Goal: Information Seeking & Learning: Learn about a topic

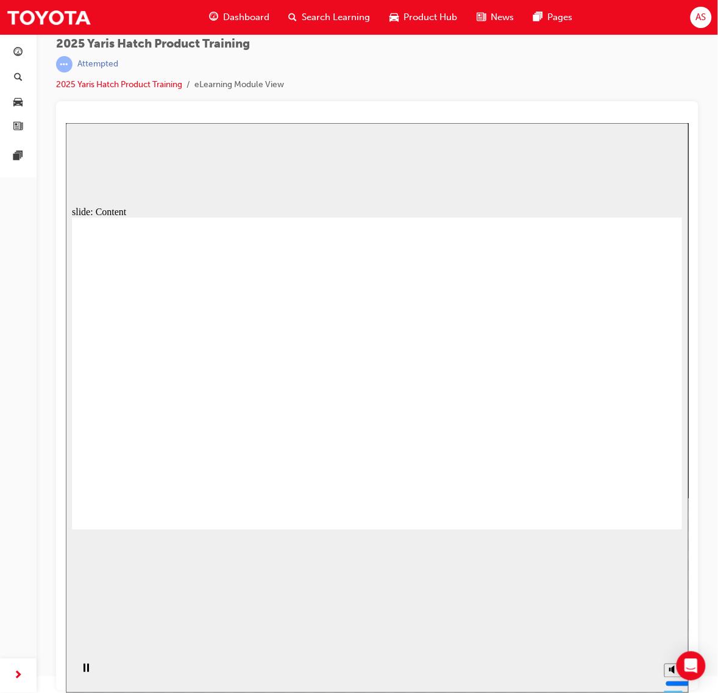
drag, startPoint x: 387, startPoint y: 462, endPoint x: 364, endPoint y: 469, distance: 23.7
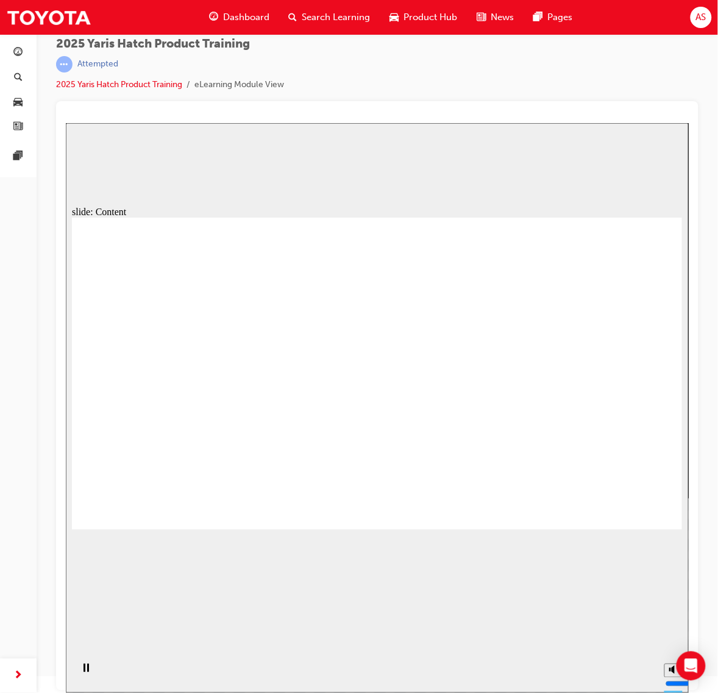
click at [466, 113] on div at bounding box center [377, 117] width 623 height 12
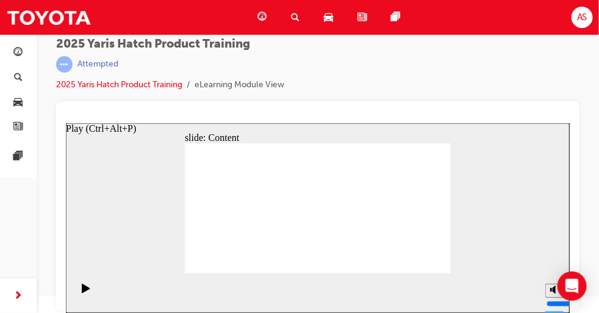
click at [82, 293] on icon "Play (Ctrl+Alt+P)" at bounding box center [85, 288] width 9 height 10
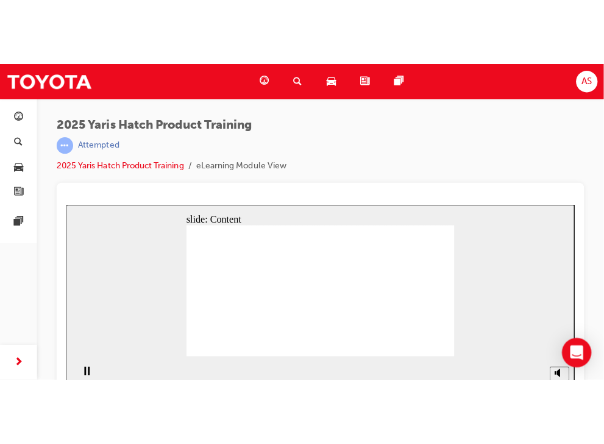
scroll to position [16, 0]
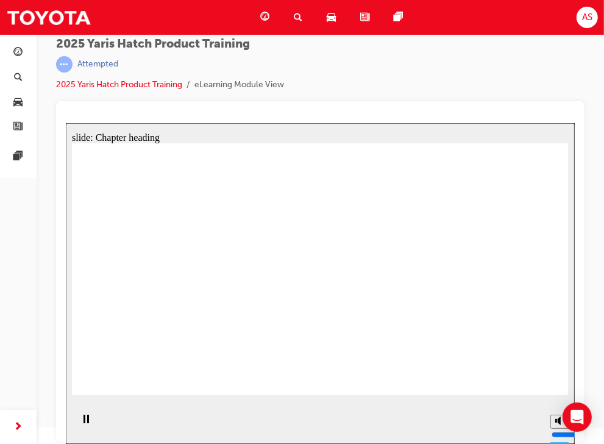
click at [464, 412] on section "Playback Speed 2 1.75 1.5 1.25 Normal" at bounding box center [319, 424] width 509 height 40
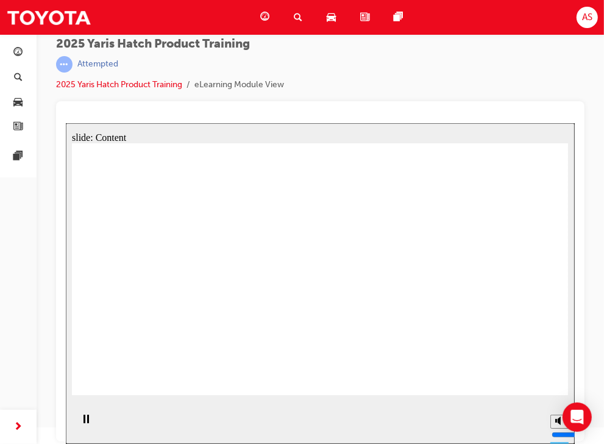
drag, startPoint x: 533, startPoint y: 375, endPoint x: 643, endPoint y: 507, distance: 171.4
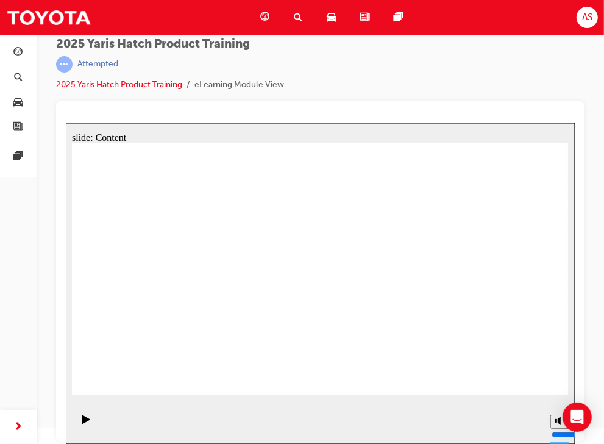
drag, startPoint x: 526, startPoint y: 384, endPoint x: 527, endPoint y: 371, distance: 12.9
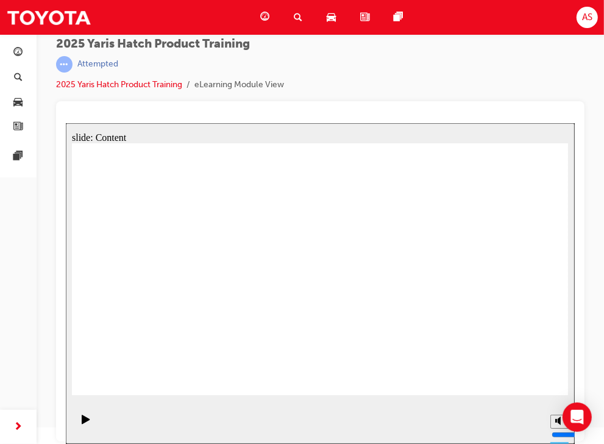
drag, startPoint x: 341, startPoint y: 274, endPoint x: 349, endPoint y: 265, distance: 12.2
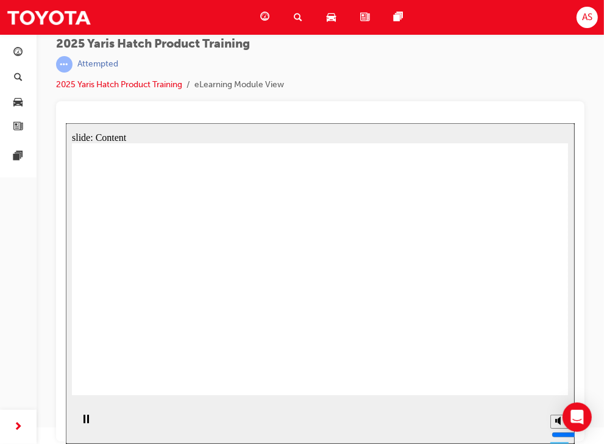
drag, startPoint x: 403, startPoint y: 263, endPoint x: 412, endPoint y: 280, distance: 19.4
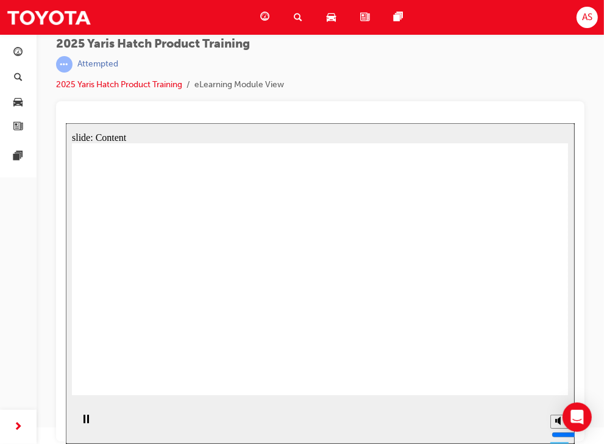
drag, startPoint x: 491, startPoint y: 366, endPoint x: 501, endPoint y: 371, distance: 11.2
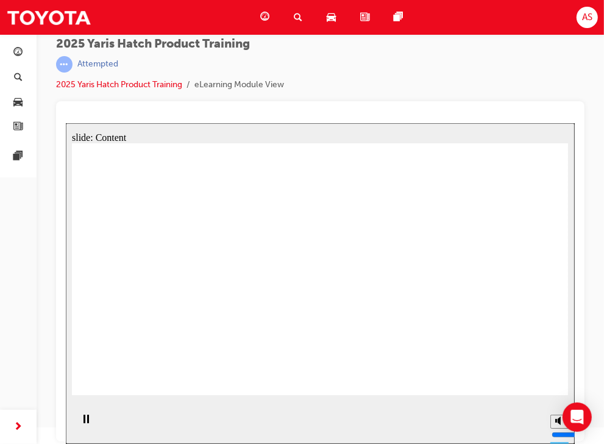
drag, startPoint x: 201, startPoint y: 307, endPoint x: 212, endPoint y: 326, distance: 21.3
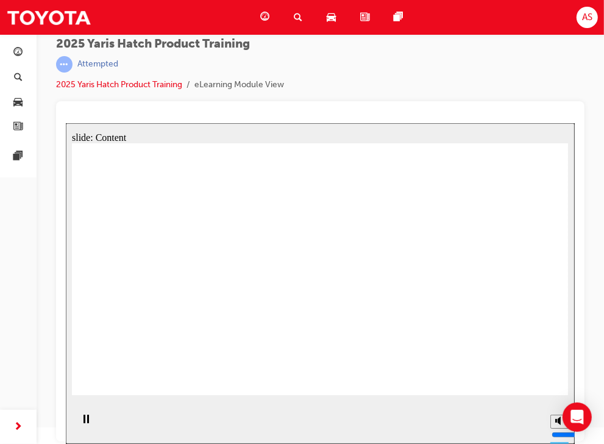
drag, startPoint x: 428, startPoint y: 98, endPoint x: 430, endPoint y: 116, distance: 17.8
click at [428, 101] on div "2025 Yaris Hatch Product Training | Attempted 2025 Yaris Hatch Product Training…" at bounding box center [320, 207] width 529 height 340
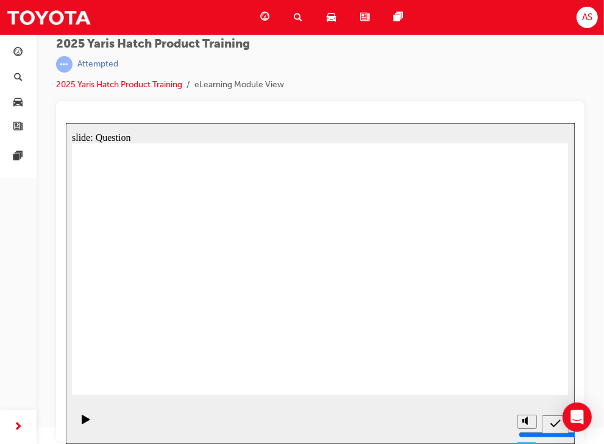
radio input "true"
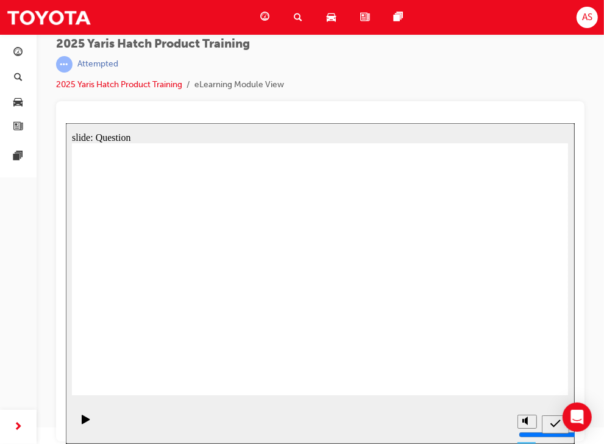
drag, startPoint x: 506, startPoint y: 262, endPoint x: 330, endPoint y: 329, distance: 188.8
drag, startPoint x: 335, startPoint y: 279, endPoint x: 338, endPoint y: 255, distance: 24.6
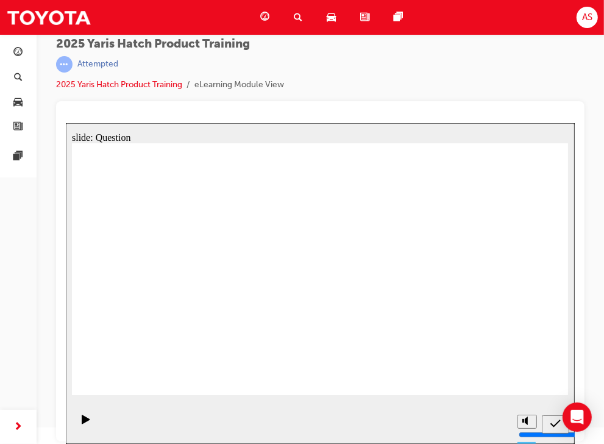
radio input "true"
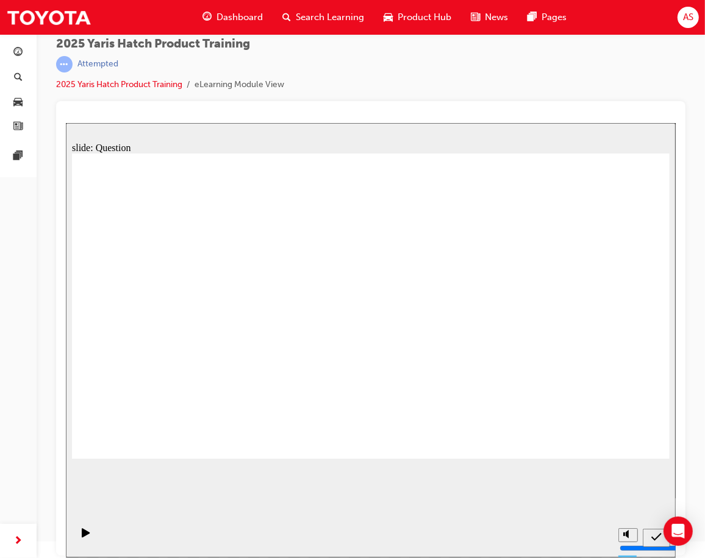
drag, startPoint x: 152, startPoint y: 390, endPoint x: 256, endPoint y: 350, distance: 111.8
drag, startPoint x: 147, startPoint y: 375, endPoint x: 233, endPoint y: 387, distance: 86.7
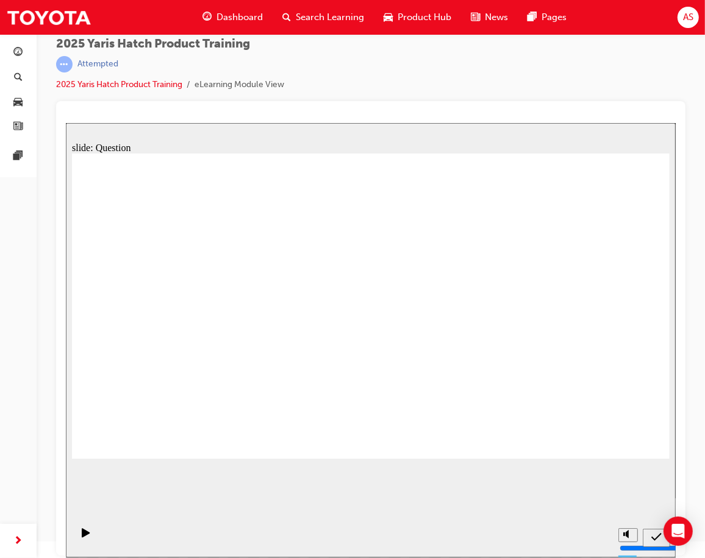
drag, startPoint x: 262, startPoint y: 302, endPoint x: 151, endPoint y: 405, distance: 151.5
drag, startPoint x: 485, startPoint y: 280, endPoint x: 280, endPoint y: 373, distance: 224.0
drag, startPoint x: 387, startPoint y: 295, endPoint x: 468, endPoint y: 369, distance: 109.6
drag, startPoint x: 574, startPoint y: 301, endPoint x: 366, endPoint y: 394, distance: 227.6
drag, startPoint x: 158, startPoint y: 289, endPoint x: 577, endPoint y: 379, distance: 429.0
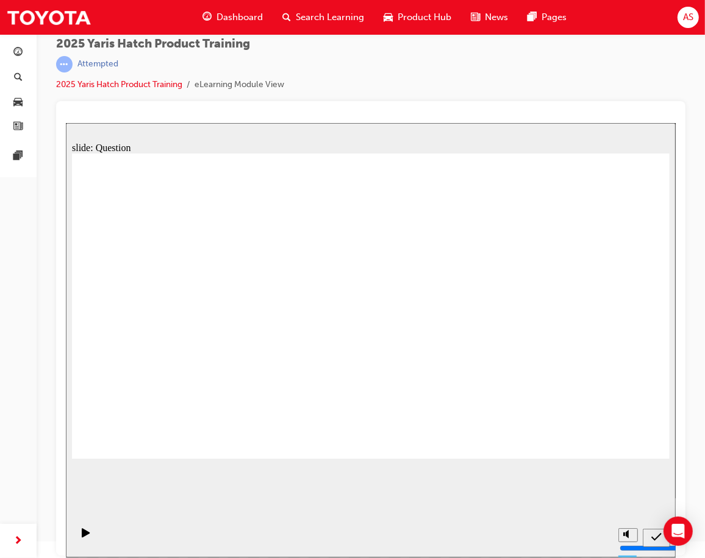
drag, startPoint x: 483, startPoint y: 284, endPoint x: 531, endPoint y: 344, distance: 77.7
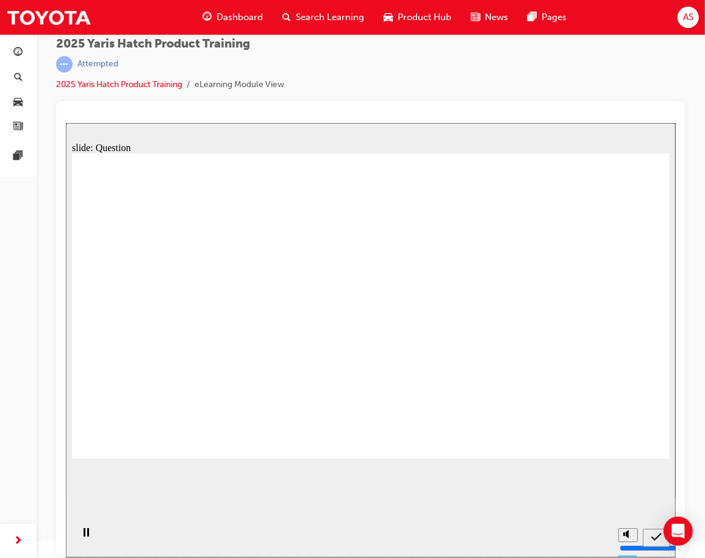
radio input "true"
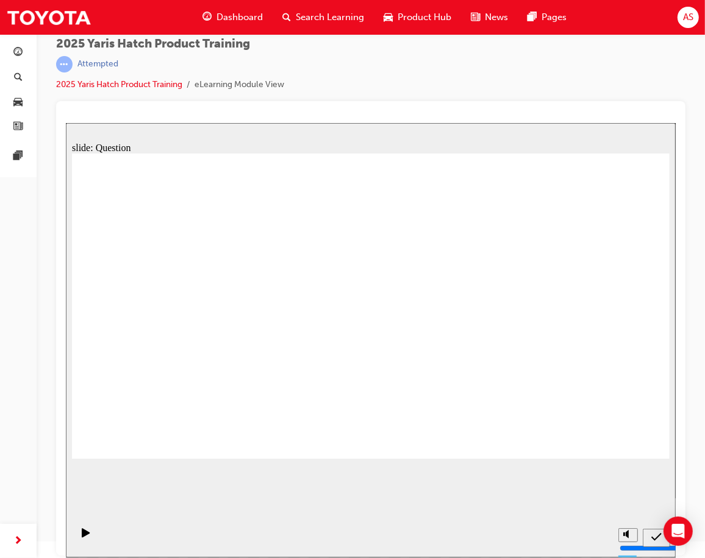
drag, startPoint x: 396, startPoint y: 365, endPoint x: 382, endPoint y: 369, distance: 15.2
radio input "true"
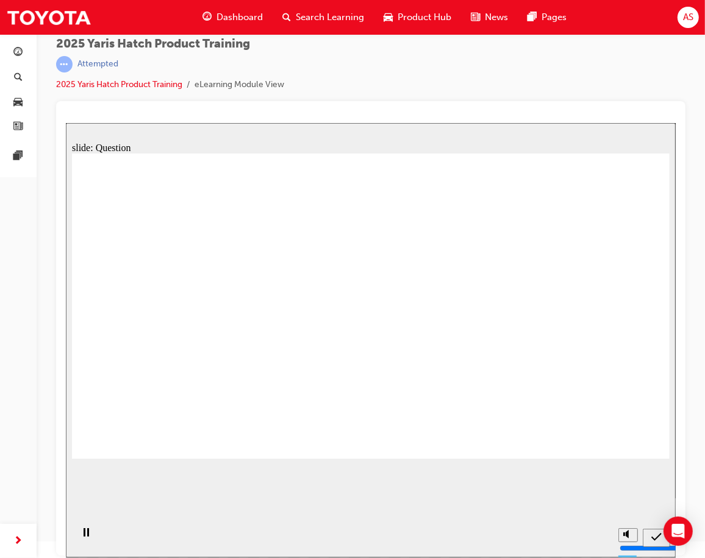
drag, startPoint x: 600, startPoint y: 421, endPoint x: 602, endPoint y: 430, distance: 9.3
drag, startPoint x: 503, startPoint y: 311, endPoint x: 555, endPoint y: 377, distance: 84.2
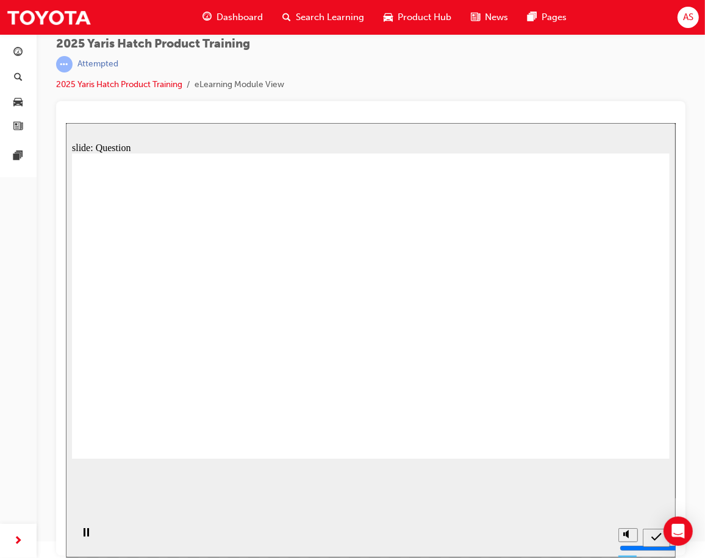
radio input "true"
drag, startPoint x: 153, startPoint y: 308, endPoint x: 163, endPoint y: 301, distance: 12.2
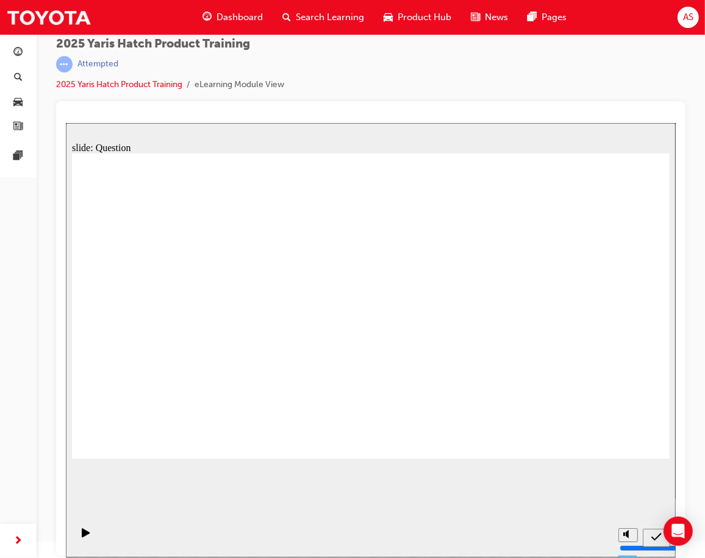
drag, startPoint x: 242, startPoint y: 316, endPoint x: 126, endPoint y: 384, distance: 135.0
drag, startPoint x: 374, startPoint y: 288, endPoint x: 467, endPoint y: 375, distance: 126.8
drag, startPoint x: 460, startPoint y: 302, endPoint x: 257, endPoint y: 380, distance: 216.9
drag, startPoint x: 155, startPoint y: 282, endPoint x: 573, endPoint y: 381, distance: 429.2
drag, startPoint x: 569, startPoint y: 295, endPoint x: 349, endPoint y: 388, distance: 239.4
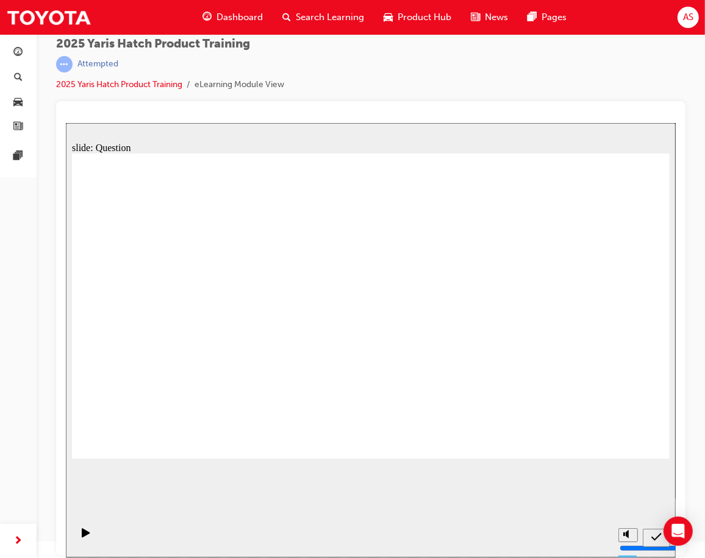
drag, startPoint x: 379, startPoint y: 382, endPoint x: 378, endPoint y: 374, distance: 7.3
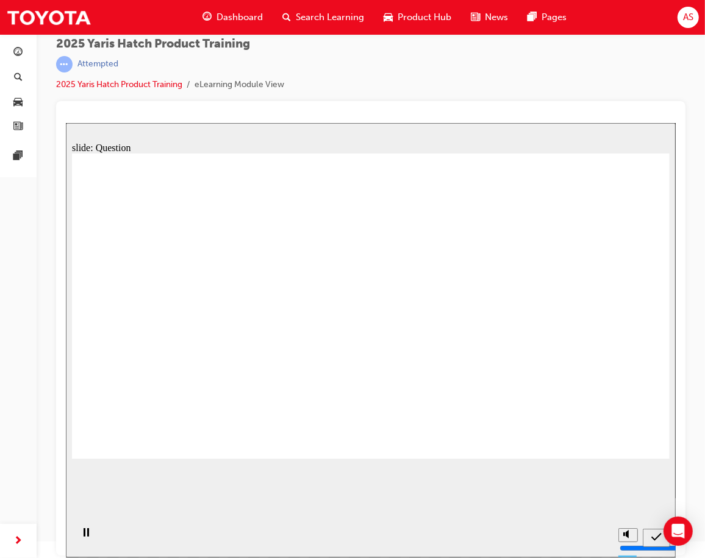
radio input "true"
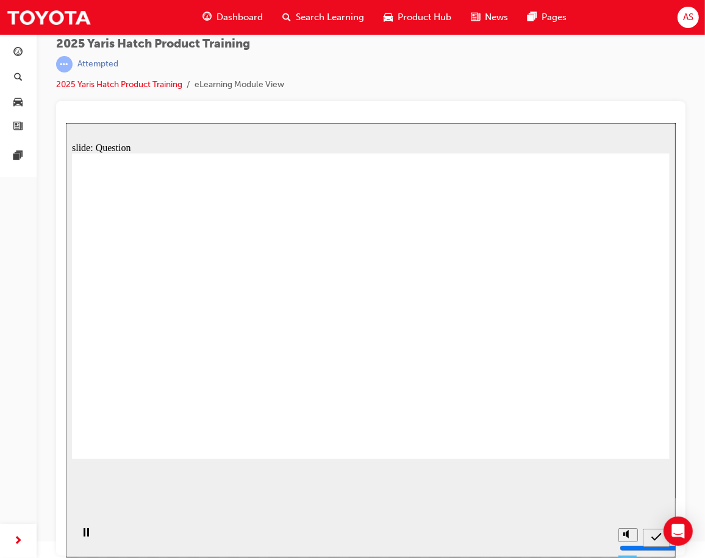
radio input "true"
drag, startPoint x: 397, startPoint y: 368, endPoint x: 372, endPoint y: 369, distance: 25.1
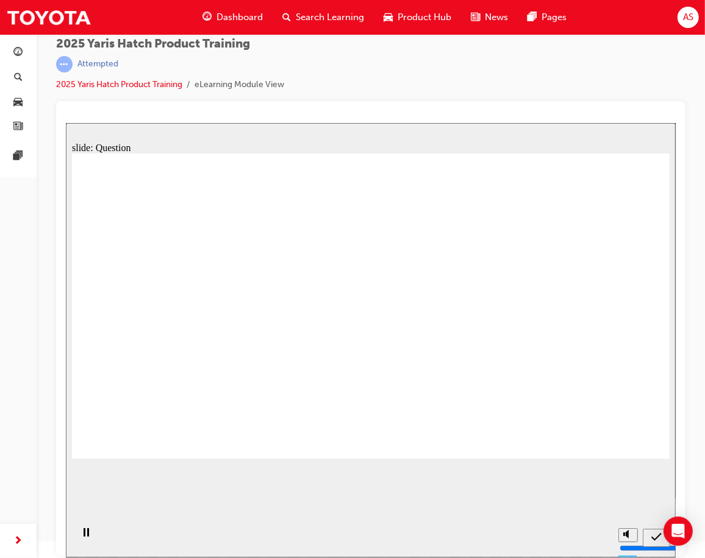
radio input "true"
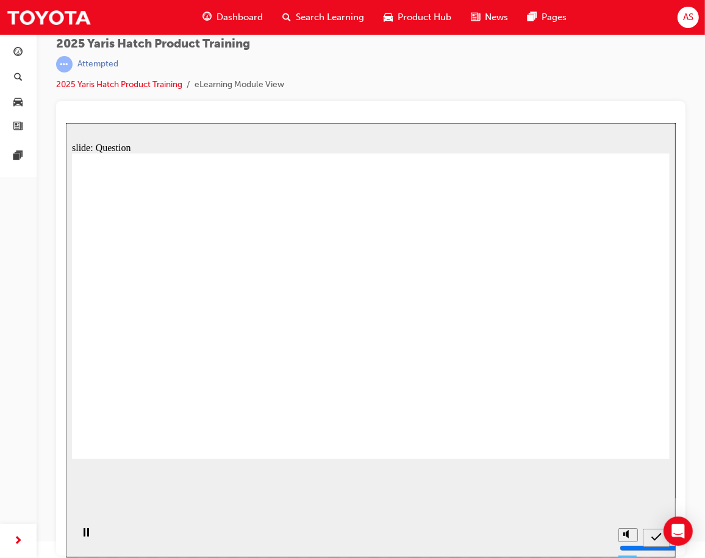
drag, startPoint x: 235, startPoint y: 332, endPoint x: 159, endPoint y: 408, distance: 107.4
drag, startPoint x: 472, startPoint y: 294, endPoint x: 256, endPoint y: 389, distance: 235.6
drag, startPoint x: 569, startPoint y: 293, endPoint x: 347, endPoint y: 388, distance: 241.8
drag, startPoint x: 367, startPoint y: 307, endPoint x: 459, endPoint y: 399, distance: 130.2
drag, startPoint x: 144, startPoint y: 280, endPoint x: 571, endPoint y: 371, distance: 436.4
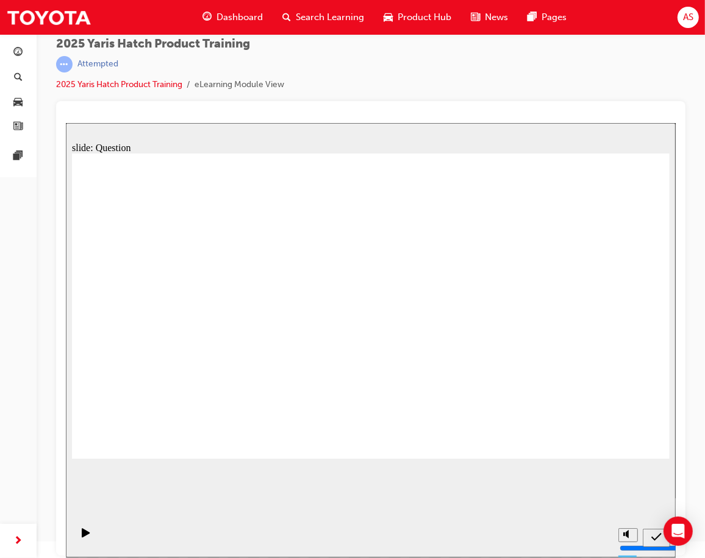
drag, startPoint x: 608, startPoint y: 427, endPoint x: 608, endPoint y: 440, distance: 12.2
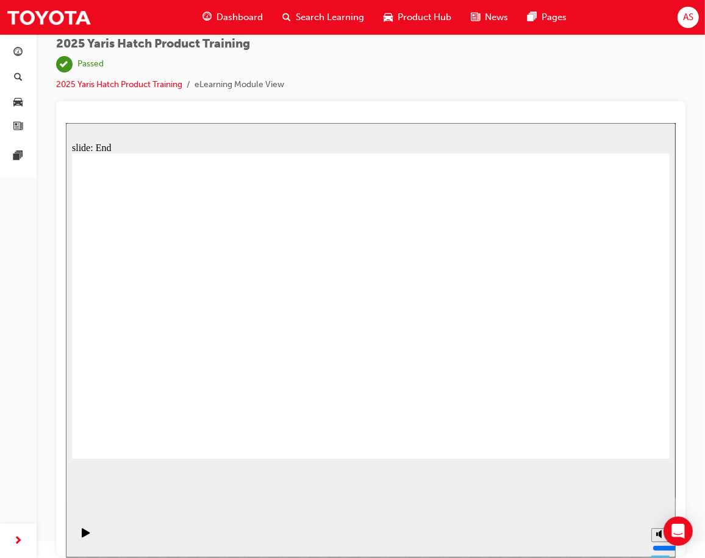
click at [241, 19] on span "Dashboard" at bounding box center [239, 17] width 46 height 14
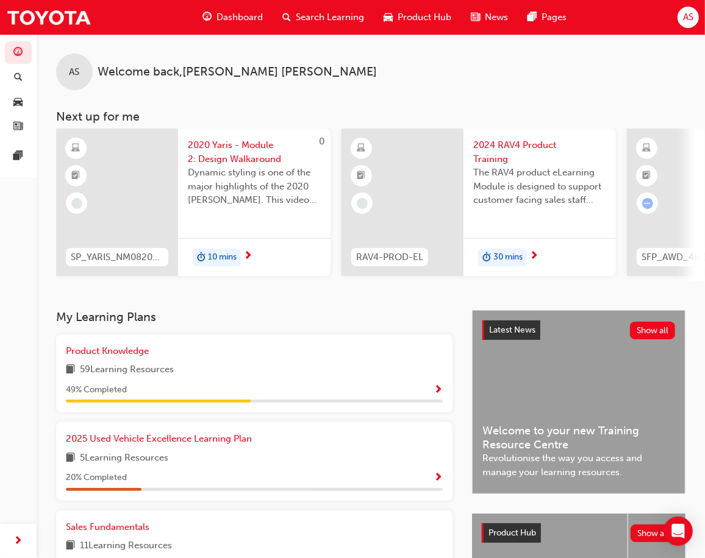
click at [221, 153] on span "2020 Yaris - Module 2: Design Walkaround" at bounding box center [254, 151] width 133 height 27
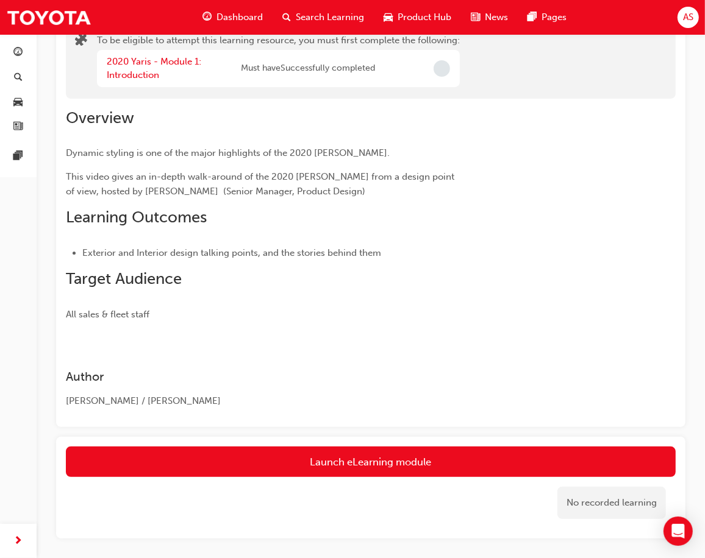
scroll to position [154, 0]
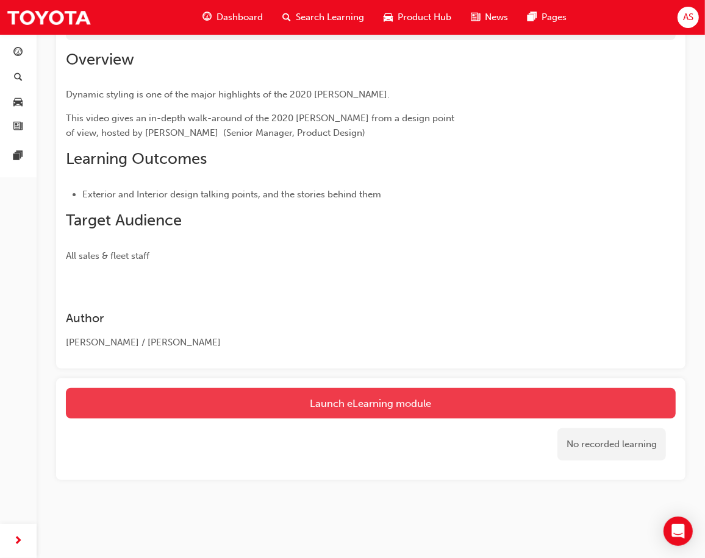
click at [340, 407] on button "Launch eLearning module" at bounding box center [371, 403] width 610 height 30
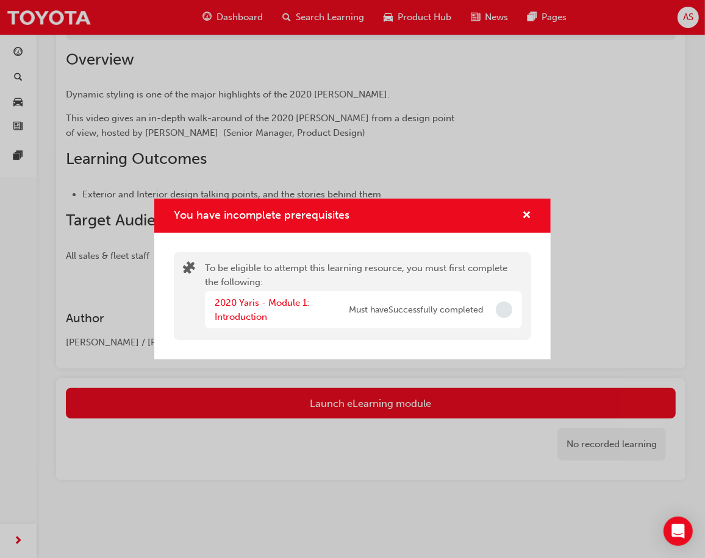
click at [416, 398] on div "You have incomplete prerequisites To be eligible to attempt this learning resou…" at bounding box center [352, 279] width 705 height 558
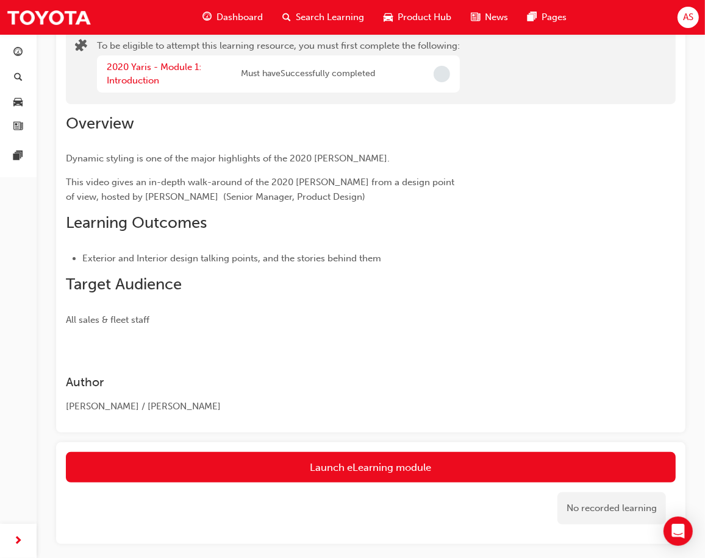
scroll to position [0, 0]
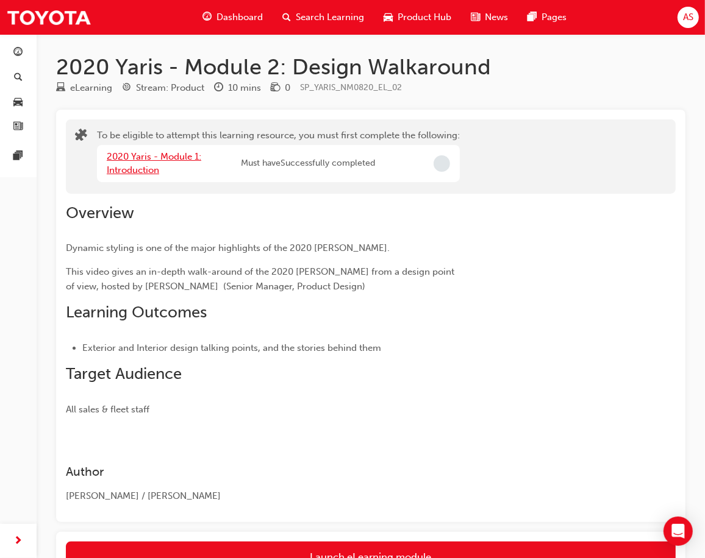
click at [157, 159] on link "2020 Yaris - Module 1: Introduction" at bounding box center [154, 163] width 95 height 25
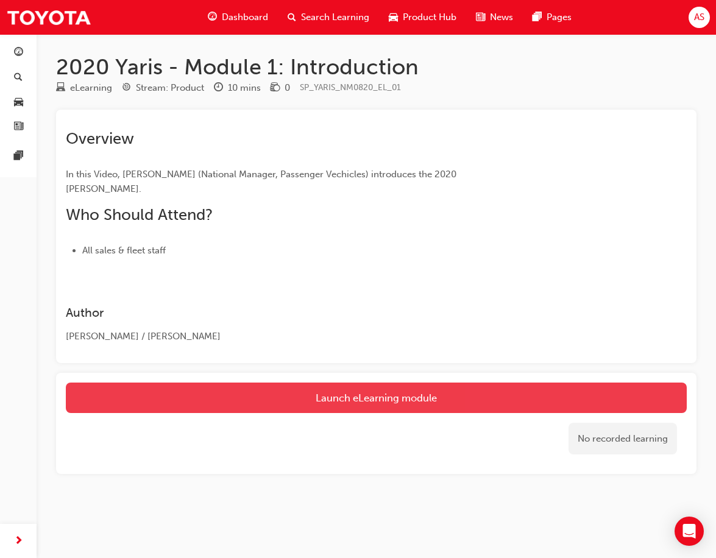
click at [407, 406] on link "Launch eLearning module" at bounding box center [376, 398] width 621 height 30
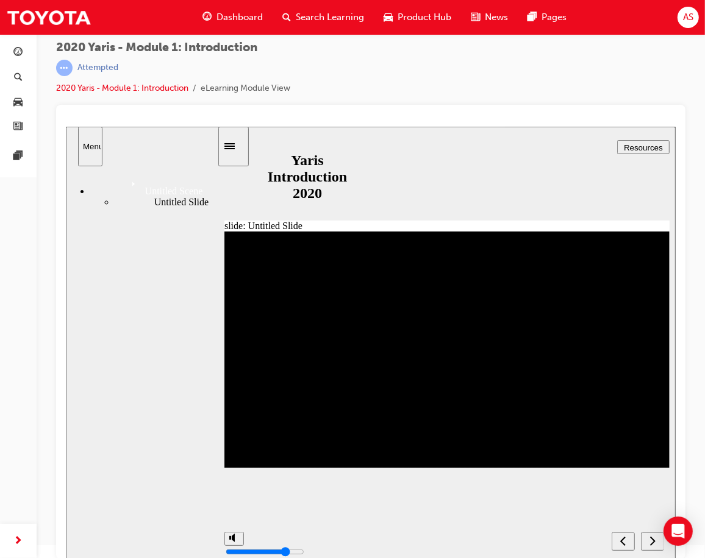
scroll to position [16, 0]
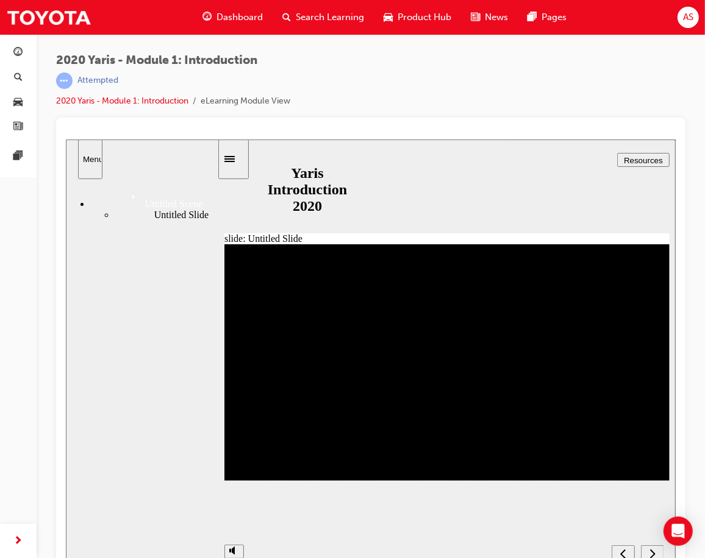
drag, startPoint x: 23, startPoint y: 276, endPoint x: 13, endPoint y: 288, distance: 16.5
click at [23, 276] on div "Dashboard Search Learning Product Hub News Pages Pages" at bounding box center [18, 264] width 37 height 528
click at [4, 373] on div "Dashboard Search Learning Product Hub News Pages Pages" at bounding box center [18, 264] width 37 height 528
drag, startPoint x: 226, startPoint y: 230, endPoint x: 229, endPoint y: 237, distance: 6.8
click at [226, 232] on div "slide: Untitled Slide Back to top Menu Untitled Scene Untitled Slide Yaris Intr…" at bounding box center [370, 356] width 610 height 435
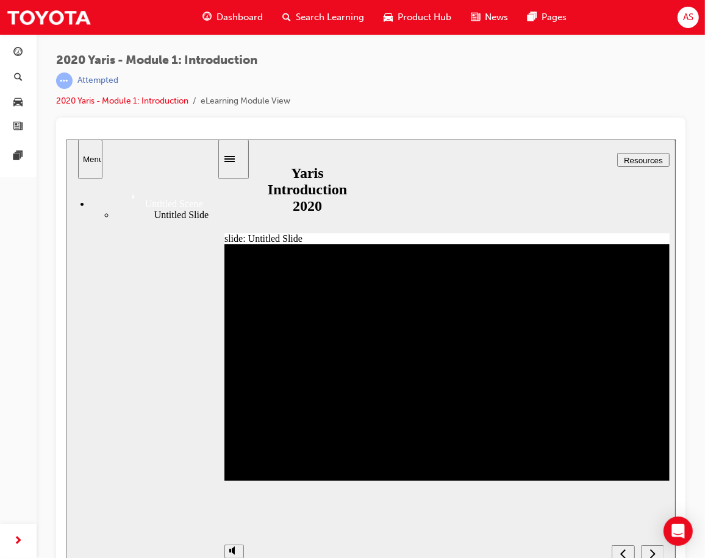
scroll to position [16, 0]
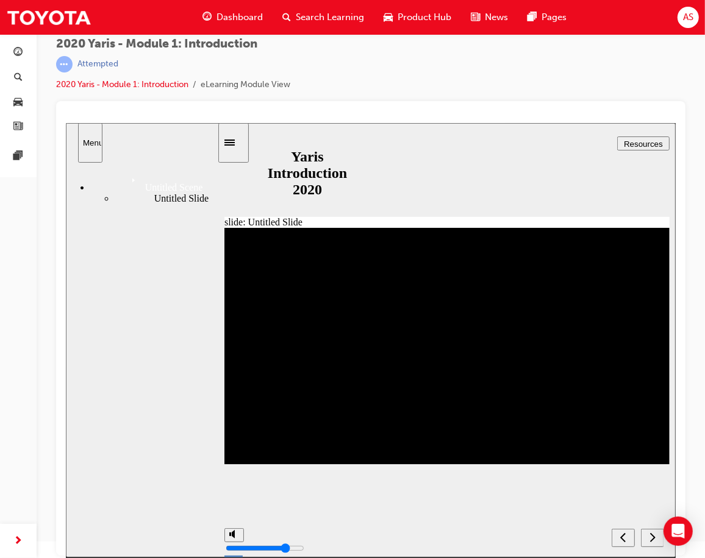
click at [653, 539] on icon "next" at bounding box center [651, 536] width 5 height 9
click at [649, 538] on icon "next" at bounding box center [652, 537] width 6 height 11
click at [655, 532] on div "next" at bounding box center [651, 538] width 13 height 13
click at [617, 537] on div "previous" at bounding box center [622, 538] width 13 height 13
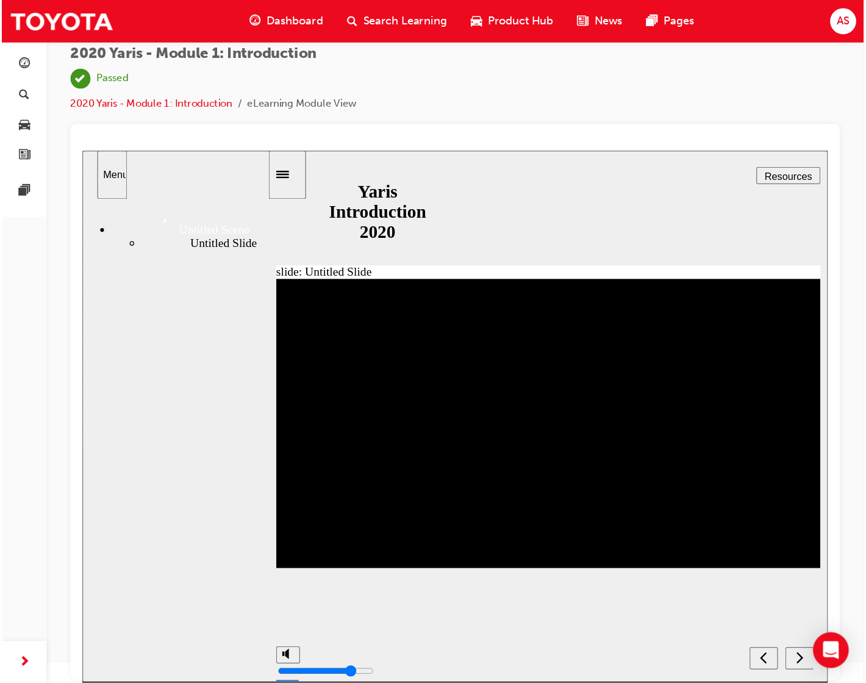
scroll to position [0, 0]
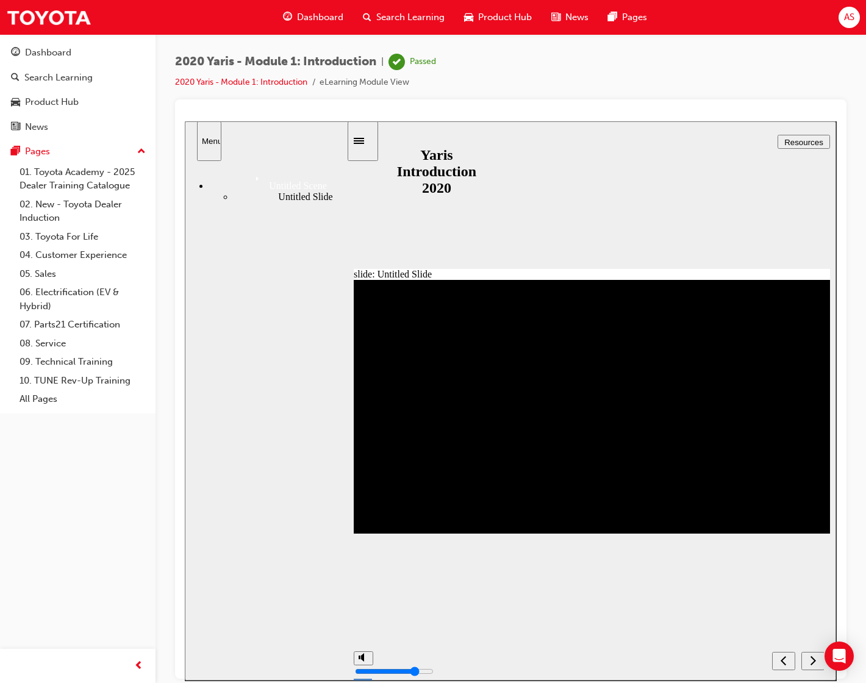
click at [718, 655] on div "next" at bounding box center [812, 660] width 13 height 13
click at [381, 256] on div "slide: Untitled Slide Back to top Menu Untitled Scene Untitled Slide Yaris Intr…" at bounding box center [510, 400] width 651 height 559
click at [263, 79] on link "2020 Yaris - Module 1: Introduction" at bounding box center [241, 82] width 132 height 10
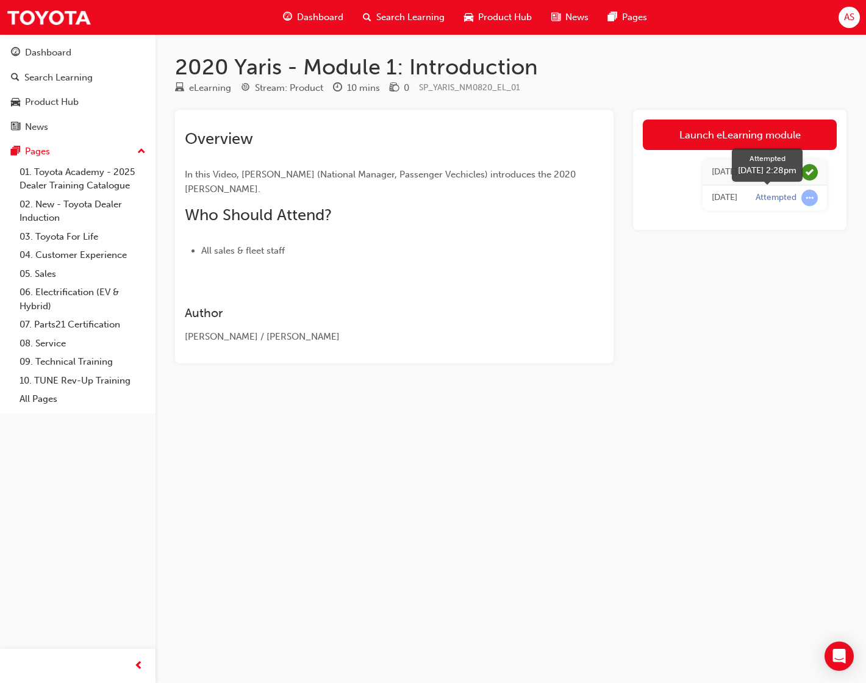
click at [718, 198] on span "learningRecordVerb_ATTEMPT-icon" at bounding box center [809, 198] width 16 height 16
click at [718, 316] on div "Launch eLearning module [DATE] Passed [DATE] Attempted" at bounding box center [739, 237] width 213 height 254
drag, startPoint x: 45, startPoint y: 13, endPoint x: 48, endPoint y: 19, distance: 6.3
click at [45, 13] on img at bounding box center [48, 17] width 85 height 27
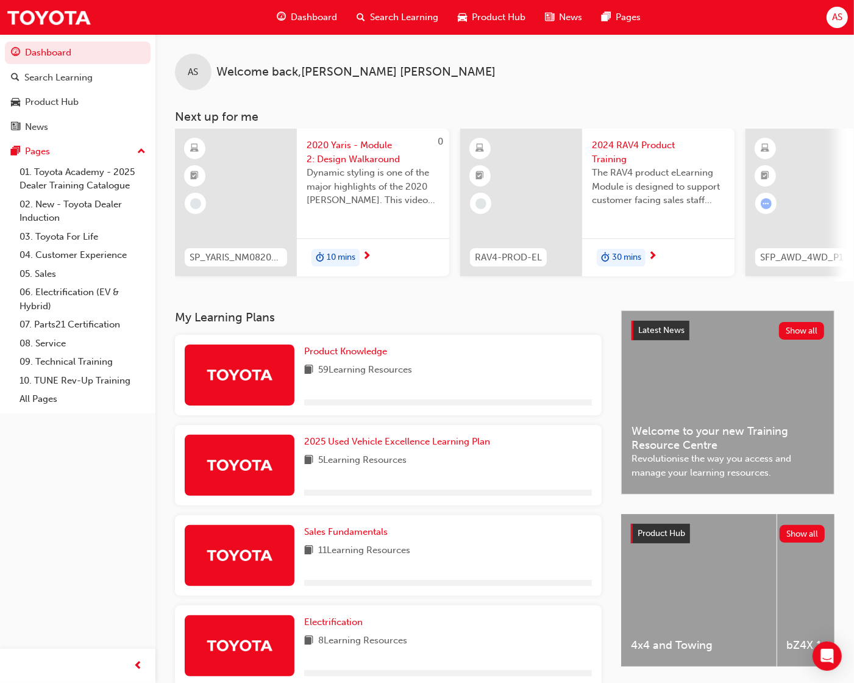
click at [339, 141] on span "2020 Yaris - Module 2: Design Walkaround" at bounding box center [373, 151] width 133 height 27
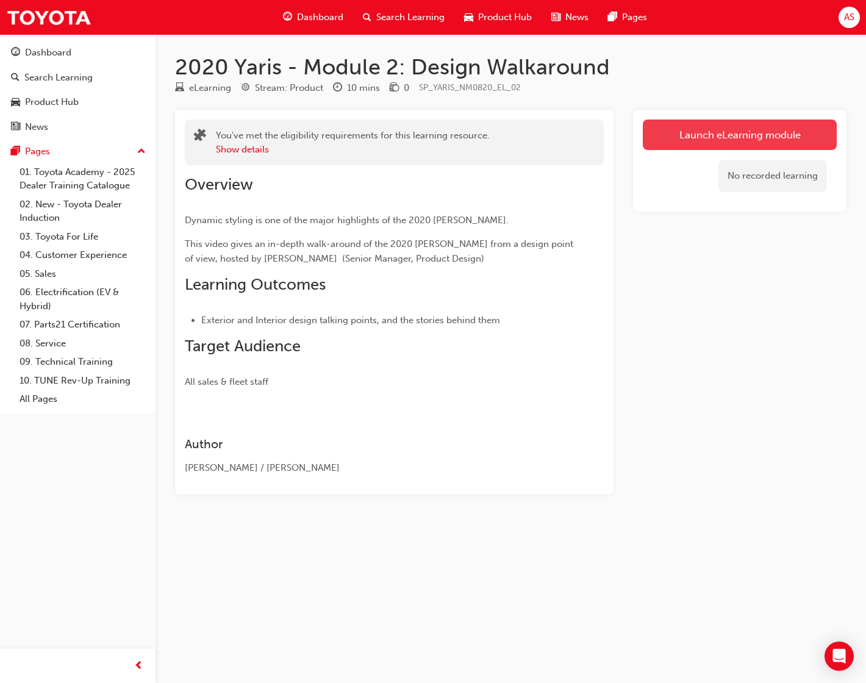
click at [680, 135] on link "Launch eLearning module" at bounding box center [740, 135] width 194 height 30
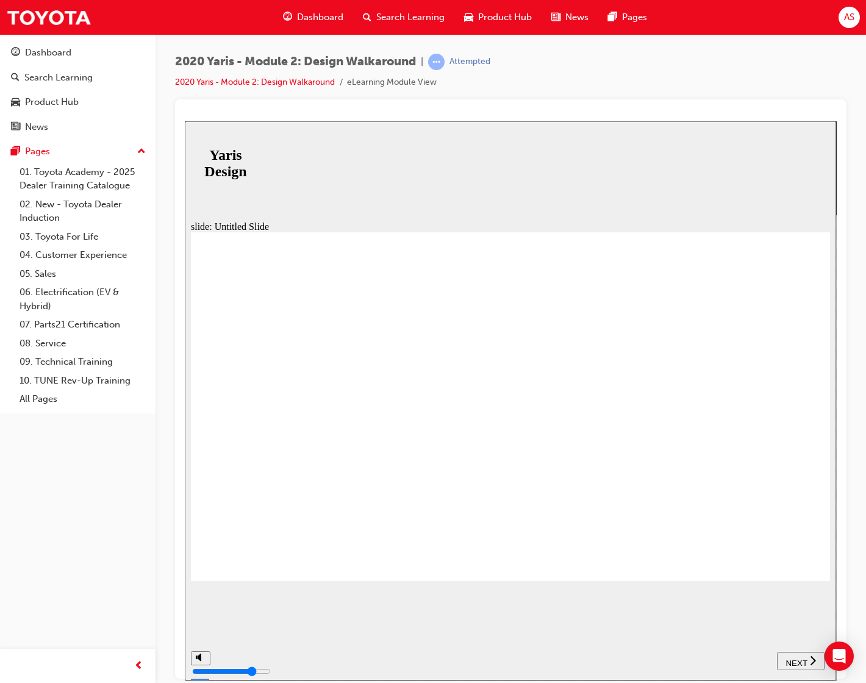
click at [718, 662] on span "NEXT" at bounding box center [795, 662] width 21 height 9
click at [250, 37] on div "2020 Yaris - Module 2: Design Walkaround | Attempted 2020 Yaris - Module 2: Des…" at bounding box center [510, 343] width 710 height 618
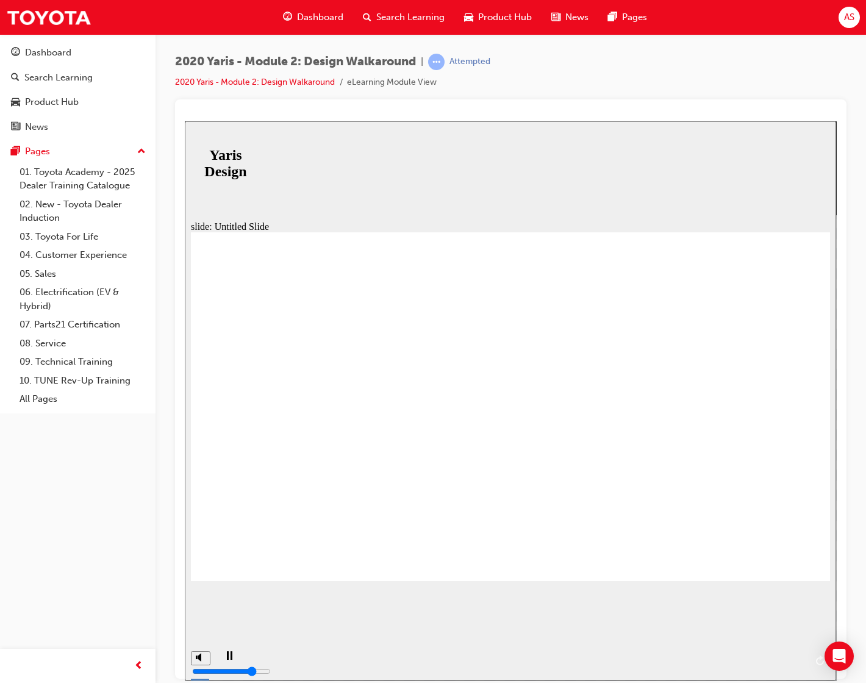
click at [31, 529] on div "Dashboard Search Learning Product Hub News Pages Pages 01. Toyota Academy - 202…" at bounding box center [77, 326] width 155 height 652
click at [210, 91] on div "2020 Yaris - Module 2: Design Walkaround | Attempted 2020 Yaris - Module 2: Des…" at bounding box center [510, 77] width 671 height 46
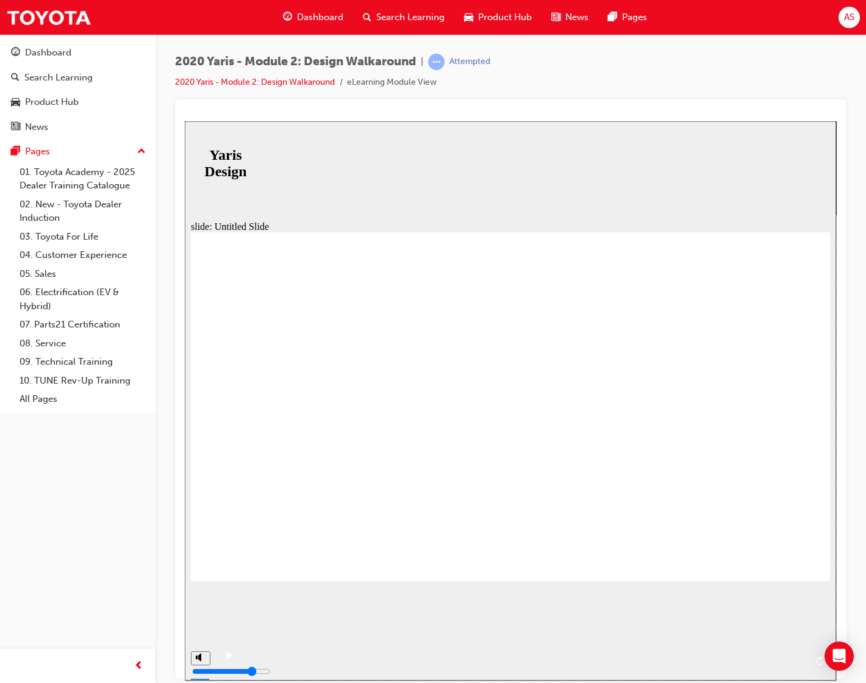
click at [718, 159] on html "slide: Untitled Slide Back to top SUBMIT NEXT PREV Yaris Design" at bounding box center [511, 401] width 652 height 560
click at [98, 47] on div "Dashboard" at bounding box center [78, 52] width 134 height 15
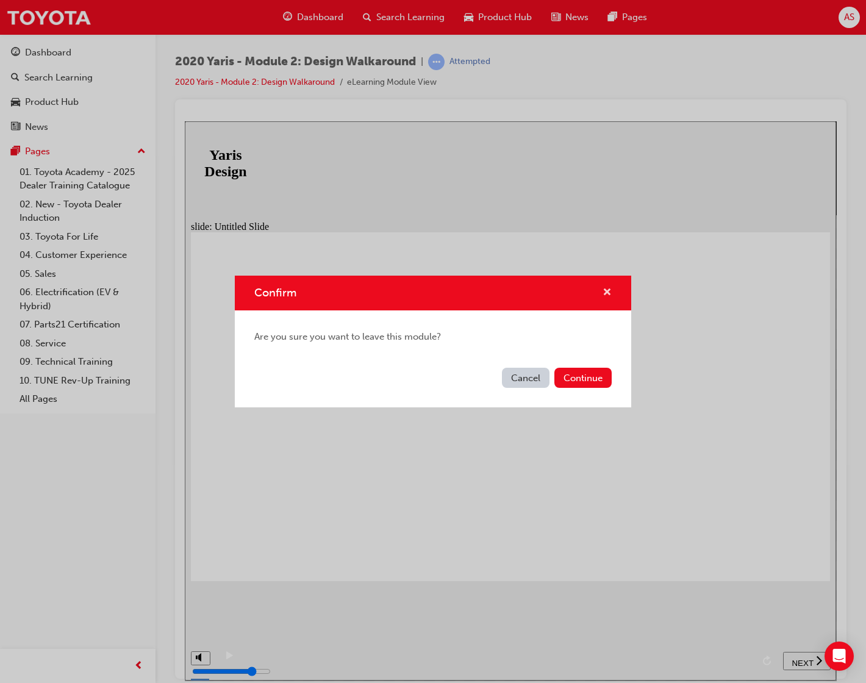
click at [605, 293] on span "cross-icon" at bounding box center [606, 293] width 9 height 11
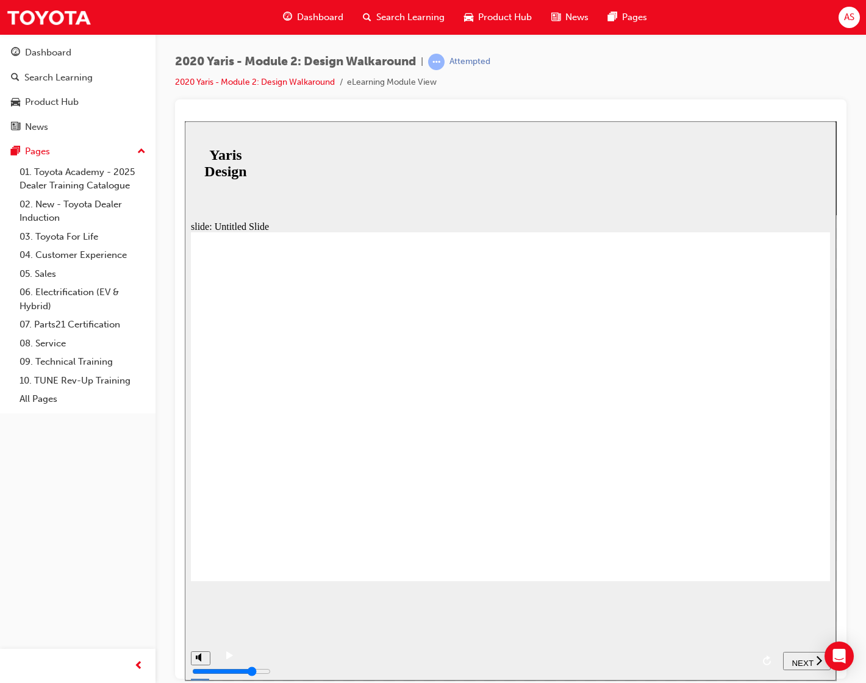
click at [718, 658] on span "NEXT" at bounding box center [801, 662] width 21 height 9
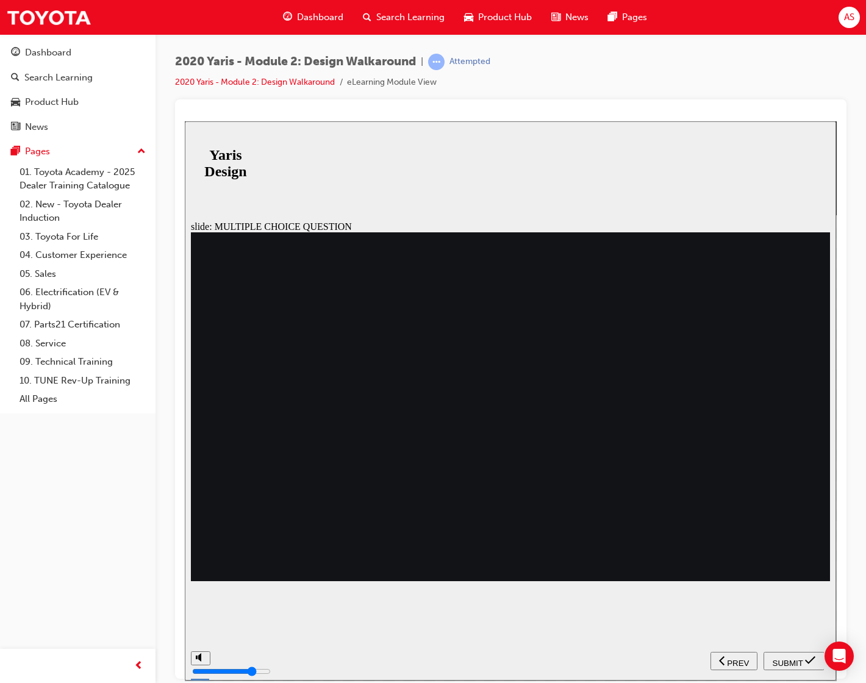
radio input "true"
click at [718, 652] on button "SUBMIT" at bounding box center [793, 660] width 61 height 18
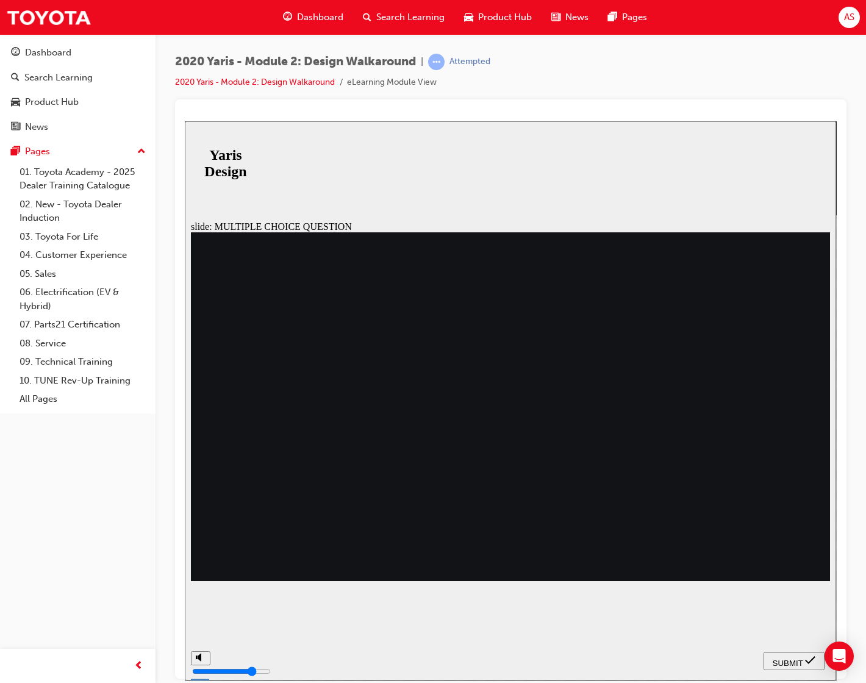
radio input "true"
click at [718, 652] on button "SUBMIT" at bounding box center [793, 660] width 61 height 18
radio input "true"
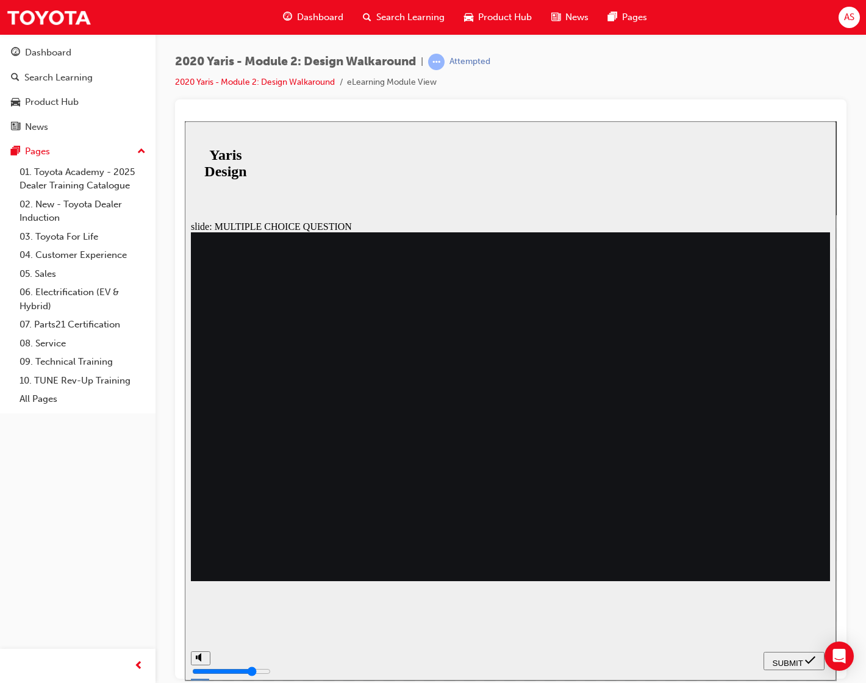
click at [718, 658] on icon "submit" at bounding box center [810, 659] width 10 height 11
click at [718, 658] on span "SUBMIT" at bounding box center [788, 662] width 30 height 9
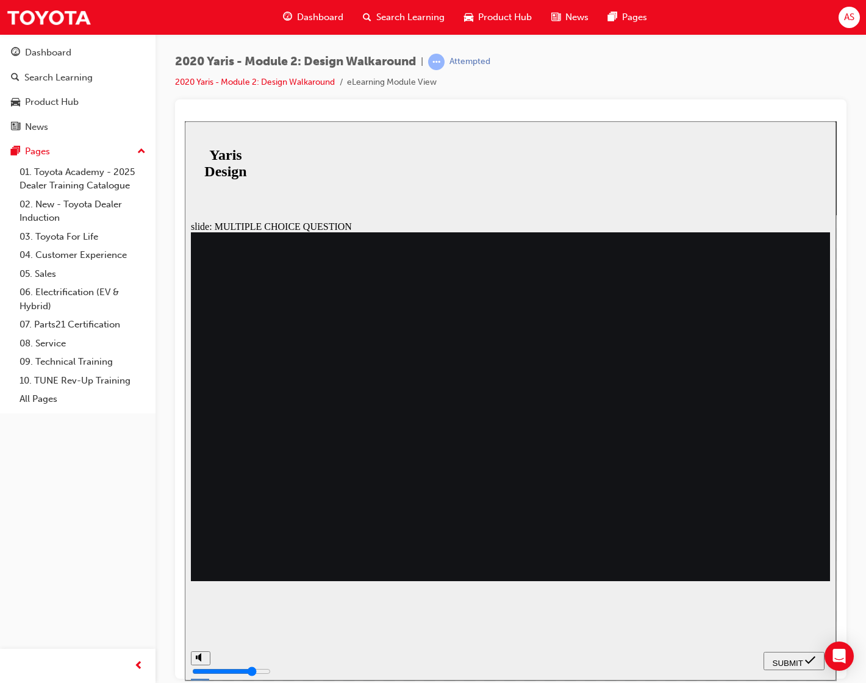
radio input "false"
radio input "true"
click at [718, 658] on span "SUBMIT" at bounding box center [788, 662] width 30 height 9
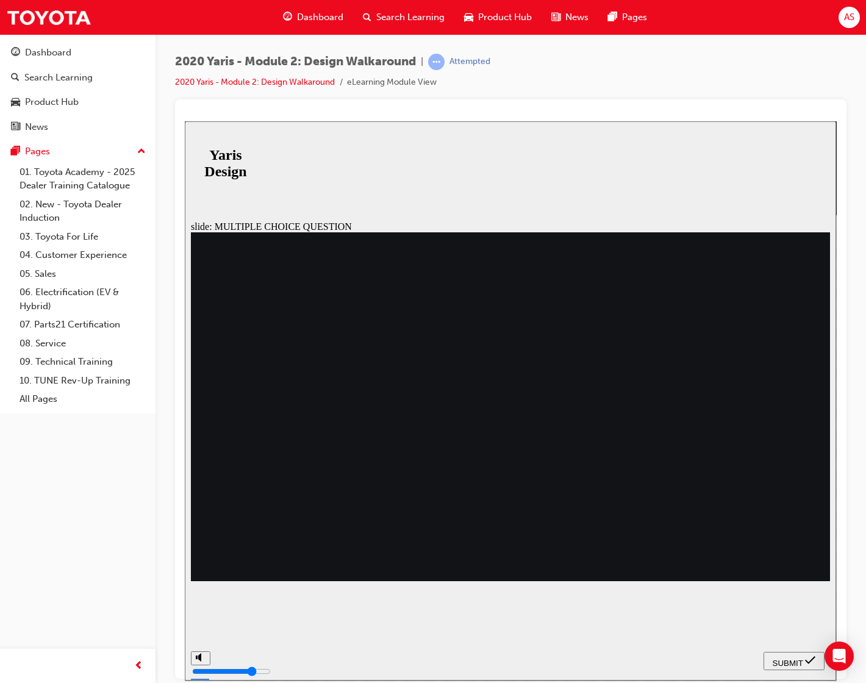
radio input "true"
click at [718, 666] on button "SUBMIT" at bounding box center [793, 660] width 61 height 18
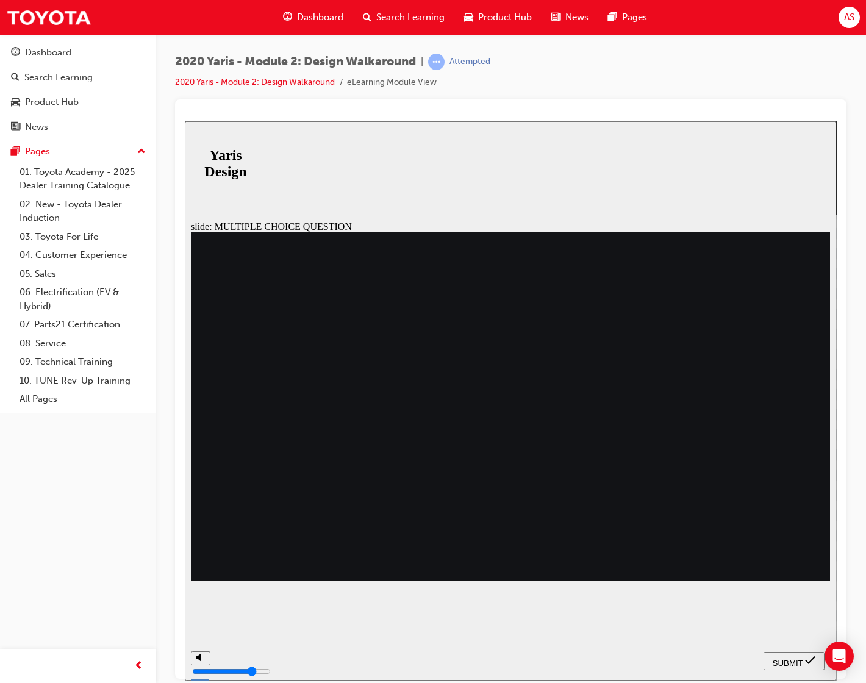
radio input "true"
click at [718, 658] on span "SUBMIT" at bounding box center [788, 662] width 30 height 9
radio input "true"
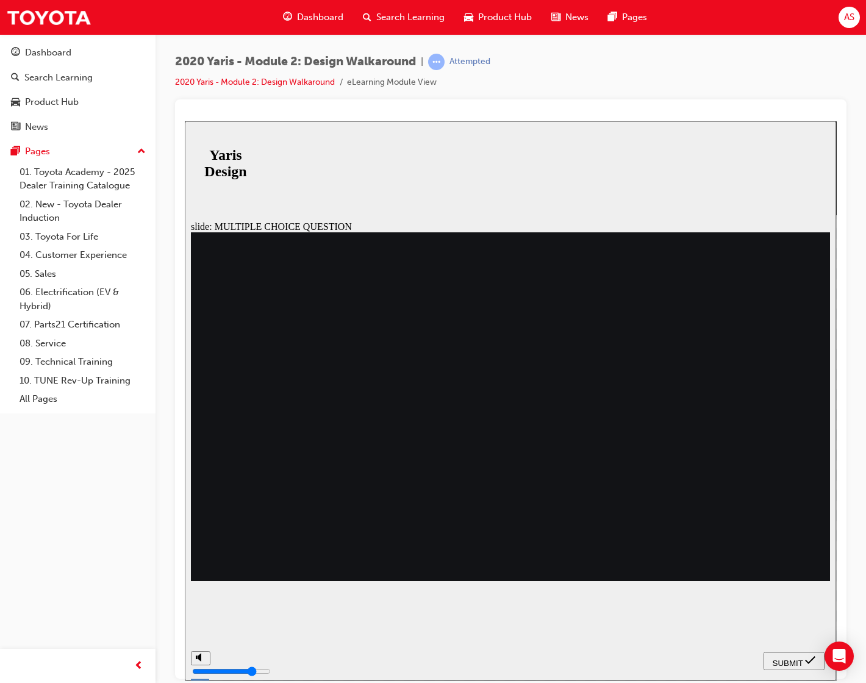
click at [718, 658] on span "SUBMIT" at bounding box center [788, 662] width 30 height 9
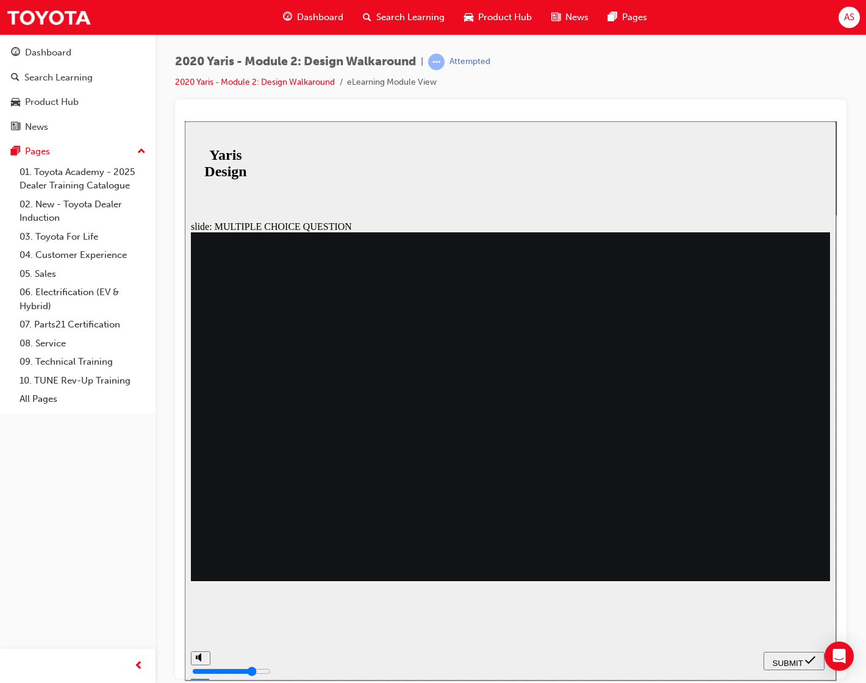
radio input "false"
radio input "true"
click at [718, 659] on span "SUBMIT" at bounding box center [788, 662] width 30 height 9
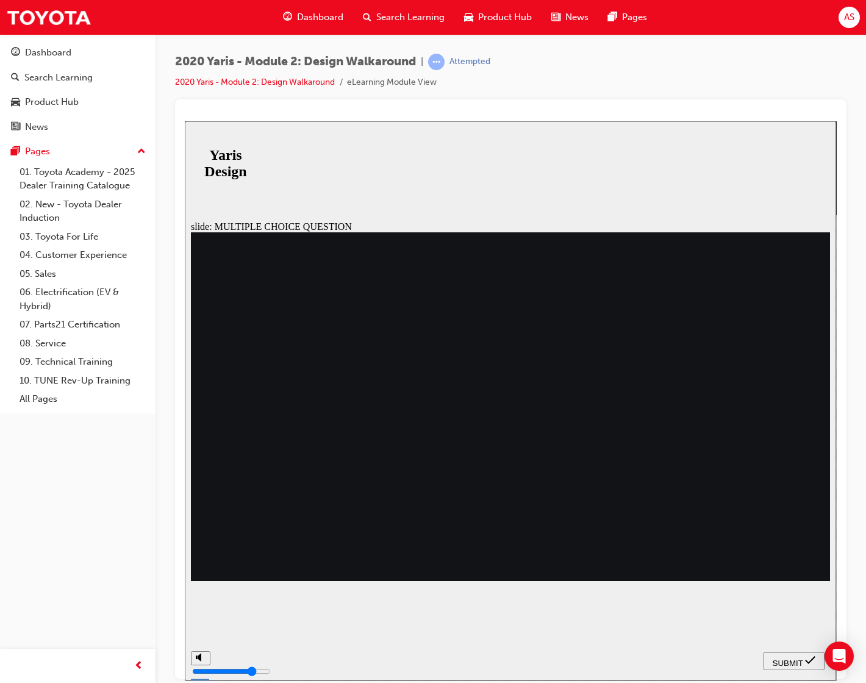
radio input "false"
radio input "true"
click at [718, 663] on span "SUBMIT" at bounding box center [788, 662] width 30 height 9
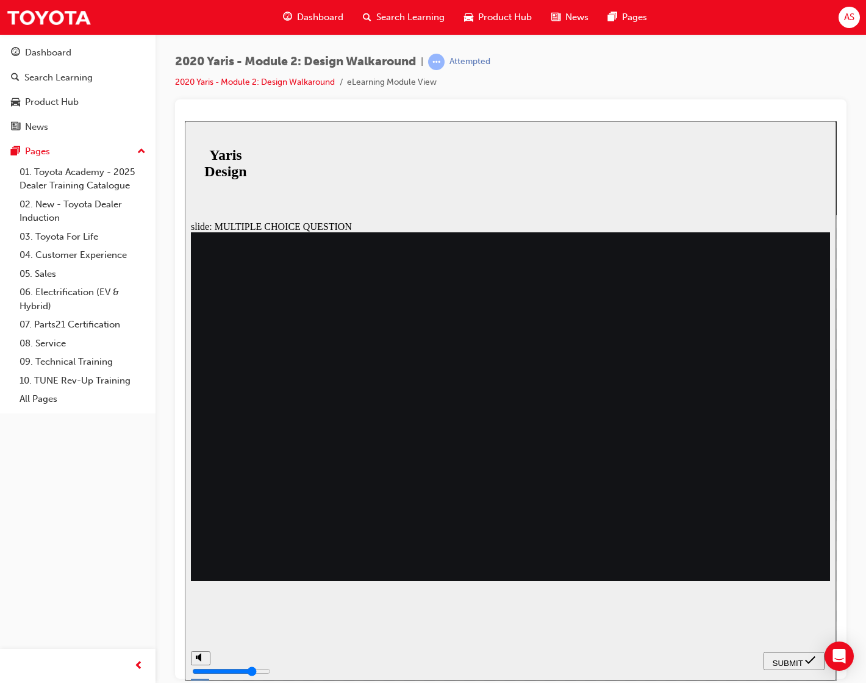
click at [718, 660] on span "SUBMIT" at bounding box center [788, 662] width 30 height 9
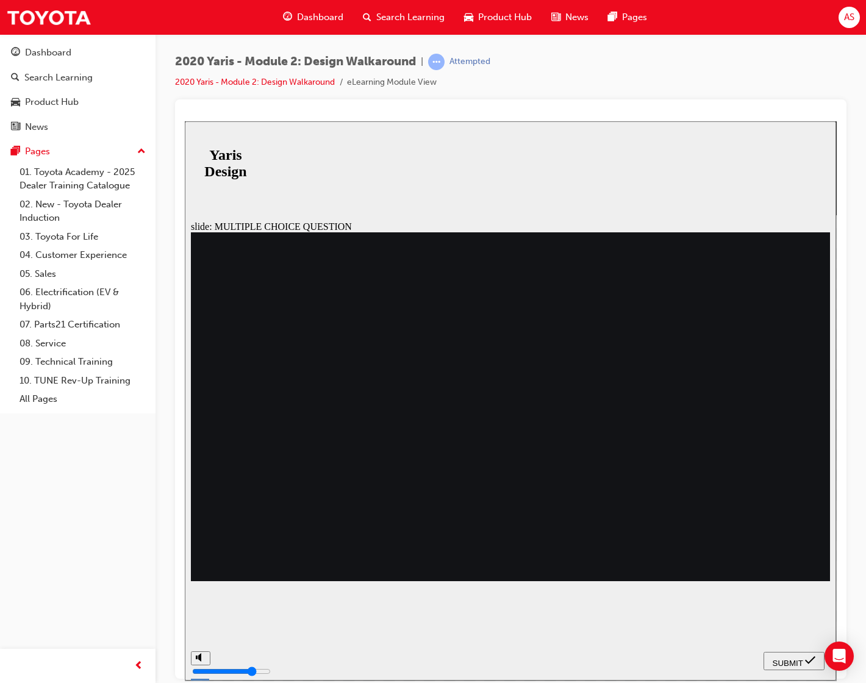
radio input "false"
radio input "true"
click at [718, 649] on section "SUBMIT NEXT PREV" at bounding box center [510, 660] width 651 height 40
click at [718, 667] on button "SUBMIT" at bounding box center [793, 660] width 61 height 18
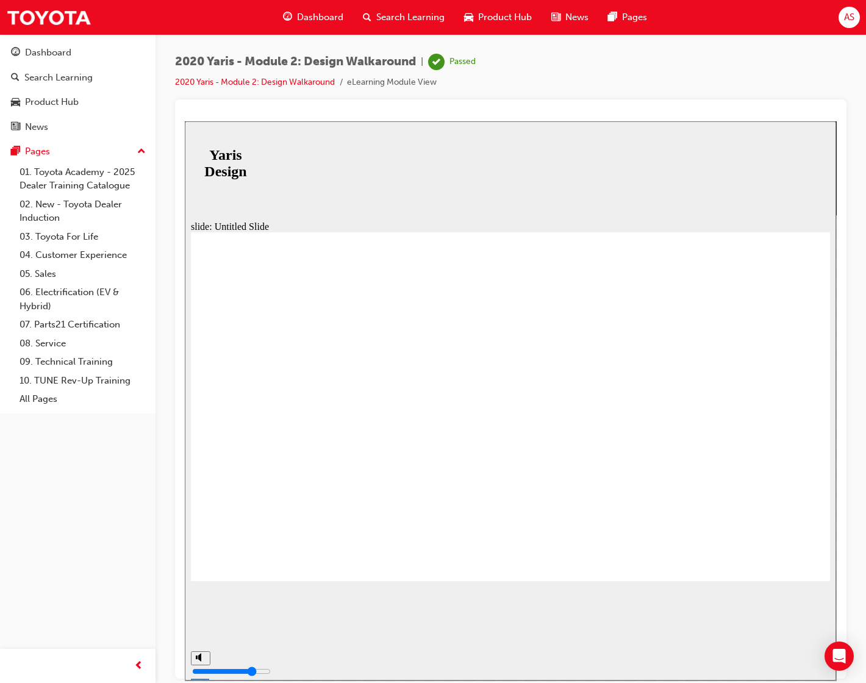
drag, startPoint x: 658, startPoint y: 517, endPoint x: 651, endPoint y: 514, distance: 7.9
click at [61, 55] on div "Dashboard" at bounding box center [48, 53] width 46 height 14
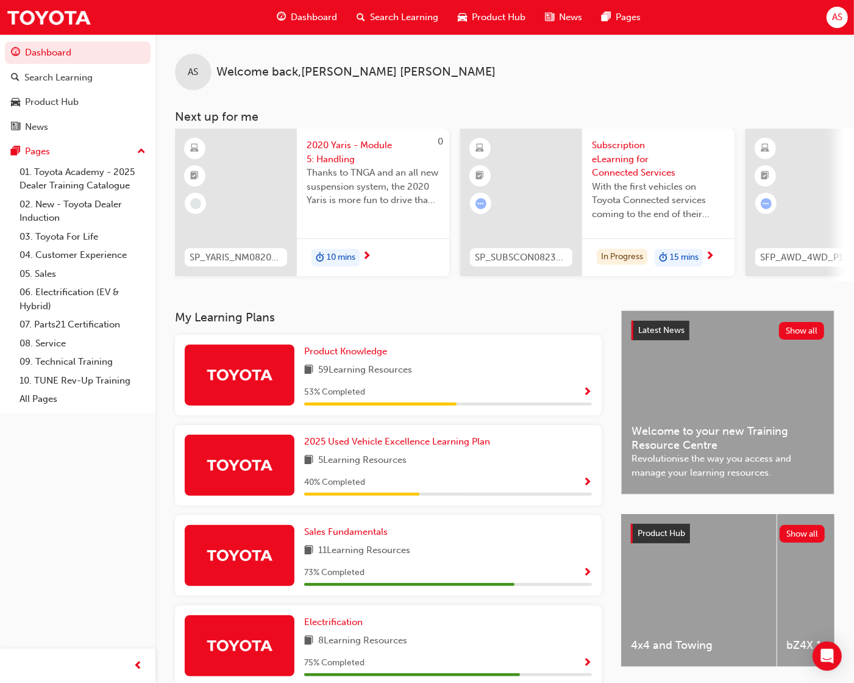
click at [291, 104] on div "AS Welcome back , [PERSON_NAME] Next up for me 0 SP_YARIS_NM0820_EL_05 2020 Yar…" at bounding box center [504, 157] width 699 height 247
click at [363, 147] on span "2020 Yaris - Module 5: Handling" at bounding box center [373, 151] width 133 height 27
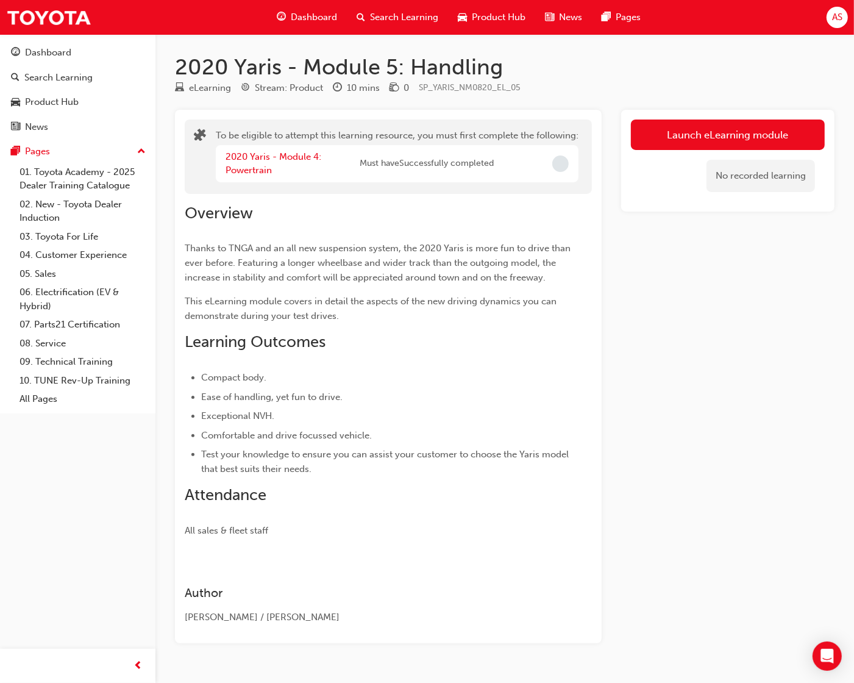
drag, startPoint x: 218, startPoint y: 38, endPoint x: 273, endPoint y: 72, distance: 64.3
click at [218, 38] on div "2020 Yaris - Module 5: Handling eLearning Stream: Product 10 mins 0 SP_YARIS_NM…" at bounding box center [504, 358] width 699 height 648
click at [630, 127] on div "Launch eLearning module No recorded learning" at bounding box center [727, 161] width 213 height 102
click at [658, 134] on button "Launch eLearning module" at bounding box center [728, 135] width 194 height 30
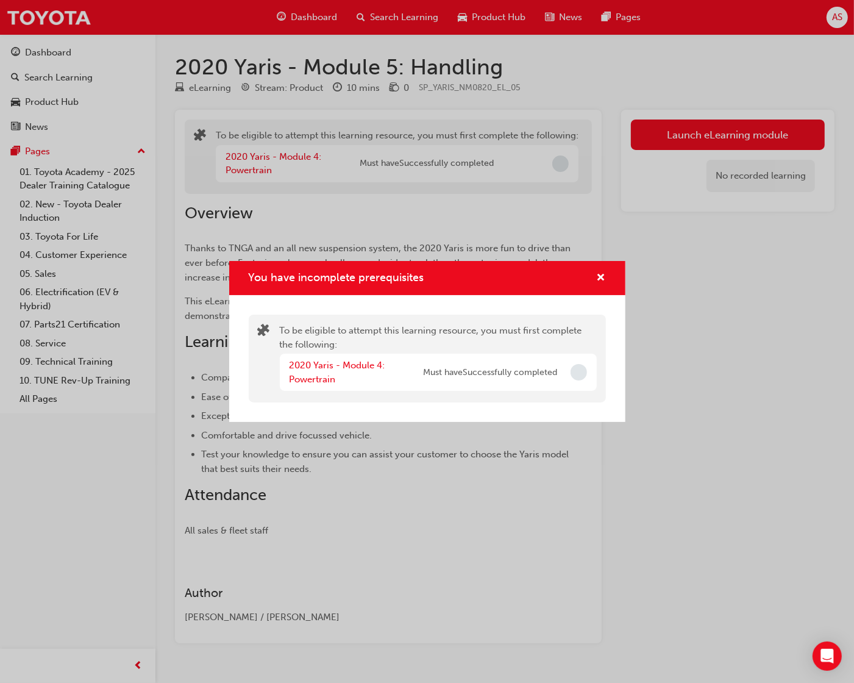
click at [299, 304] on div "To be eligible to attempt this learning resource, you must first complete the f…" at bounding box center [427, 358] width 396 height 127
click at [315, 371] on div "2020 Yaris - Module 4: Powertrain" at bounding box center [357, 372] width 134 height 27
click at [361, 364] on link "2020 Yaris - Module 4: Powertrain" at bounding box center [338, 372] width 96 height 25
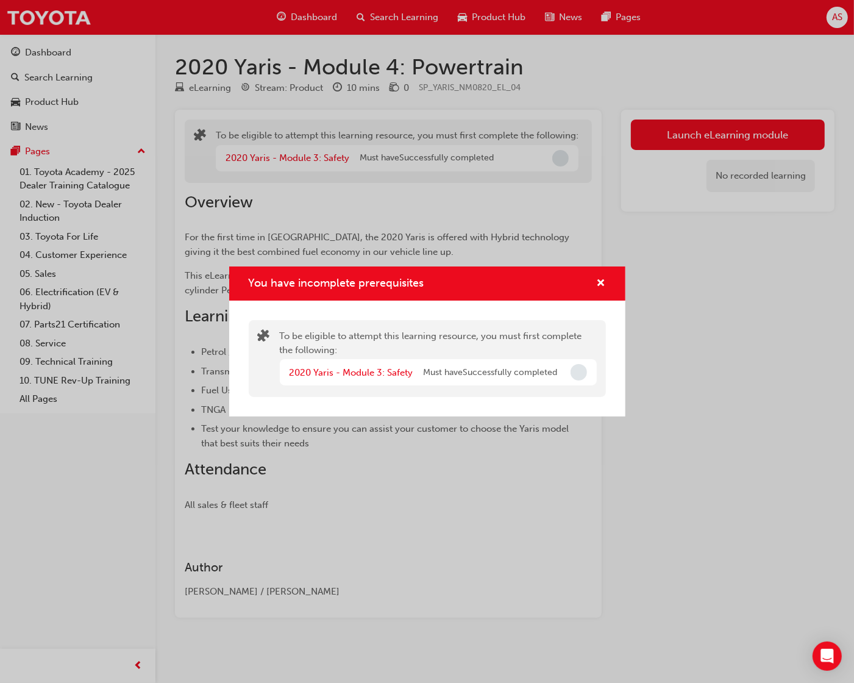
click at [610, 284] on div "You have incomplete prerequisites" at bounding box center [427, 283] width 396 height 35
click at [608, 278] on div "You have incomplete prerequisites" at bounding box center [427, 283] width 396 height 35
click at [602, 282] on span "cross-icon" at bounding box center [601, 284] width 9 height 11
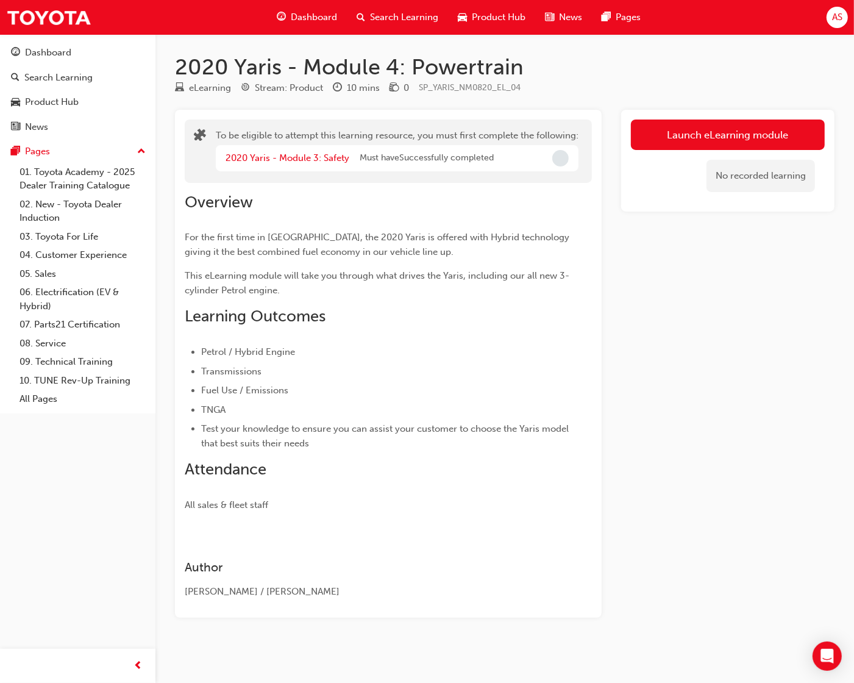
click at [258, 163] on div "2020 Yaris - Module 3: Safety" at bounding box center [293, 158] width 134 height 14
click at [278, 162] on link "2020 Yaris - Module 3: Safety" at bounding box center [288, 157] width 124 height 11
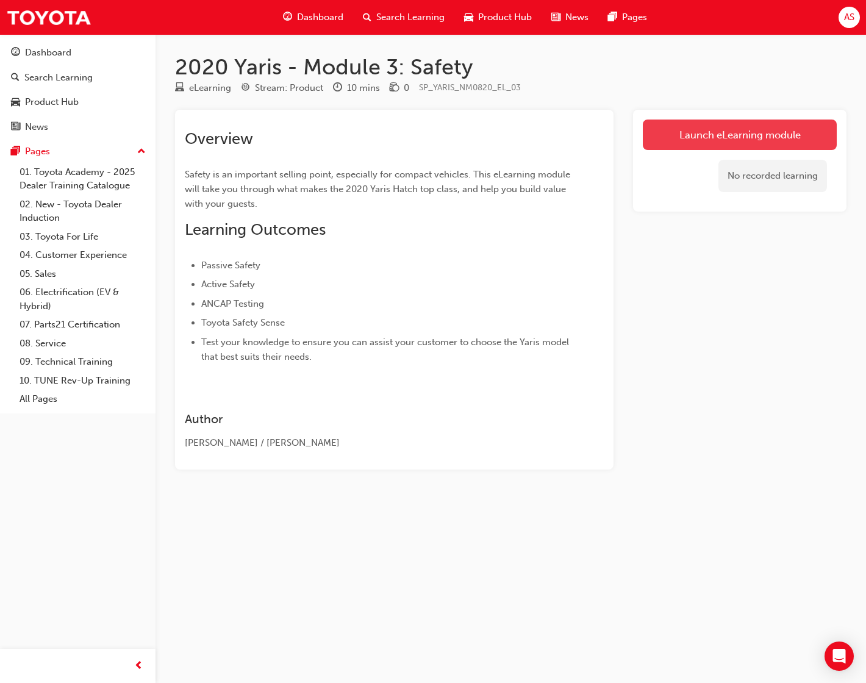
click at [665, 142] on link "Launch eLearning module" at bounding box center [740, 135] width 194 height 30
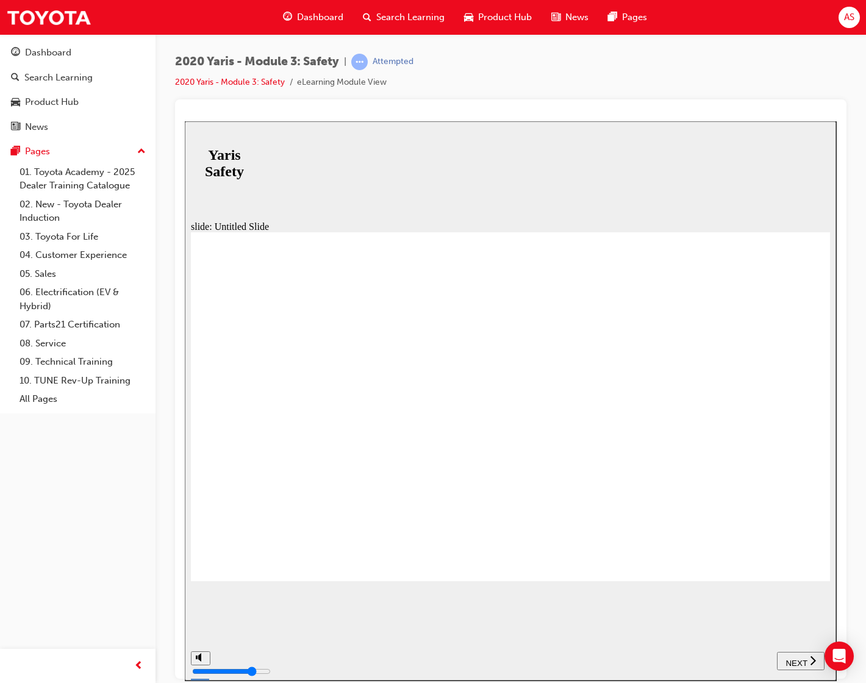
click at [718, 661] on span "NEXT" at bounding box center [795, 662] width 21 height 9
drag, startPoint x: 191, startPoint y: 349, endPoint x: 194, endPoint y: 356, distance: 7.4
click at [718, 663] on span "NEXT" at bounding box center [795, 662] width 21 height 9
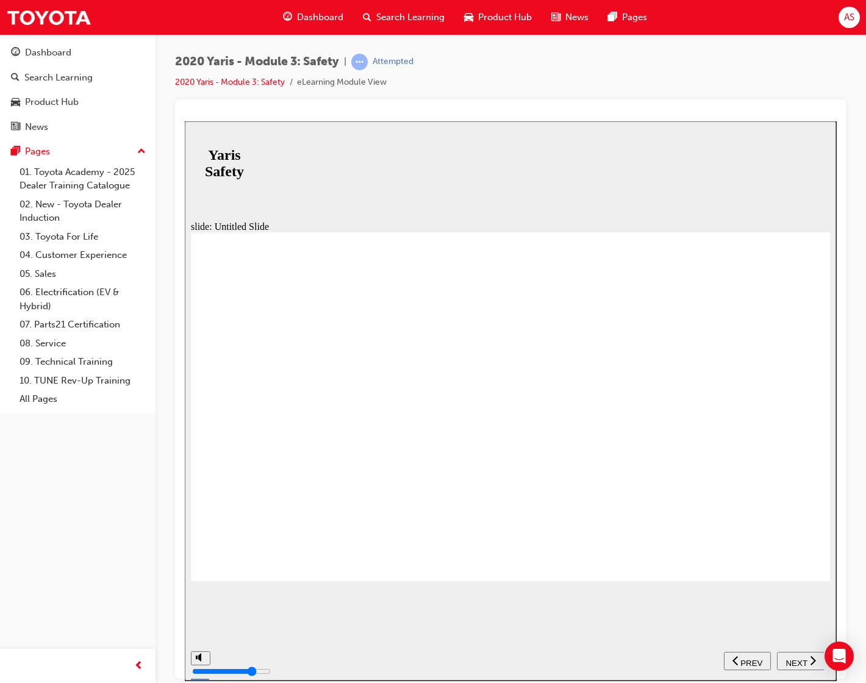
click at [718, 662] on span "NEXT" at bounding box center [795, 662] width 21 height 9
click at [279, 610] on div "slide: Untitled Slide Pre E-NCAP alignment (2017) Post E-NCAP alignment (2020) …" at bounding box center [510, 400] width 651 height 559
click at [718, 658] on span "NEXT" at bounding box center [795, 662] width 21 height 9
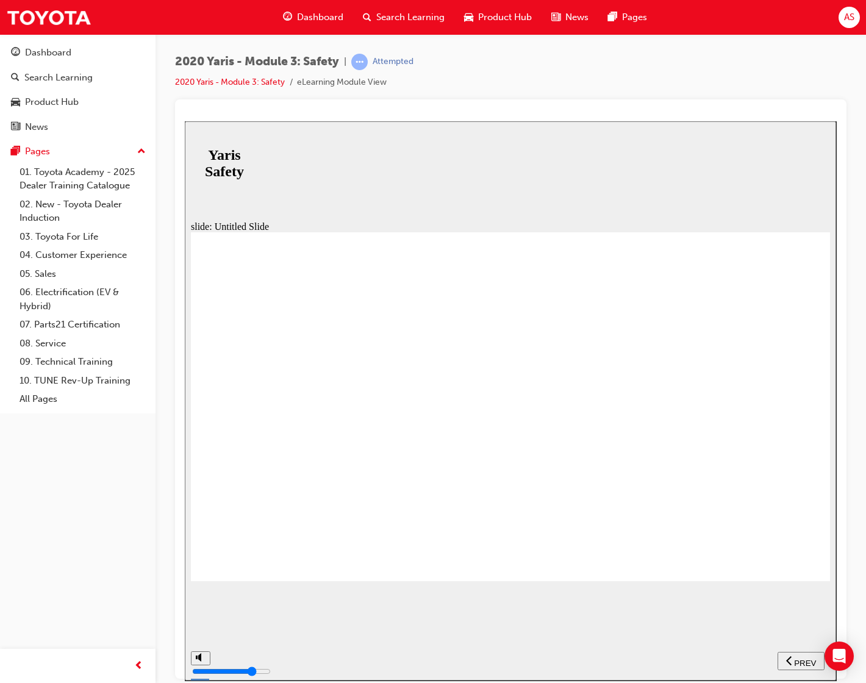
click at [718, 660] on span "PREV" at bounding box center [805, 662] width 22 height 9
click at [718, 660] on div "NEXT" at bounding box center [801, 660] width 38 height 13
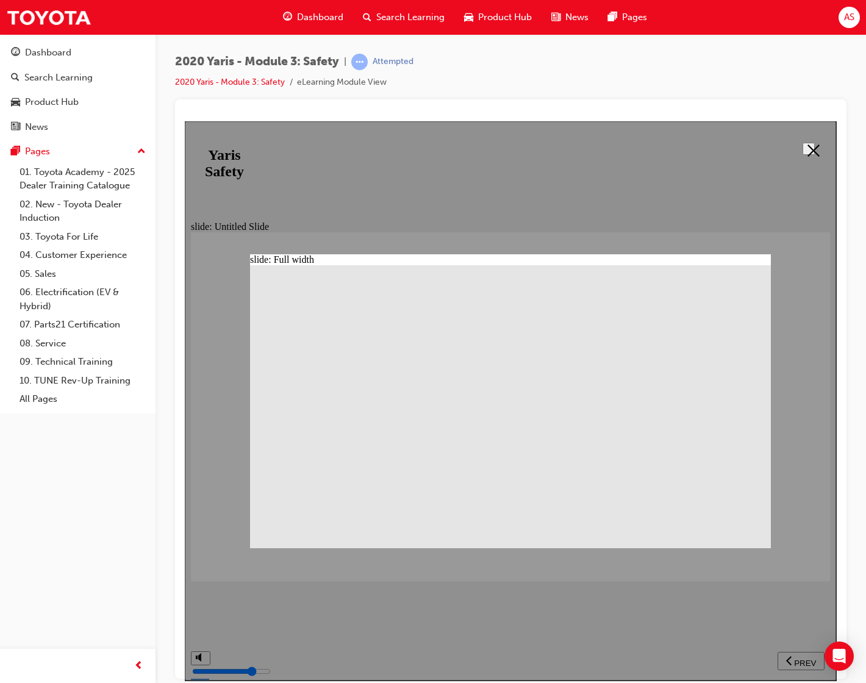
click at [491, 238] on div at bounding box center [510, 400] width 651 height 559
click at [208, 388] on div at bounding box center [510, 400] width 651 height 559
click at [718, 249] on div at bounding box center [510, 400] width 651 height 559
click at [718, 164] on div at bounding box center [510, 400] width 651 height 559
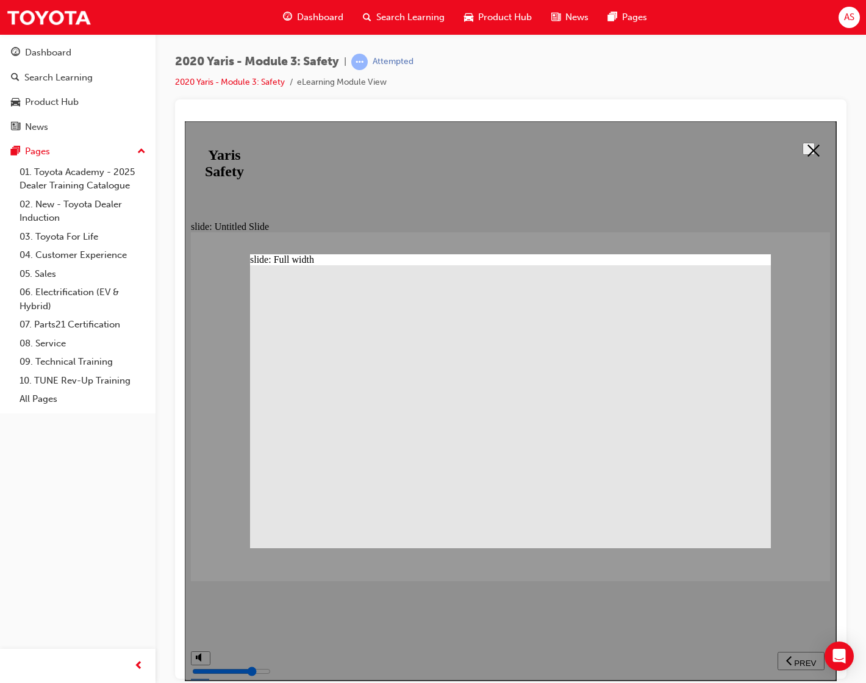
click at [718, 149] on icon at bounding box center [813, 150] width 12 height 12
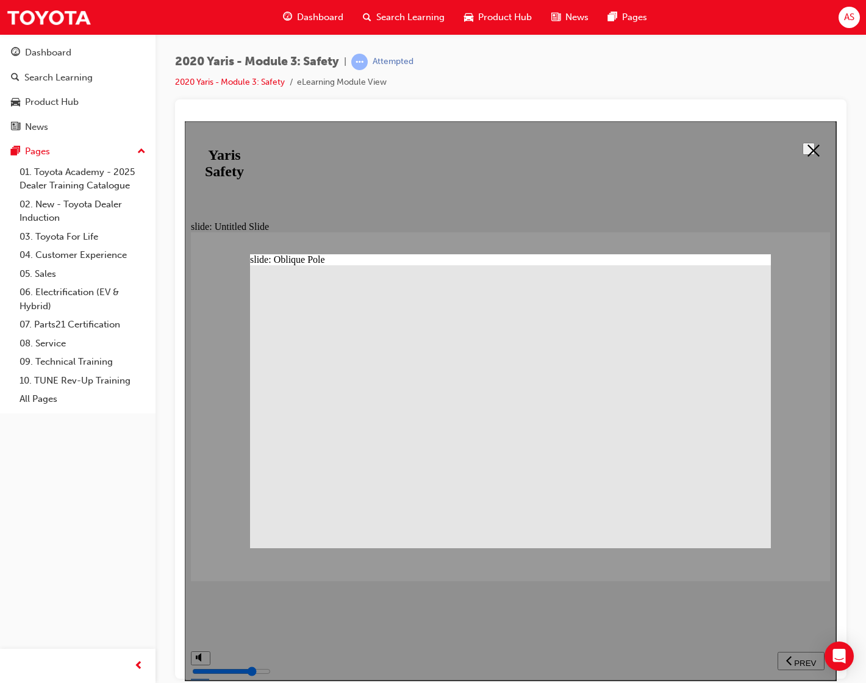
click at [718, 153] on button at bounding box center [808, 148] width 12 height 12
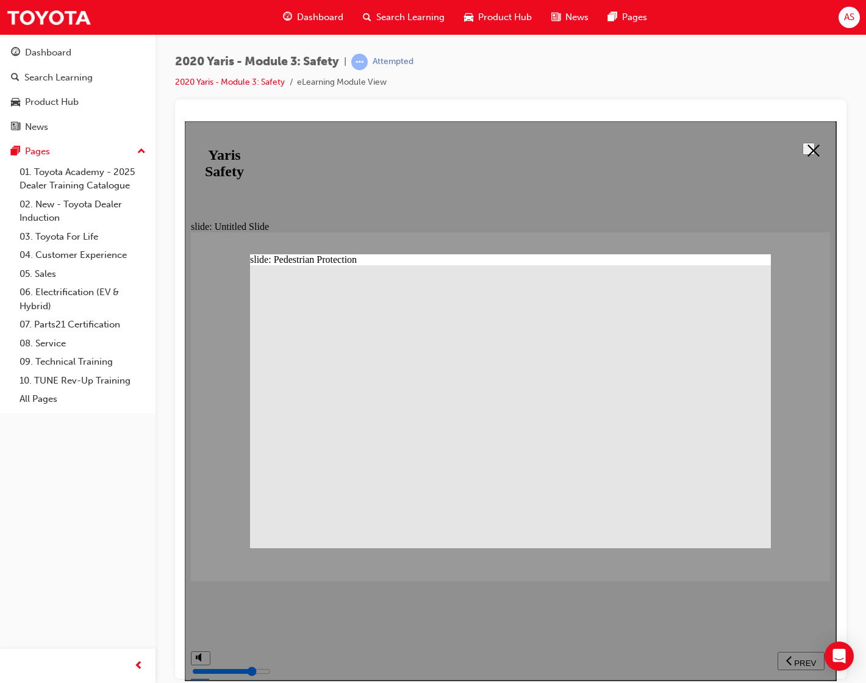
click at [718, 149] on button at bounding box center [808, 148] width 12 height 12
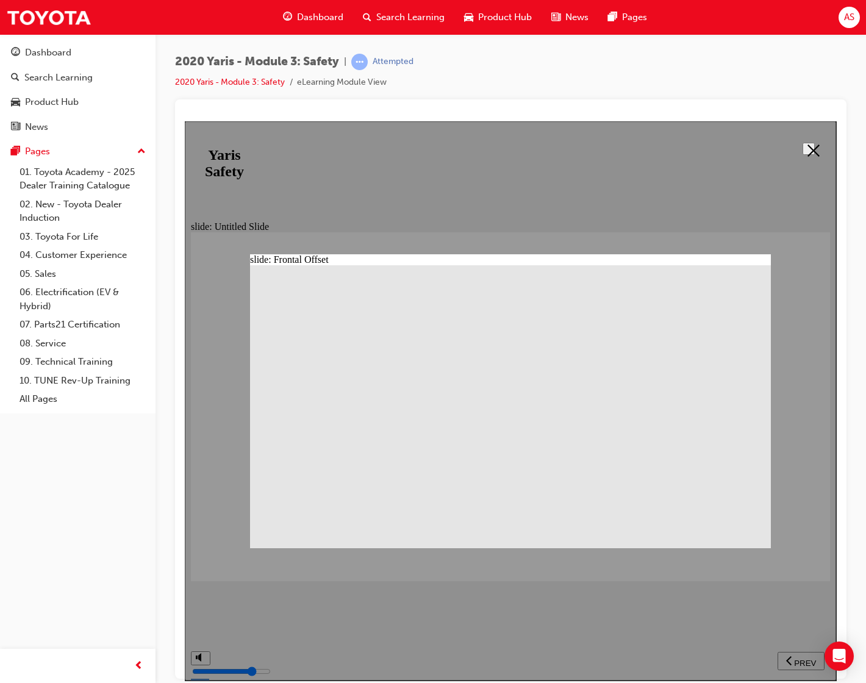
click at [718, 146] on icon at bounding box center [813, 150] width 12 height 12
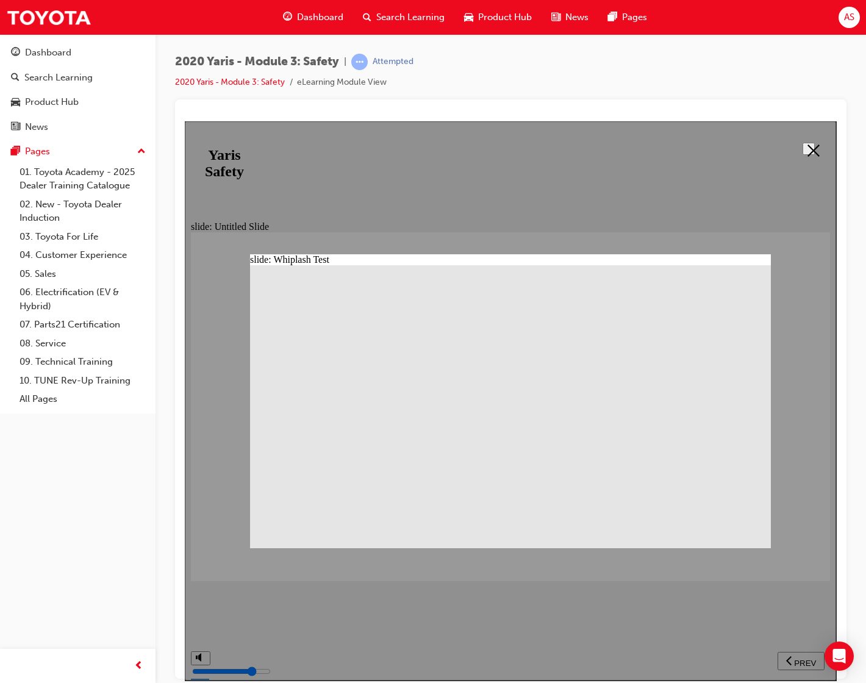
click at [718, 154] on button at bounding box center [808, 148] width 12 height 12
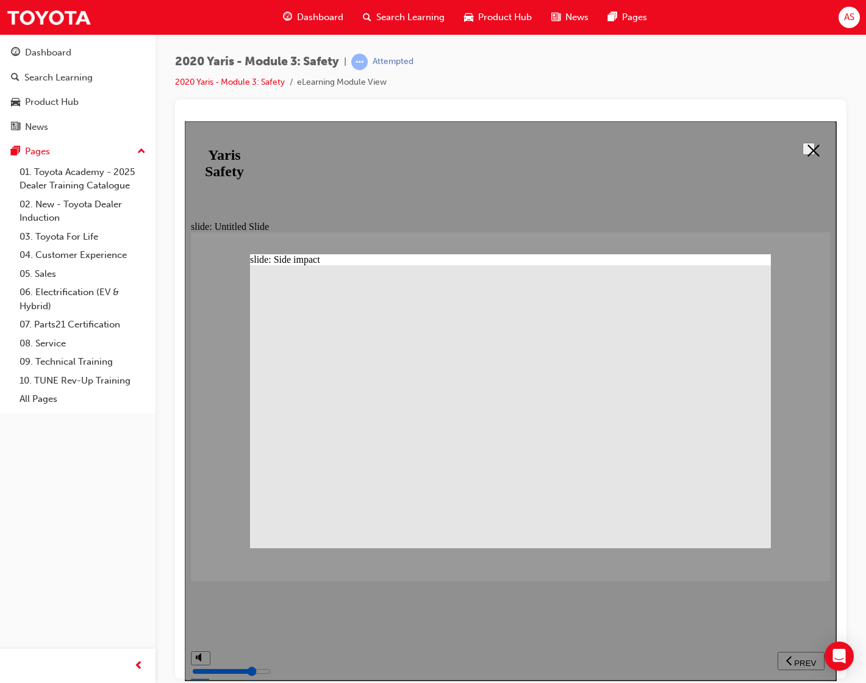
click at [718, 153] on button at bounding box center [808, 148] width 12 height 12
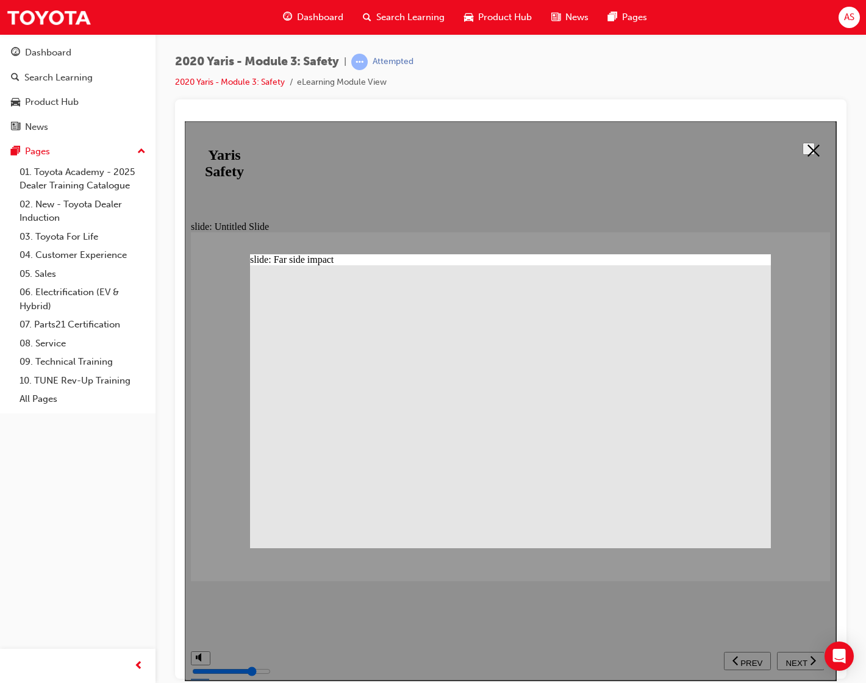
click at [718, 150] on button at bounding box center [808, 148] width 12 height 12
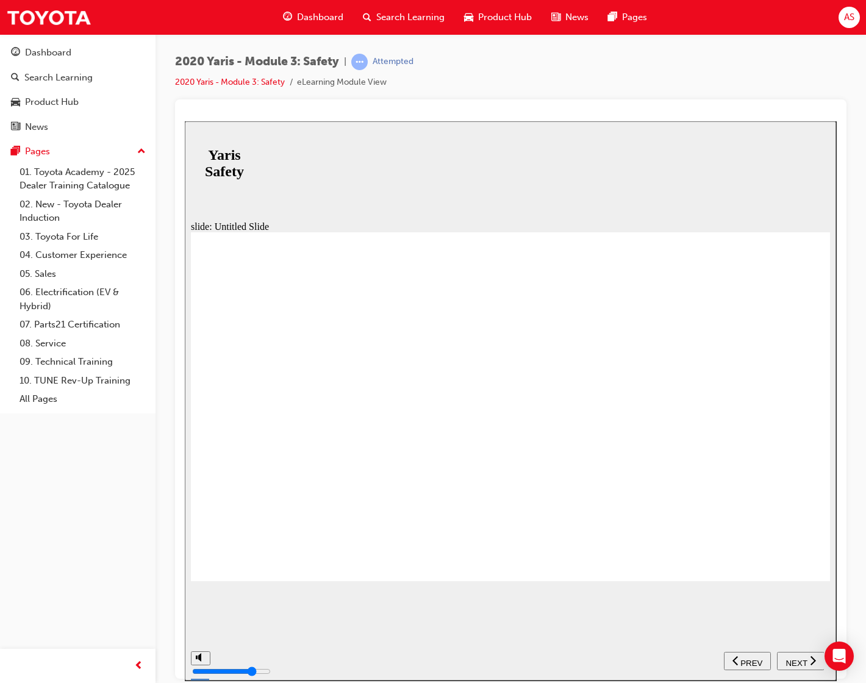
click at [718, 658] on span "NEXT" at bounding box center [795, 662] width 21 height 9
click at [718, 670] on nav "SUBMIT NEXT PREV" at bounding box center [774, 660] width 100 height 40
click at [718, 665] on div "NEXT" at bounding box center [801, 660] width 38 height 13
drag, startPoint x: 556, startPoint y: 397, endPoint x: 570, endPoint y: 402, distance: 15.1
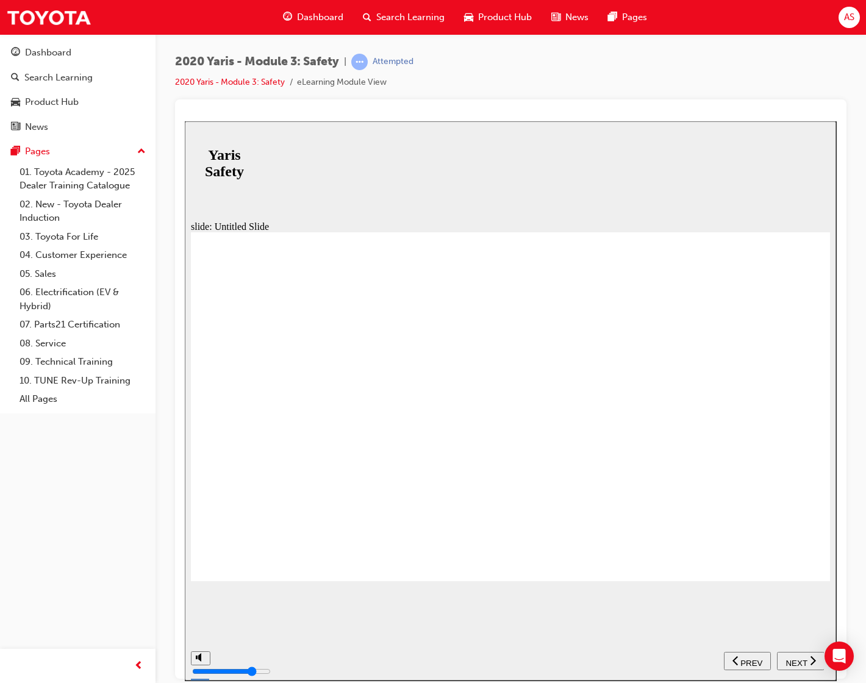
drag, startPoint x: 690, startPoint y: 409, endPoint x: 705, endPoint y: 426, distance: 23.3
click at [718, 659] on span "NEXT" at bounding box center [795, 662] width 21 height 9
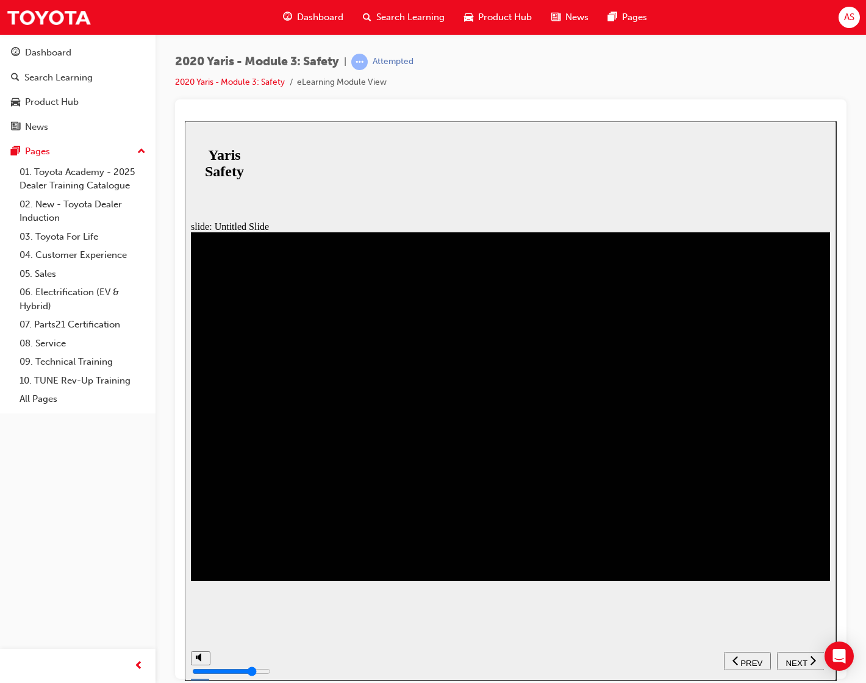
click at [718, 658] on span "NEXT" at bounding box center [795, 662] width 21 height 9
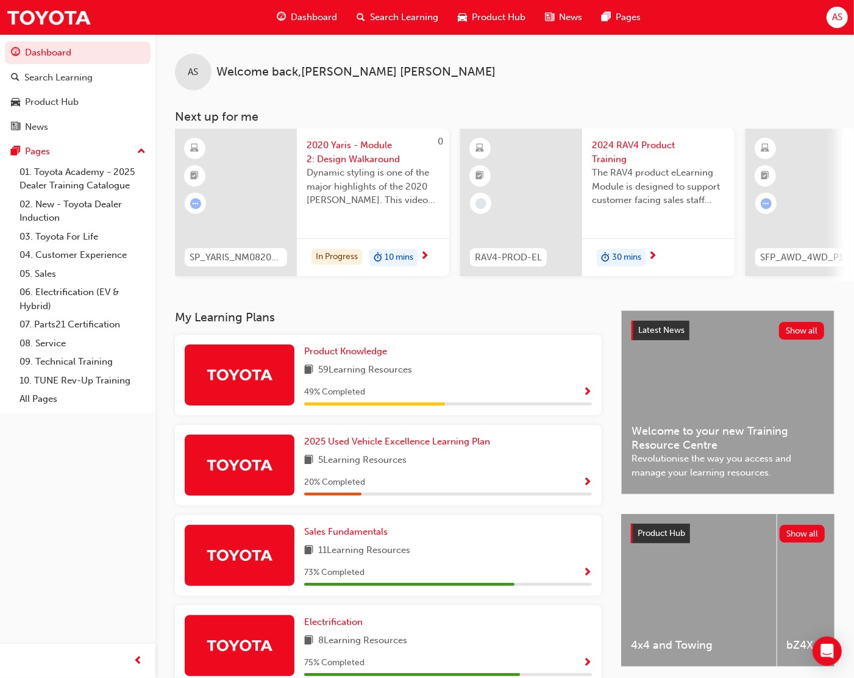
click at [623, 157] on span "2024 RAV4 Product Training" at bounding box center [658, 151] width 133 height 27
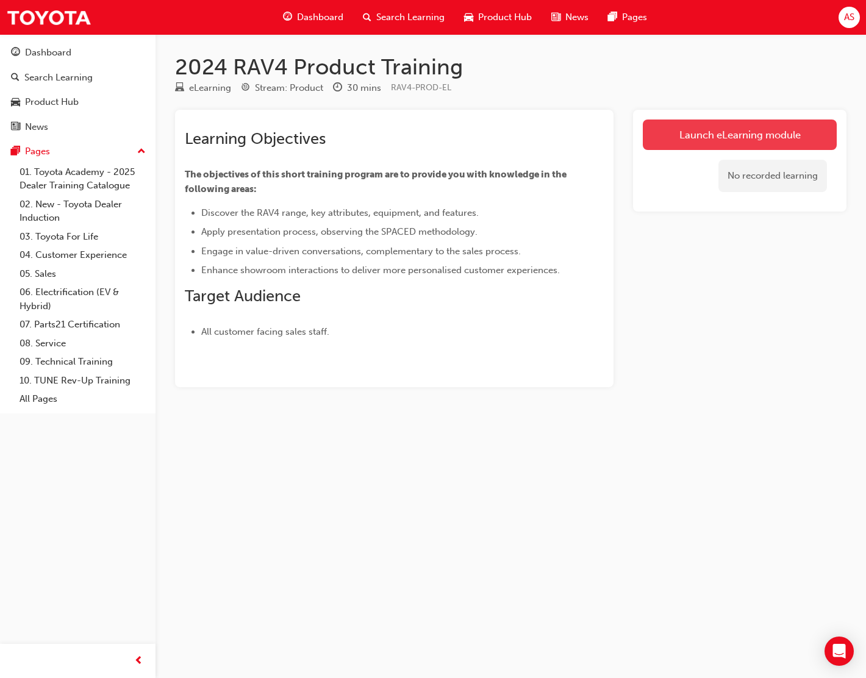
click at [708, 121] on link "Launch eLearning module" at bounding box center [740, 135] width 194 height 30
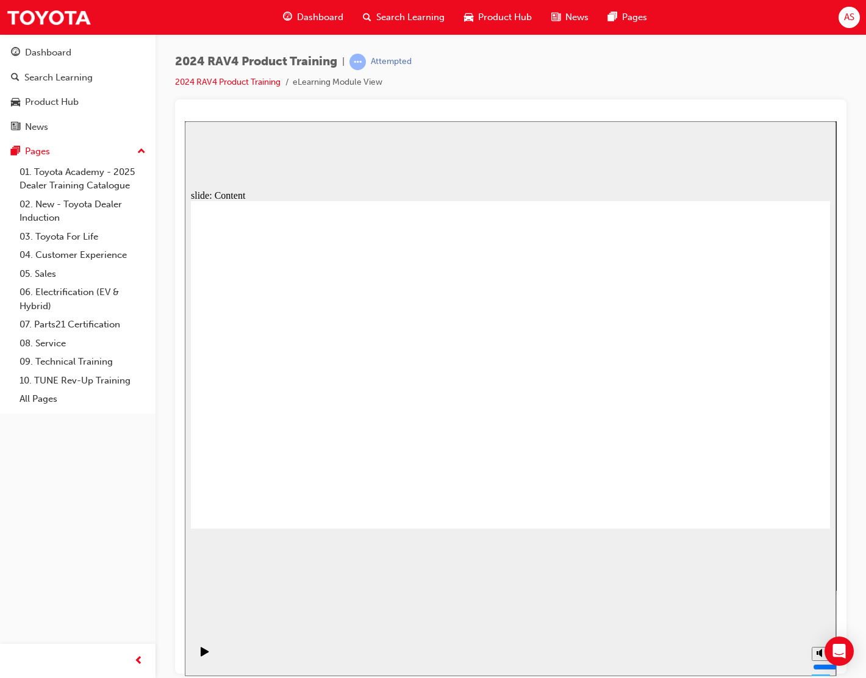
drag, startPoint x: 809, startPoint y: 502, endPoint x: 803, endPoint y: 509, distance: 9.1
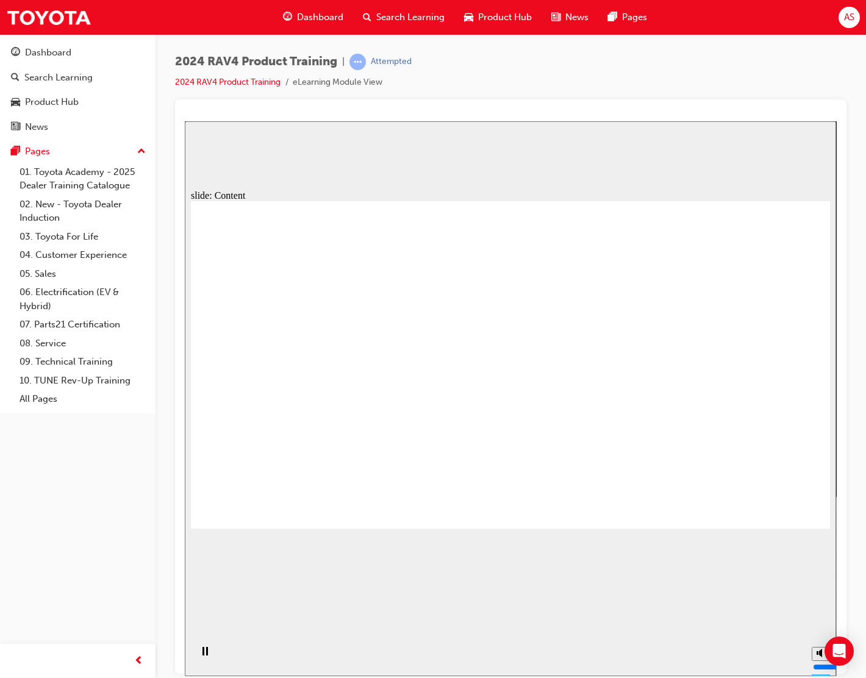
click at [668, 662] on section "Playback Speed 2 1.75 1.5 1.25" at bounding box center [510, 656] width 651 height 40
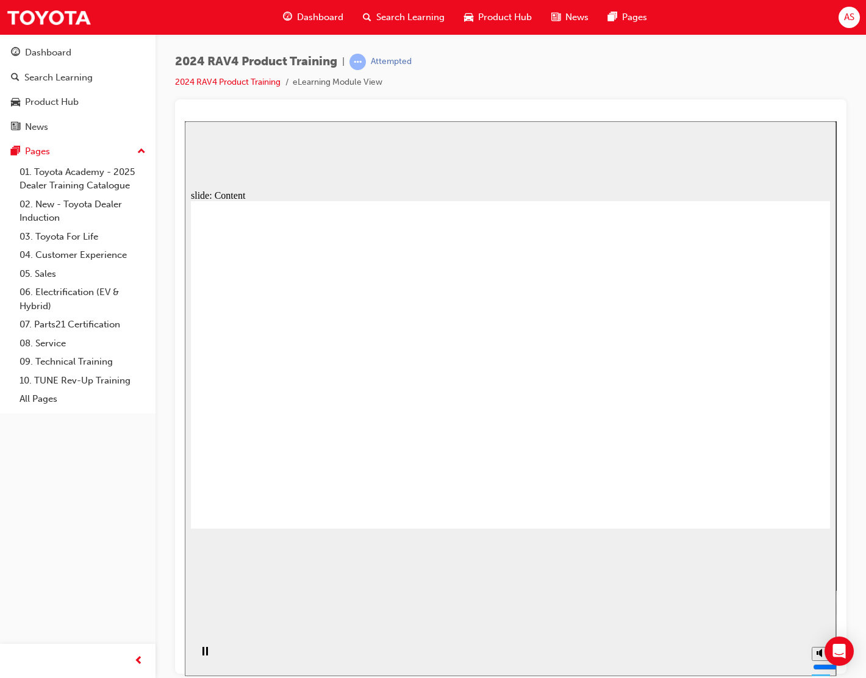
drag, startPoint x: 276, startPoint y: 409, endPoint x: 311, endPoint y: 412, distance: 34.9
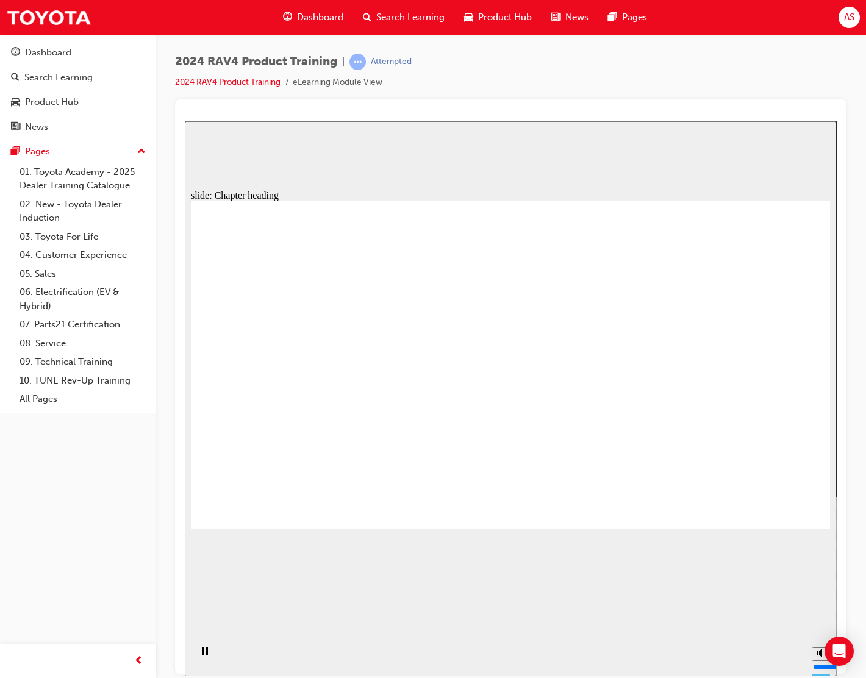
click at [727, 654] on section "Playback Speed 2 1.75 1.5 1.25 Normal" at bounding box center [510, 656] width 651 height 40
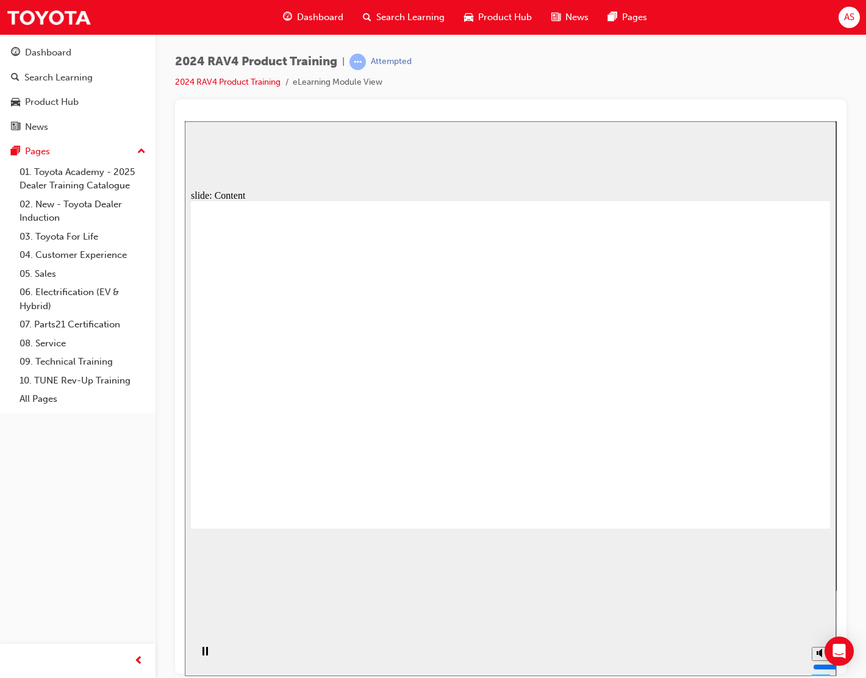
drag, startPoint x: 495, startPoint y: 362, endPoint x: 488, endPoint y: 365, distance: 7.1
drag, startPoint x: 377, startPoint y: 365, endPoint x: 366, endPoint y: 368, distance: 10.6
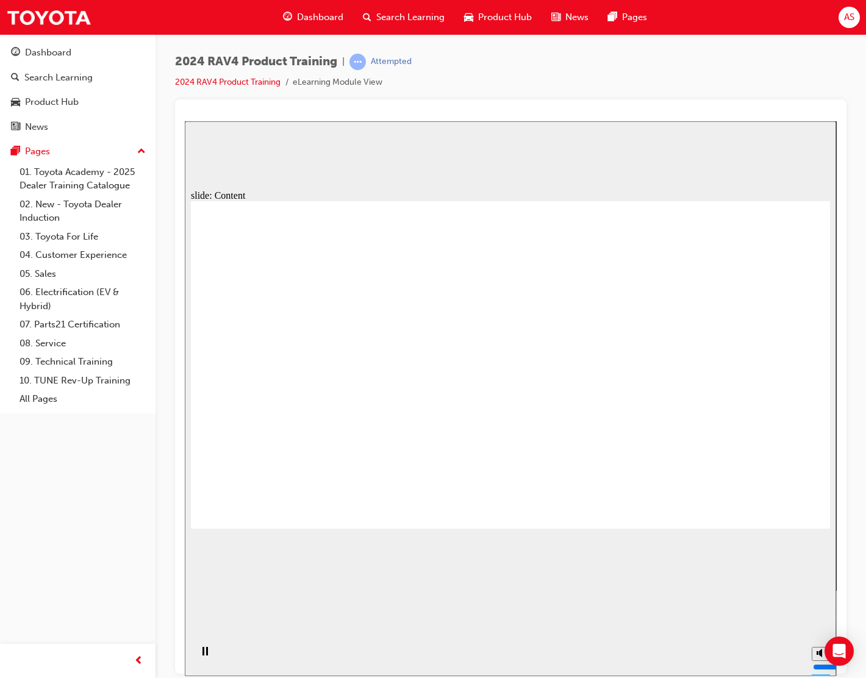
drag, startPoint x: 428, startPoint y: 368, endPoint x: 482, endPoint y: 418, distance: 74.2
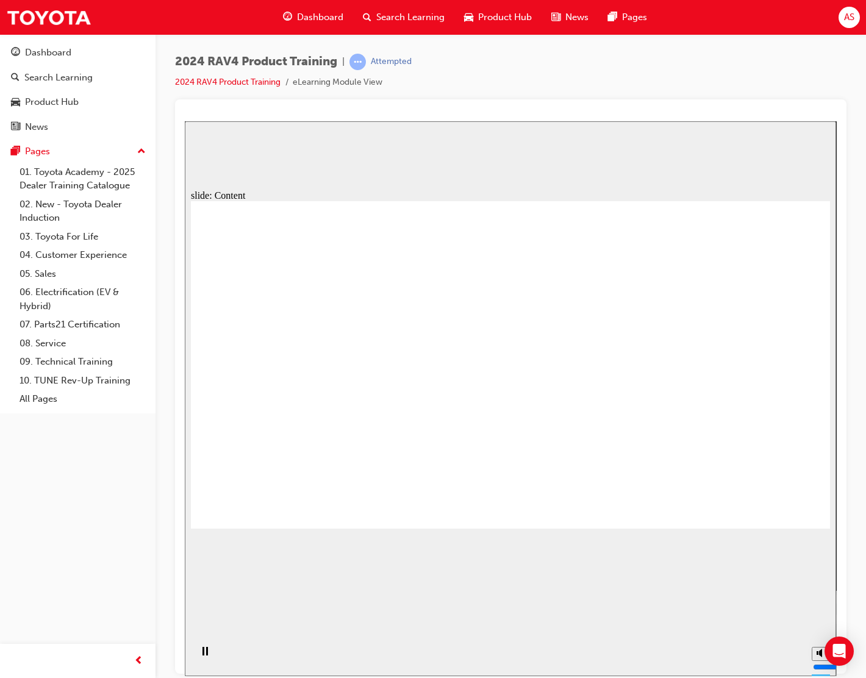
drag, startPoint x: 773, startPoint y: 493, endPoint x: 787, endPoint y: 485, distance: 16.9
drag, startPoint x: 790, startPoint y: 484, endPoint x: 771, endPoint y: 513, distance: 34.3
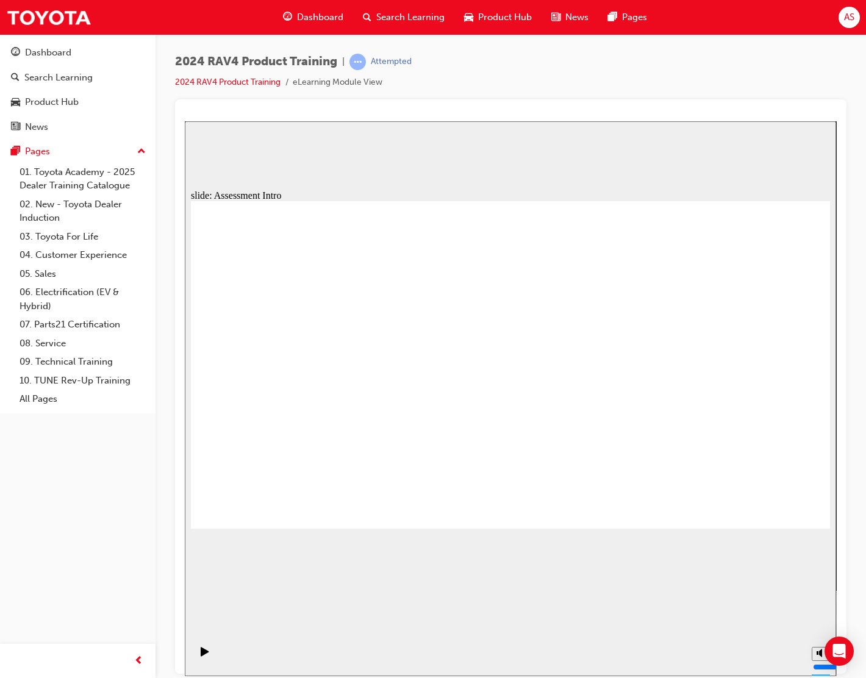
radio input "true"
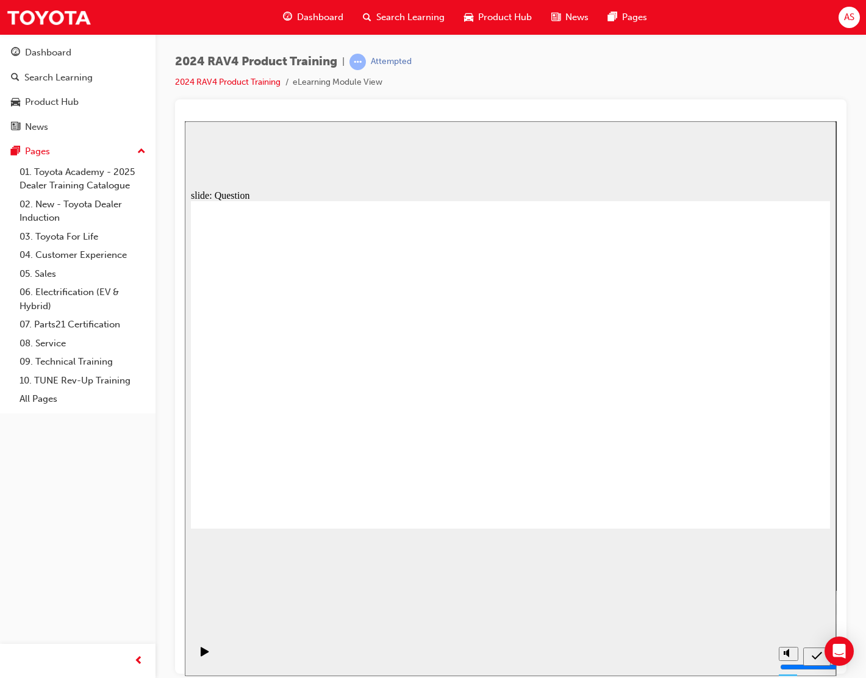
radio input "true"
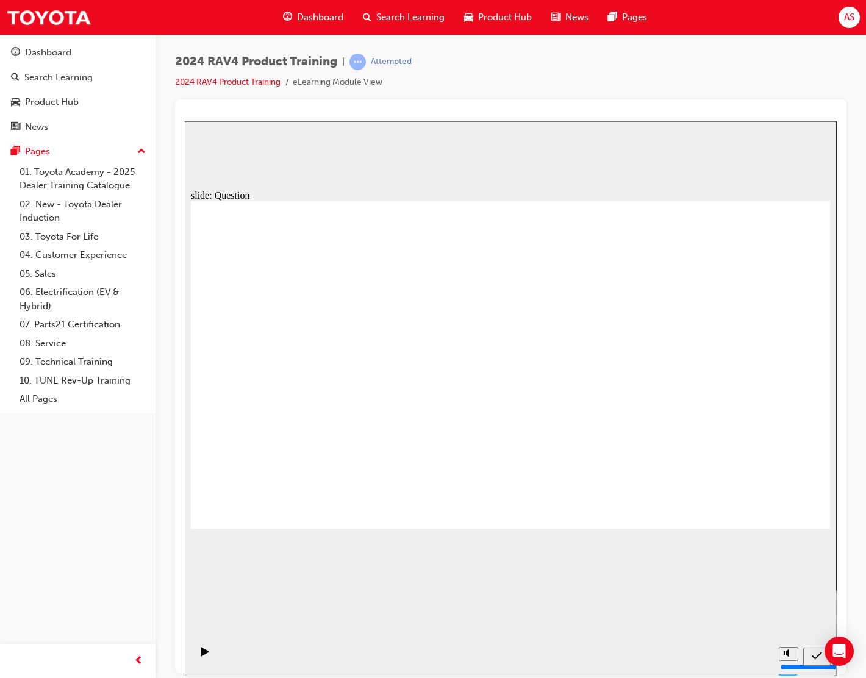
radio input "true"
drag, startPoint x: 770, startPoint y: 496, endPoint x: 783, endPoint y: 501, distance: 14.3
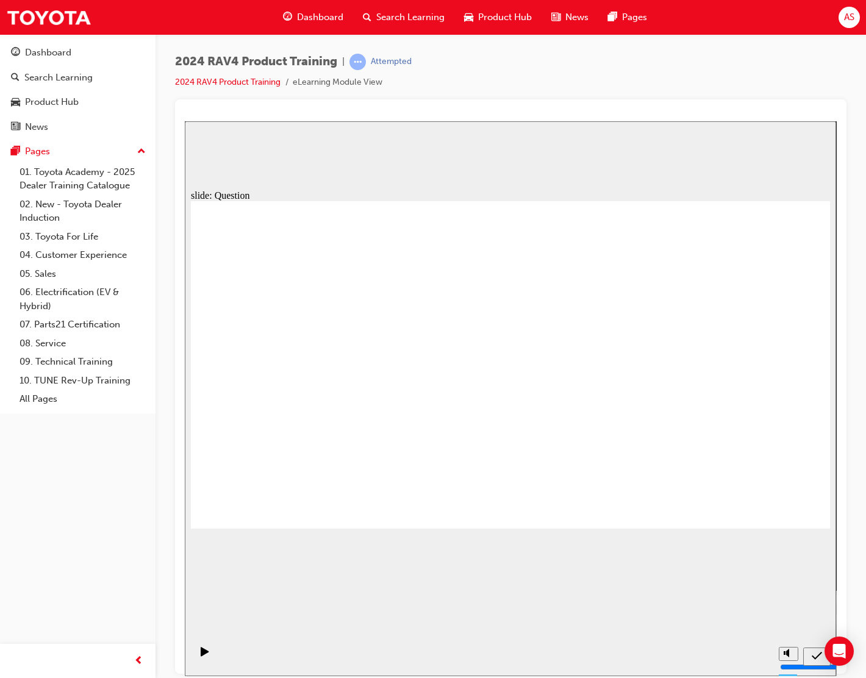
radio input "true"
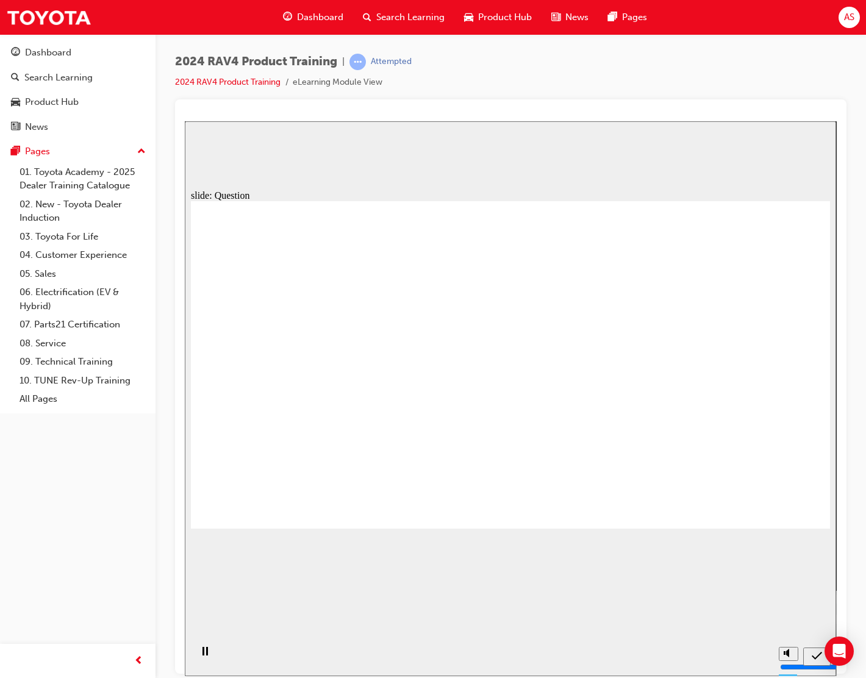
drag, startPoint x: 318, startPoint y: 418, endPoint x: 340, endPoint y: 517, distance: 101.2
drag, startPoint x: 448, startPoint y: 354, endPoint x: 671, endPoint y: 470, distance: 251.2
drag, startPoint x: 690, startPoint y: 347, endPoint x: 441, endPoint y: 460, distance: 273.9
drag, startPoint x: 340, startPoint y: 461, endPoint x: 559, endPoint y: 452, distance: 219.1
drag, startPoint x: 562, startPoint y: 339, endPoint x: 319, endPoint y: 434, distance: 260.4
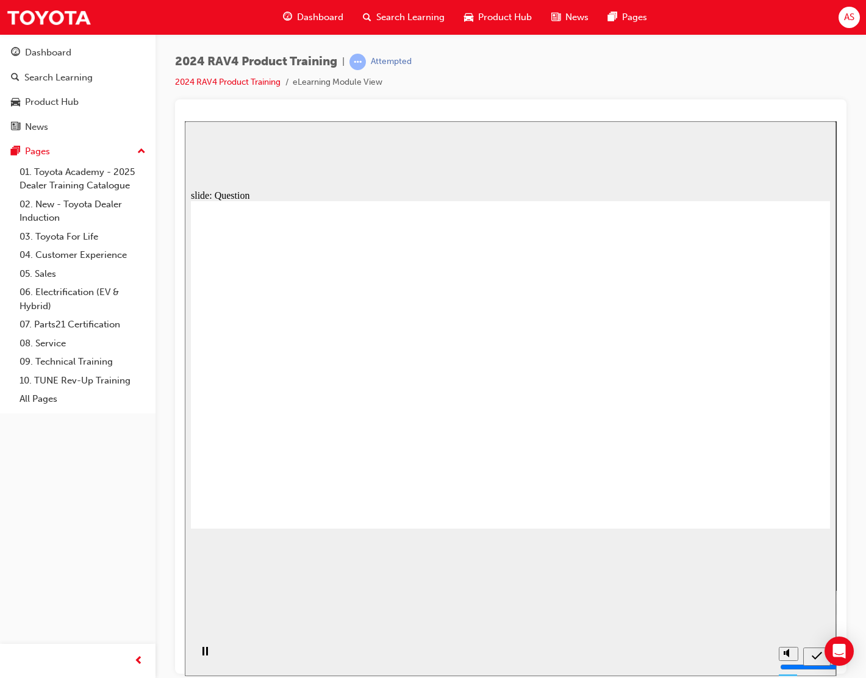
radio input "true"
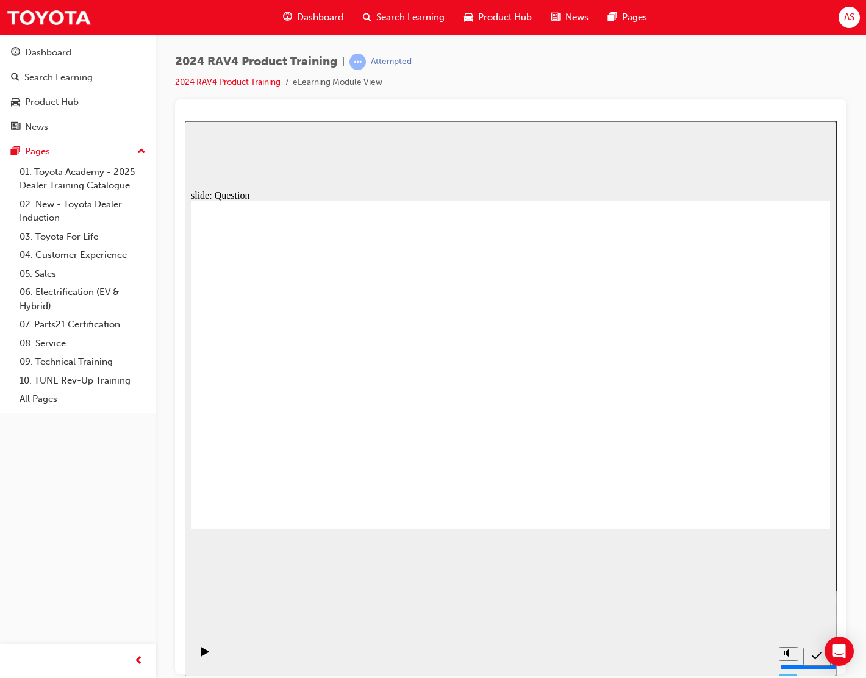
radio input "true"
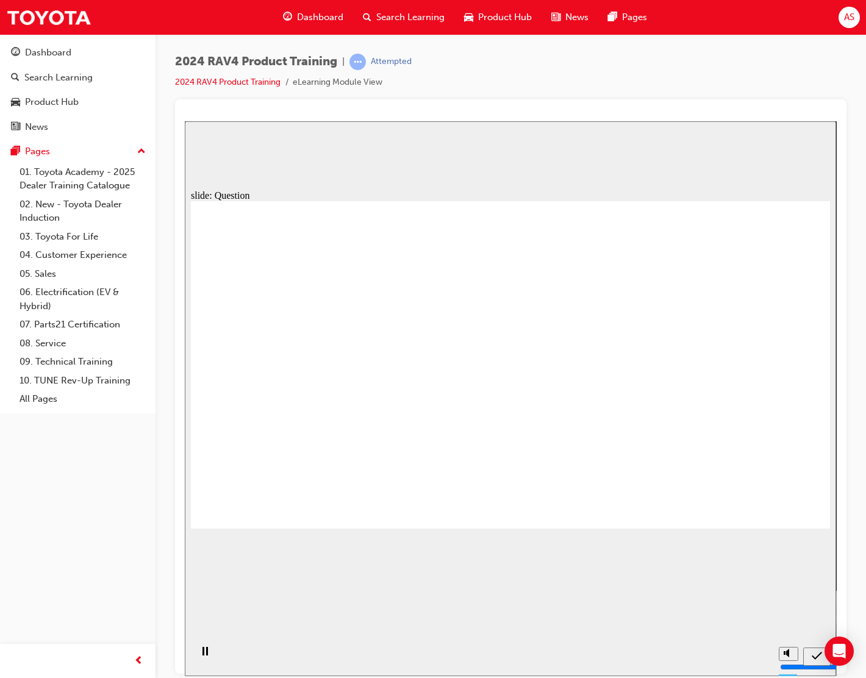
radio input "true"
drag, startPoint x: 568, startPoint y: 349, endPoint x: 338, endPoint y: 435, distance: 244.8
drag, startPoint x: 431, startPoint y: 350, endPoint x: 656, endPoint y: 454, distance: 247.7
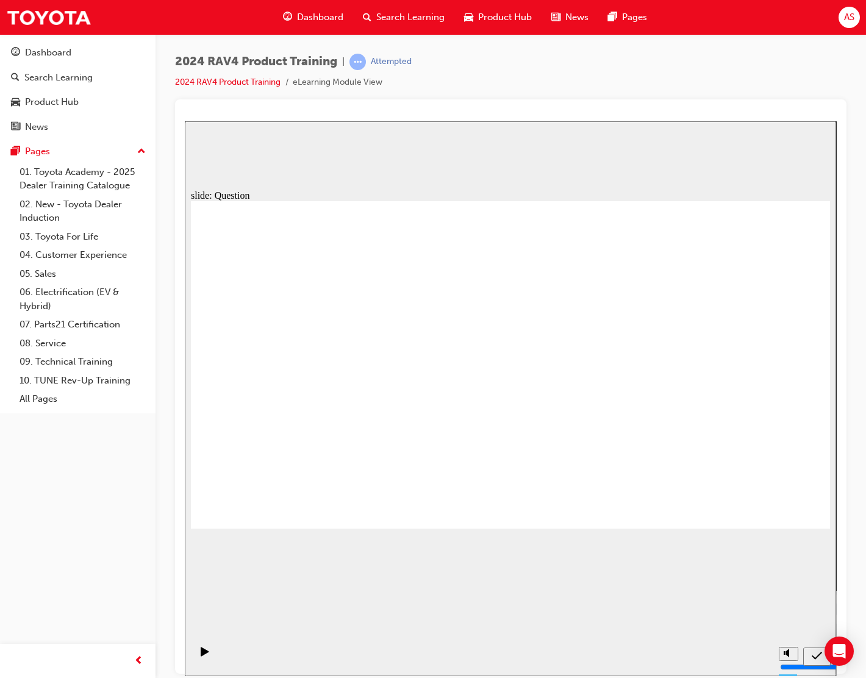
drag, startPoint x: 678, startPoint y: 359, endPoint x: 419, endPoint y: 469, distance: 280.9
drag, startPoint x: 315, startPoint y: 356, endPoint x: 552, endPoint y: 462, distance: 259.8
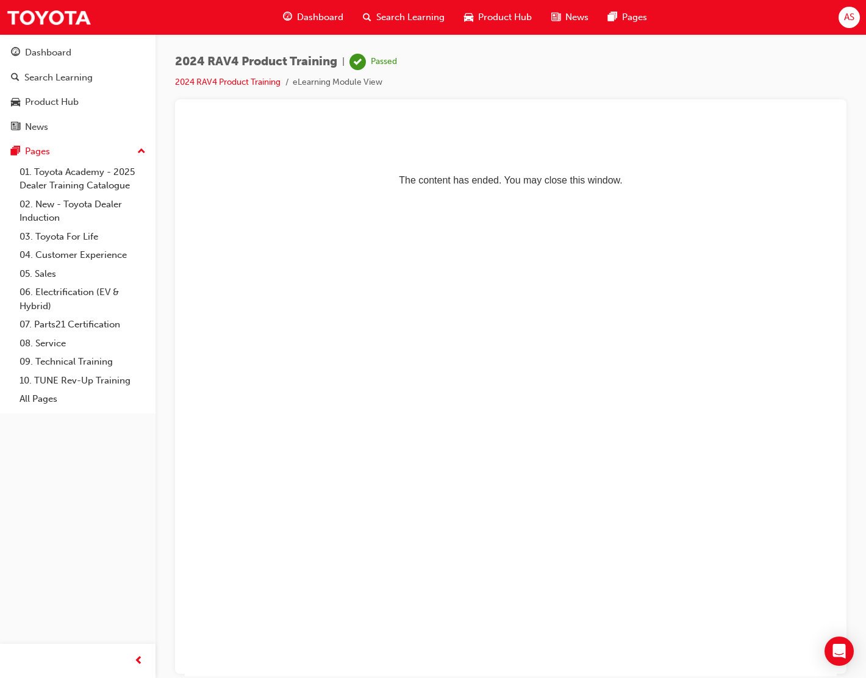
click at [696, 195] on html "The content has ended. You may close this window." at bounding box center [511, 158] width 652 height 74
click at [55, 22] on img at bounding box center [48, 17] width 85 height 27
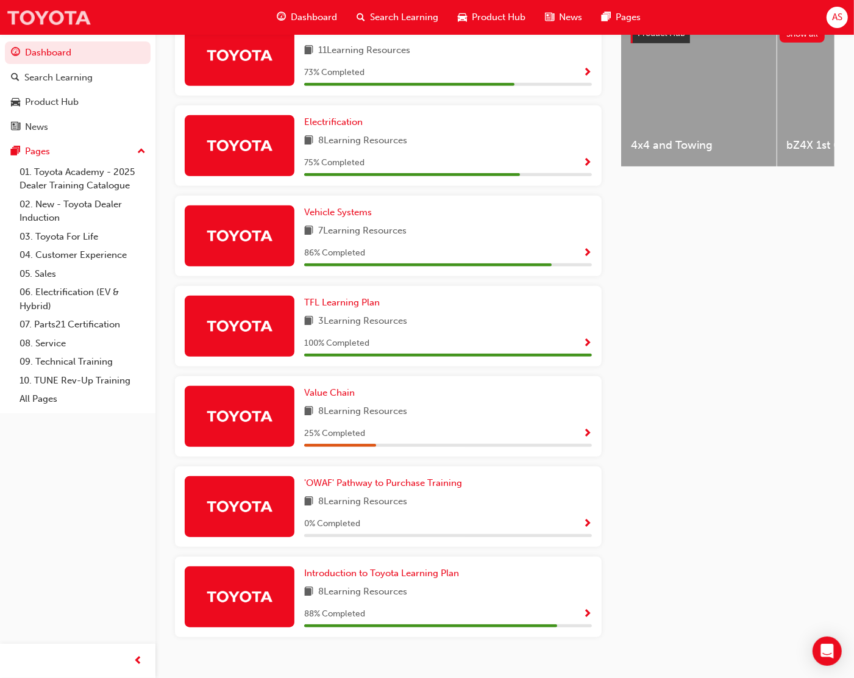
scroll to position [523, 0]
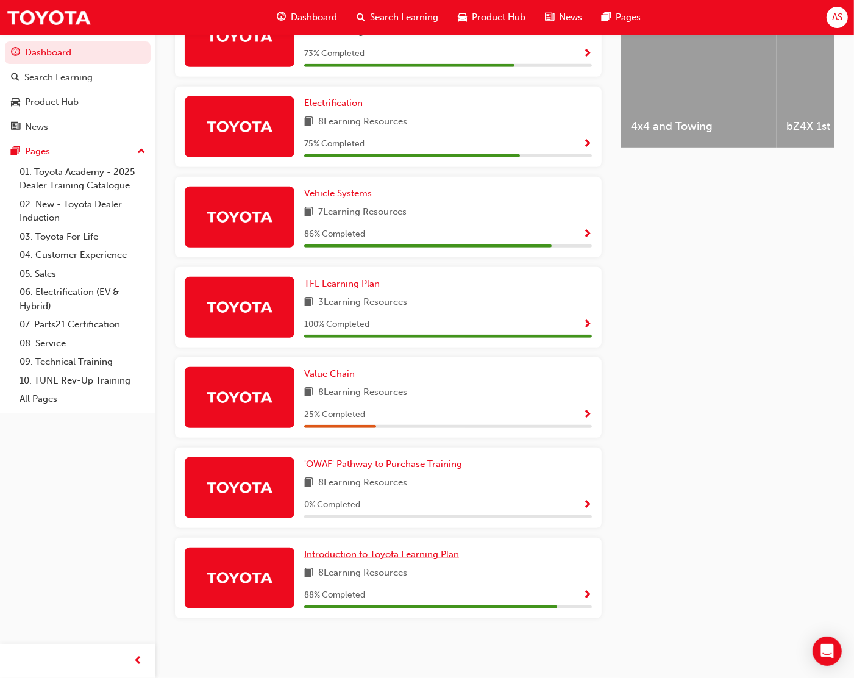
click at [349, 555] on span "Introduction to Toyota Learning Plan" at bounding box center [381, 554] width 155 height 11
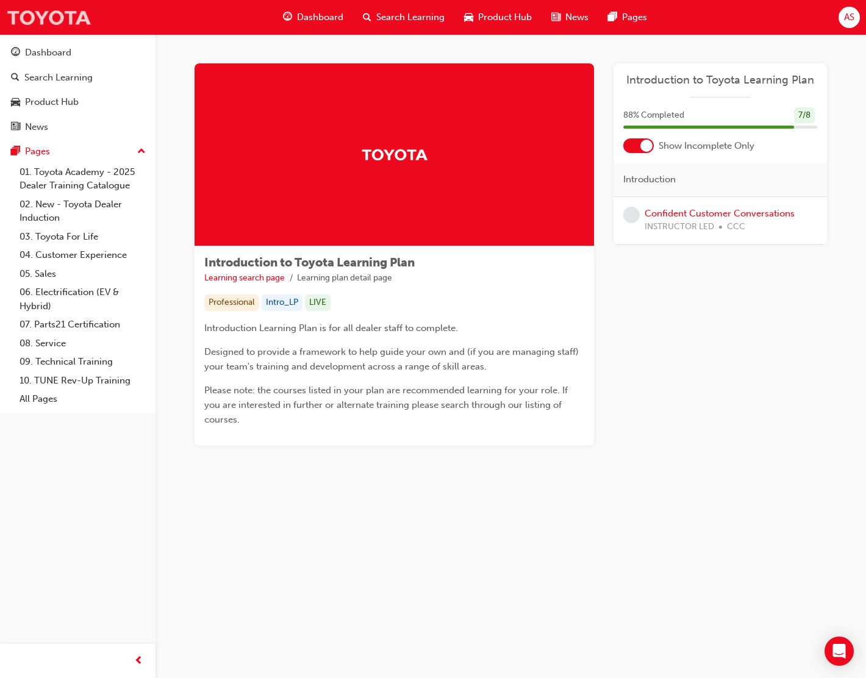
click at [35, 19] on img at bounding box center [48, 17] width 85 height 27
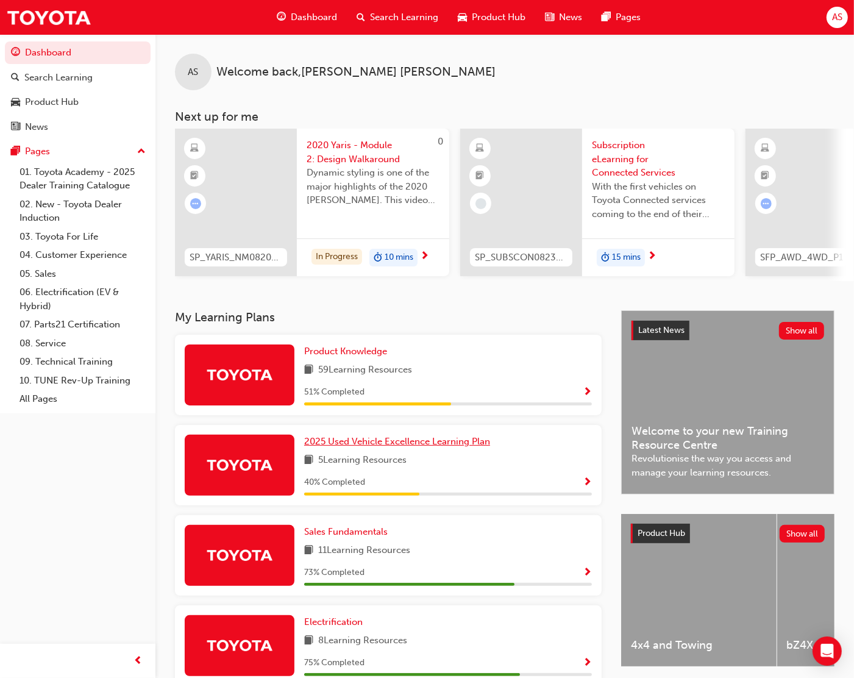
click at [401, 445] on span "2025 Used Vehicle Excellence Learning Plan" at bounding box center [397, 441] width 186 height 11
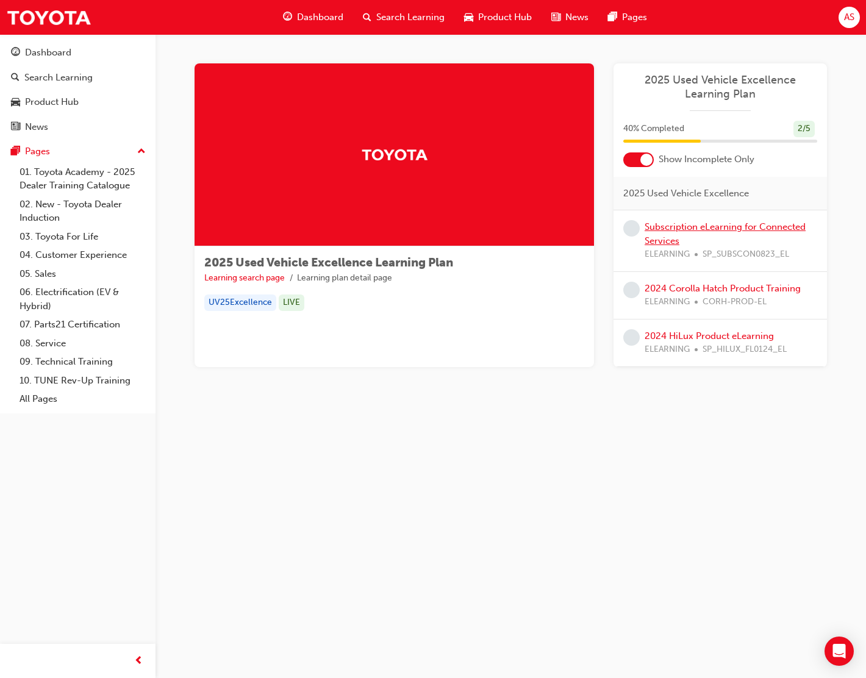
click at [680, 229] on link "Subscription eLearning for Connected Services" at bounding box center [724, 233] width 161 height 25
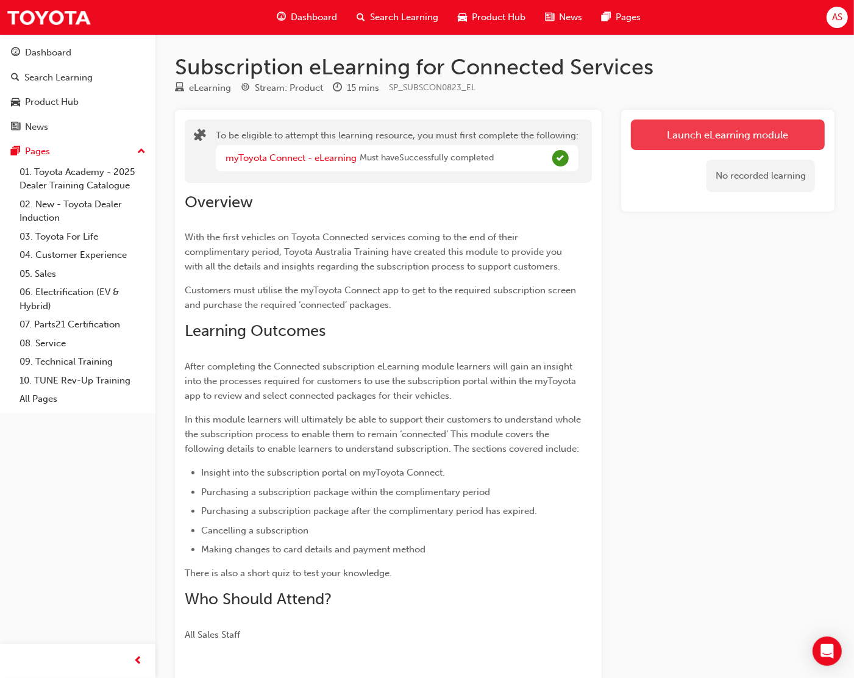
click at [766, 135] on link "Launch eLearning module" at bounding box center [728, 135] width 194 height 30
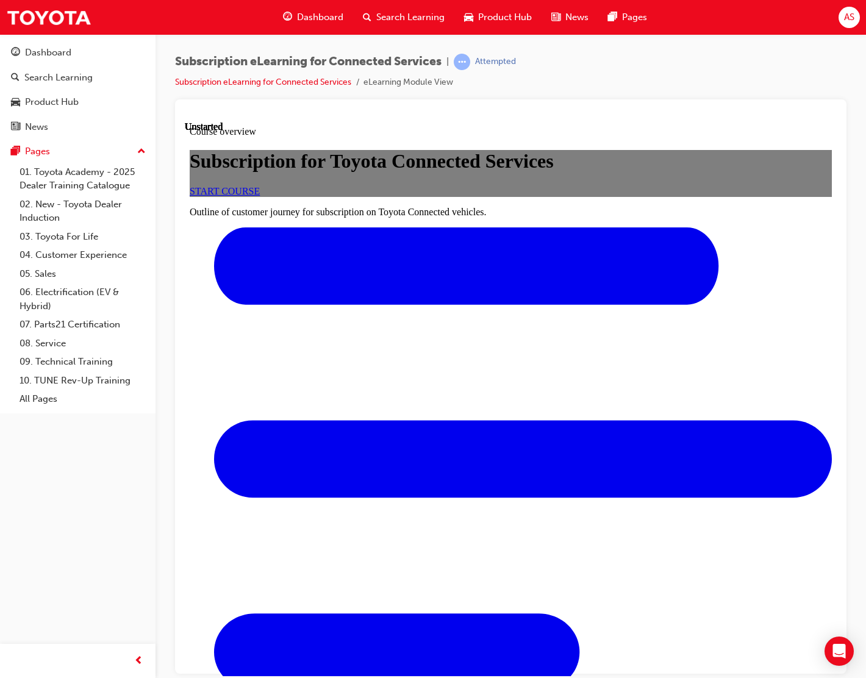
scroll to position [171, 0]
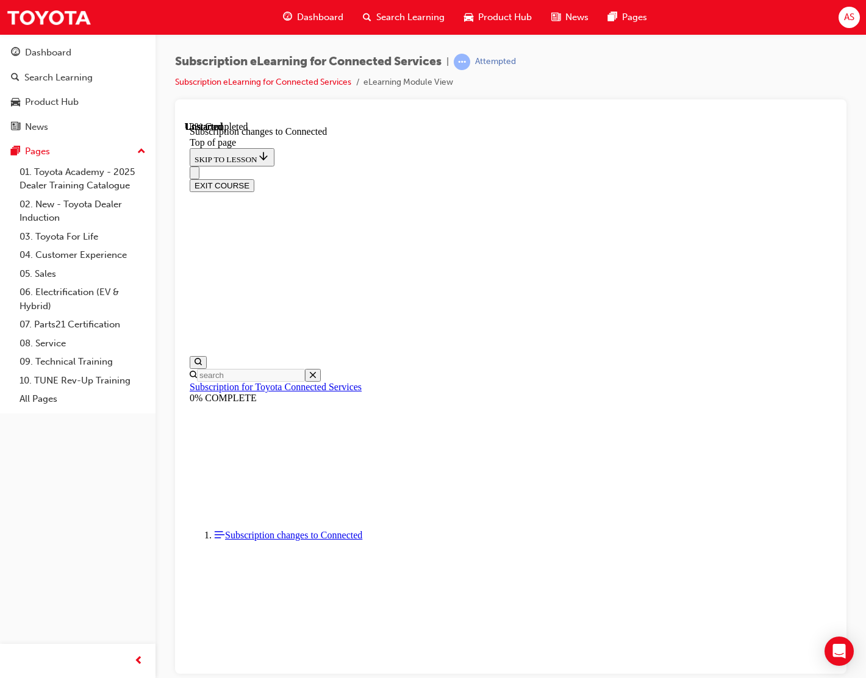
scroll to position [503, 0]
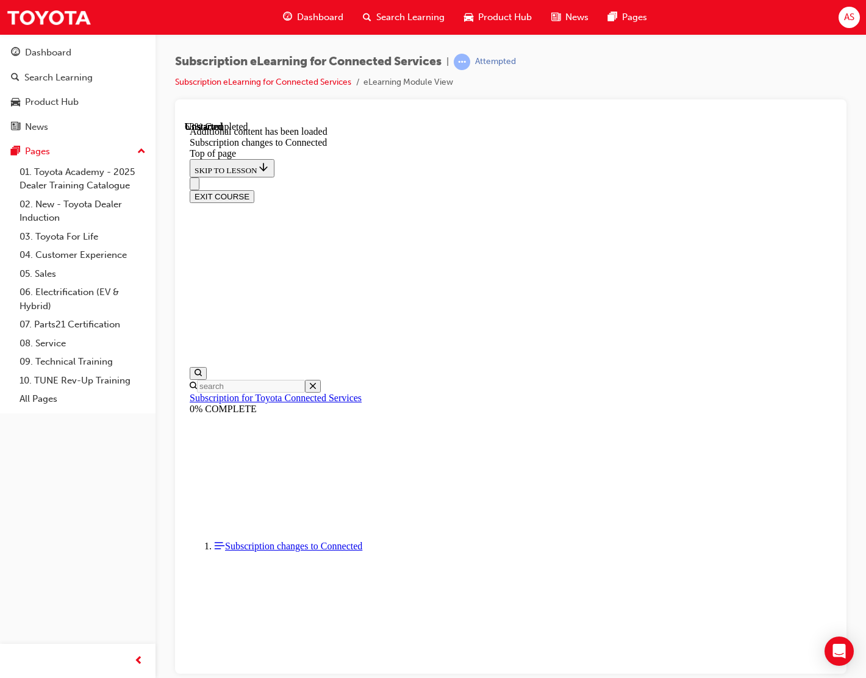
scroll to position [1157, 0]
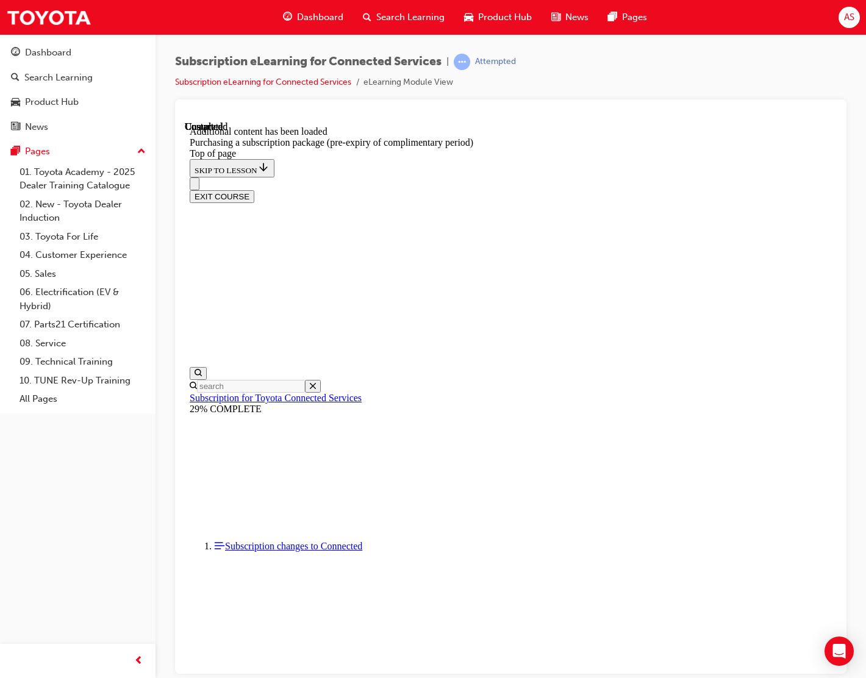
drag, startPoint x: 560, startPoint y: 268, endPoint x: 567, endPoint y: 269, distance: 7.4
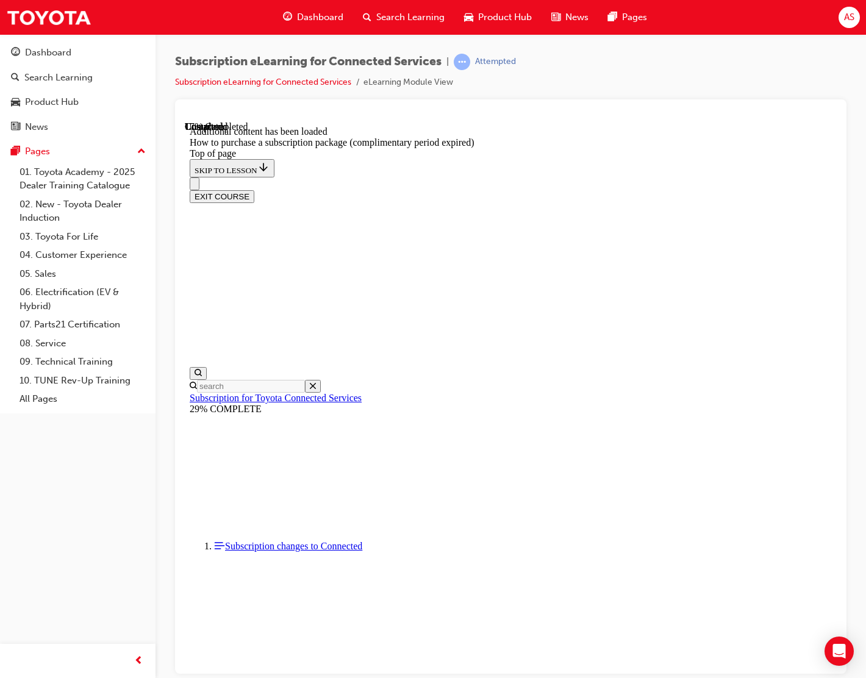
scroll to position [209, 0]
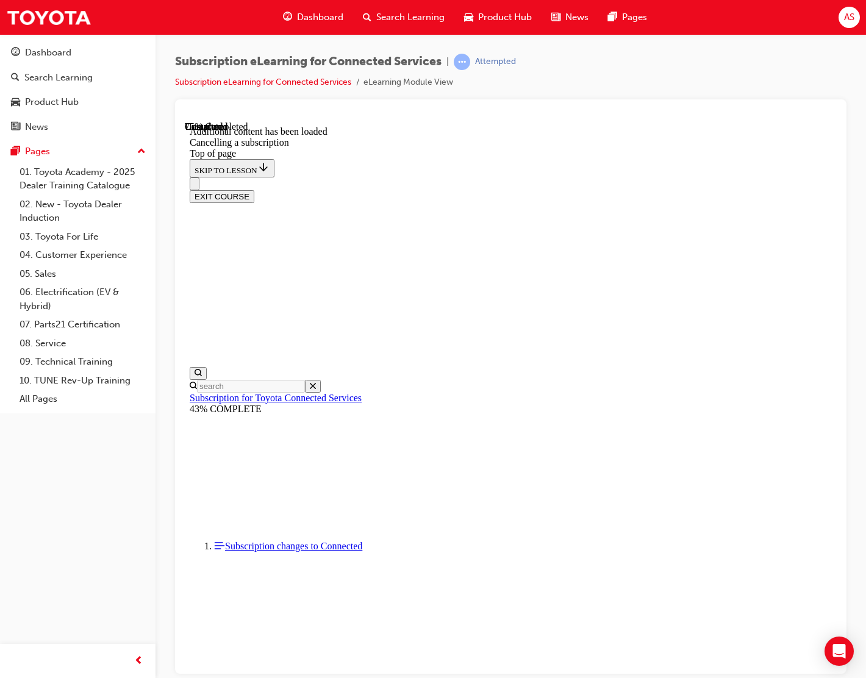
scroll to position [266, 0]
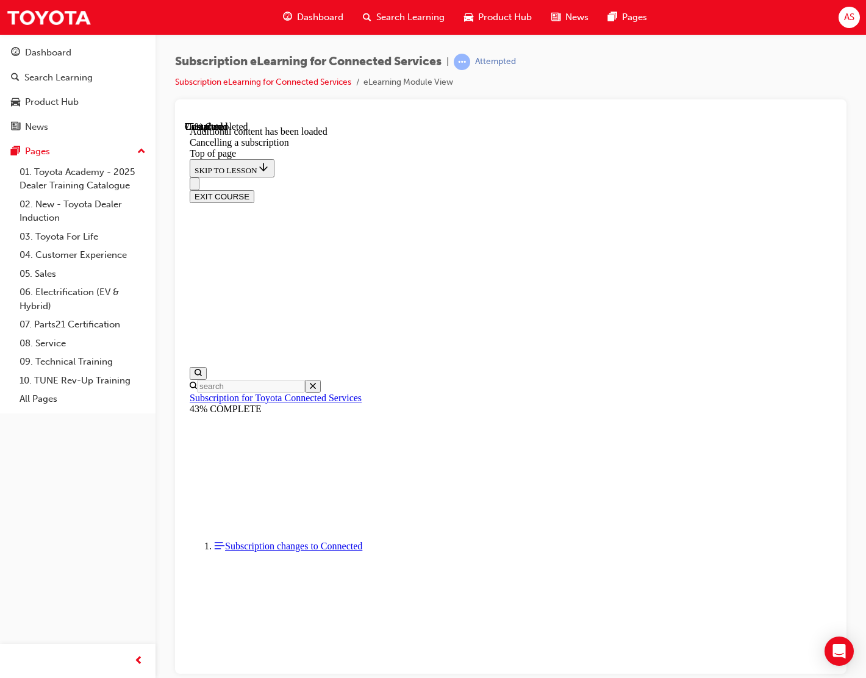
scroll to position [571, 0]
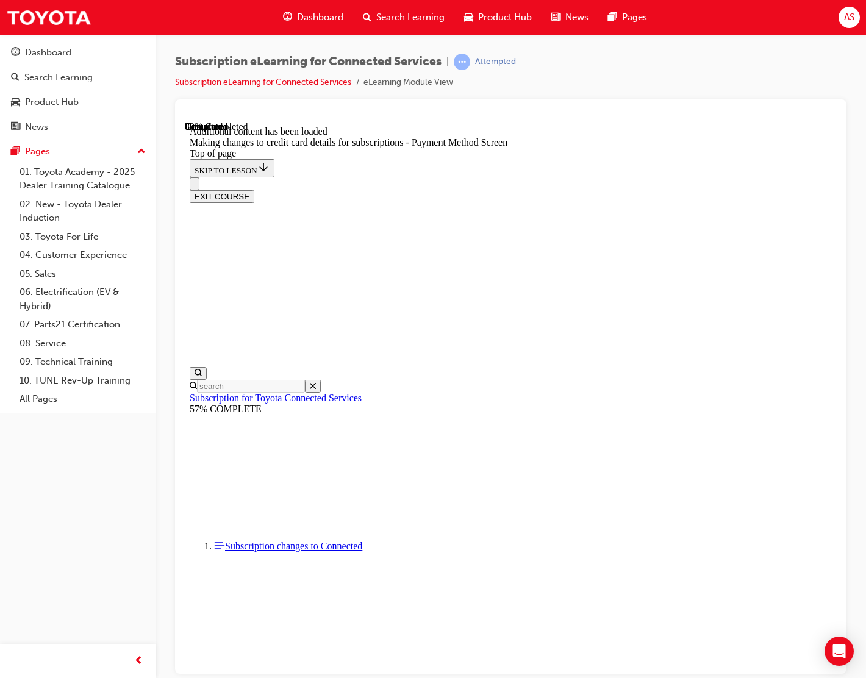
scroll to position [495, 0]
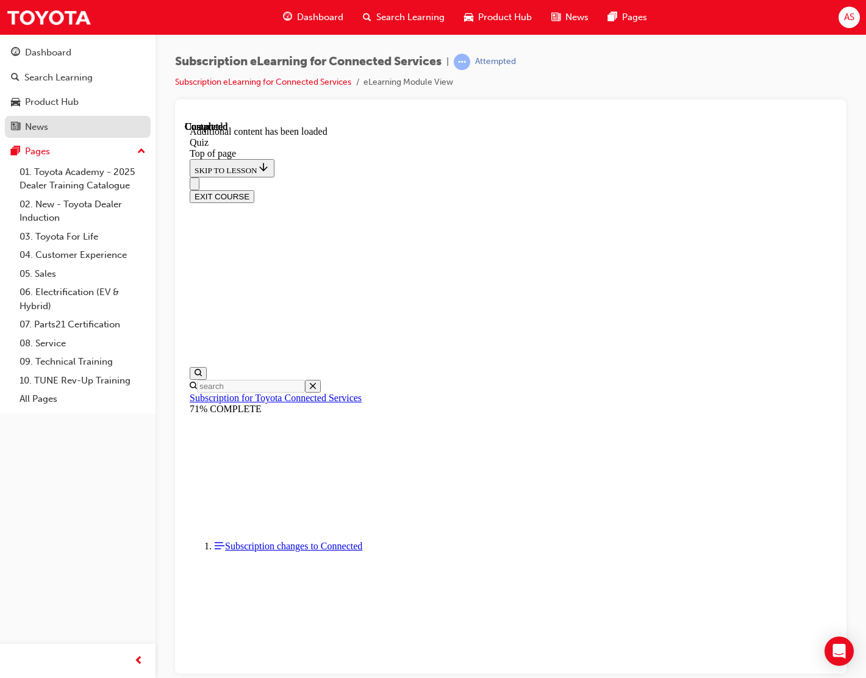
scroll to position [37, 0]
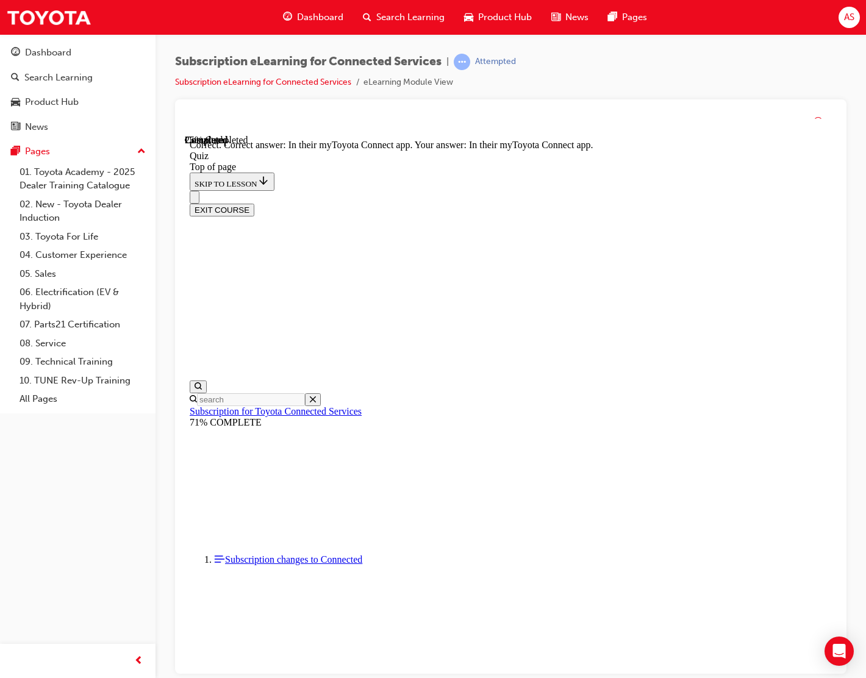
scroll to position [60, 0]
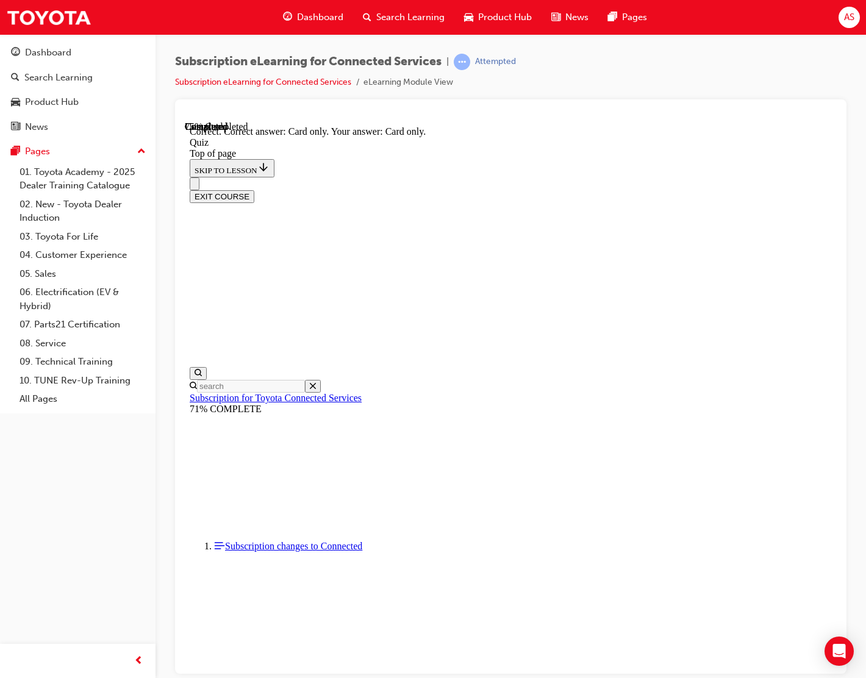
scroll to position [60, 0]
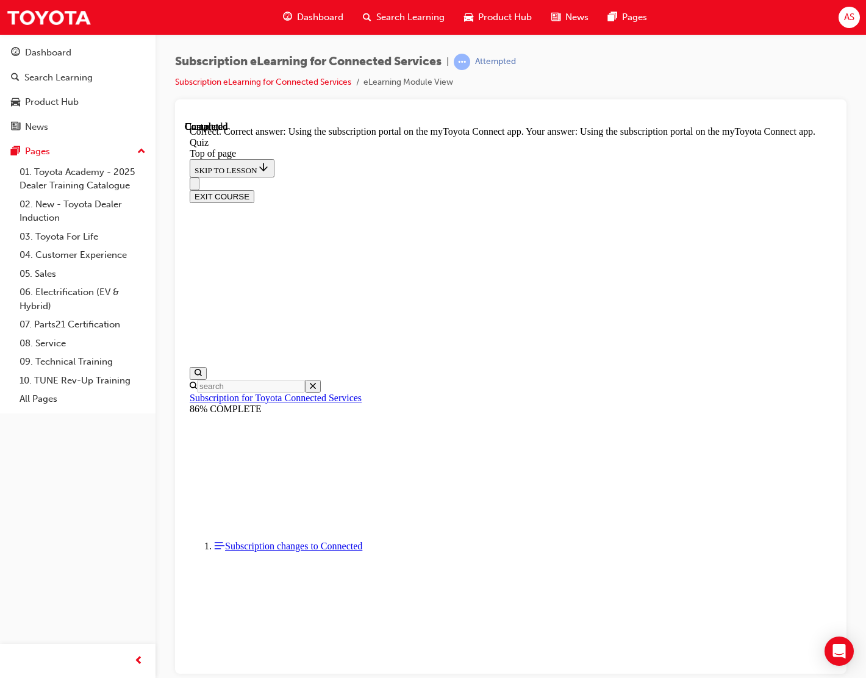
scroll to position [72, 0]
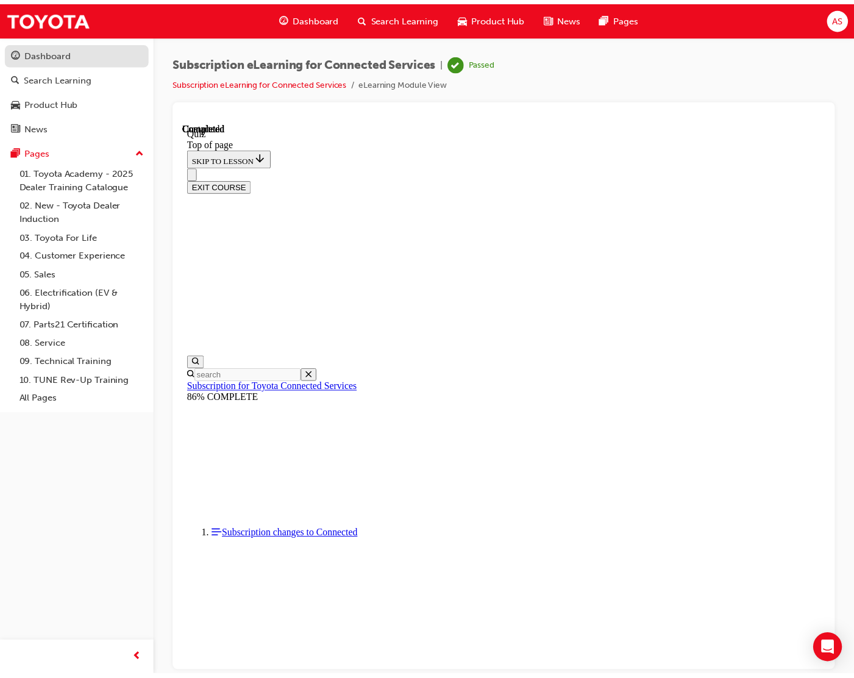
scroll to position [107, 0]
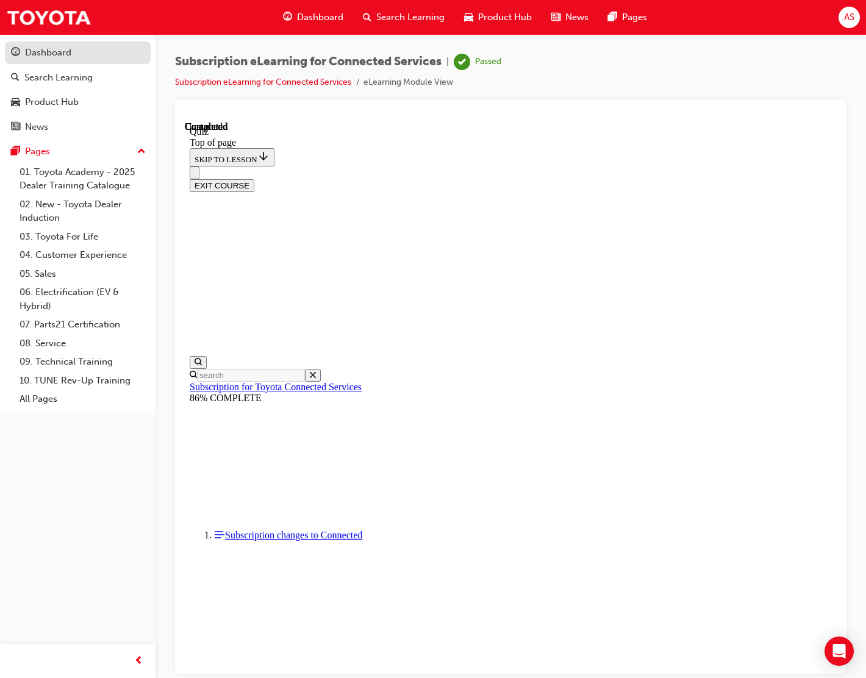
click at [77, 61] on link "Dashboard" at bounding box center [78, 52] width 146 height 23
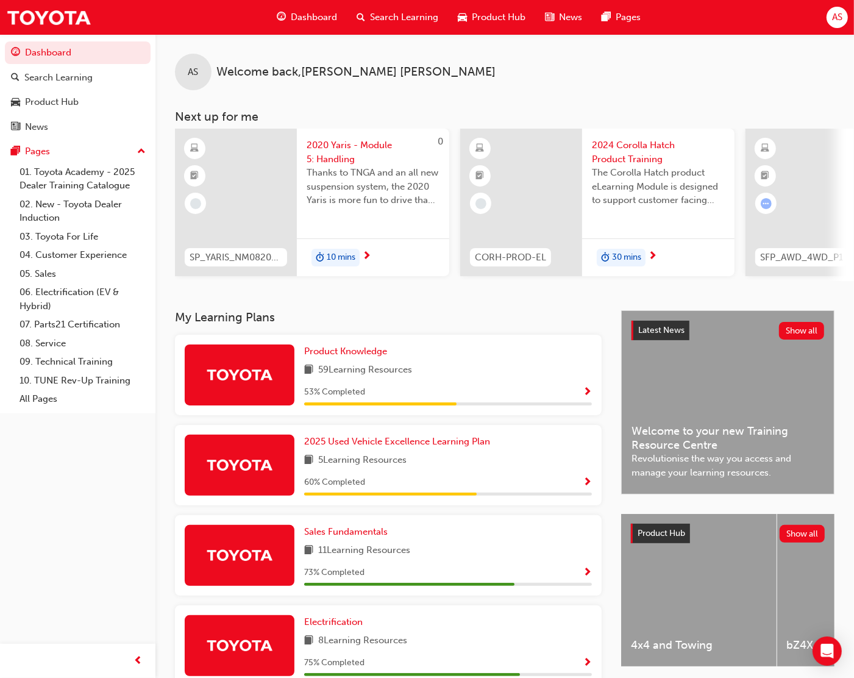
click at [650, 90] on div "AS Welcome back , Aimee Snelgrove" at bounding box center [504, 62] width 699 height 56
click at [614, 151] on span "2024 Corolla Hatch Product Training" at bounding box center [658, 151] width 133 height 27
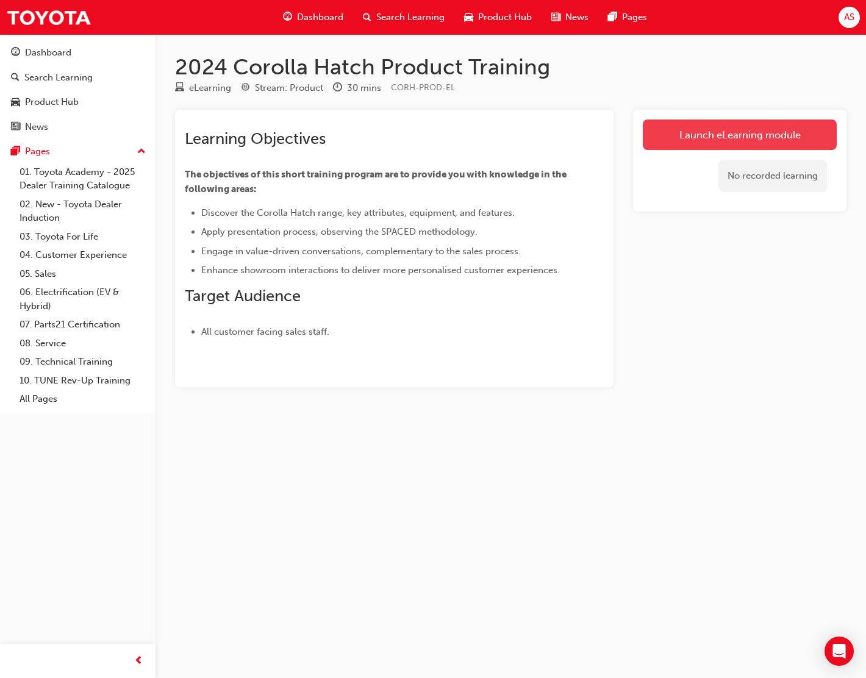
click at [675, 137] on link "Launch eLearning module" at bounding box center [740, 135] width 194 height 30
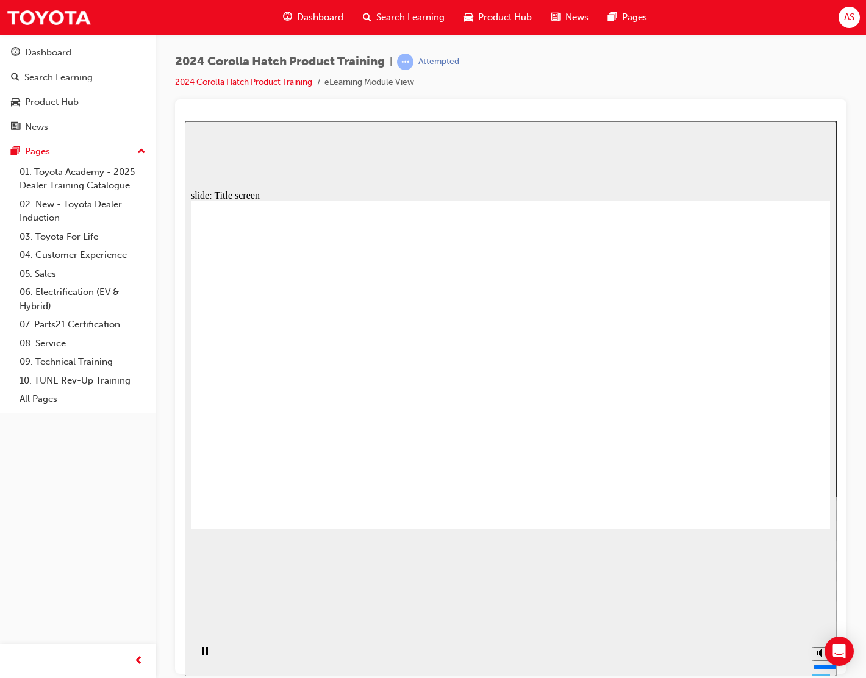
click at [769, 104] on div at bounding box center [510, 386] width 671 height 574
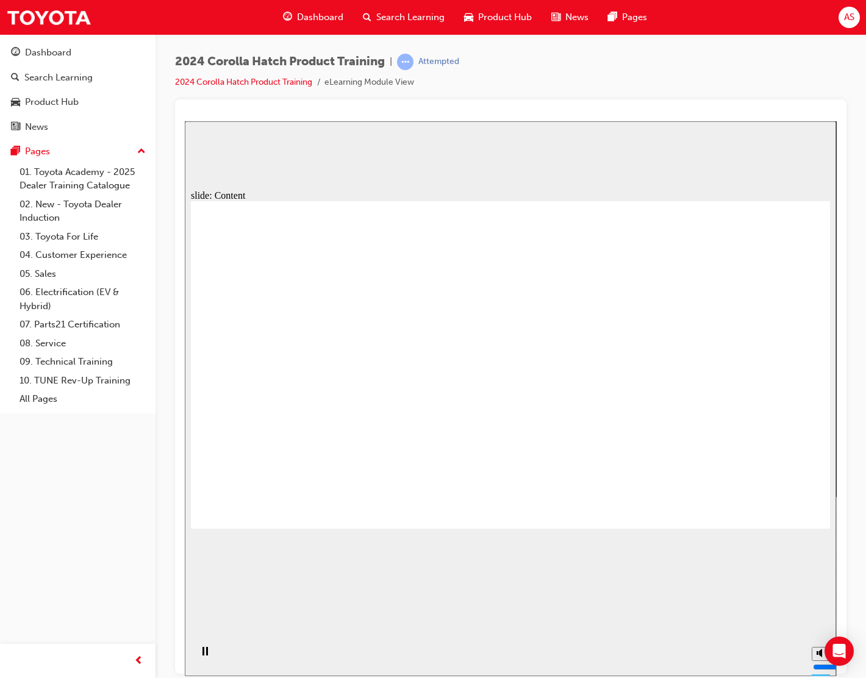
drag, startPoint x: 322, startPoint y: 371, endPoint x: 342, endPoint y: 376, distance: 20.6
click at [757, 661] on section "Playback Speed 2 1.75 1.5 1.25" at bounding box center [510, 656] width 651 height 40
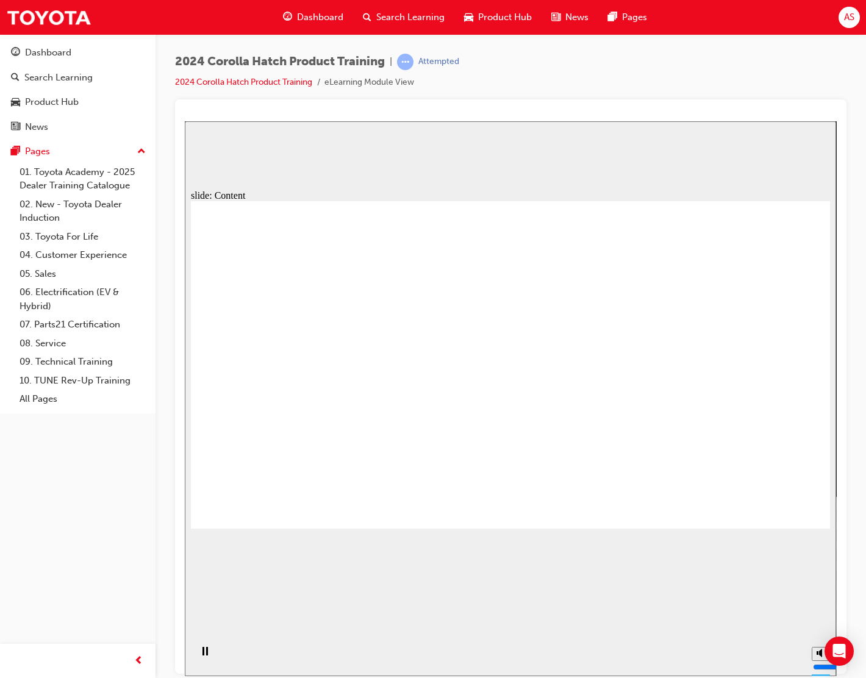
click at [845, 431] on div at bounding box center [510, 386] width 671 height 574
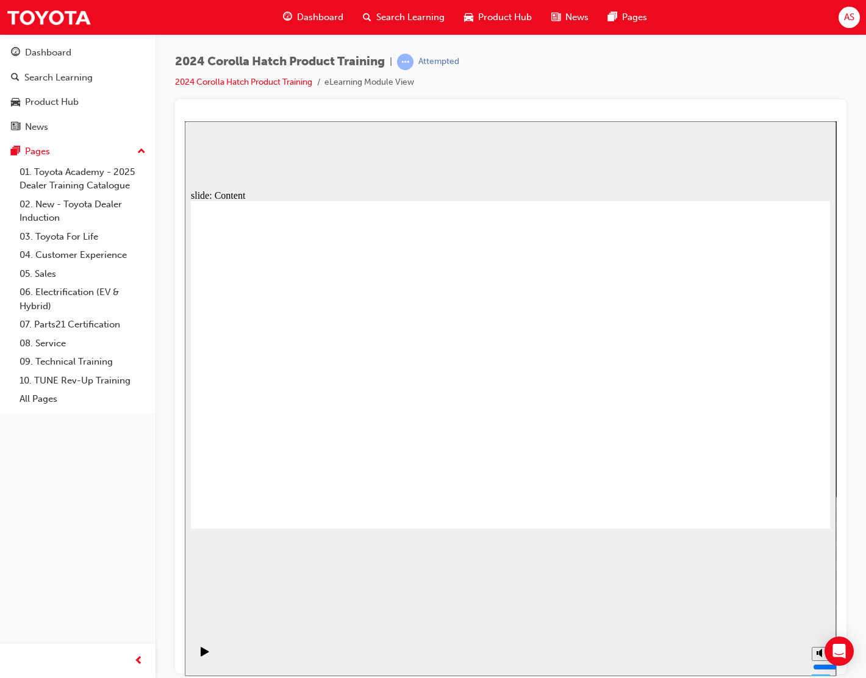
drag, startPoint x: 498, startPoint y: 213, endPoint x: 516, endPoint y: 244, distance: 35.6
click at [712, 139] on div "slide: Content Rectangle 1 Group 1 COROLLA - ASCENT SPORT For where life takes …" at bounding box center [510, 398] width 651 height 555
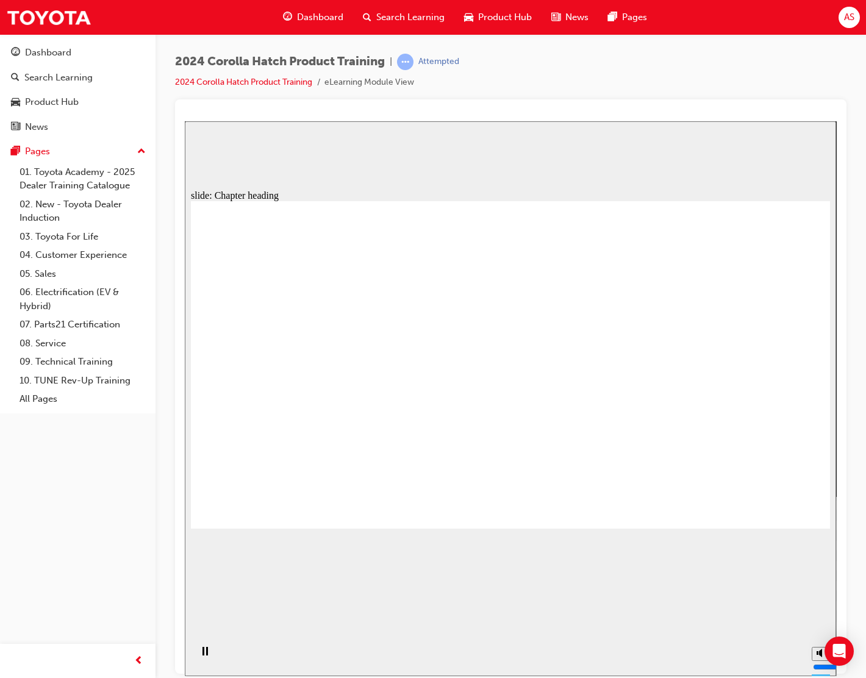
drag, startPoint x: 751, startPoint y: 511, endPoint x: 757, endPoint y: 502, distance: 11.0
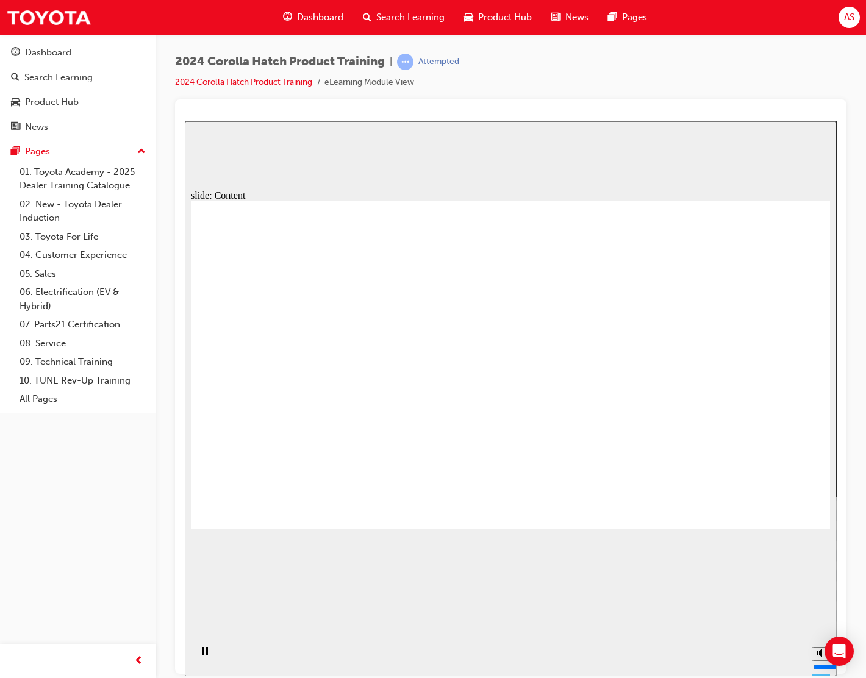
drag, startPoint x: 348, startPoint y: 316, endPoint x: 339, endPoint y: 319, distance: 8.9
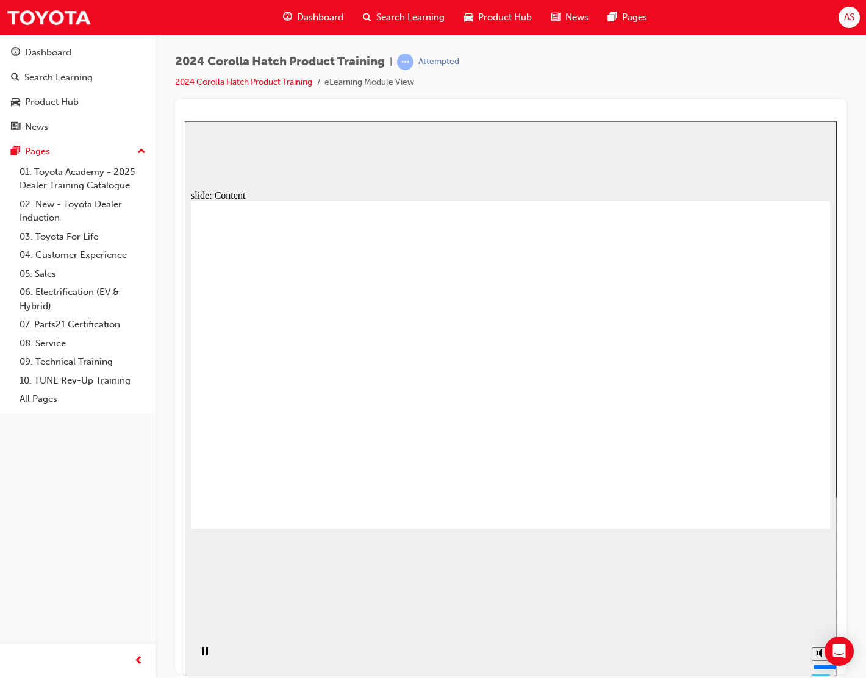
drag, startPoint x: 287, startPoint y: 398, endPoint x: 293, endPoint y: 402, distance: 6.6
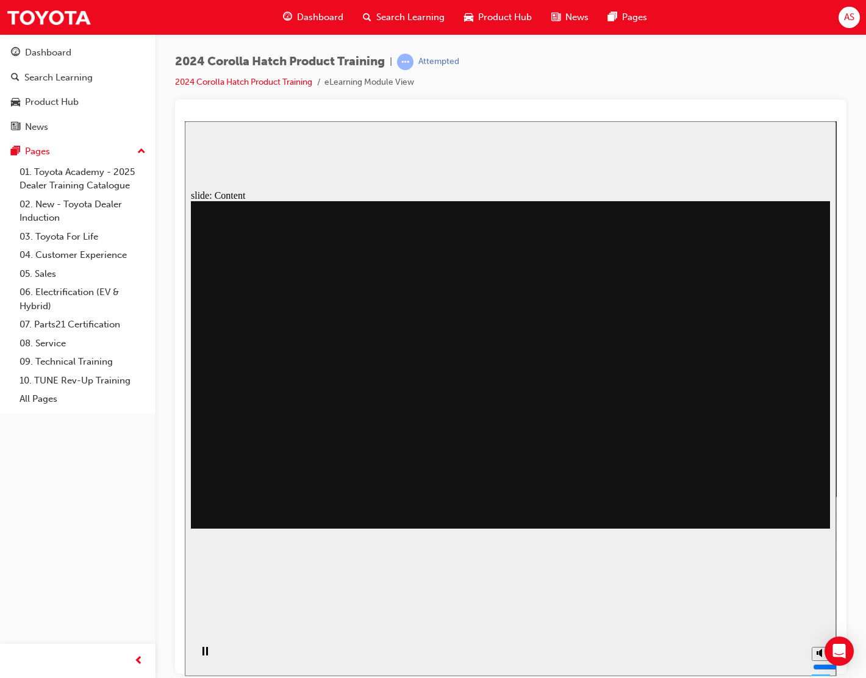
drag, startPoint x: 613, startPoint y: 342, endPoint x: 615, endPoint y: 366, distance: 23.8
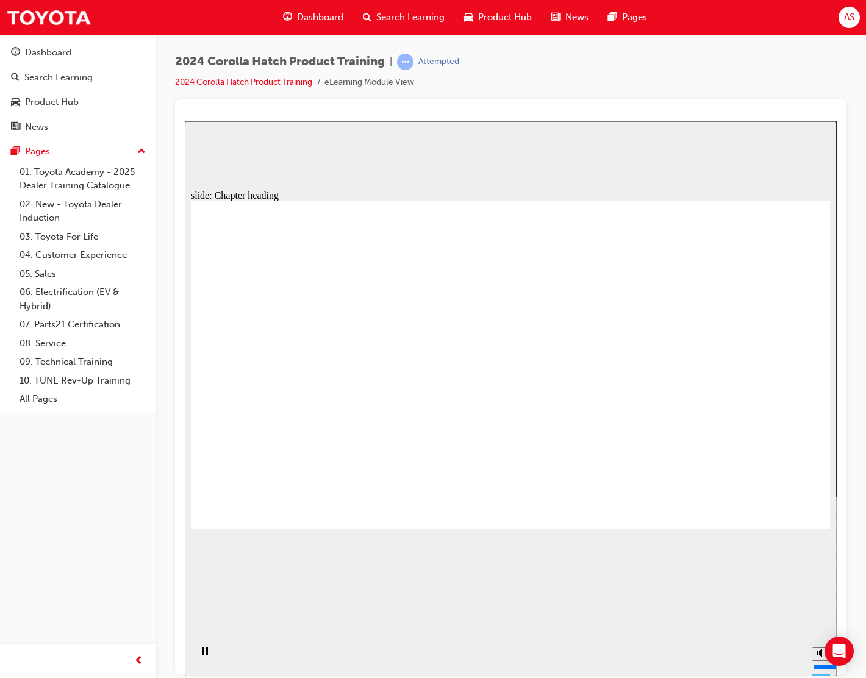
drag, startPoint x: 750, startPoint y: 497, endPoint x: 781, endPoint y: 502, distance: 31.6
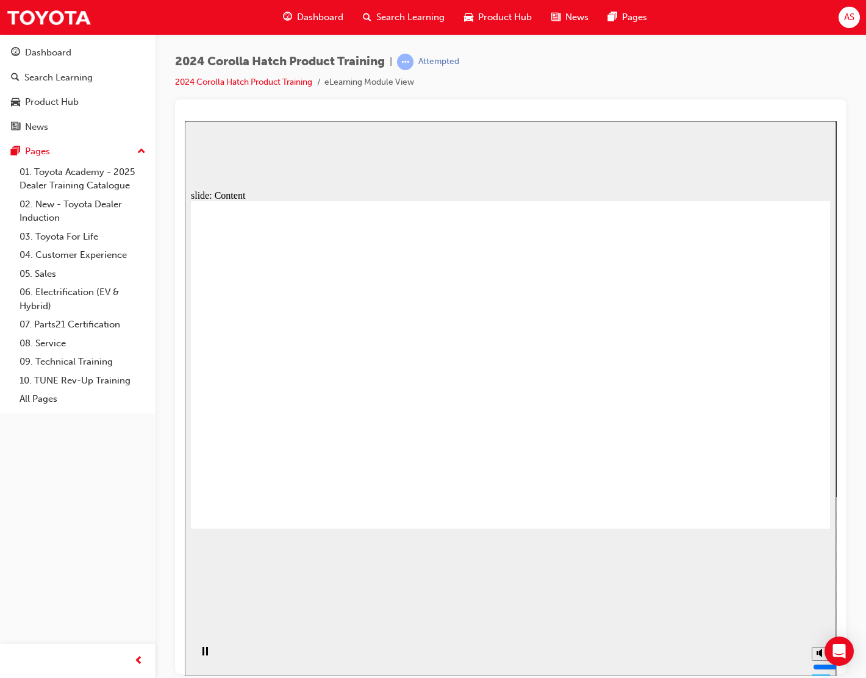
click at [776, 68] on div "2024 Corolla Hatch Product Training | Attempted 2024 Corolla Hatch Product Trai…" at bounding box center [510, 77] width 671 height 46
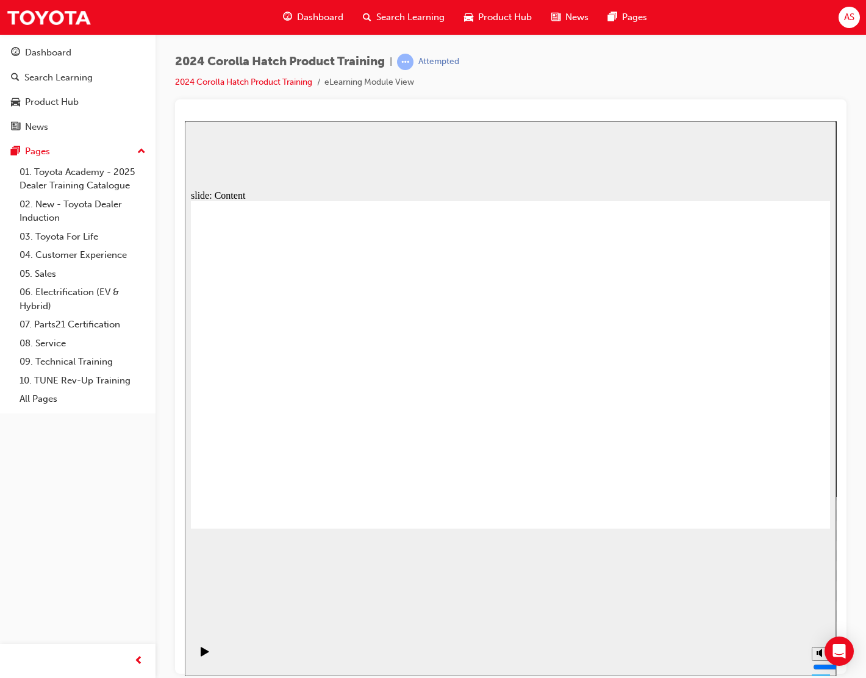
drag, startPoint x: 311, startPoint y: 347, endPoint x: 338, endPoint y: 368, distance: 34.4
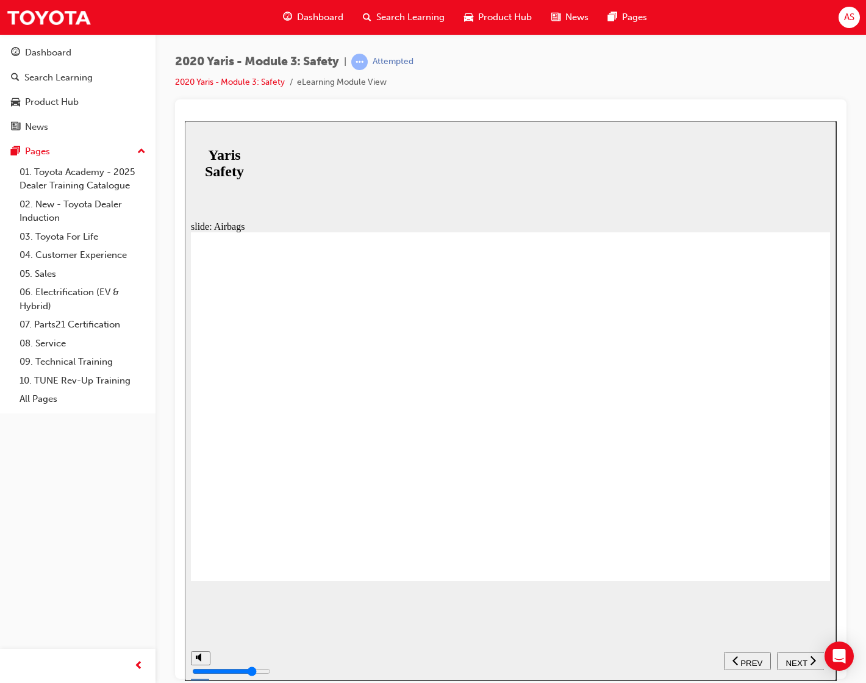
click at [799, 663] on span "NEXT" at bounding box center [795, 662] width 21 height 9
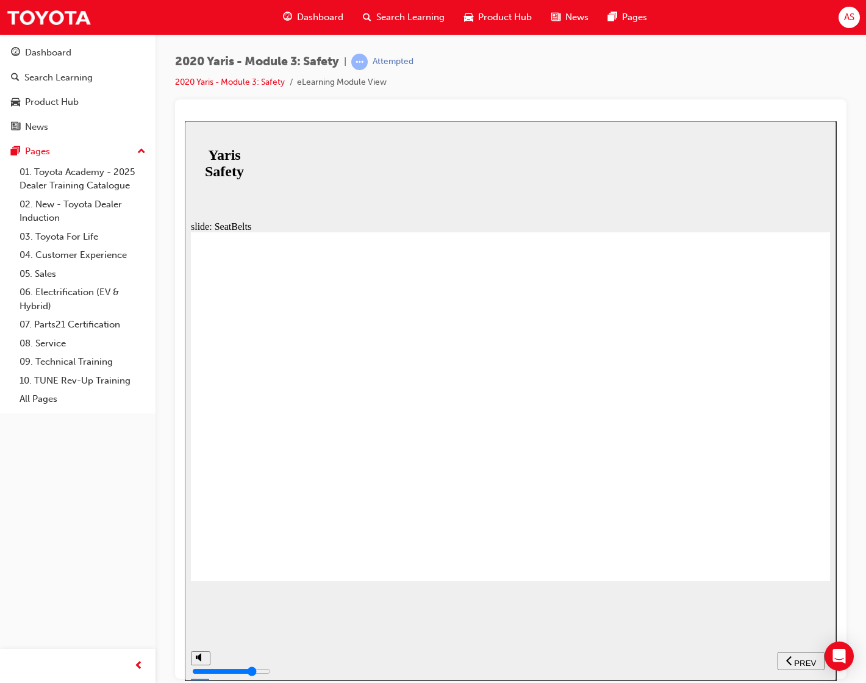
click at [798, 668] on button "NEXT" at bounding box center [801, 660] width 48 height 18
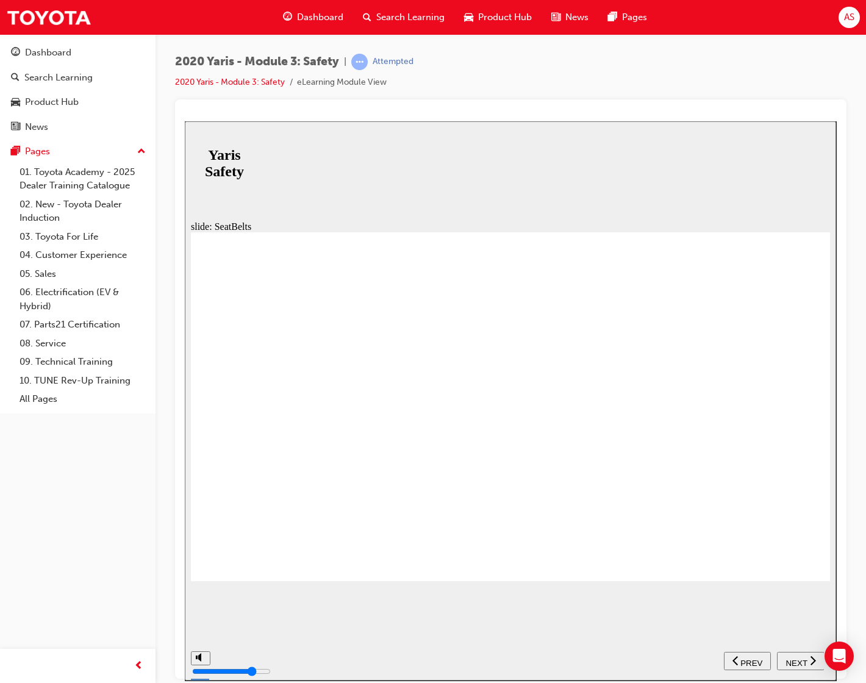
click at [798, 666] on button "NEXT" at bounding box center [801, 660] width 48 height 18
click at [797, 665] on div "NEXT" at bounding box center [801, 660] width 38 height 13
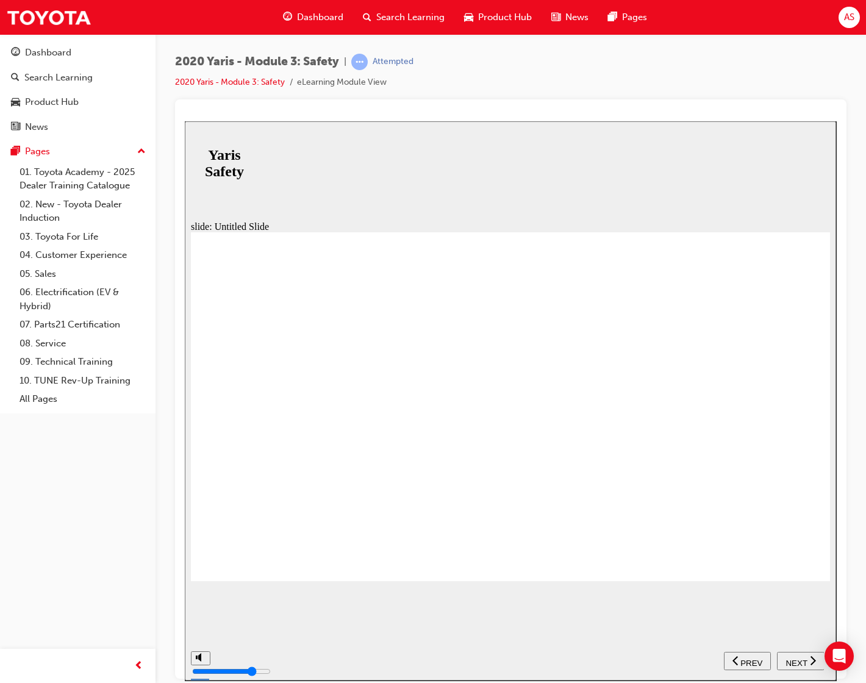
click at [797, 665] on div "NEXT" at bounding box center [801, 660] width 38 height 13
click at [797, 665] on div "PREV" at bounding box center [800, 660] width 37 height 13
click at [797, 665] on div "NEXT" at bounding box center [801, 660] width 38 height 13
click at [797, 666] on button "PREV" at bounding box center [800, 660] width 47 height 18
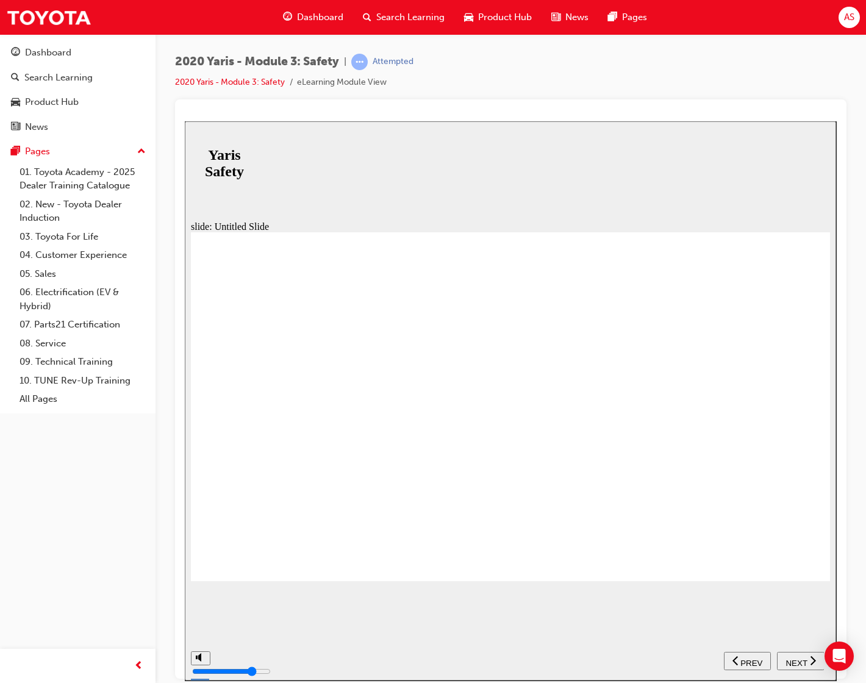
click at [805, 662] on span "NEXT" at bounding box center [795, 662] width 21 height 9
click at [238, 619] on div "slide: Untitled Slide In addition to the features in the current Toyota Safety …" at bounding box center [510, 400] width 651 height 559
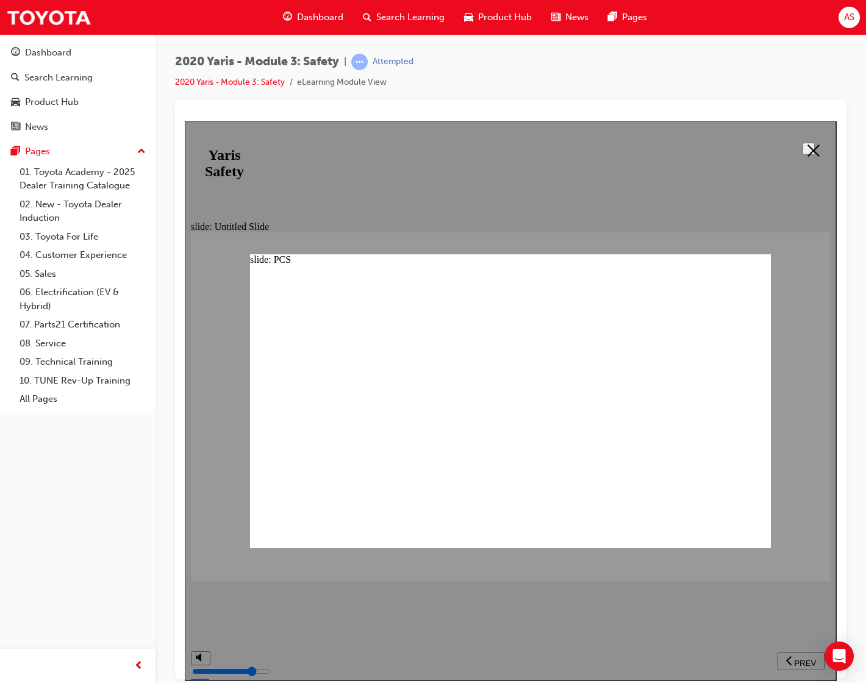
drag, startPoint x: 805, startPoint y: 164, endPoint x: 799, endPoint y: 170, distance: 8.2
click at [805, 165] on div at bounding box center [510, 400] width 651 height 559
drag, startPoint x: 813, startPoint y: 140, endPoint x: 806, endPoint y: 151, distance: 13.4
click at [813, 142] on button at bounding box center [808, 148] width 12 height 12
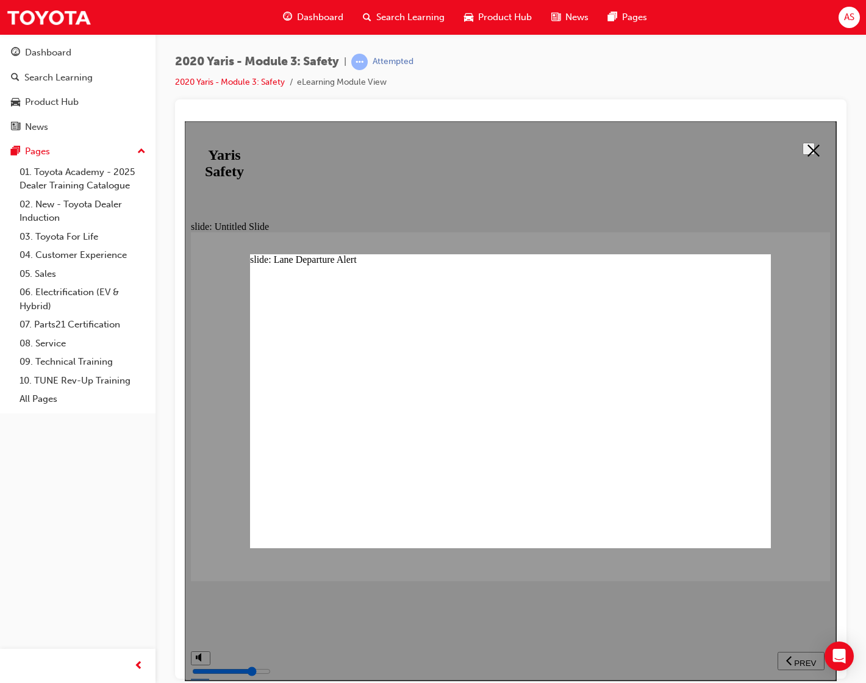
click at [807, 151] on icon at bounding box center [813, 150] width 12 height 12
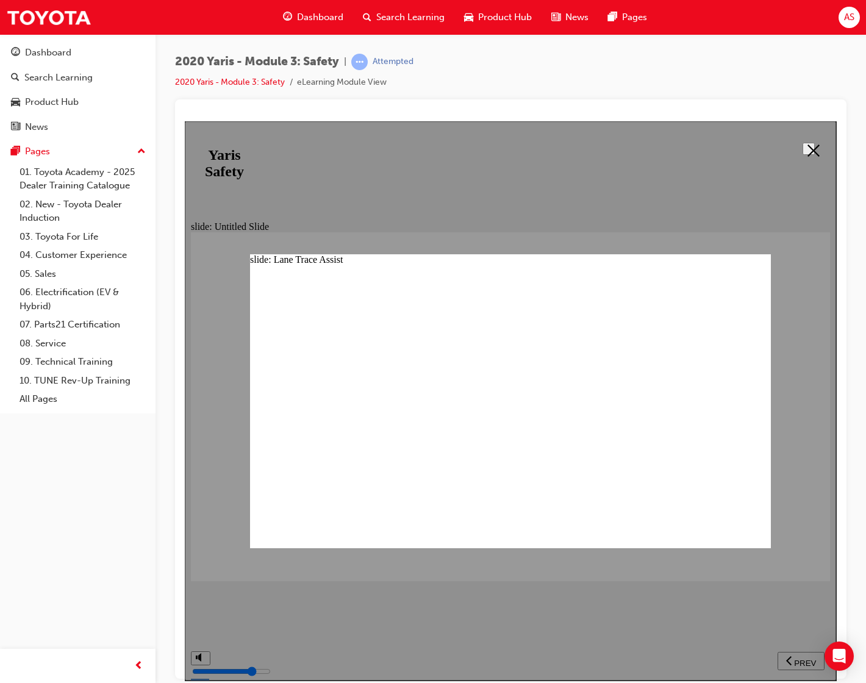
click at [811, 154] on button at bounding box center [808, 148] width 12 height 12
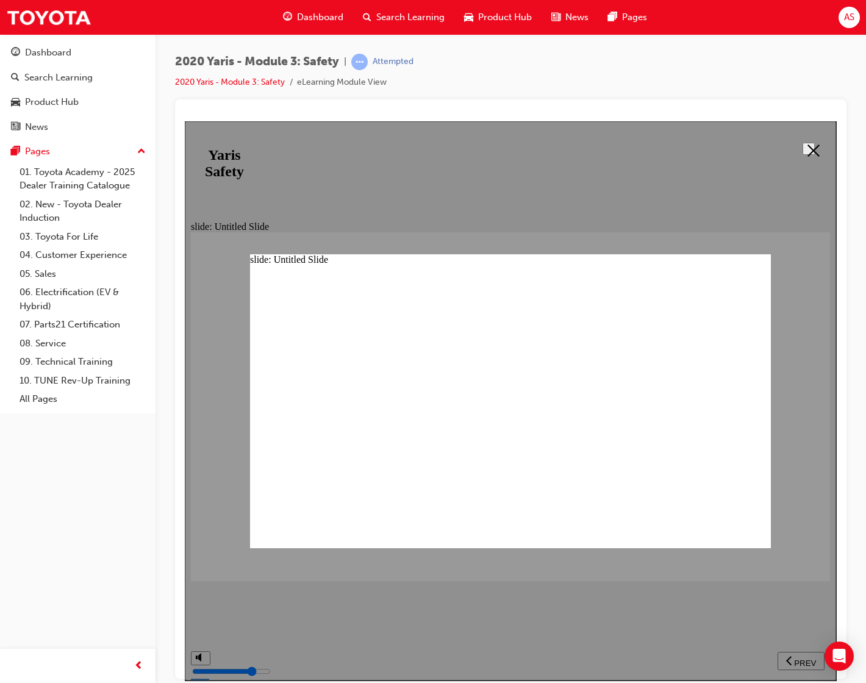
click at [811, 142] on button at bounding box center [808, 148] width 12 height 12
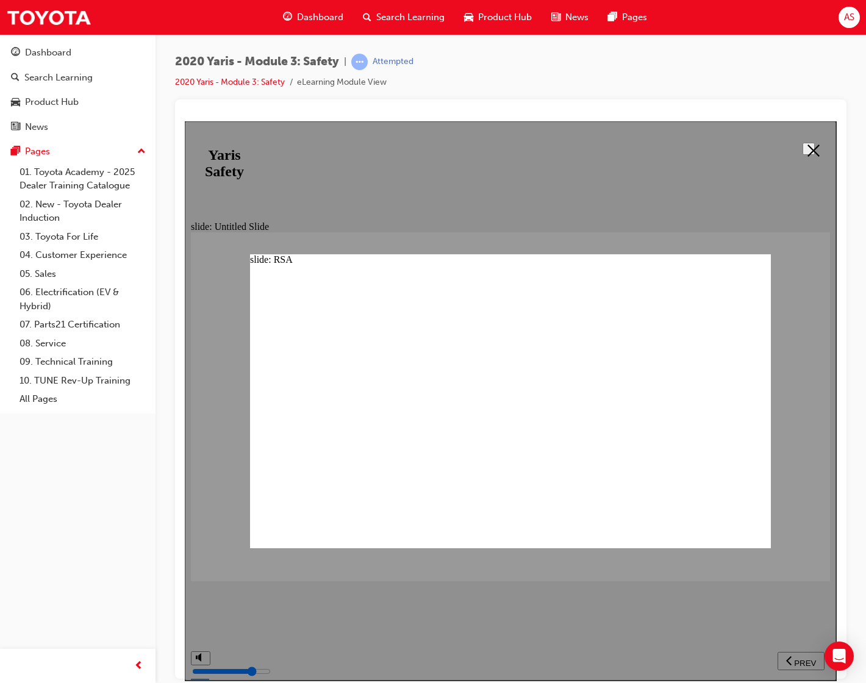
click at [812, 149] on icon at bounding box center [813, 150] width 12 height 12
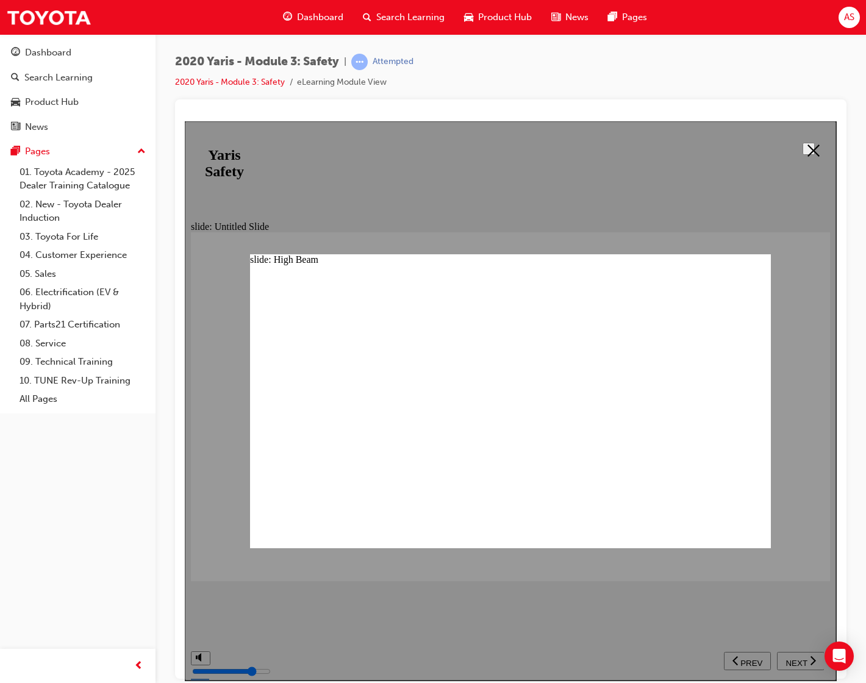
click at [806, 154] on button at bounding box center [808, 148] width 12 height 12
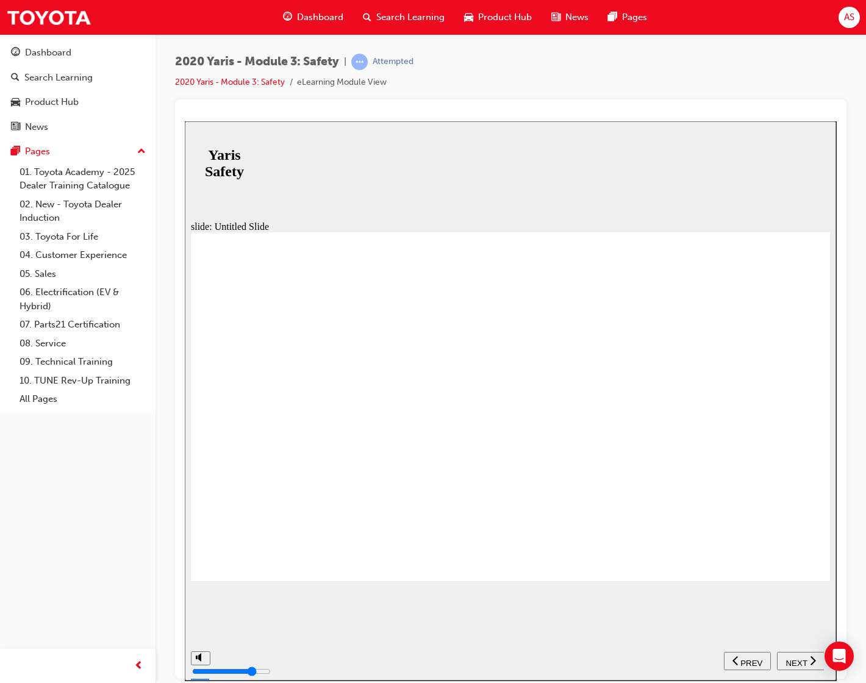
click at [791, 661] on span "NEXT" at bounding box center [795, 662] width 21 height 9
click at [794, 660] on span "NEXT" at bounding box center [795, 662] width 21 height 9
click at [799, 658] on span "NEXT" at bounding box center [795, 662] width 21 height 9
click at [810, 652] on button "NEXT" at bounding box center [801, 660] width 48 height 18
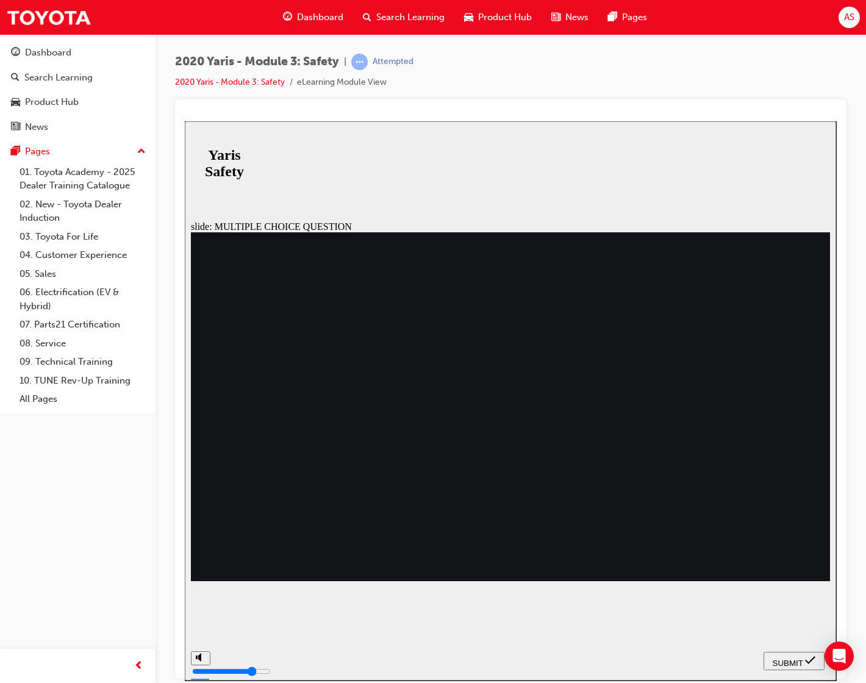
click at [811, 659] on icon "submit" at bounding box center [810, 659] width 10 height 11
click at [802, 660] on div at bounding box center [510, 400] width 651 height 559
radio input "true"
click at [778, 658] on span "SUBMIT" at bounding box center [788, 662] width 30 height 9
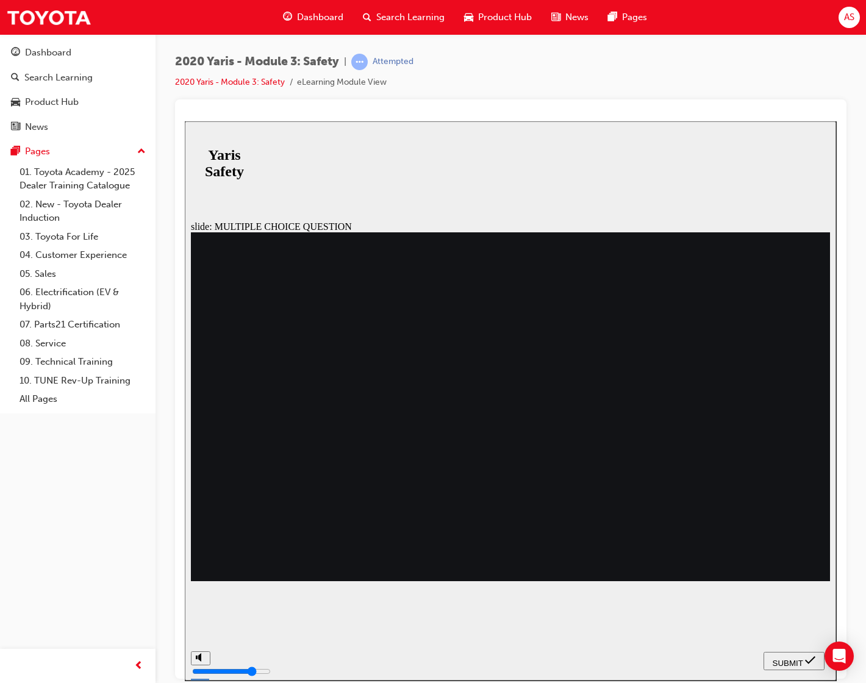
radio input "true"
click at [809, 663] on icon "submit" at bounding box center [810, 659] width 10 height 11
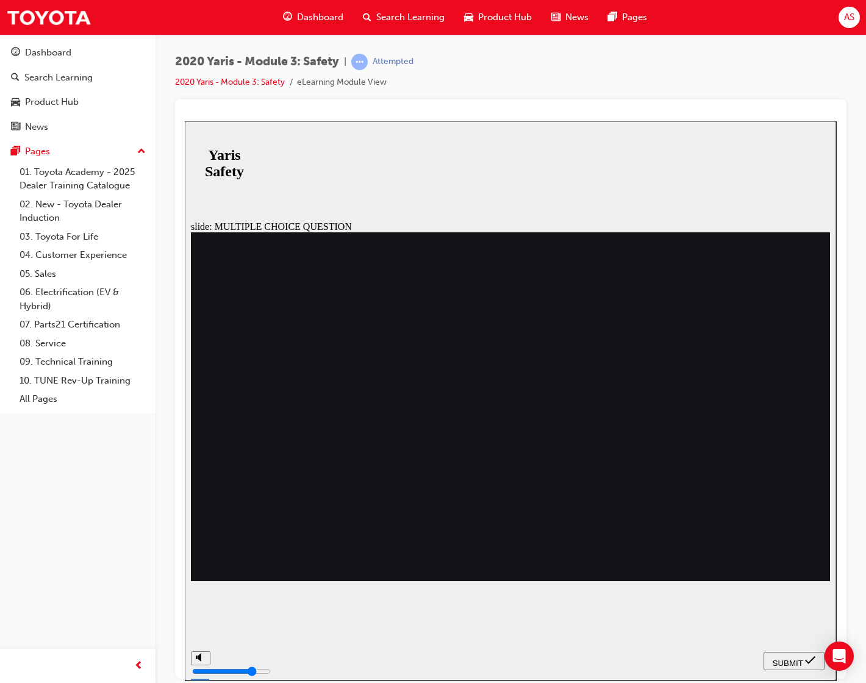
radio input "true"
click at [783, 658] on span "SUBMIT" at bounding box center [788, 662] width 30 height 9
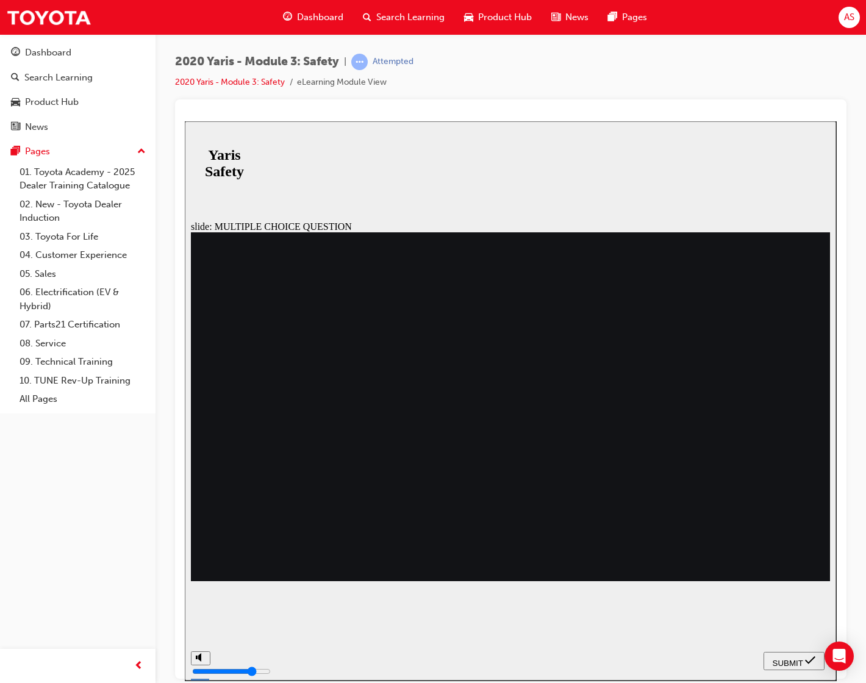
radio input "true"
click at [815, 665] on icon "submit" at bounding box center [810, 659] width 10 height 11
drag, startPoint x: 388, startPoint y: 511, endPoint x: 397, endPoint y: 516, distance: 9.8
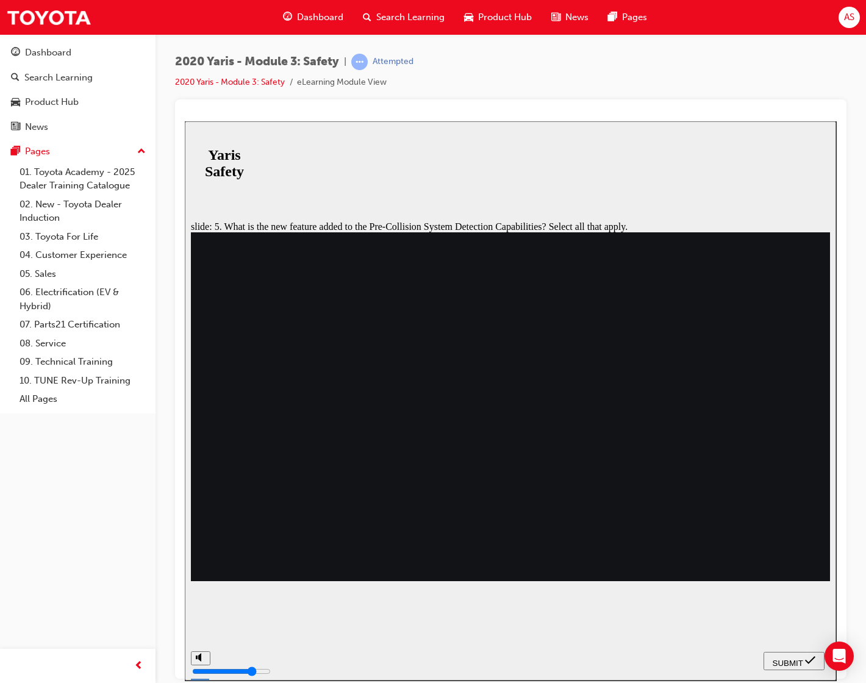
checkbox input "true"
click at [794, 661] on span "SUBMIT" at bounding box center [788, 662] width 30 height 9
checkbox input "true"
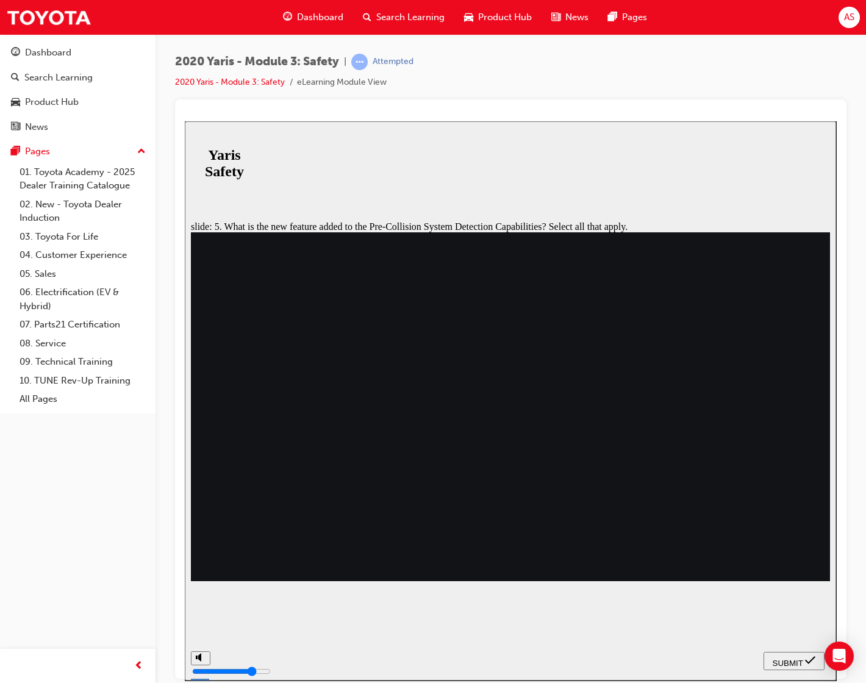
click at [781, 654] on div "SUBMIT" at bounding box center [793, 660] width 51 height 13
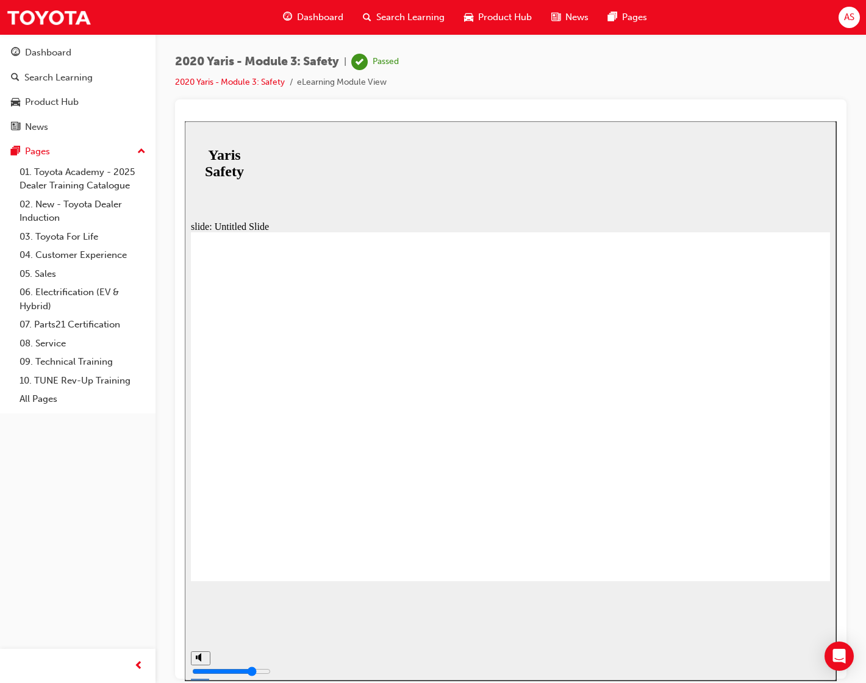
click at [55, 55] on div "Dashboard" at bounding box center [48, 53] width 46 height 14
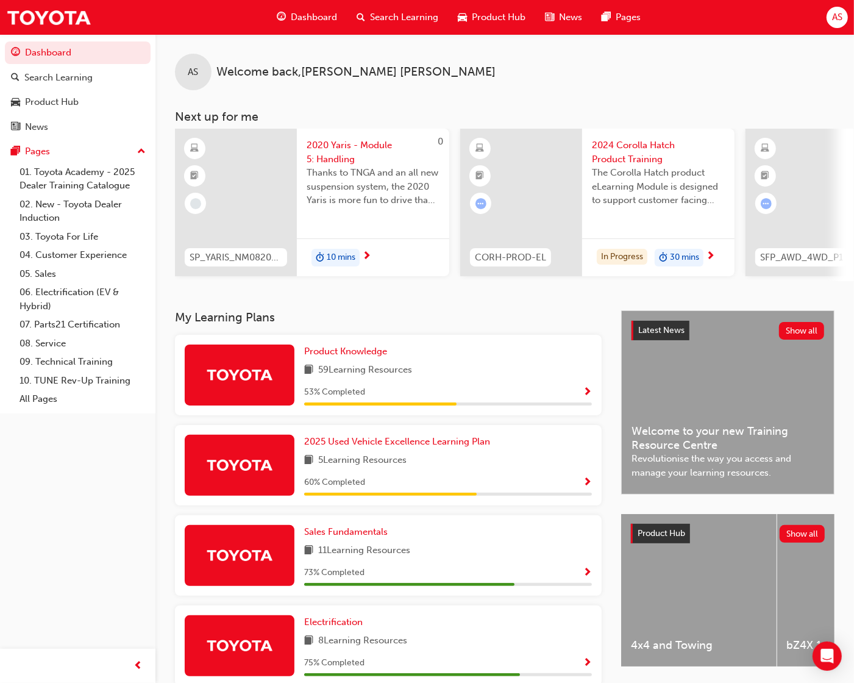
click at [242, 38] on div "AS Welcome back , Aimee Snelgrove" at bounding box center [504, 62] width 699 height 56
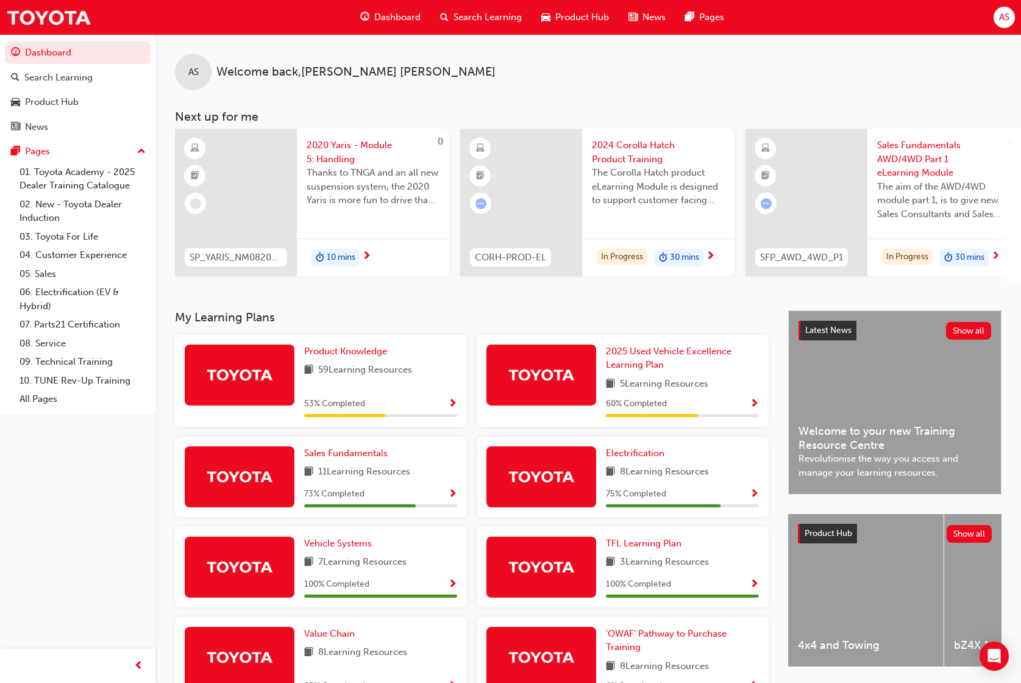
click at [865, 155] on span "Sales Fundamentals AWD/4WD Part 1 eLearning Module" at bounding box center [943, 158] width 133 height 41
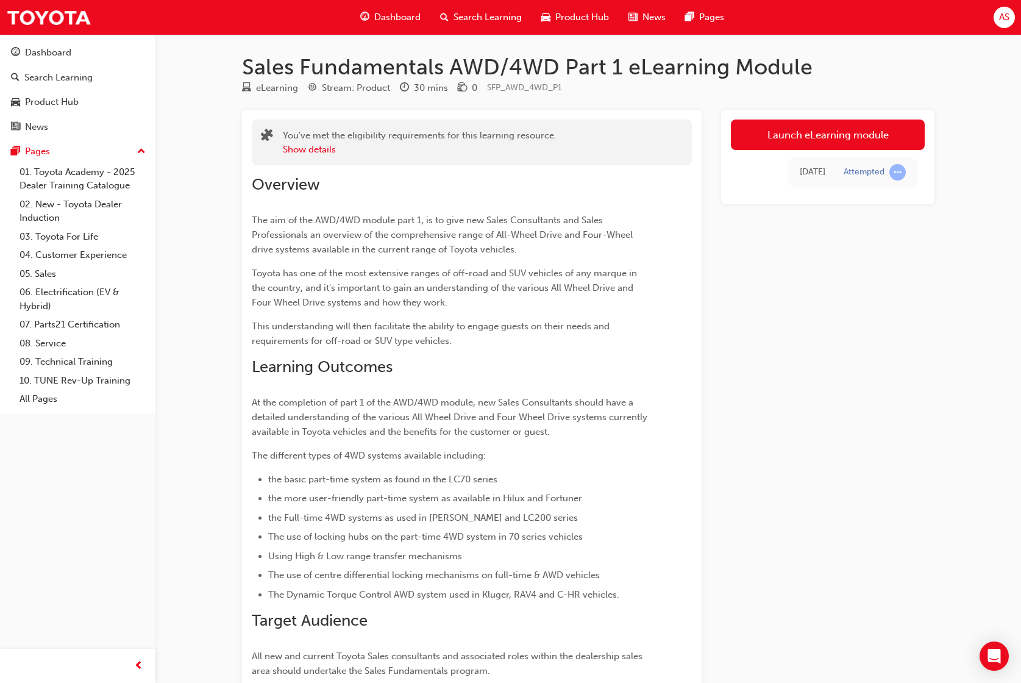
click at [782, 133] on link "Launch eLearning module" at bounding box center [828, 135] width 194 height 30
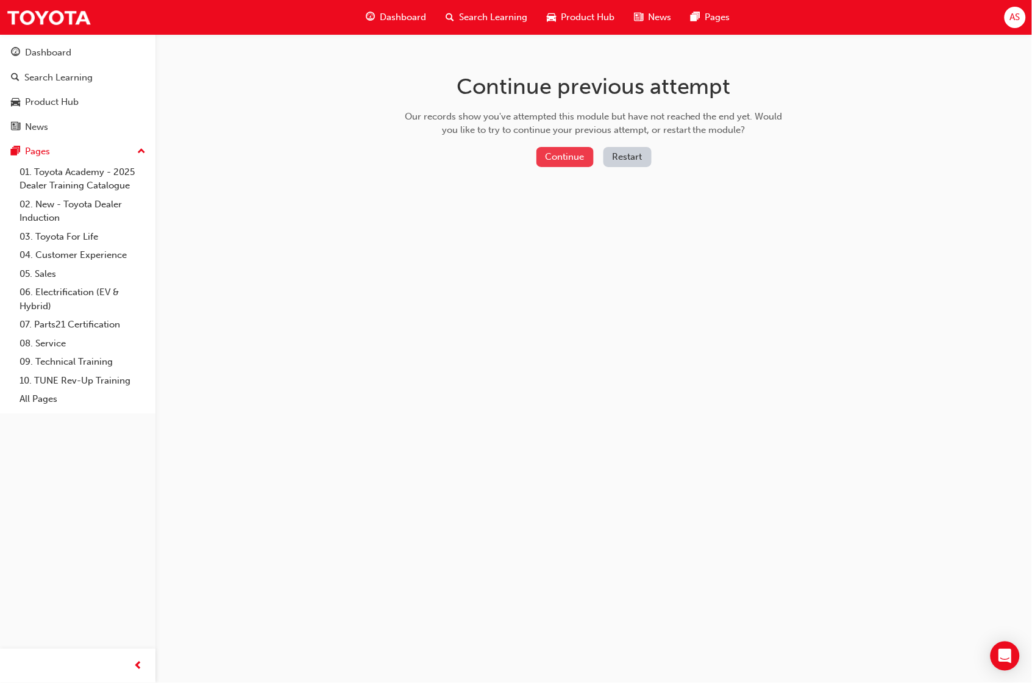
click at [571, 159] on button "Continue" at bounding box center [565, 157] width 57 height 20
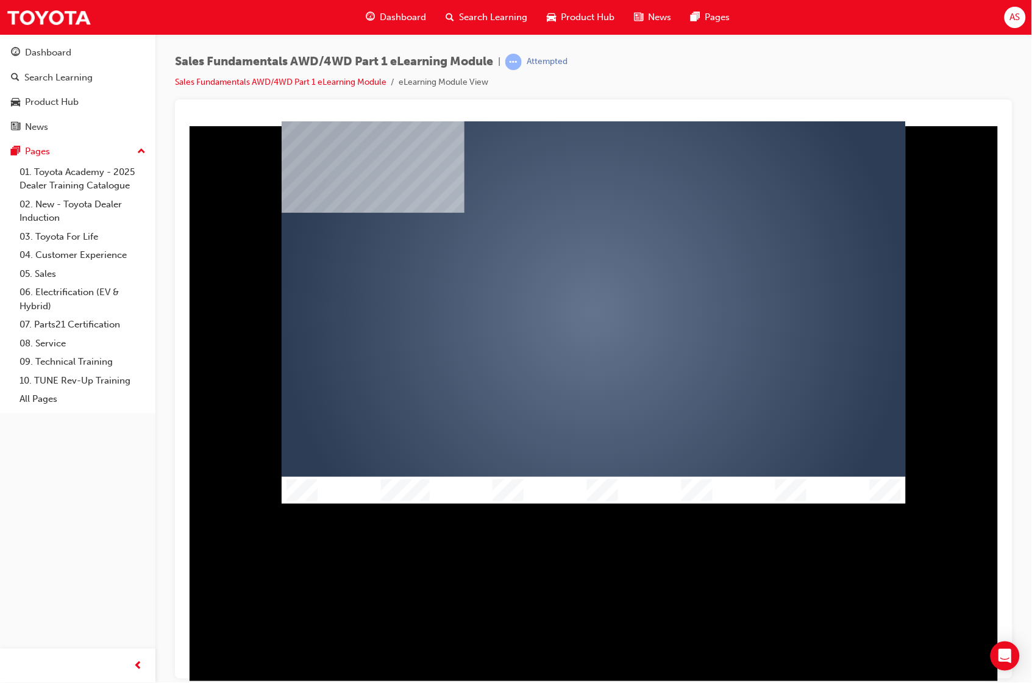
click at [301, 360] on div at bounding box center [593, 312] width 624 height 382
click at [661, 313] on div at bounding box center [593, 312] width 624 height 382
click at [558, 277] on div "play" at bounding box center [558, 277] width 0 height 0
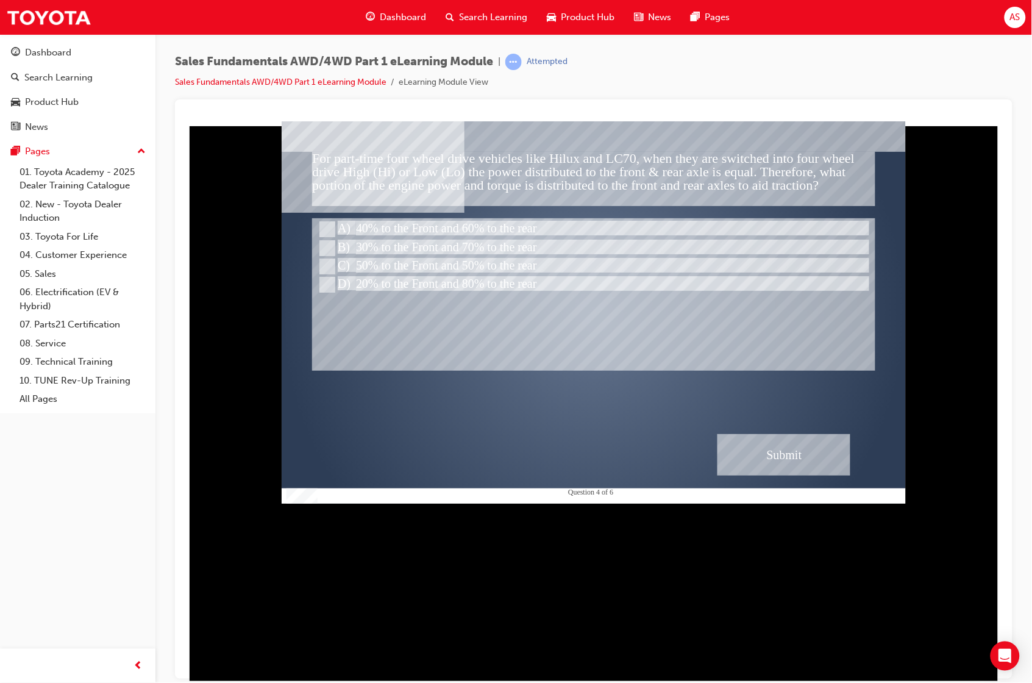
click at [280, 280] on div "Table Of Contents Exit Slide Title Welcome Content Conclusion Exit" at bounding box center [205, 312] width 152 height 382
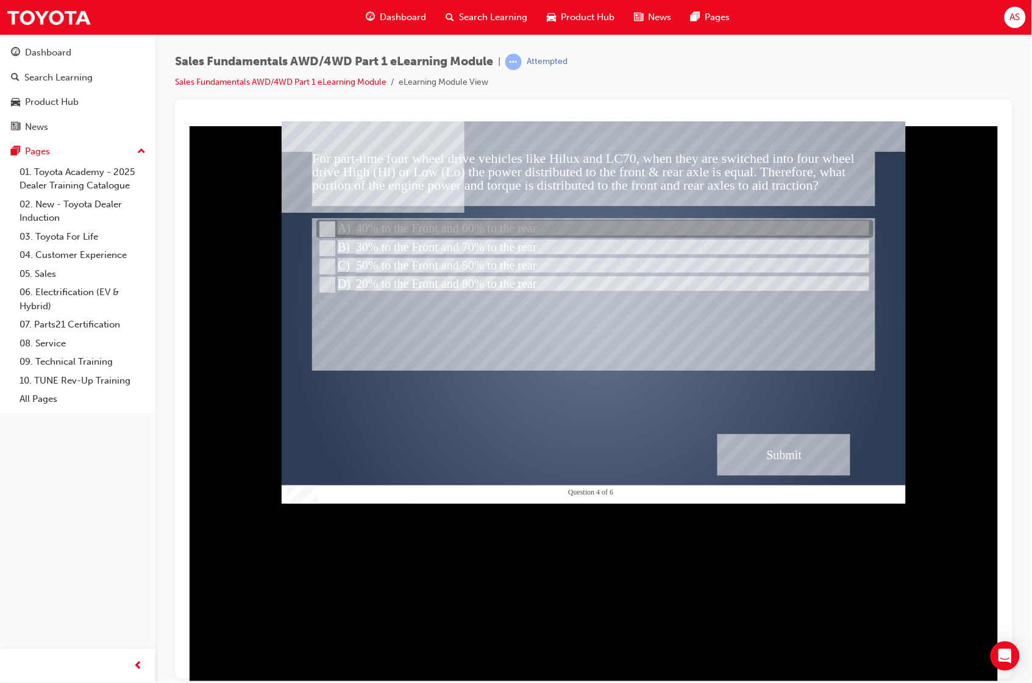
click at [368, 231] on div at bounding box center [594, 229] width 557 height 18
radio input "true"
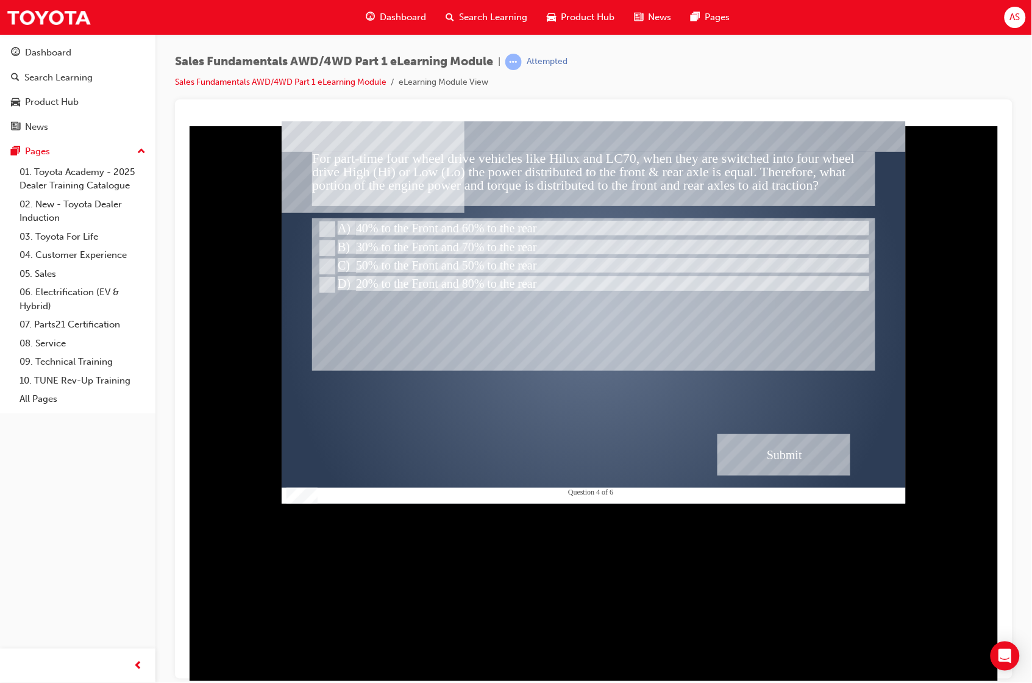
click at [790, 456] on div "Submit" at bounding box center [783, 454] width 133 height 41
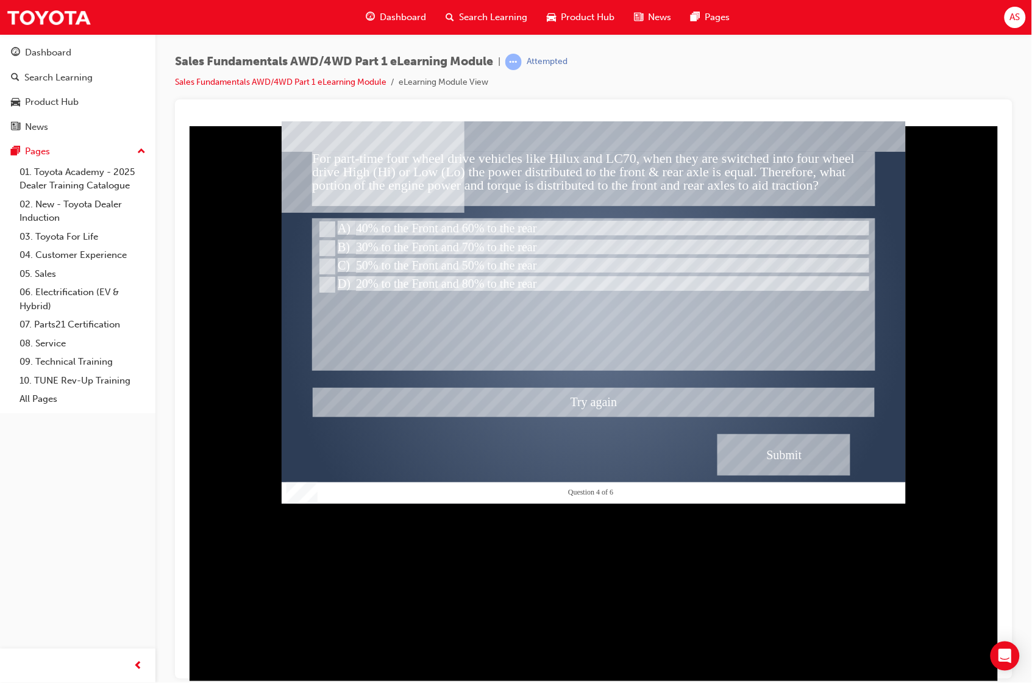
click at [348, 241] on div at bounding box center [593, 312] width 624 height 382
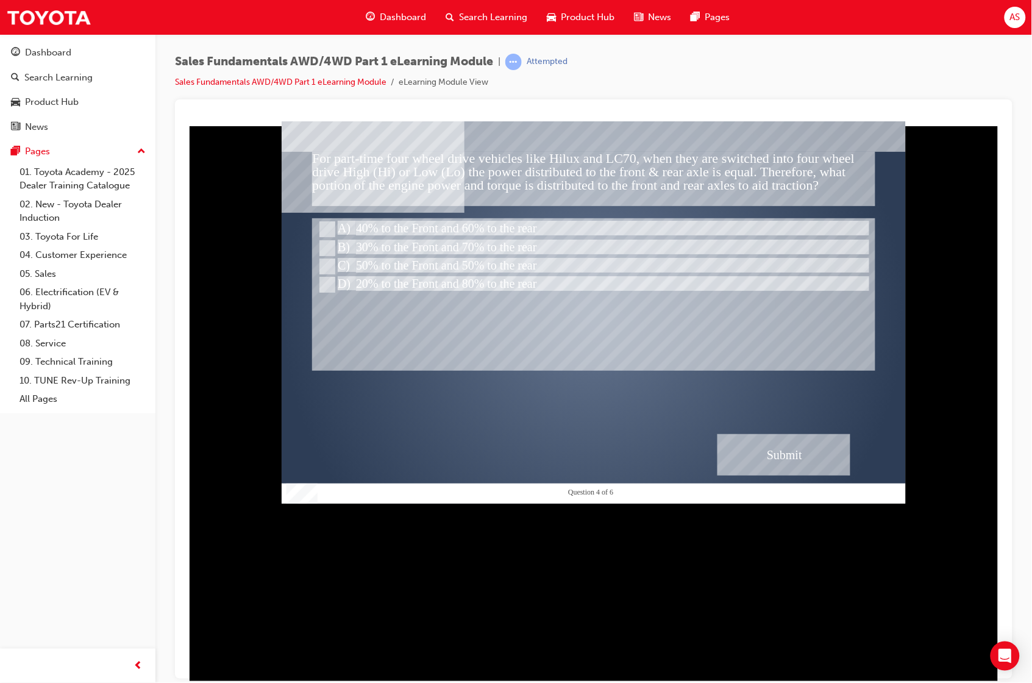
click at [772, 445] on div "Submit" at bounding box center [783, 454] width 133 height 41
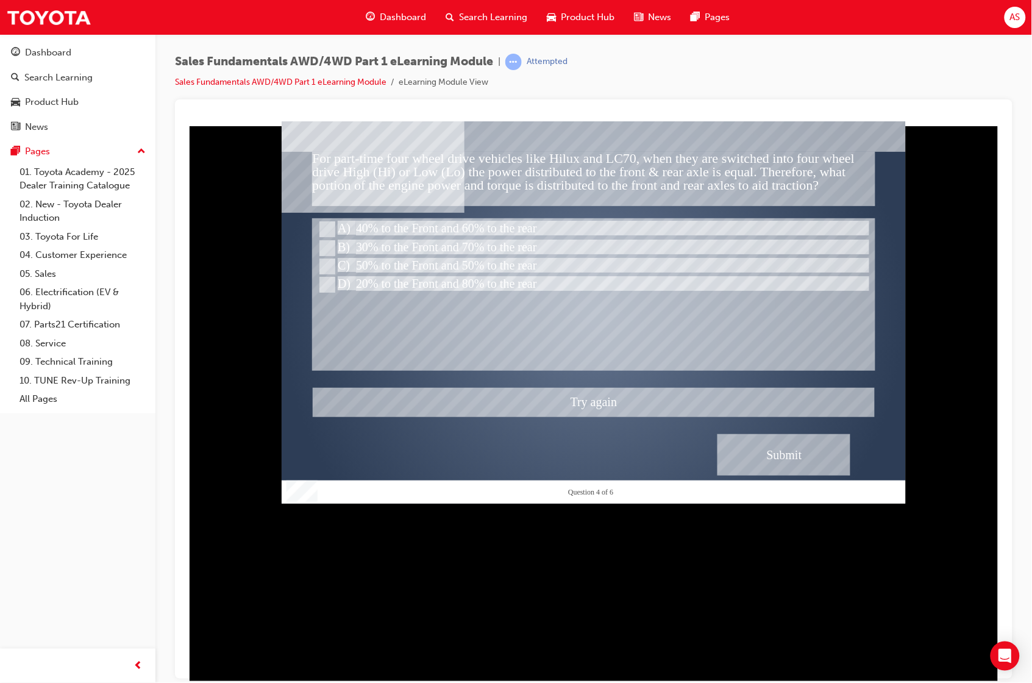
click at [513, 247] on div at bounding box center [593, 312] width 624 height 382
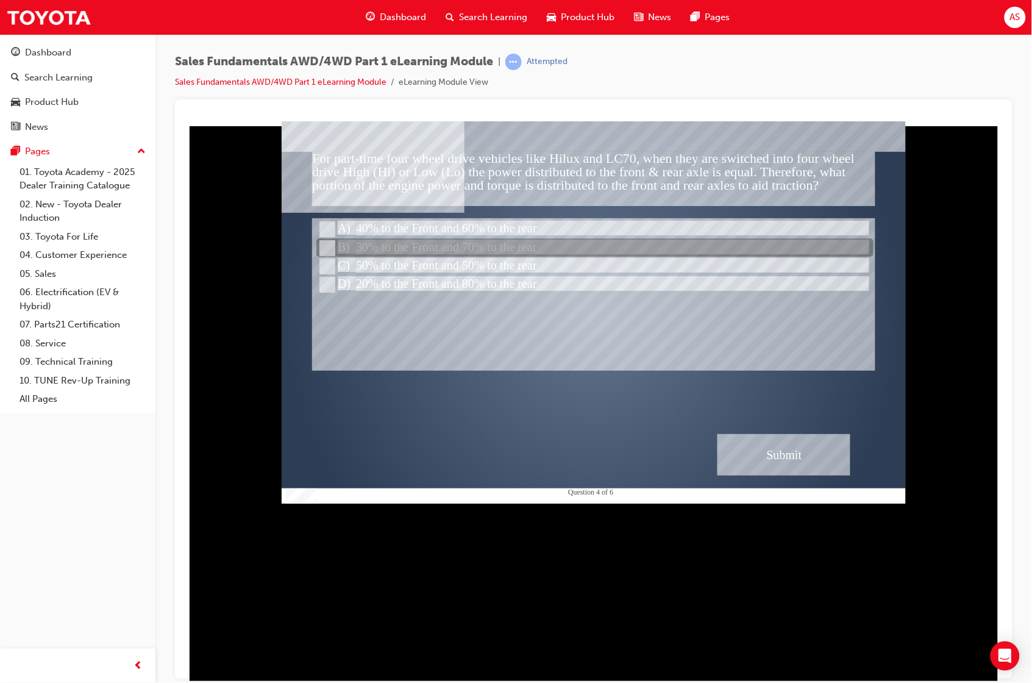
click at [324, 244] on input "30% to the Front and 70% to the rear" at bounding box center [325, 247] width 13 height 13
radio input "true"
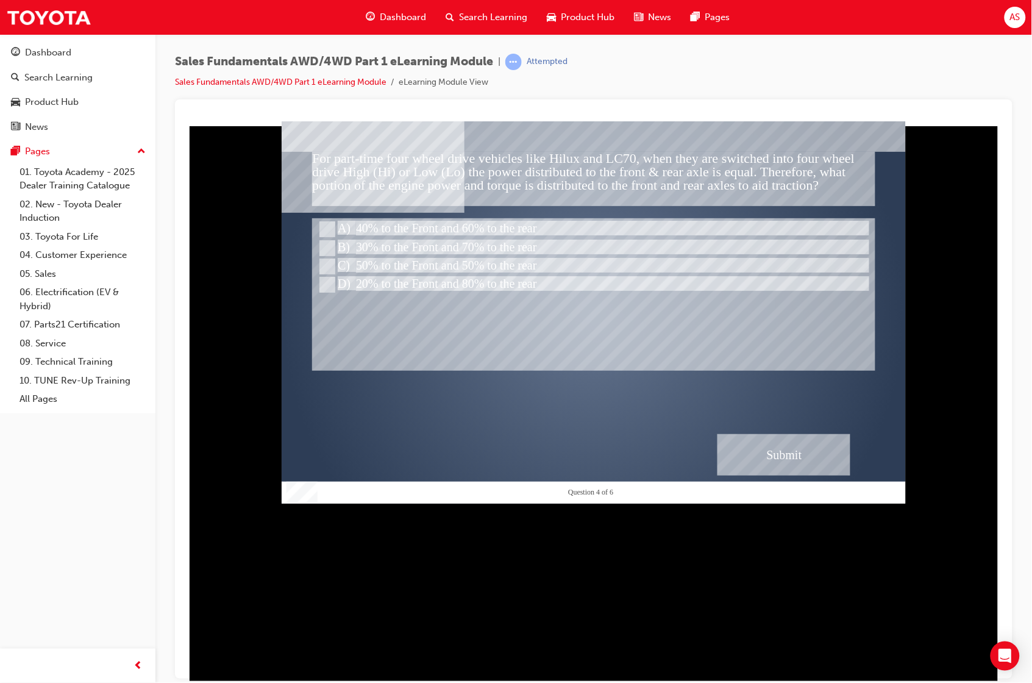
click at [815, 466] on div "Submit" at bounding box center [783, 454] width 133 height 41
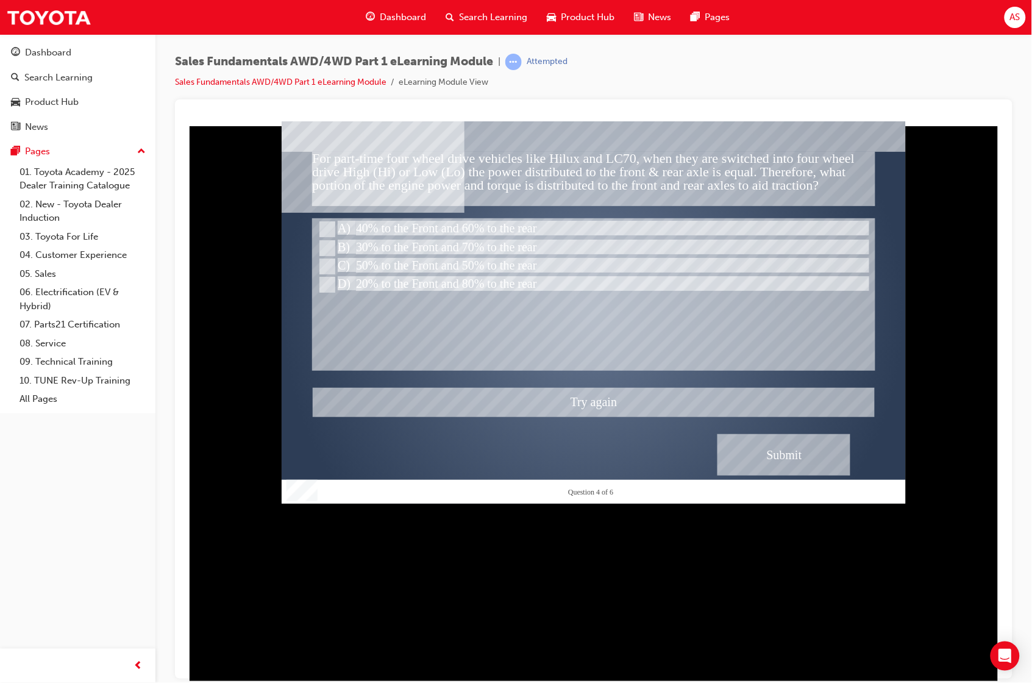
drag, startPoint x: 334, startPoint y: 260, endPoint x: 339, endPoint y: 265, distance: 7.8
click at [335, 261] on div at bounding box center [593, 312] width 624 height 382
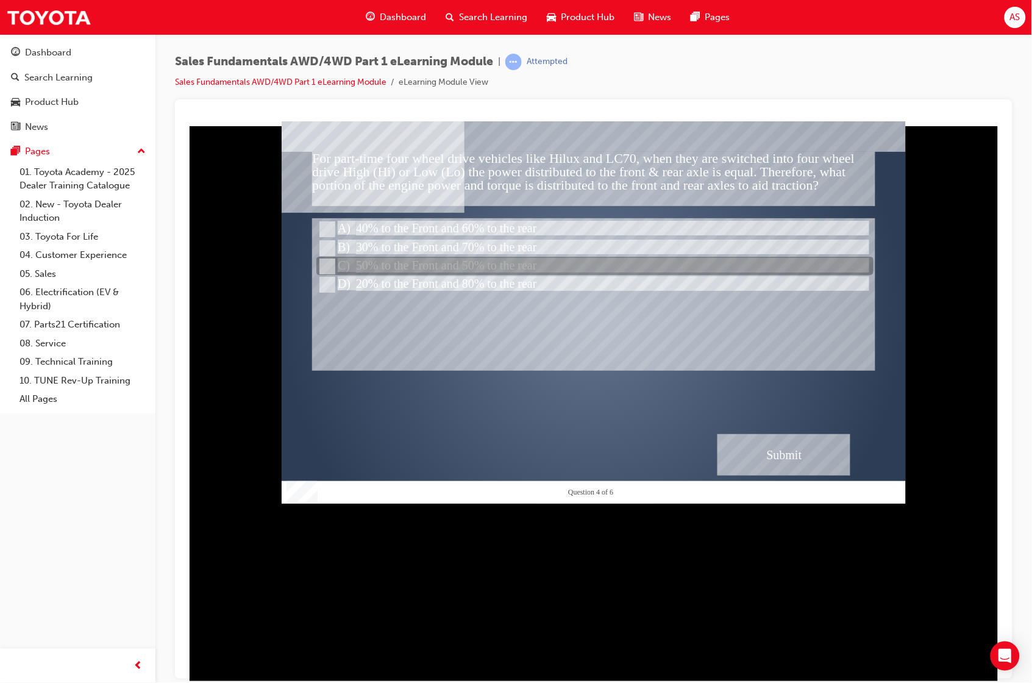
click at [330, 266] on input "50% to the Front and 50% to the rear" at bounding box center [325, 266] width 13 height 13
radio input "true"
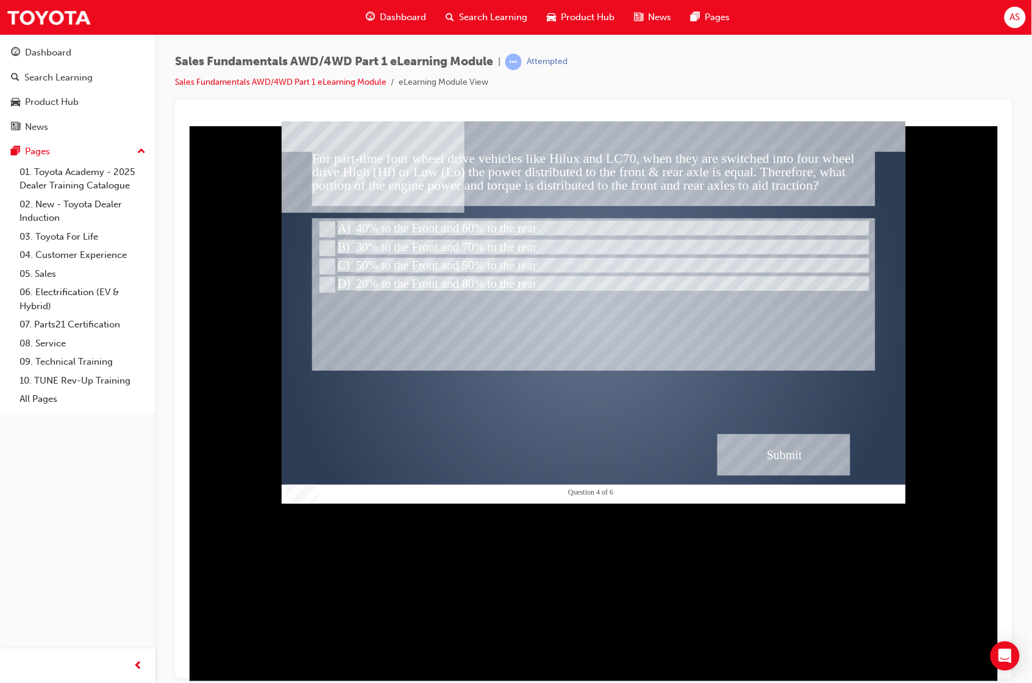
click at [789, 448] on div "Submit" at bounding box center [783, 454] width 133 height 41
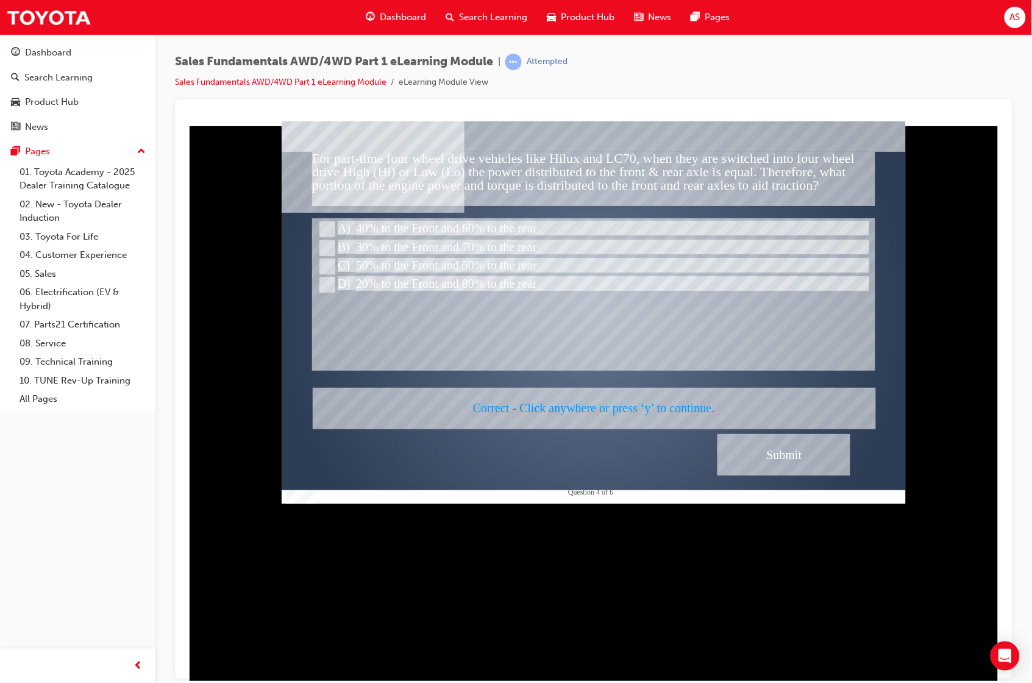
click at [659, 388] on div at bounding box center [593, 312] width 624 height 382
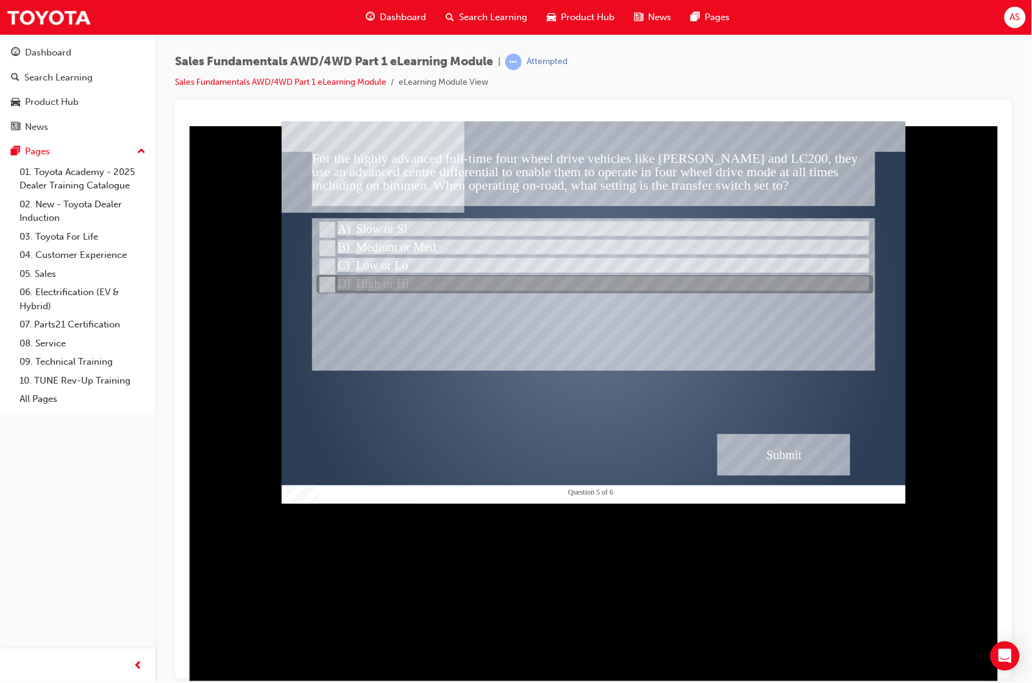
click at [473, 279] on div at bounding box center [594, 285] width 557 height 18
radio input "true"
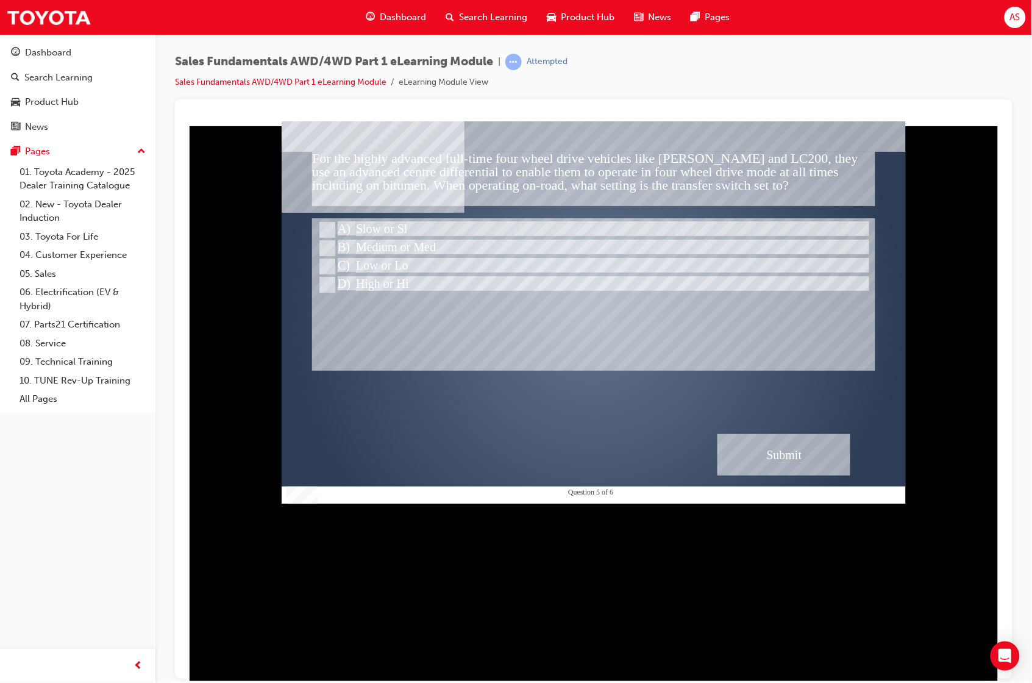
click at [797, 432] on rect "" at bounding box center [593, 312] width 624 height 382
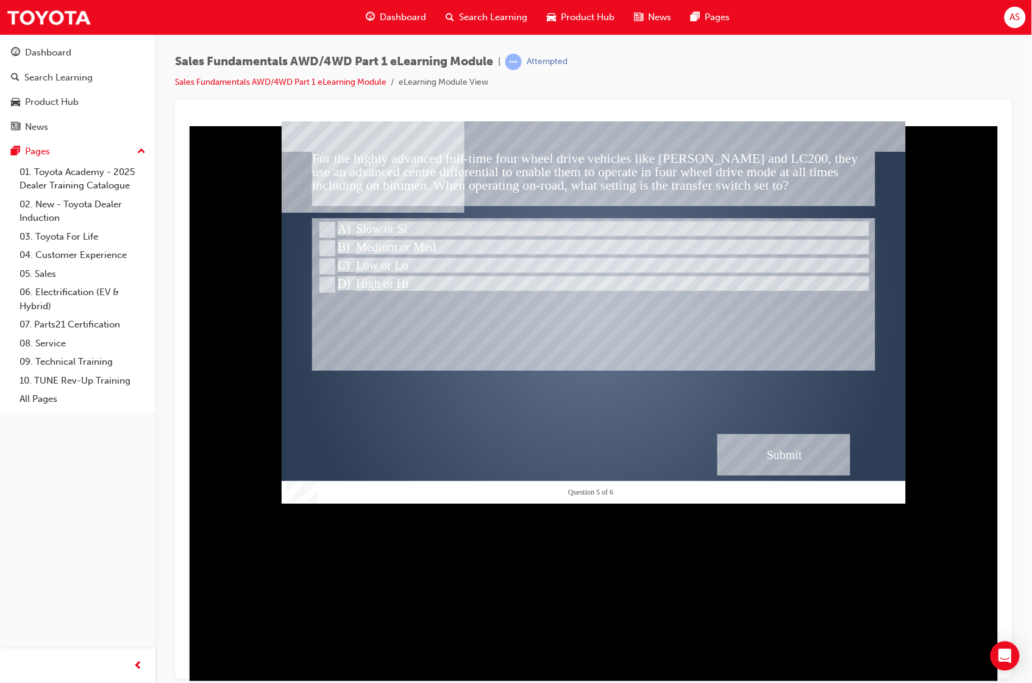
click at [797, 445] on div "Submit" at bounding box center [783, 454] width 133 height 41
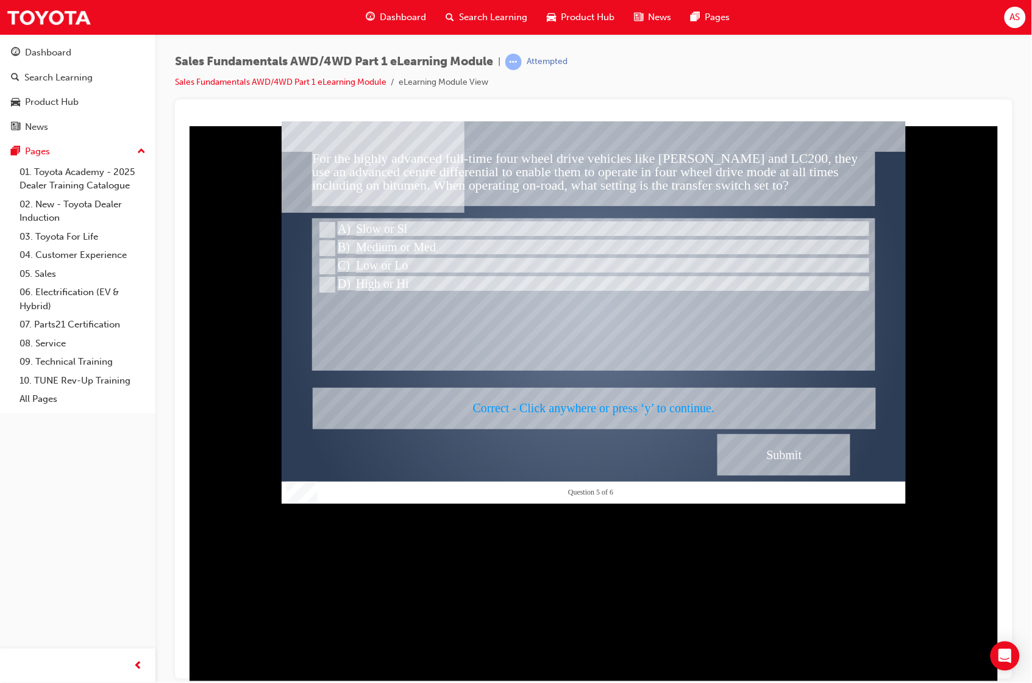
click at [797, 394] on div at bounding box center [593, 312] width 624 height 382
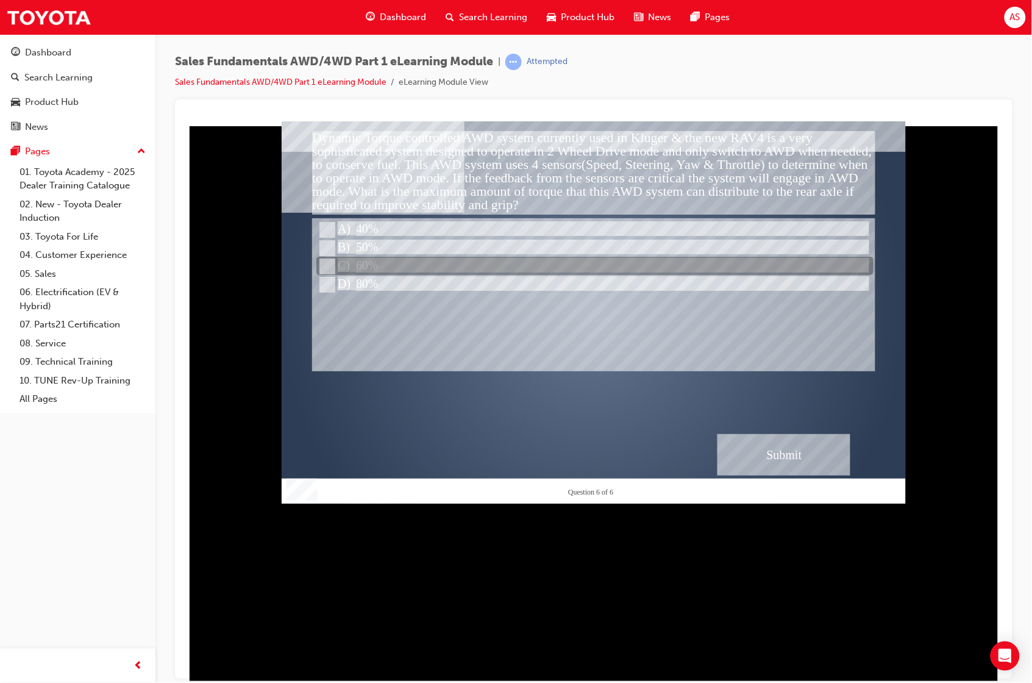
click at [345, 262] on div at bounding box center [594, 266] width 557 height 18
radio input "true"
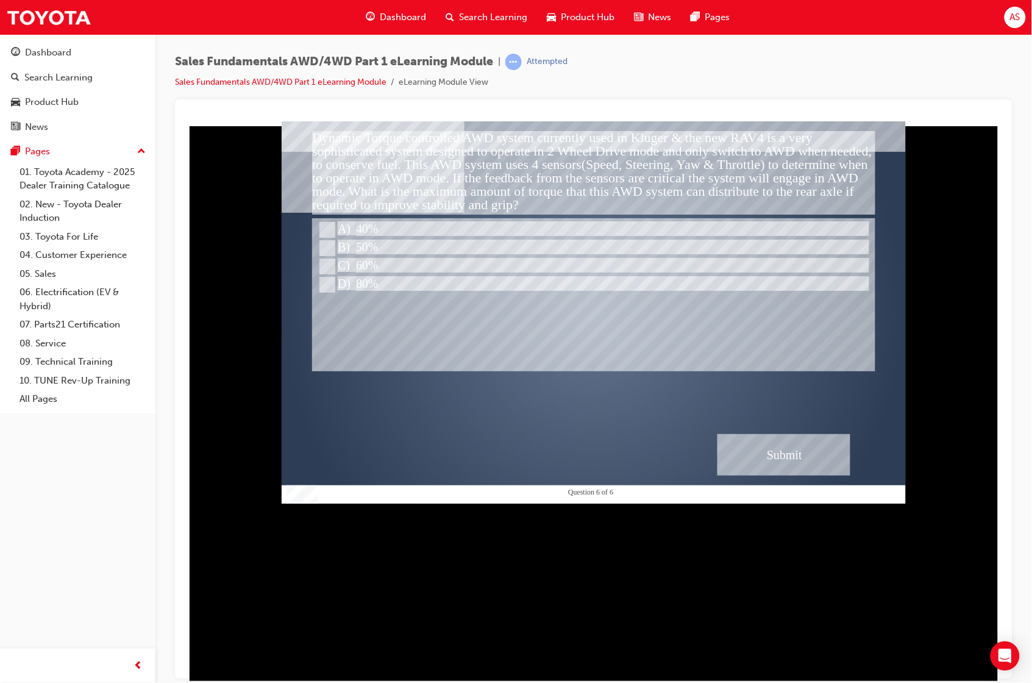
click at [777, 447] on div "Submit" at bounding box center [783, 454] width 133 height 41
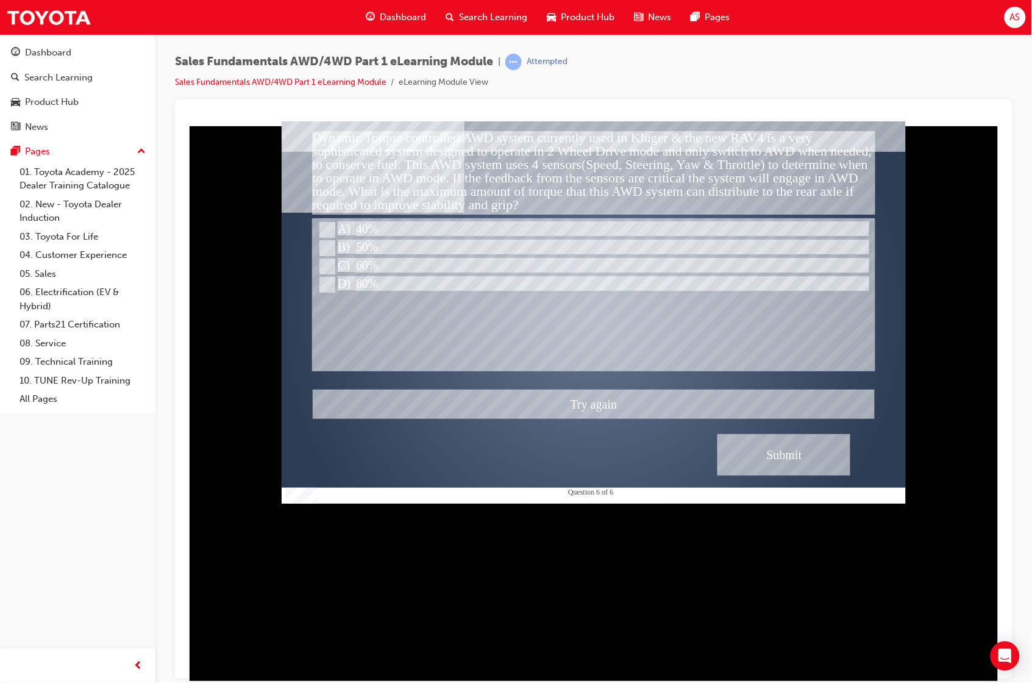
click at [363, 227] on div at bounding box center [593, 312] width 624 height 382
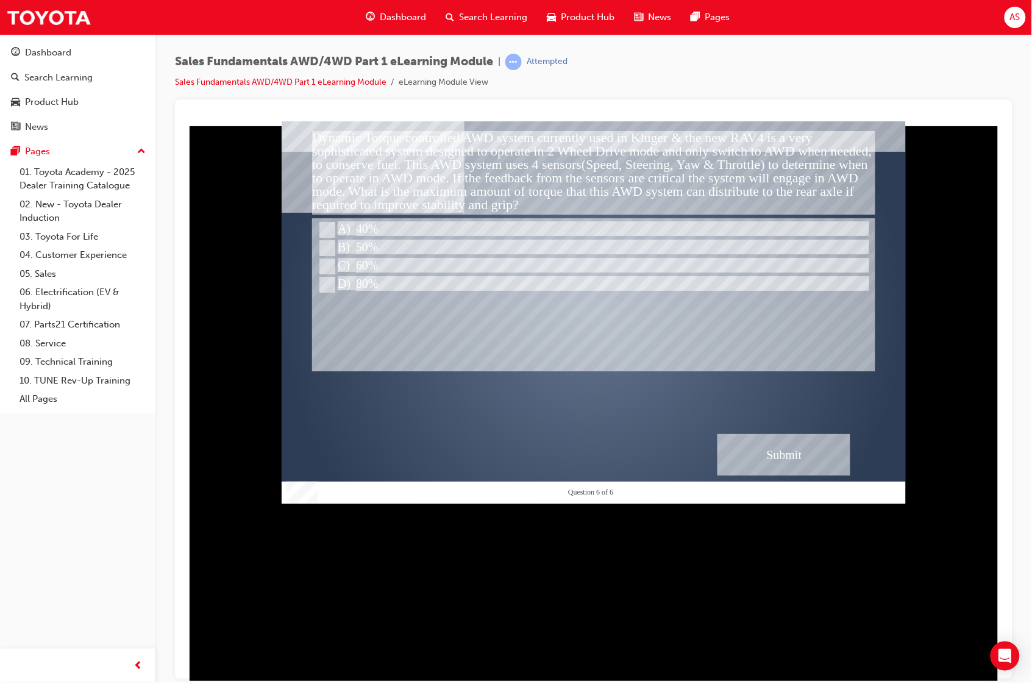
click at [321, 229] on input "40%" at bounding box center [325, 229] width 13 height 13
radio input "true"
click at [771, 447] on div "Submit" at bounding box center [783, 454] width 133 height 41
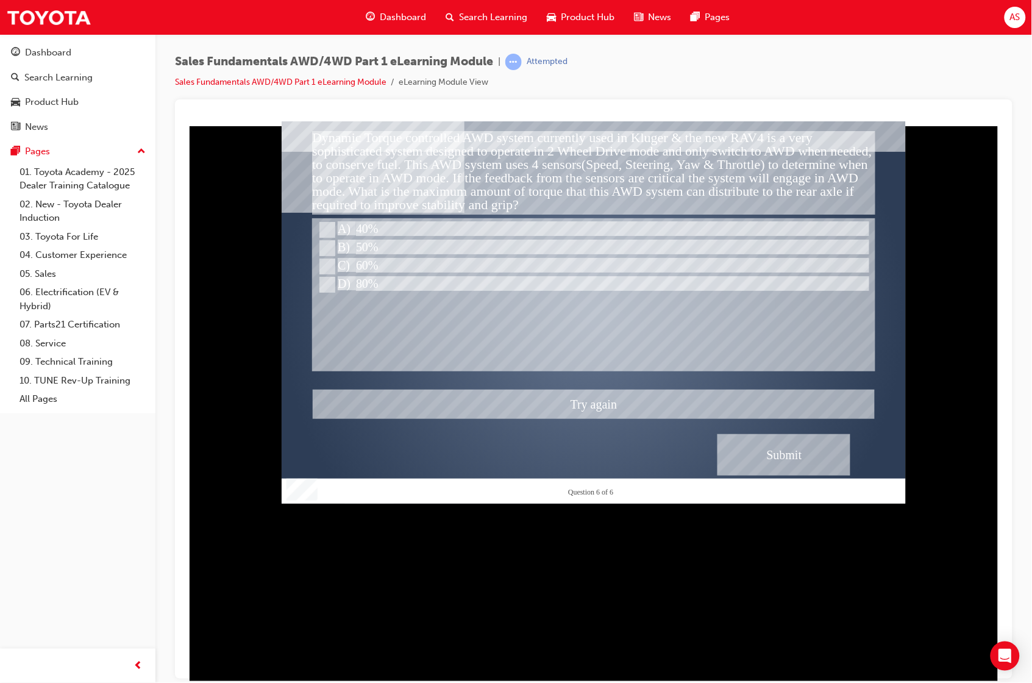
click at [330, 246] on div at bounding box center [593, 312] width 624 height 382
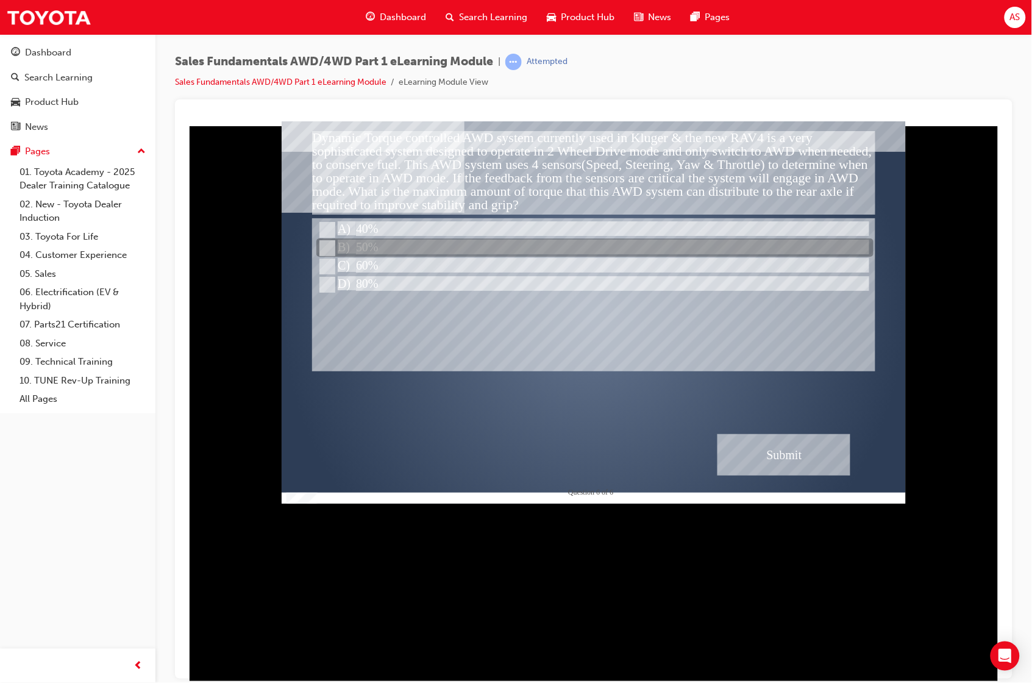
click at [327, 248] on input "50%" at bounding box center [325, 247] width 13 height 13
radio input "true"
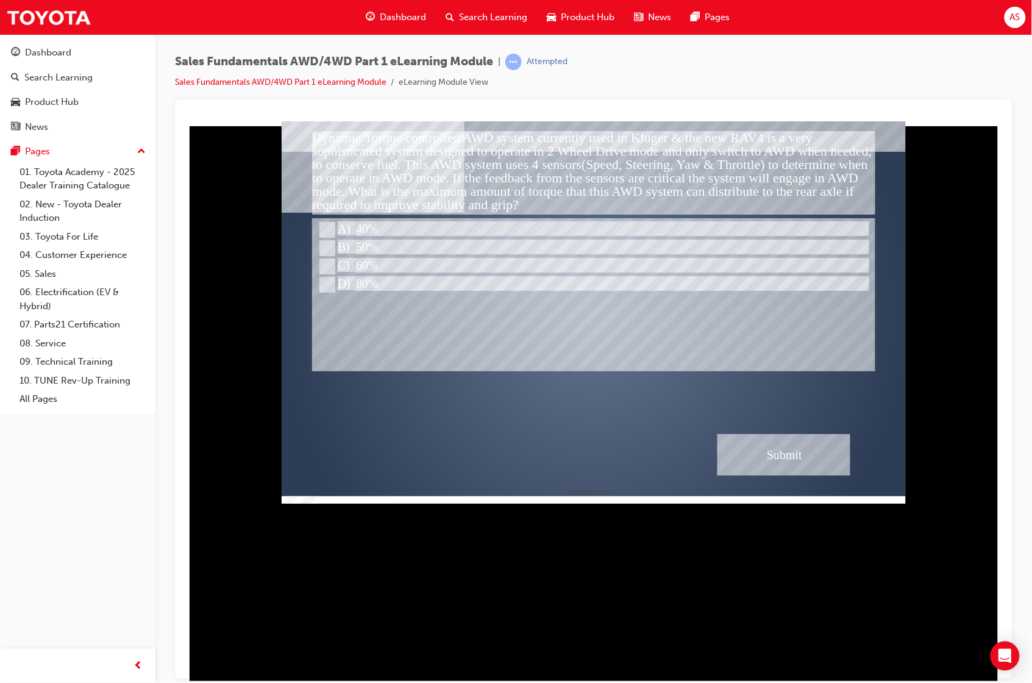
click at [810, 453] on div "Submit" at bounding box center [783, 454] width 133 height 41
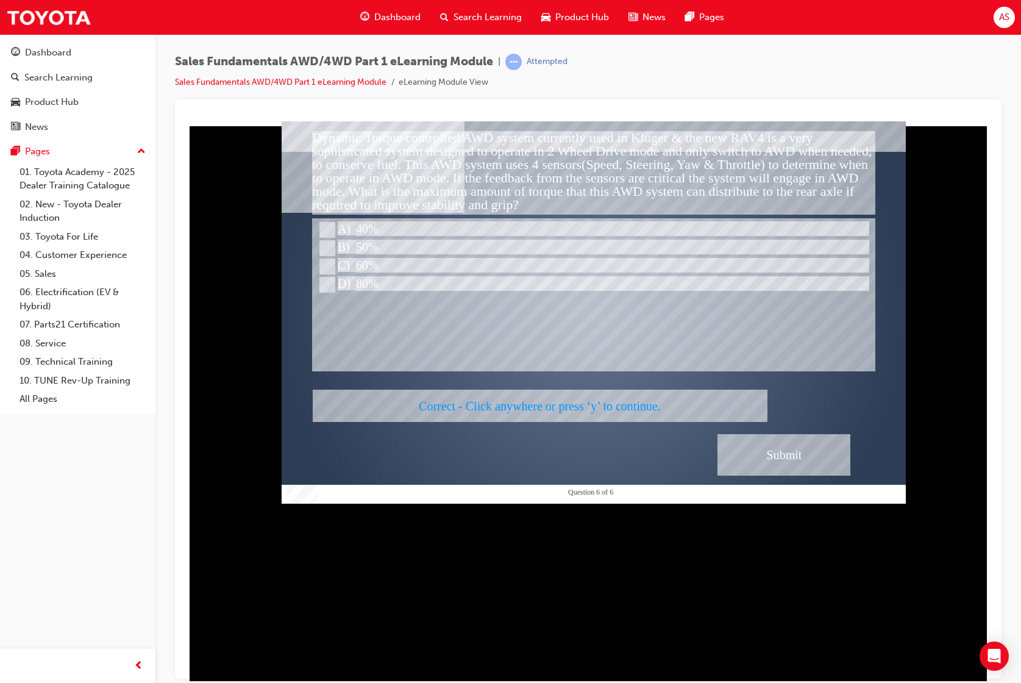
click at [668, 399] on div at bounding box center [594, 312] width 624 height 382
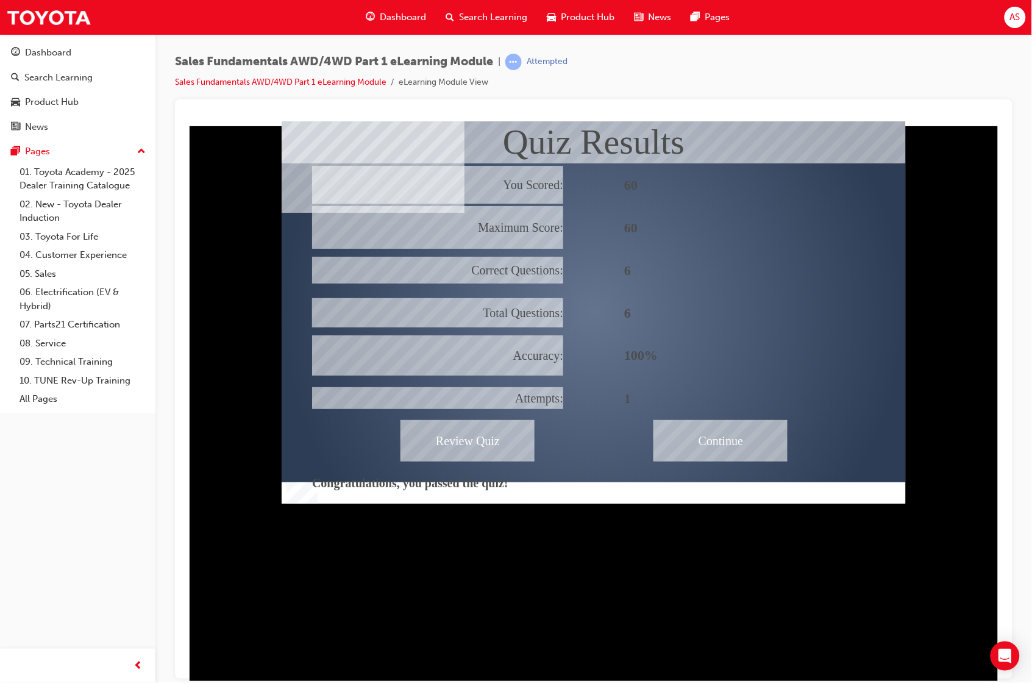
click at [686, 427] on div "Continue" at bounding box center [720, 439] width 134 height 41
click at [714, 436] on div "Continue" at bounding box center [720, 439] width 134 height 41
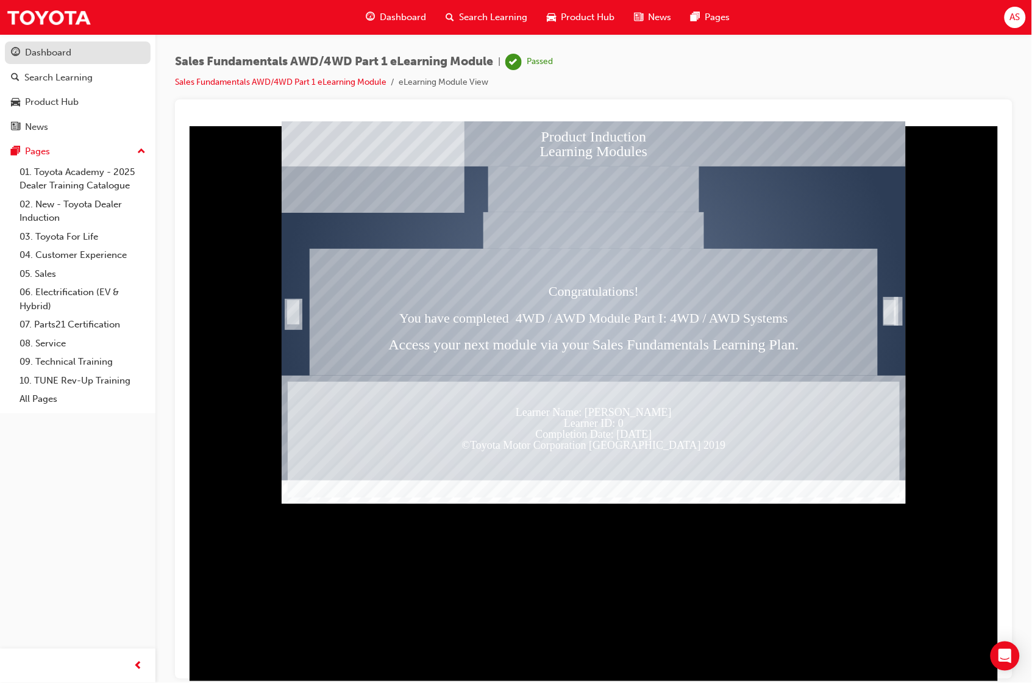
click at [62, 55] on div "Dashboard" at bounding box center [48, 53] width 46 height 14
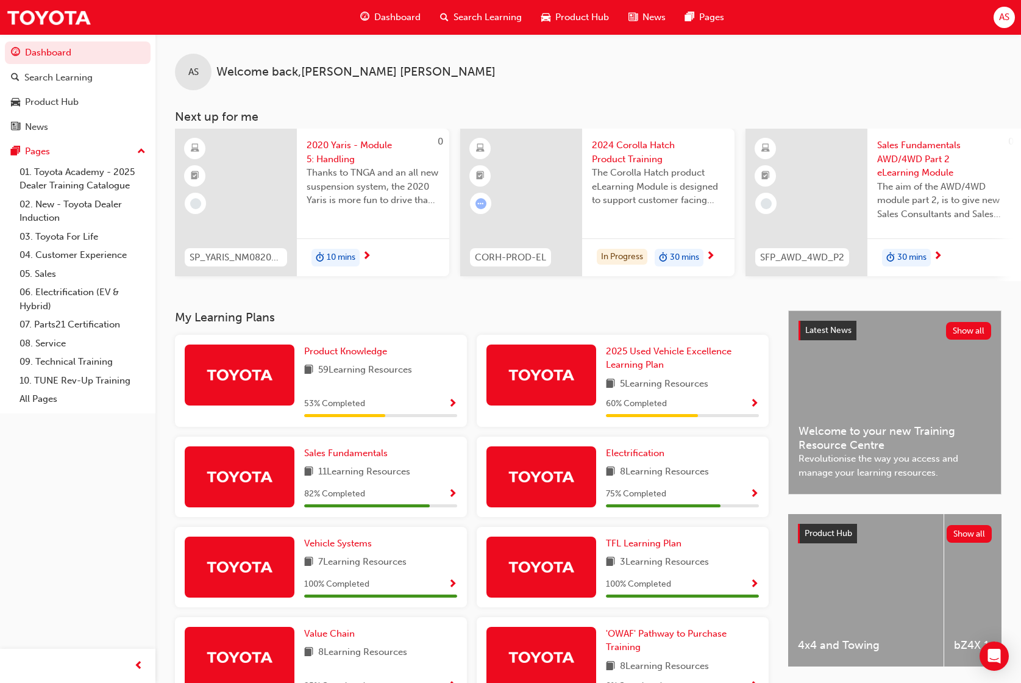
click at [865, 162] on span "Sales Fundamentals AWD/4WD Part 2 eLearning Module" at bounding box center [943, 158] width 133 height 41
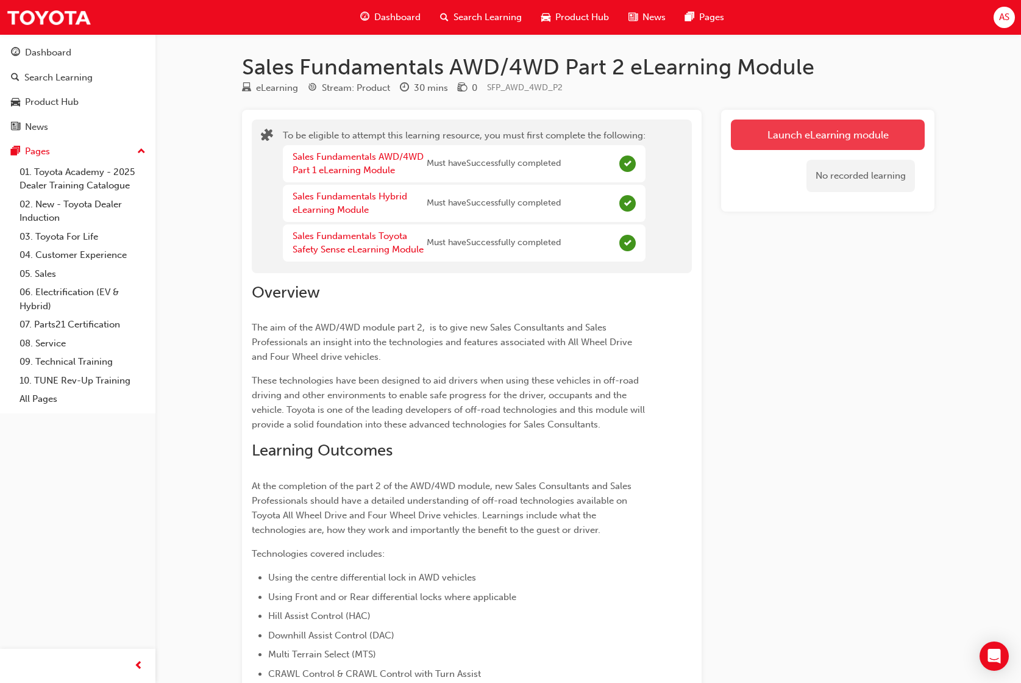
click at [833, 128] on button "Launch eLearning module" at bounding box center [828, 135] width 194 height 30
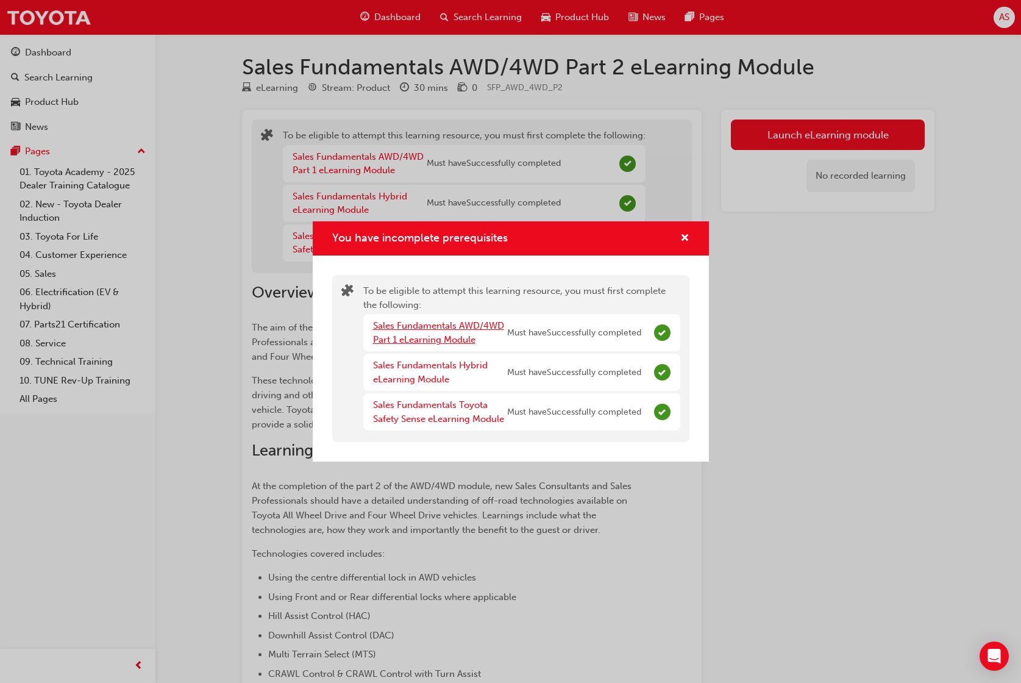
click at [412, 340] on link "Sales Fundamentals AWD/4WD Part 1 eLearning Module" at bounding box center [438, 332] width 131 height 25
click at [401, 367] on link "Sales Fundamentals Hybrid eLearning Module" at bounding box center [430, 372] width 115 height 25
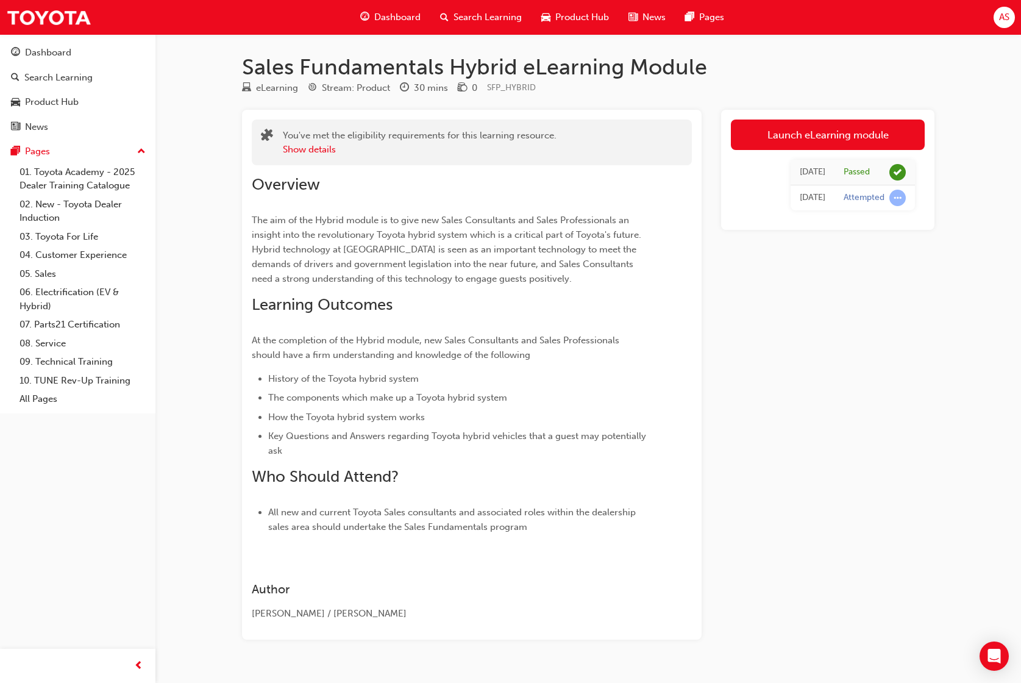
click at [864, 190] on div "Attempted" at bounding box center [875, 198] width 62 height 16
click at [800, 199] on div "Thu 10 Jul 2025" at bounding box center [813, 198] width 26 height 14
click at [48, 62] on link "Dashboard" at bounding box center [78, 52] width 146 height 23
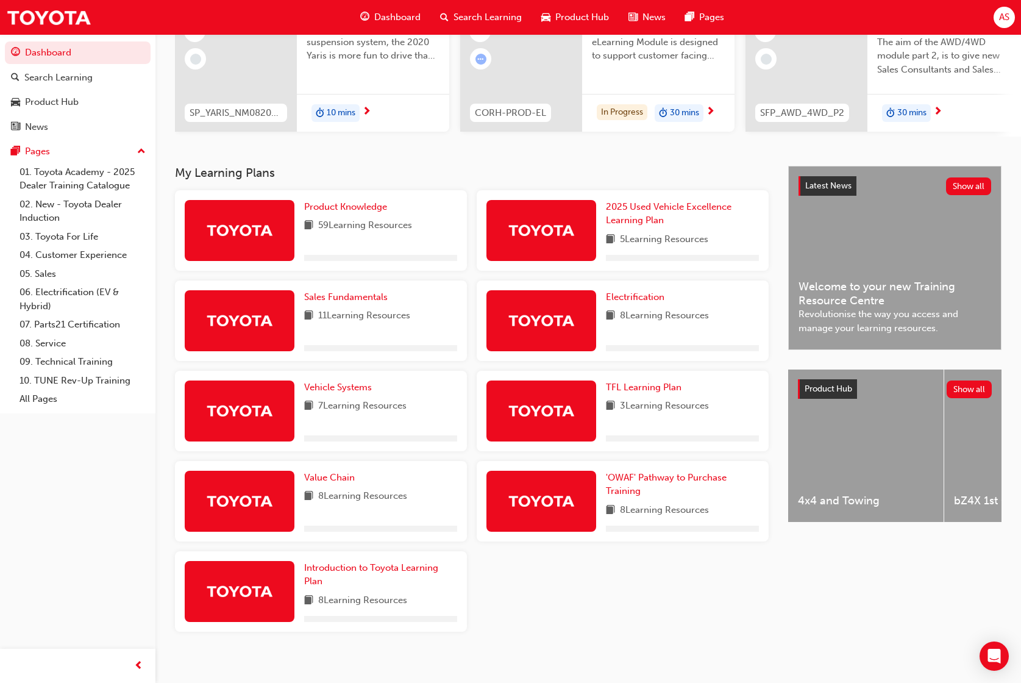
scroll to position [157, 0]
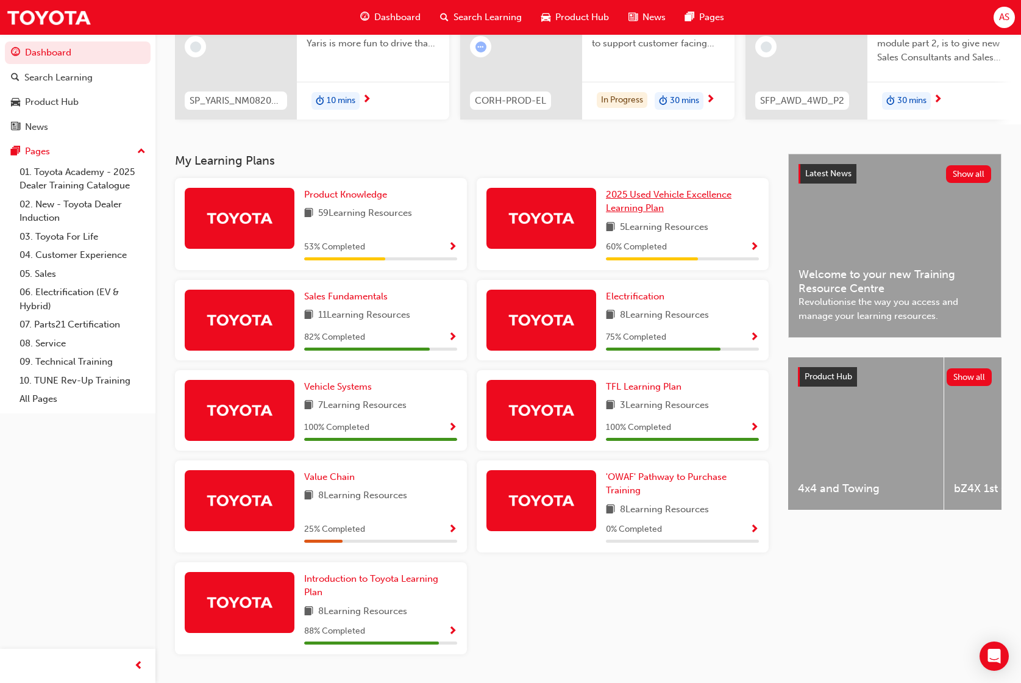
click at [703, 200] on span "2025 Used Vehicle Excellence Learning Plan" at bounding box center [669, 201] width 126 height 25
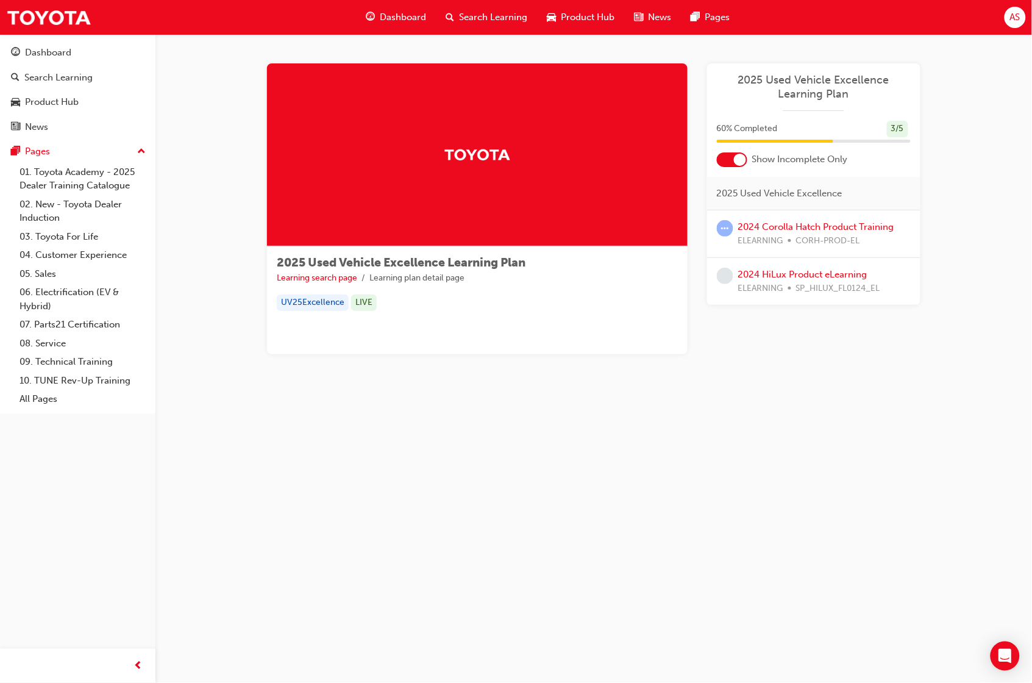
click at [827, 195] on span "2025 Used Vehicle Excellence" at bounding box center [780, 194] width 126 height 14
click at [783, 276] on link "2024 HiLux Product eLearning" at bounding box center [802, 274] width 129 height 11
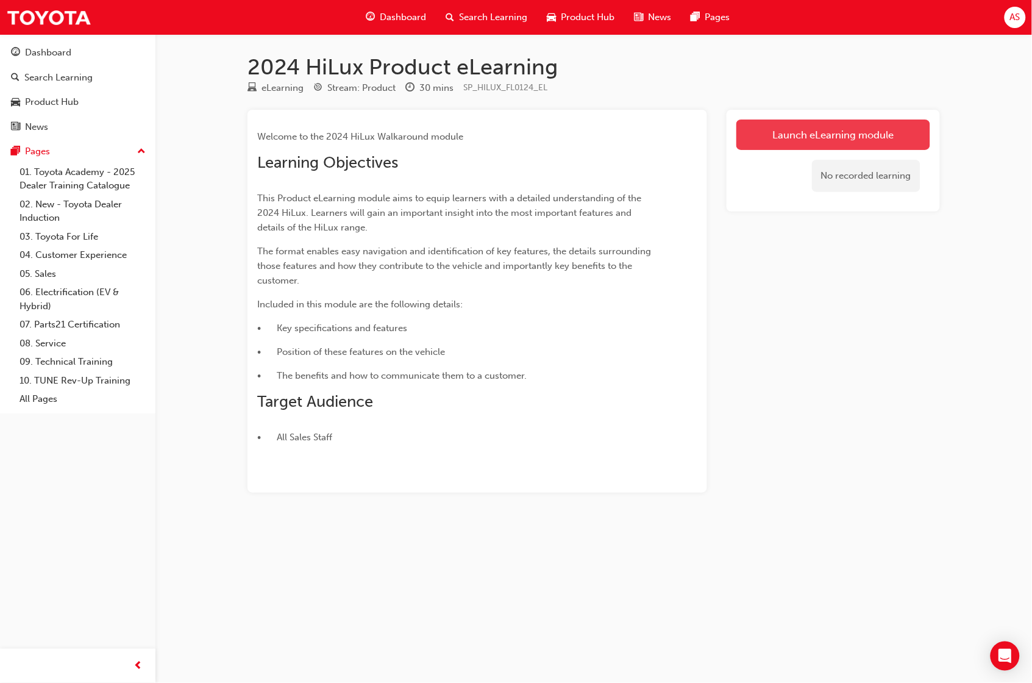
click at [793, 135] on link "Launch eLearning module" at bounding box center [834, 135] width 194 height 30
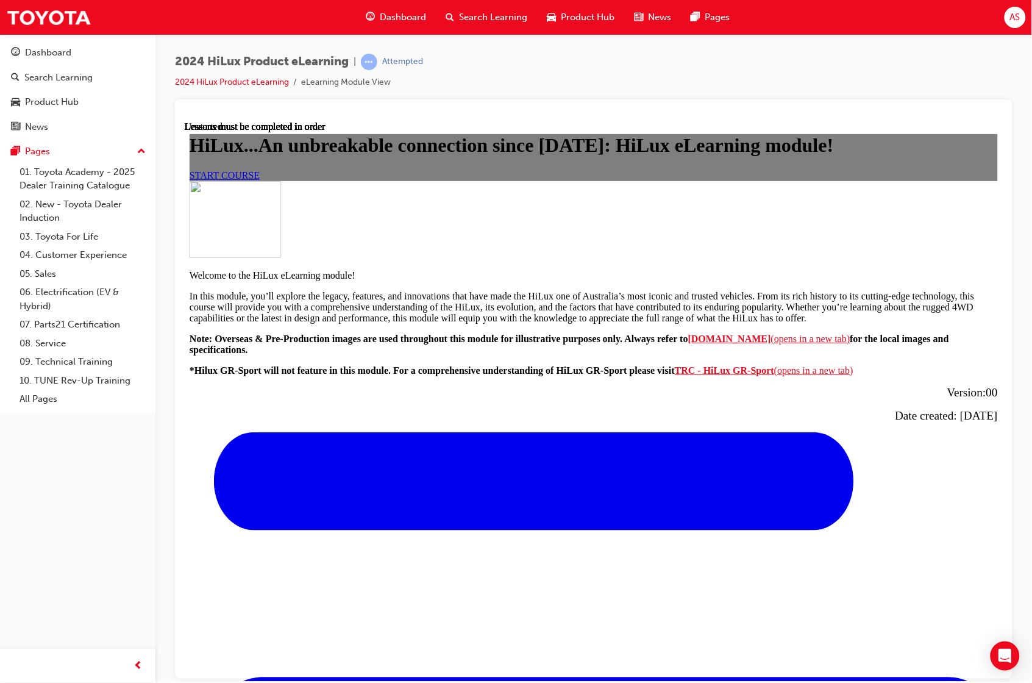
click at [259, 180] on span "START COURSE" at bounding box center [224, 175] width 70 height 10
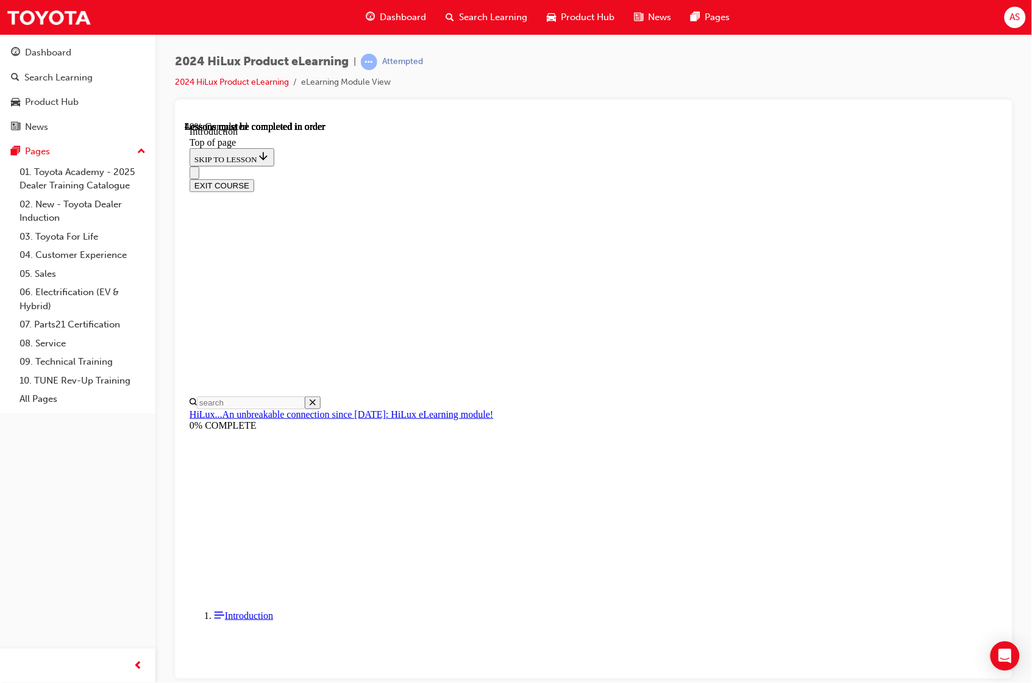
scroll to position [523, 0]
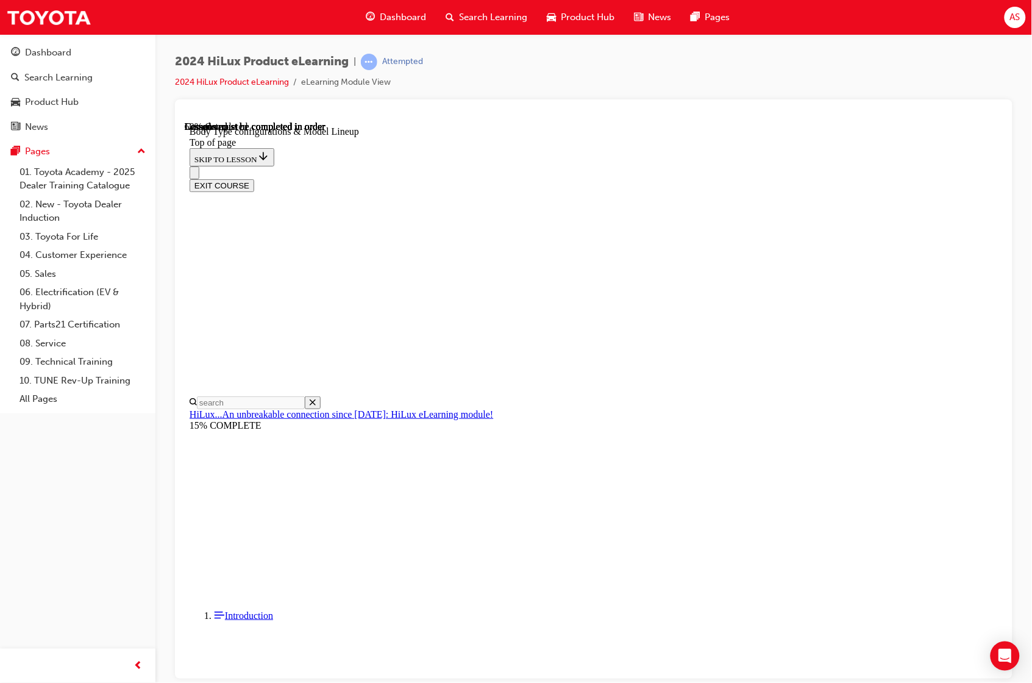
scroll to position [422, 0]
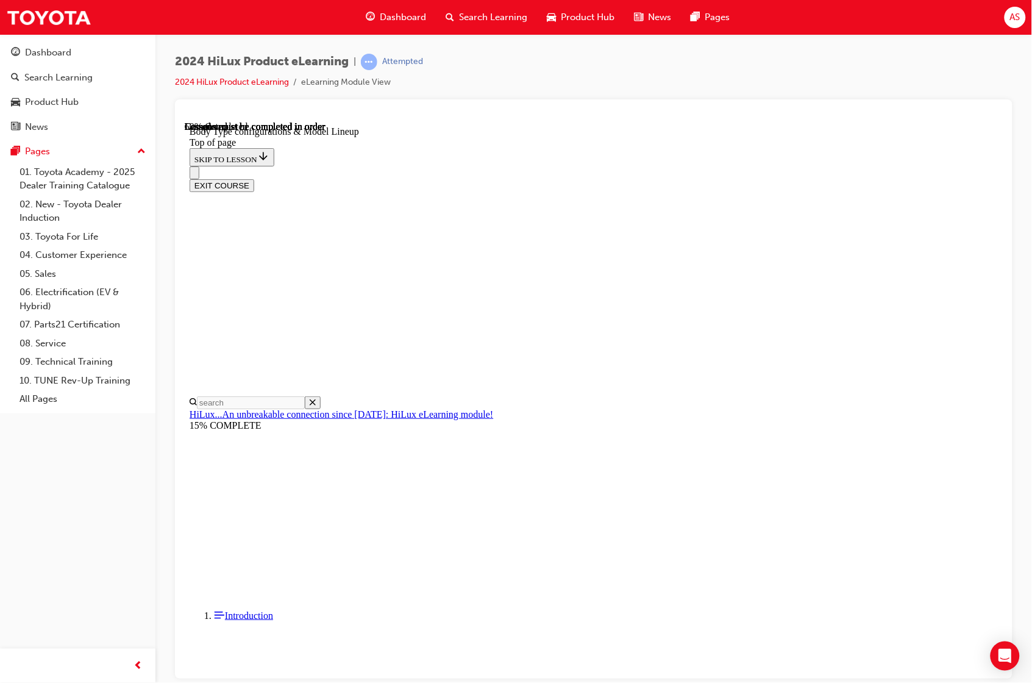
scroll to position [0, 282]
drag, startPoint x: 741, startPoint y: 225, endPoint x: 815, endPoint y: 225, distance: 73.8
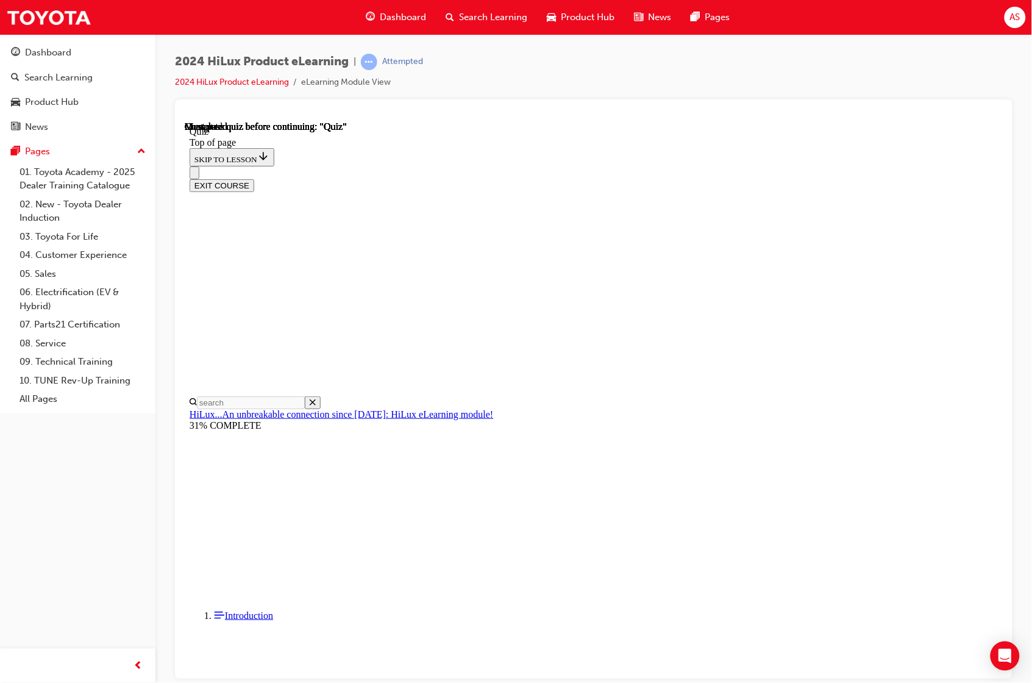
scroll to position [38, 0]
drag, startPoint x: 515, startPoint y: 415, endPoint x: 527, endPoint y: 418, distance: 12.7
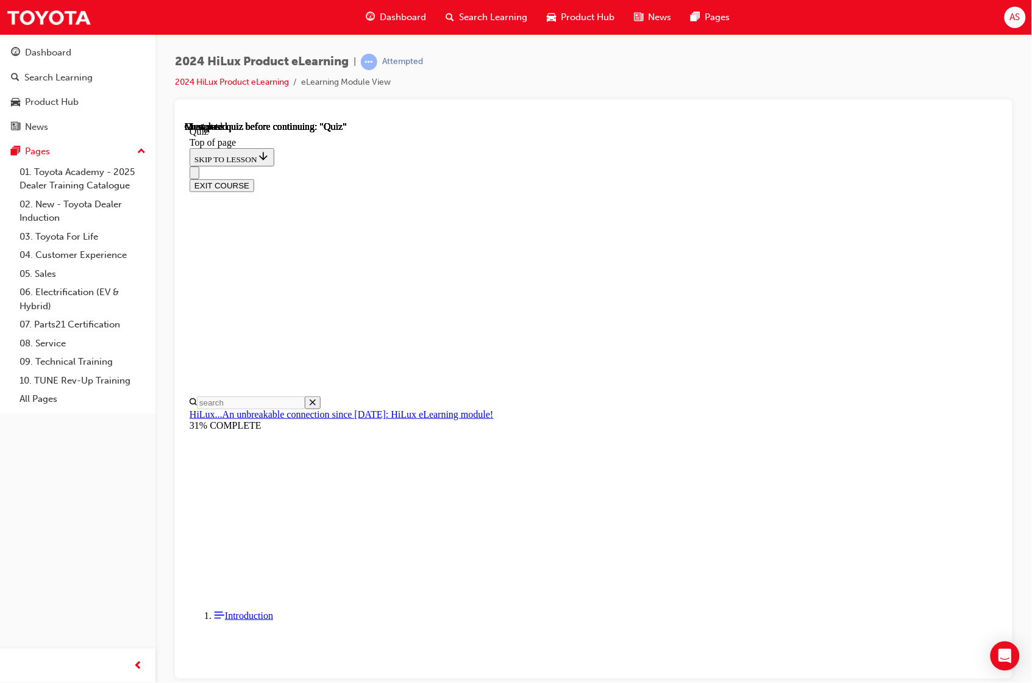
drag, startPoint x: 699, startPoint y: 638, endPoint x: 708, endPoint y: 638, distance: 9.8
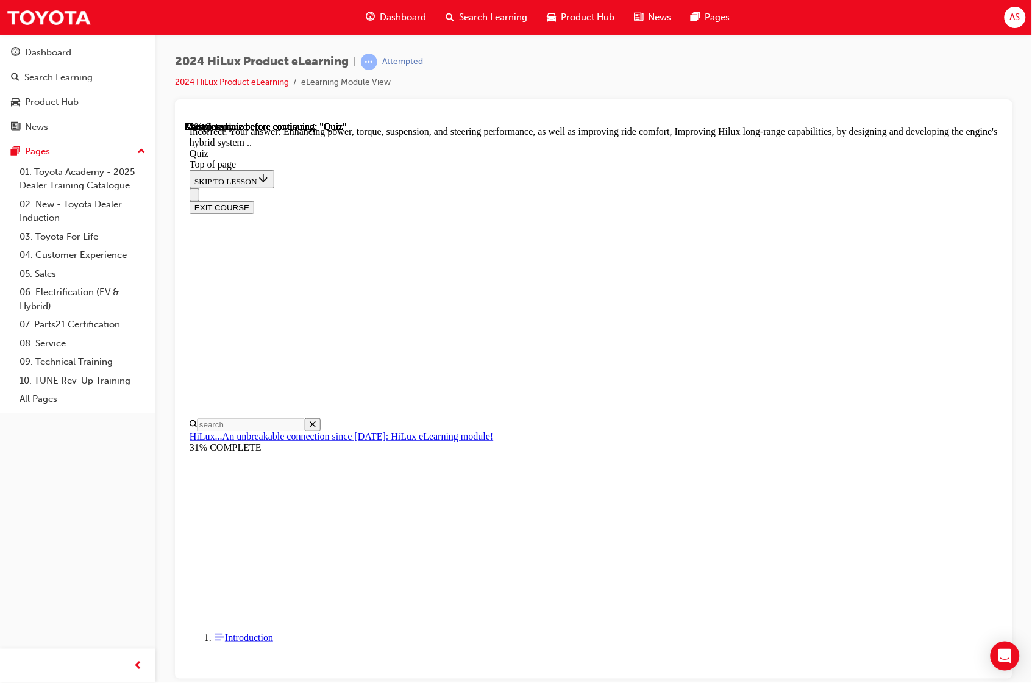
scroll to position [155, 0]
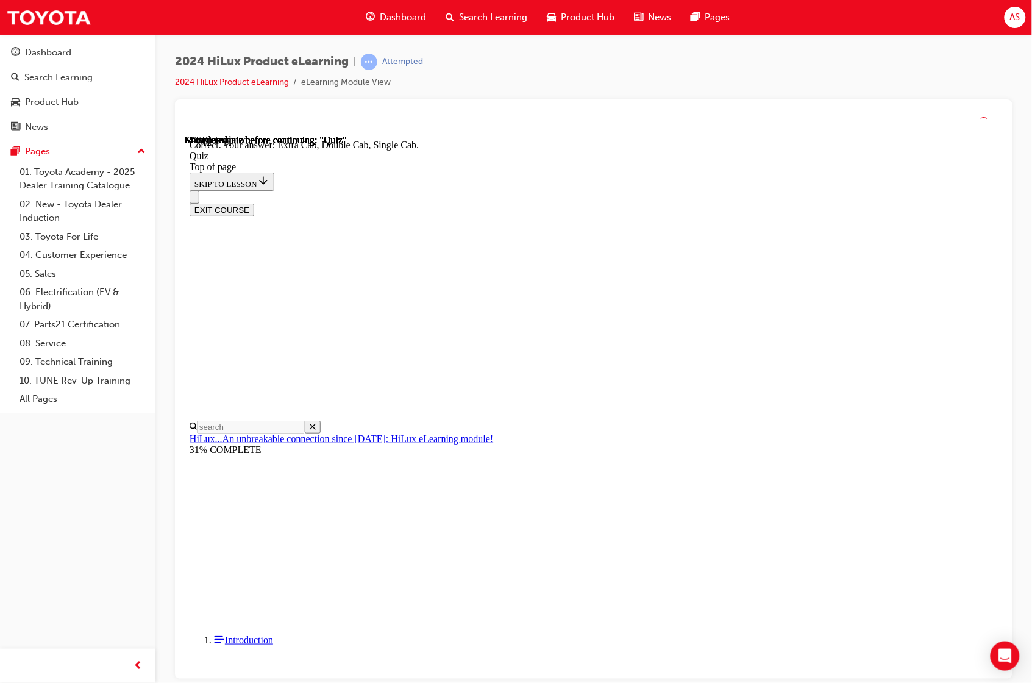
scroll to position [188, 0]
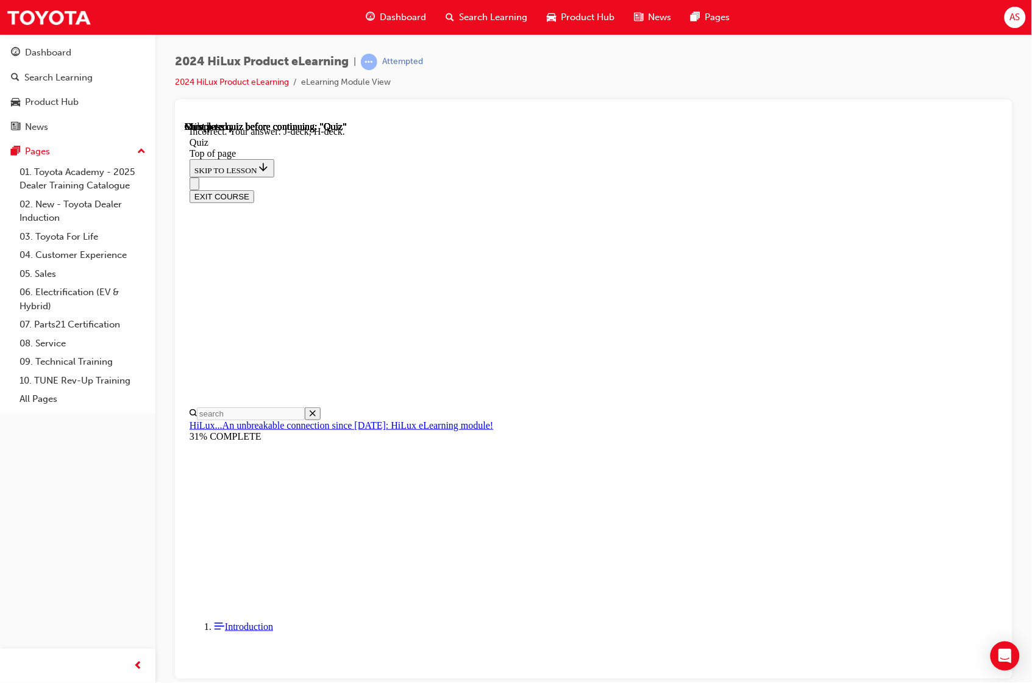
scroll to position [98, 0]
drag, startPoint x: 499, startPoint y: 290, endPoint x: 509, endPoint y: 294, distance: 10.1
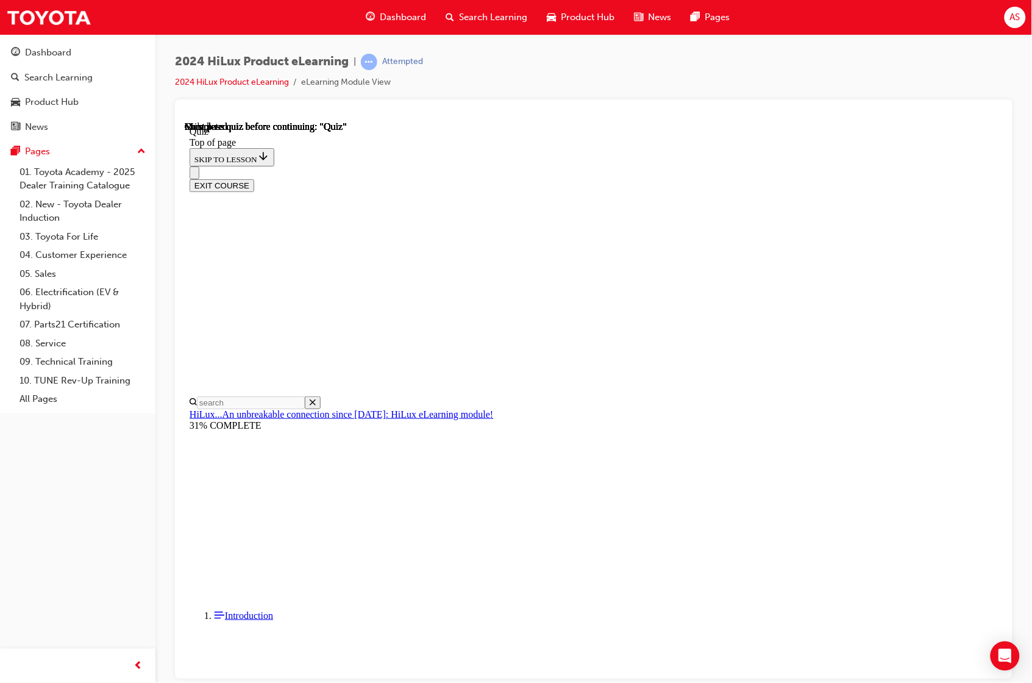
scroll to position [0, 0]
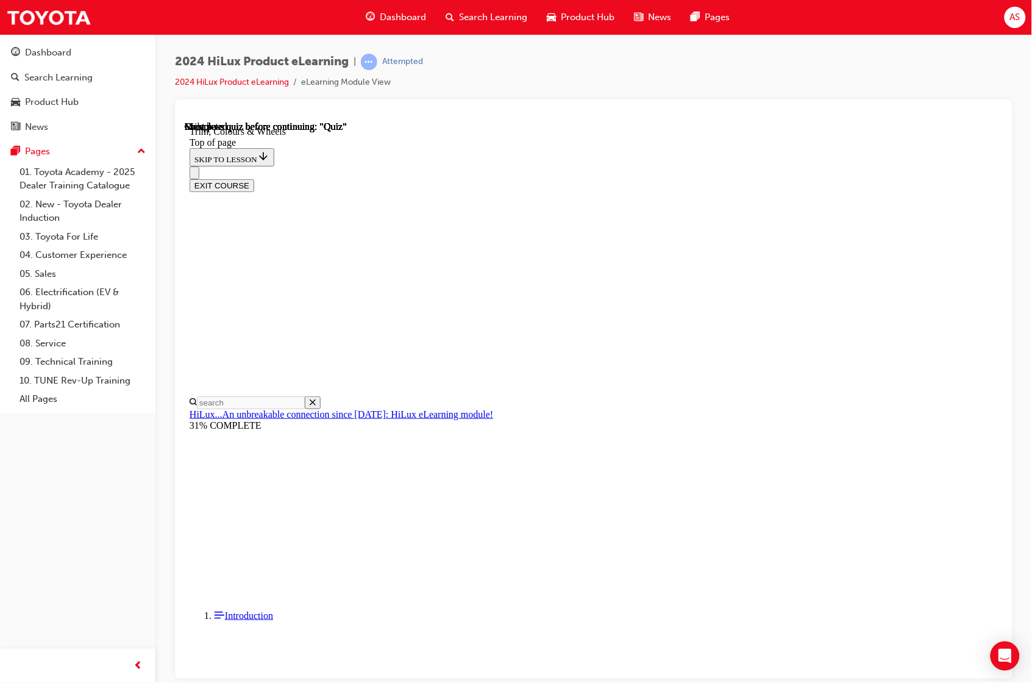
scroll to position [38, 0]
drag, startPoint x: 241, startPoint y: 427, endPoint x: 265, endPoint y: 444, distance: 29.6
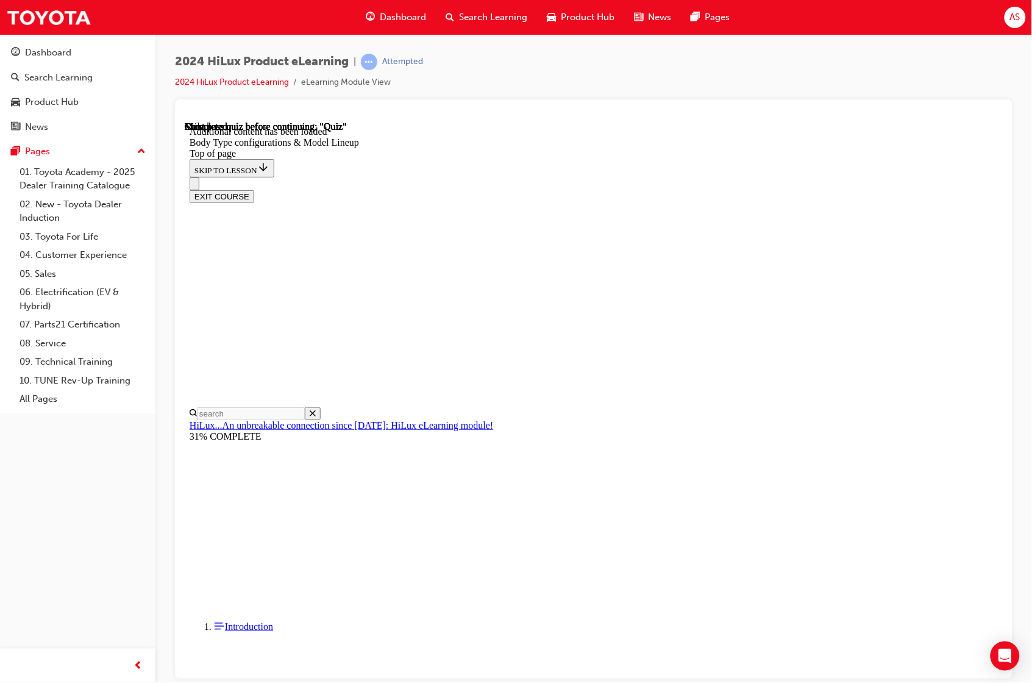
scroll to position [157, 0]
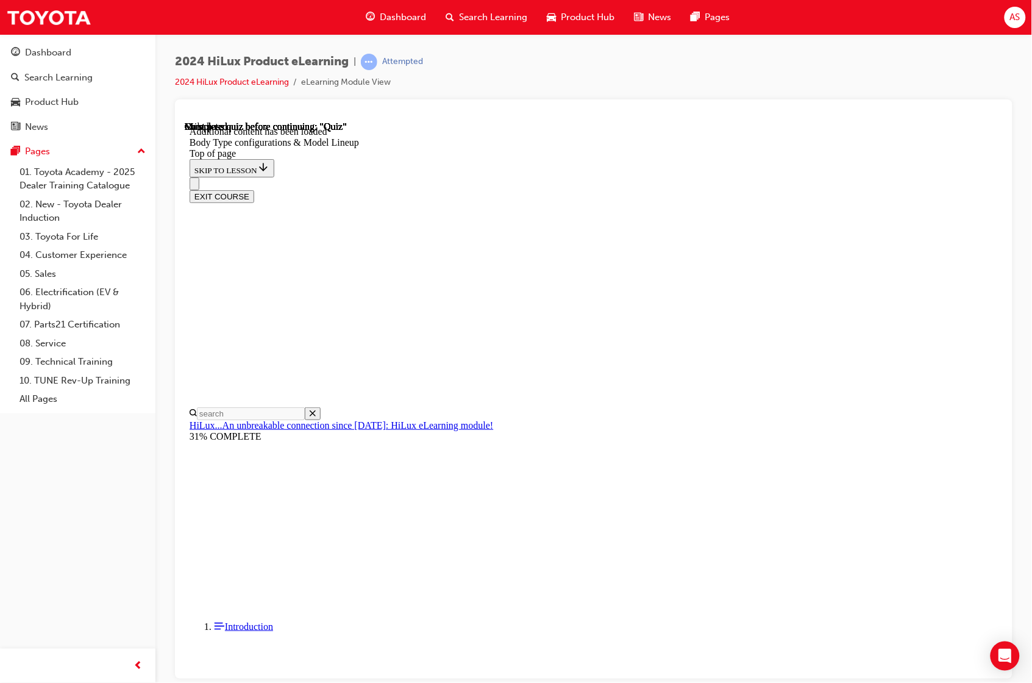
scroll to position [256, 0]
drag, startPoint x: 268, startPoint y: 376, endPoint x: 274, endPoint y: 383, distance: 9.5
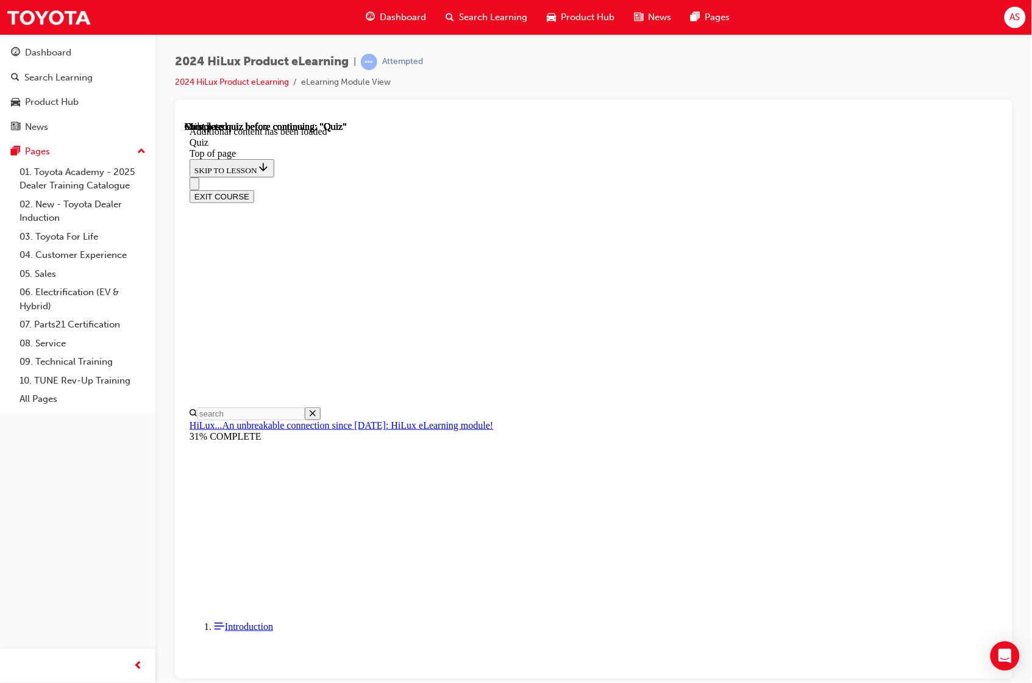
scroll to position [102, 0]
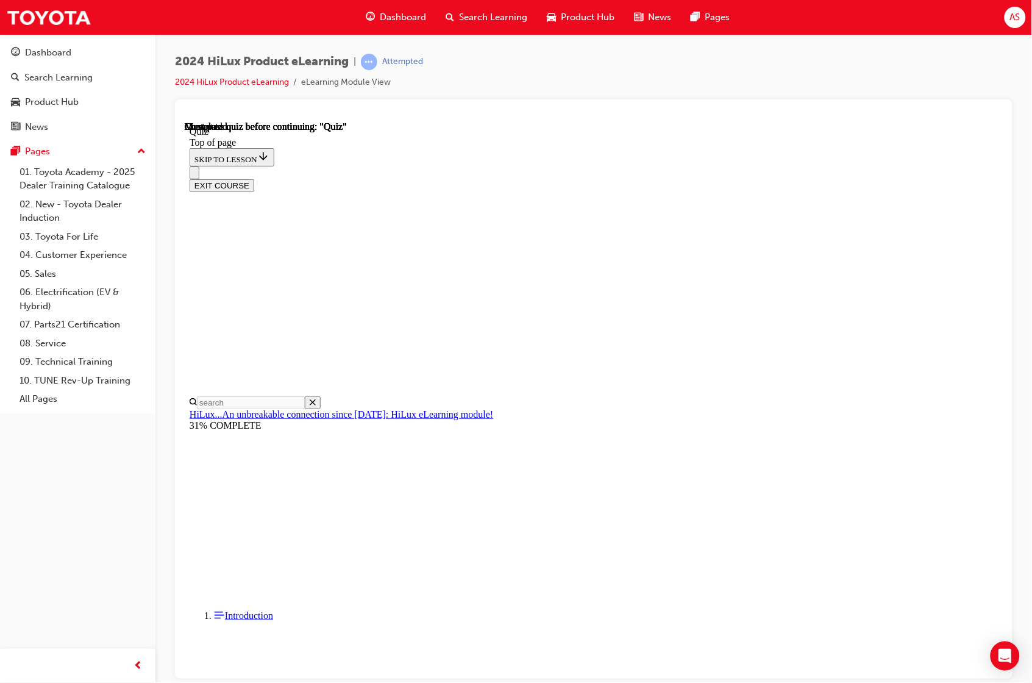
scroll to position [38, 0]
drag, startPoint x: 577, startPoint y: 457, endPoint x: 592, endPoint y: 502, distance: 47.6
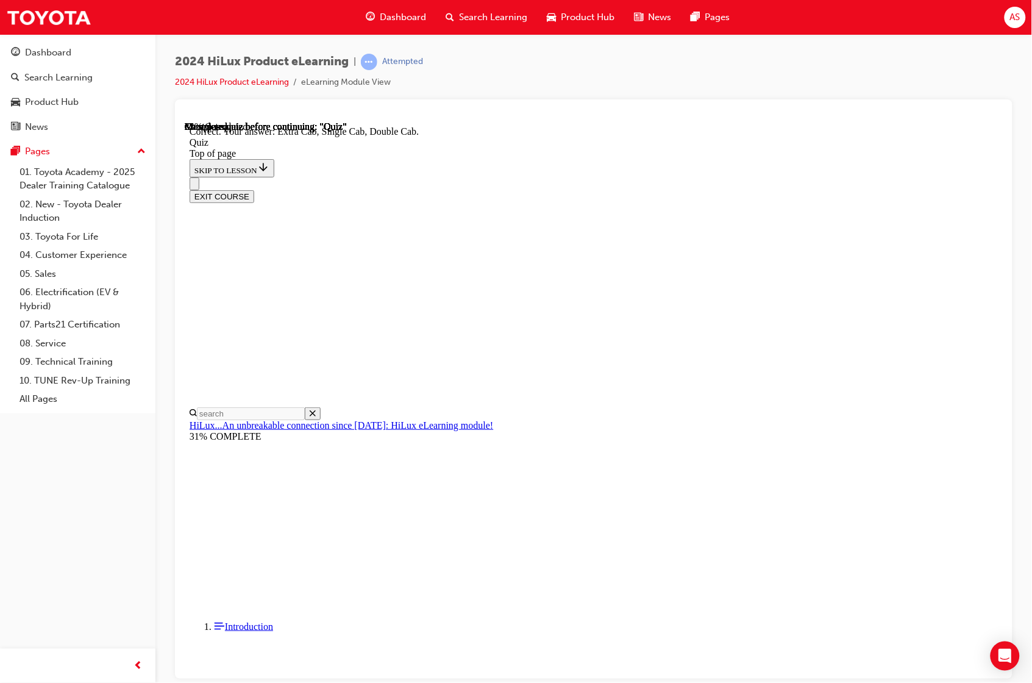
drag, startPoint x: 688, startPoint y: 619, endPoint x: 690, endPoint y: 628, distance: 8.6
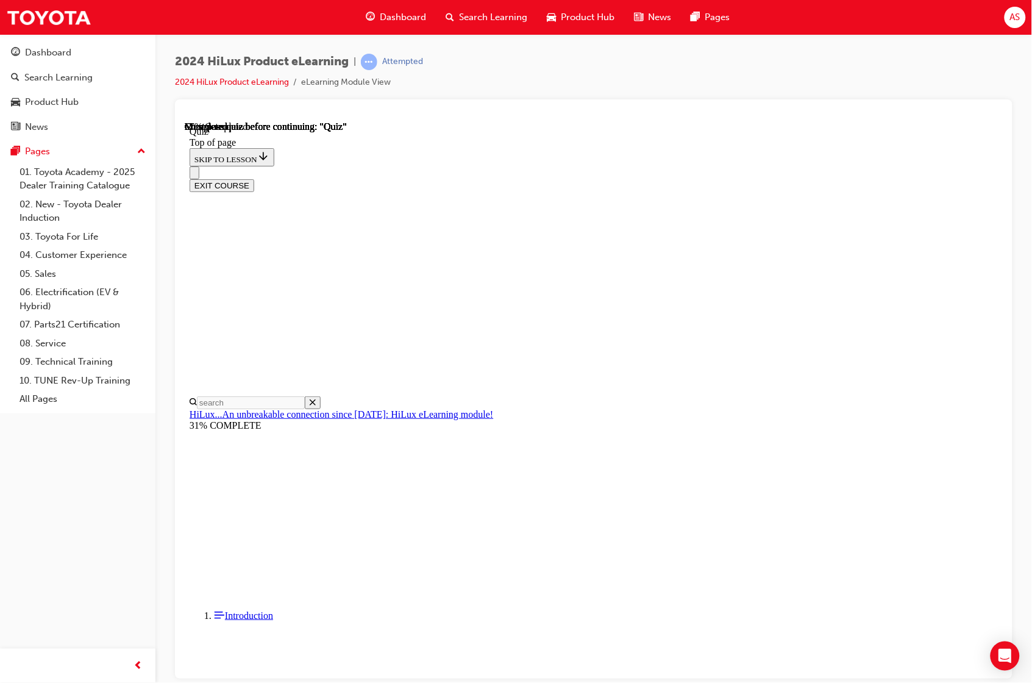
scroll to position [59, 0]
drag, startPoint x: 681, startPoint y: 573, endPoint x: 696, endPoint y: 581, distance: 17.5
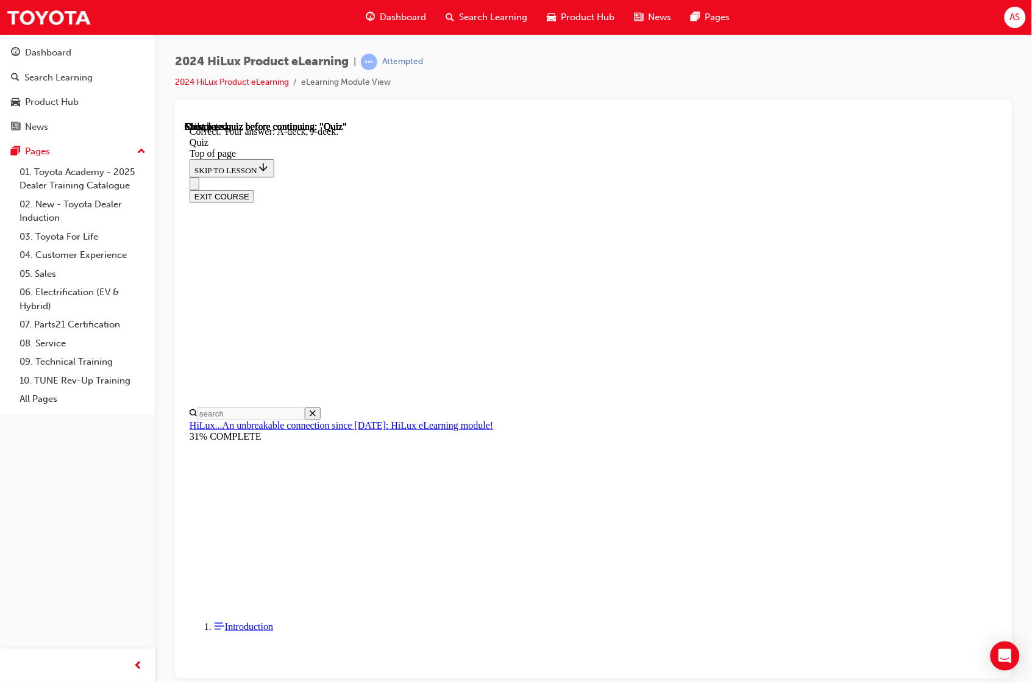
scroll to position [98, 0]
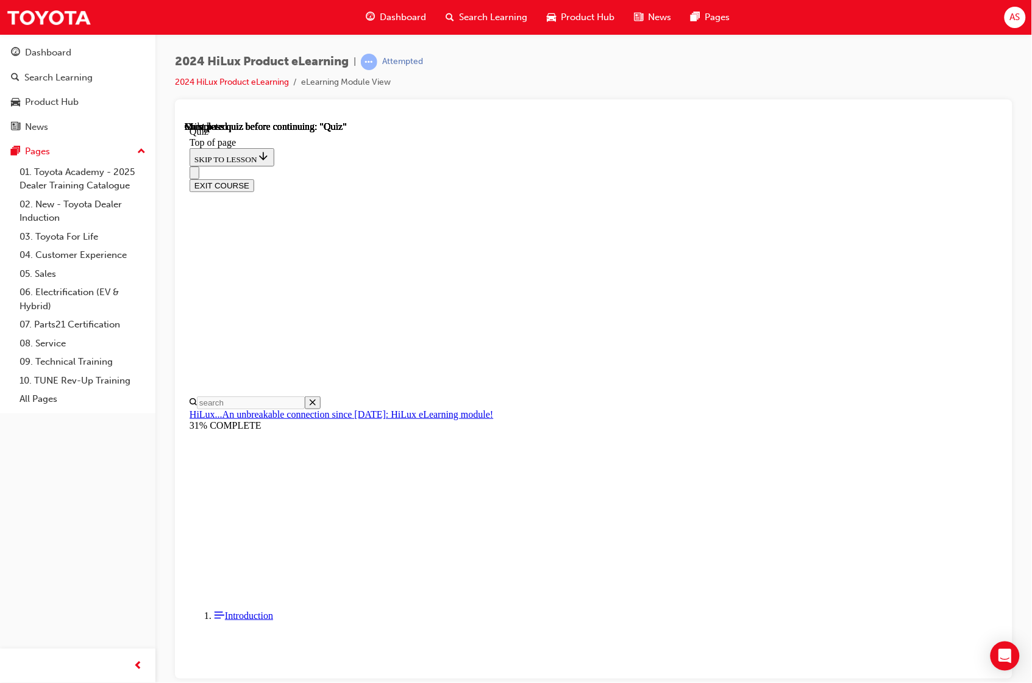
scroll to position [102, 0]
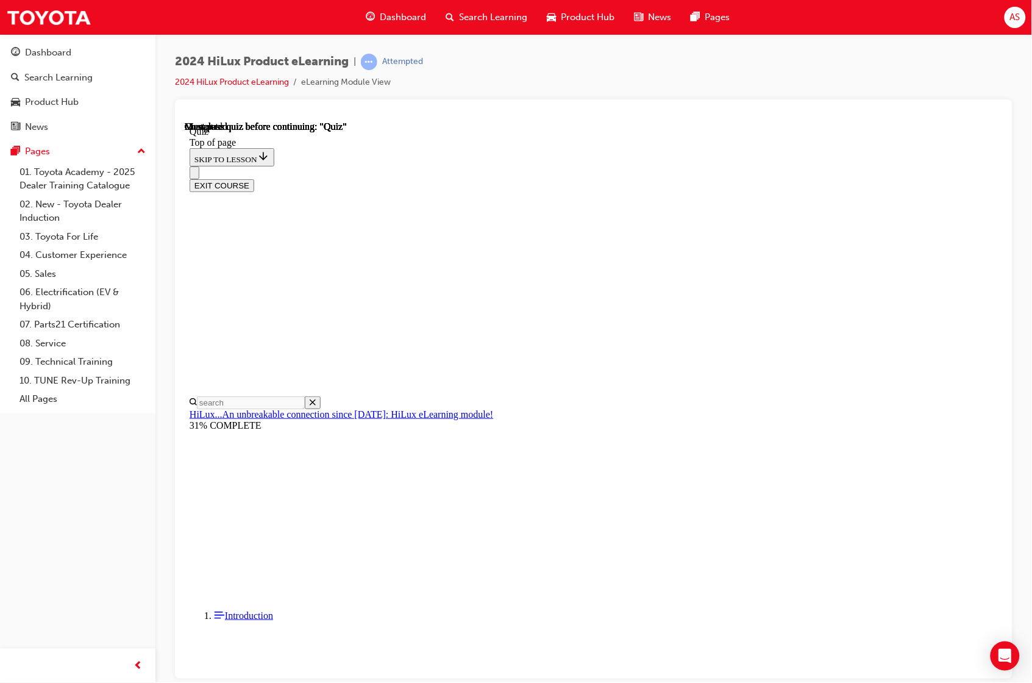
drag, startPoint x: 543, startPoint y: 399, endPoint x: 541, endPoint y: 407, distance: 8.3
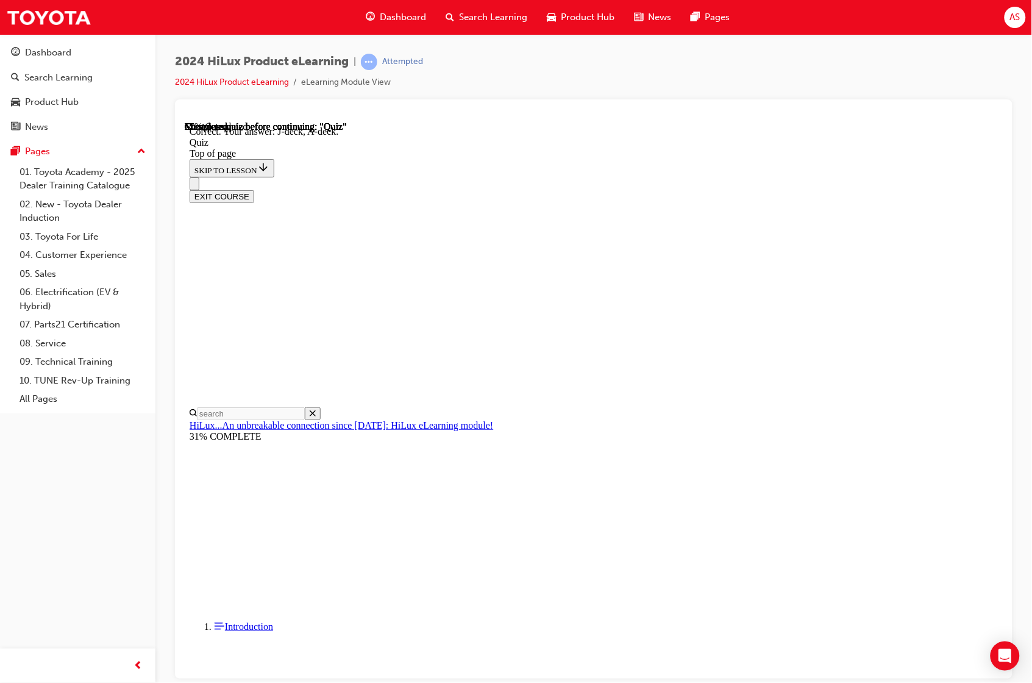
scroll to position [98, 0]
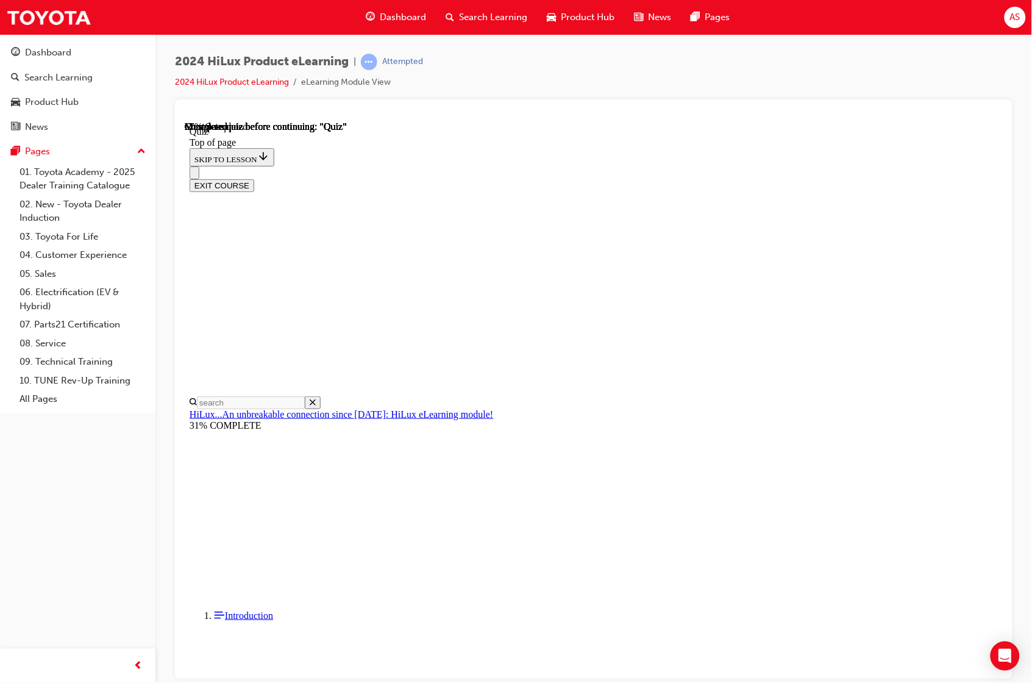
scroll to position [86, 0]
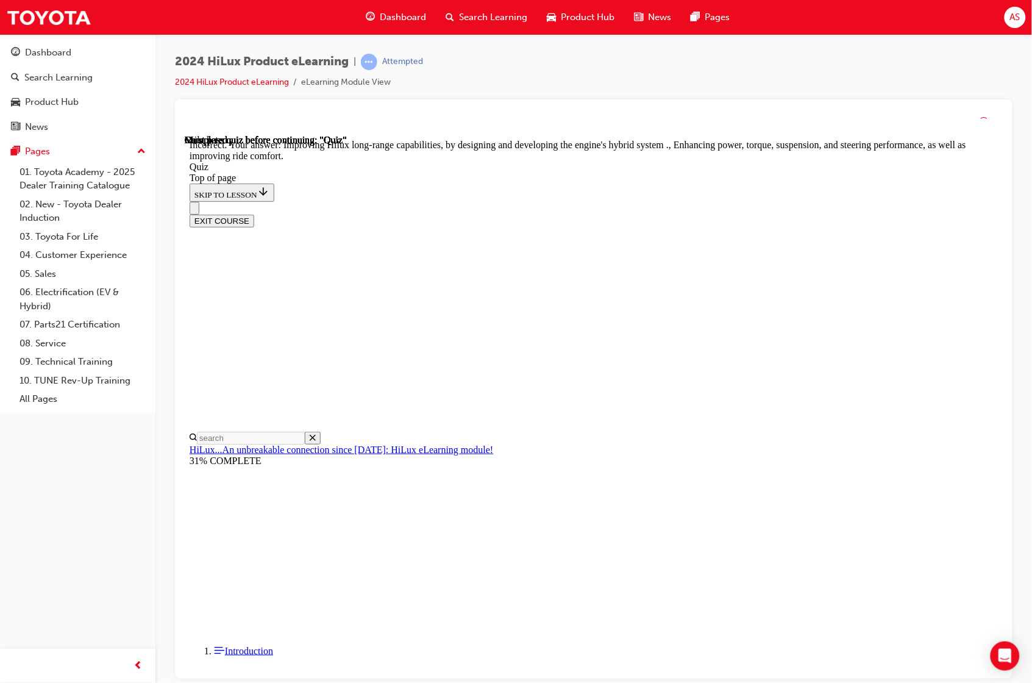
scroll to position [155, 0]
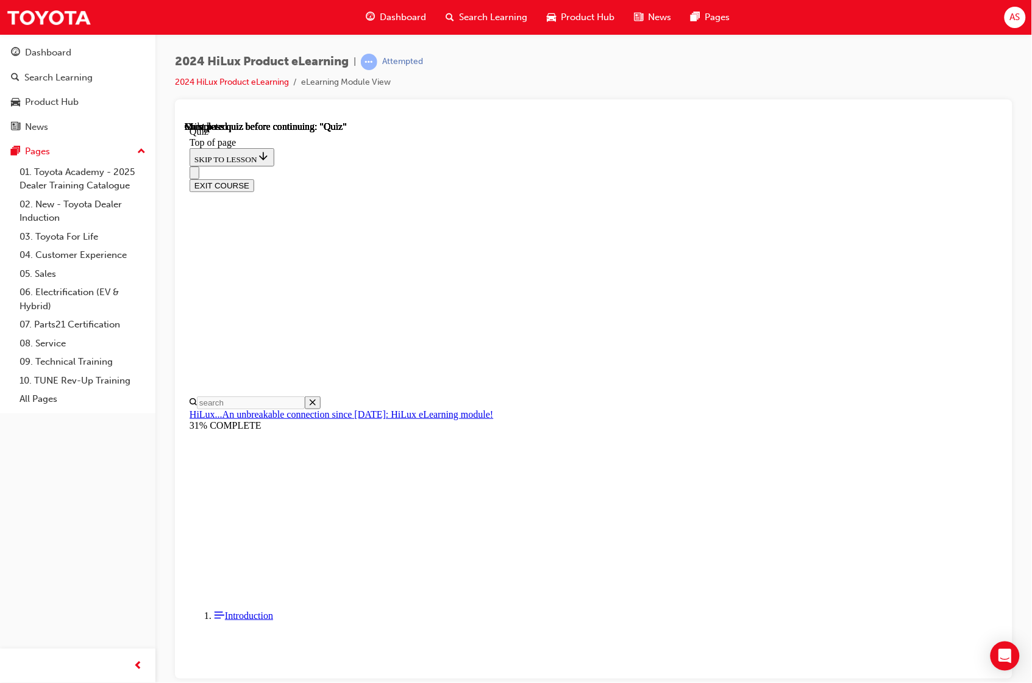
scroll to position [102, 0]
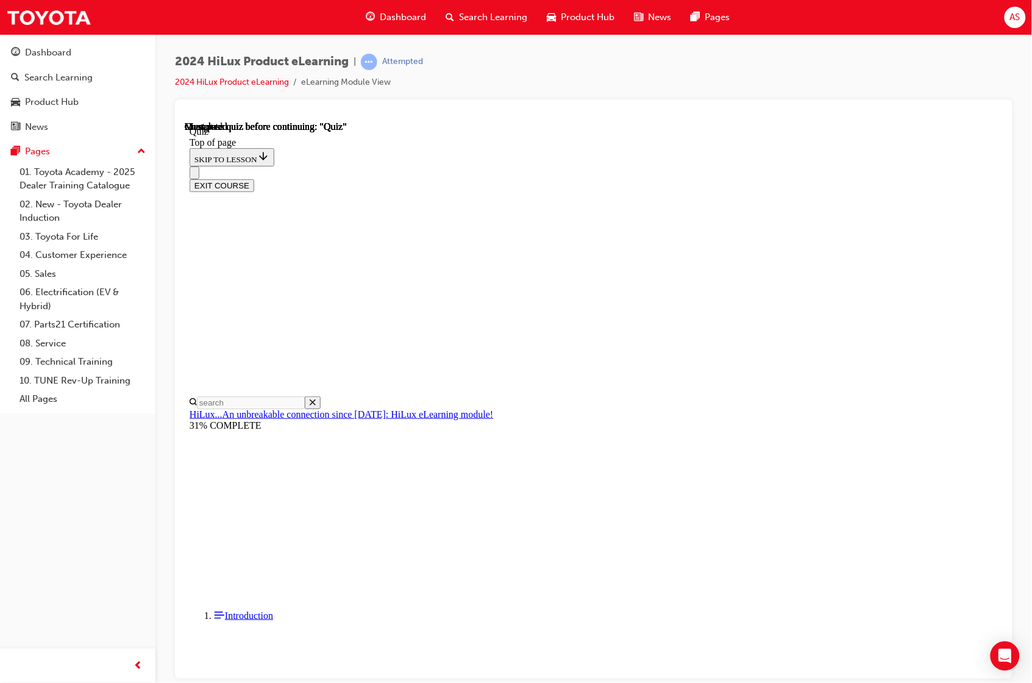
click at [694, 682] on div "2024 HiLux Product eLearning | Attempted 2024 HiLux Product eLearning eLearning…" at bounding box center [516, 341] width 1032 height 683
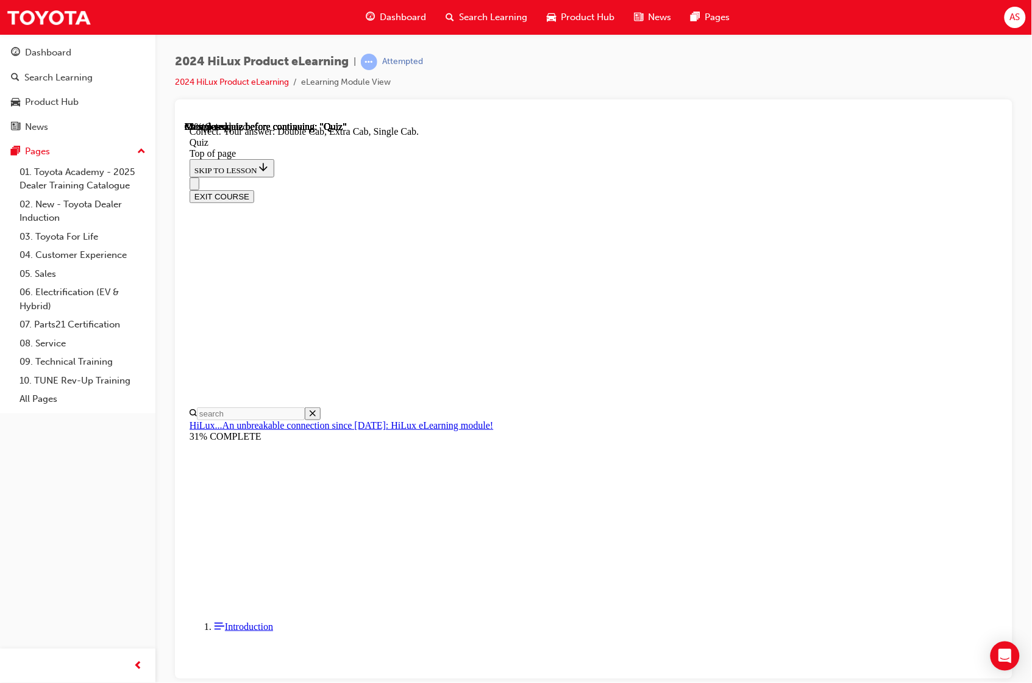
scroll to position [188, 0]
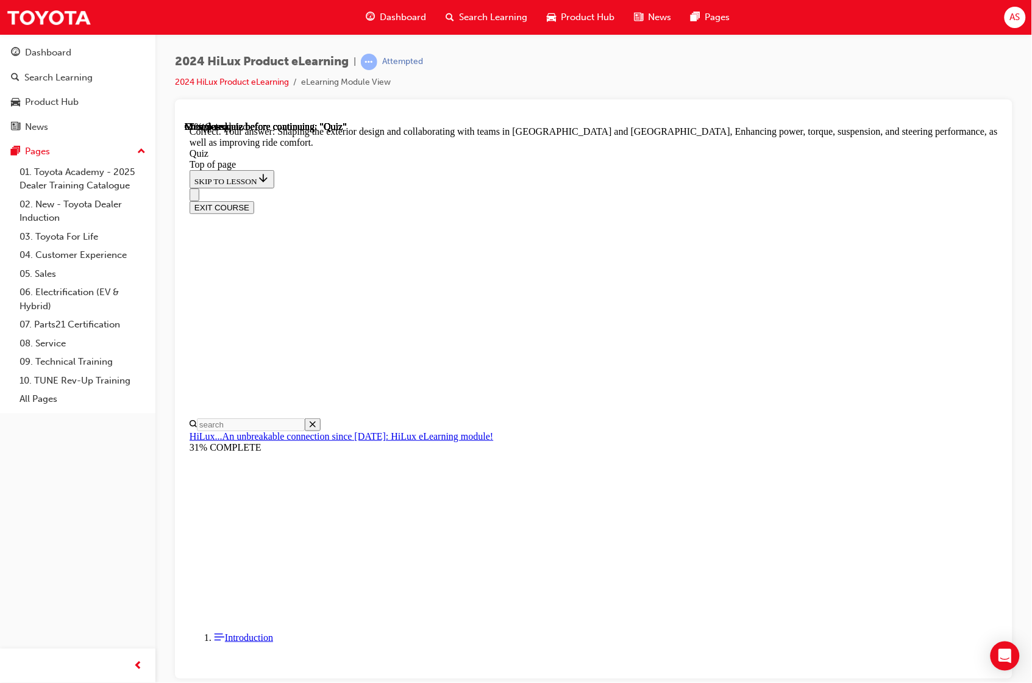
scroll to position [155, 0]
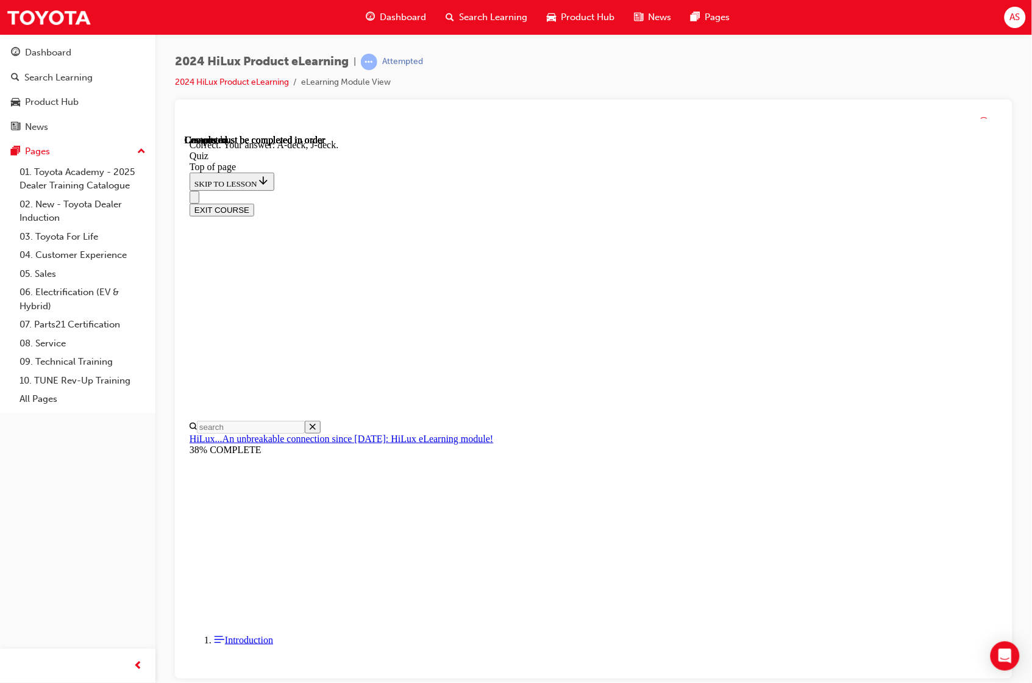
scroll to position [98, 0]
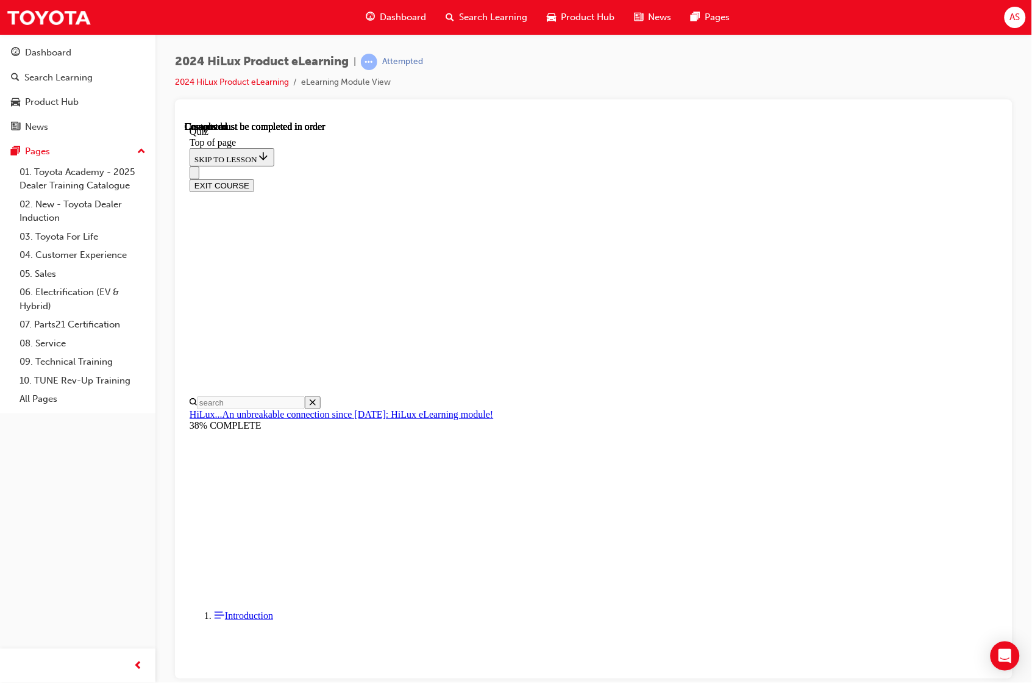
scroll to position [102, 0]
drag, startPoint x: 591, startPoint y: 424, endPoint x: 674, endPoint y: 440, distance: 83.8
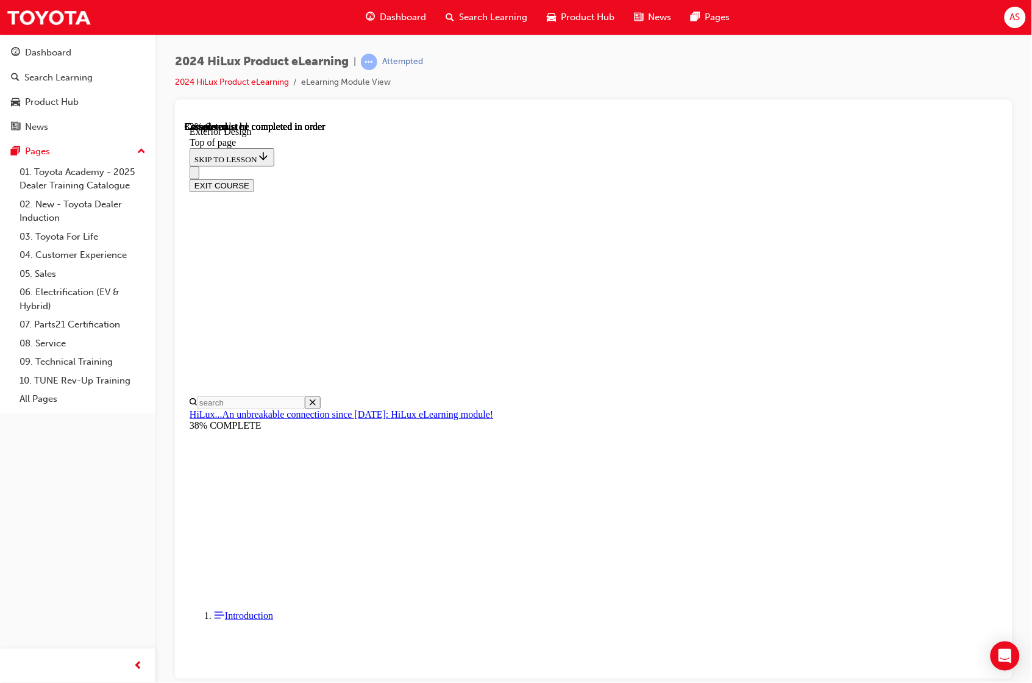
scroll to position [0, 69]
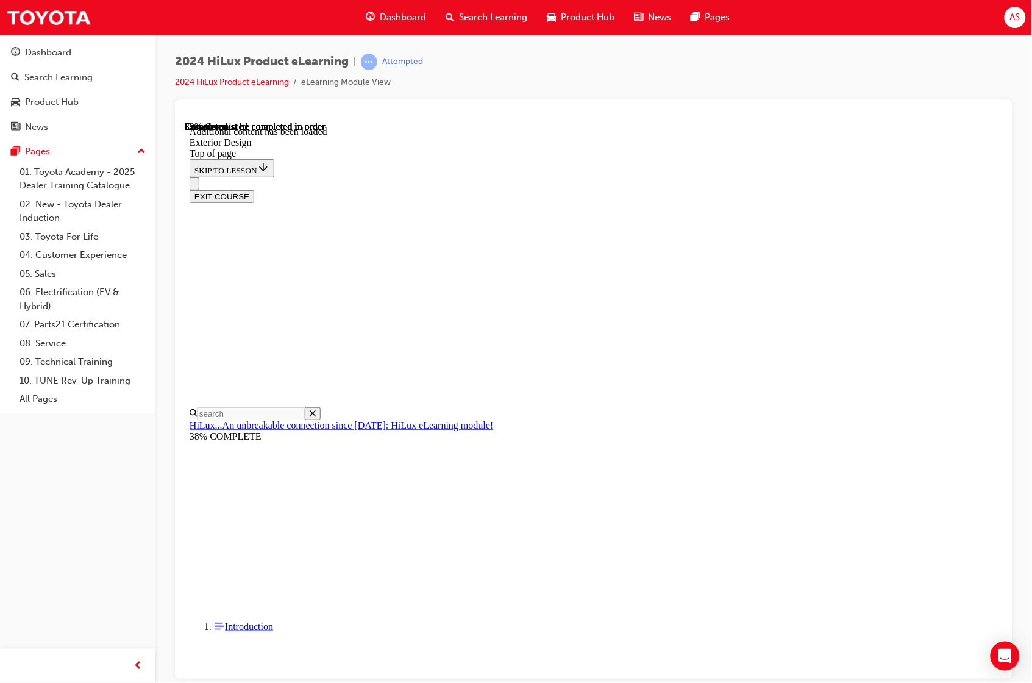
scroll to position [2099, 0]
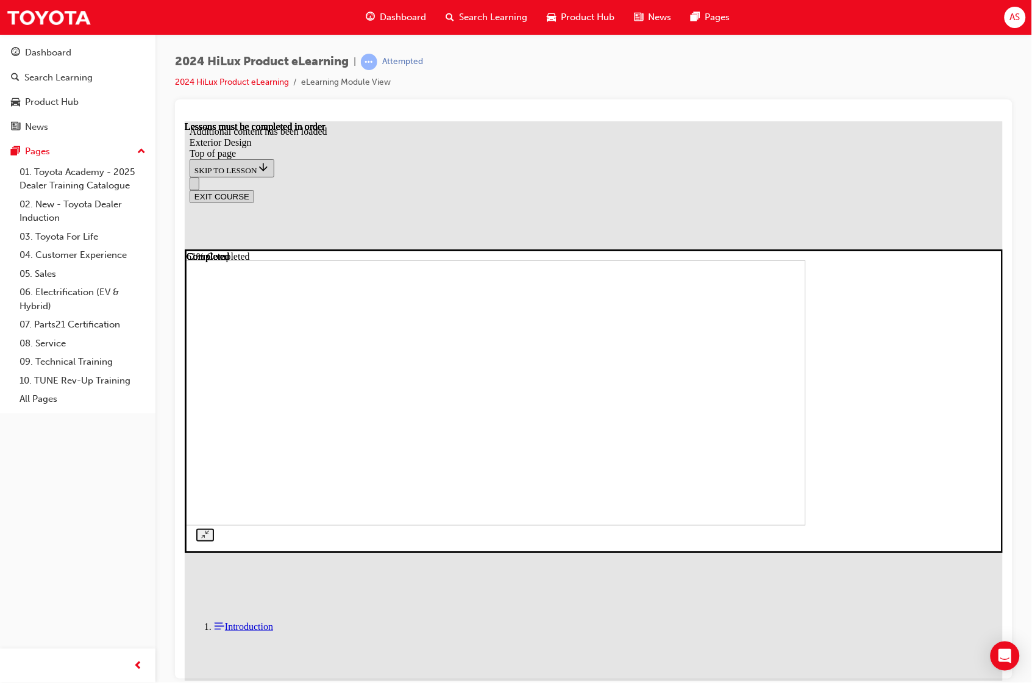
click at [571, 363] on img at bounding box center [396, 392] width 818 height 265
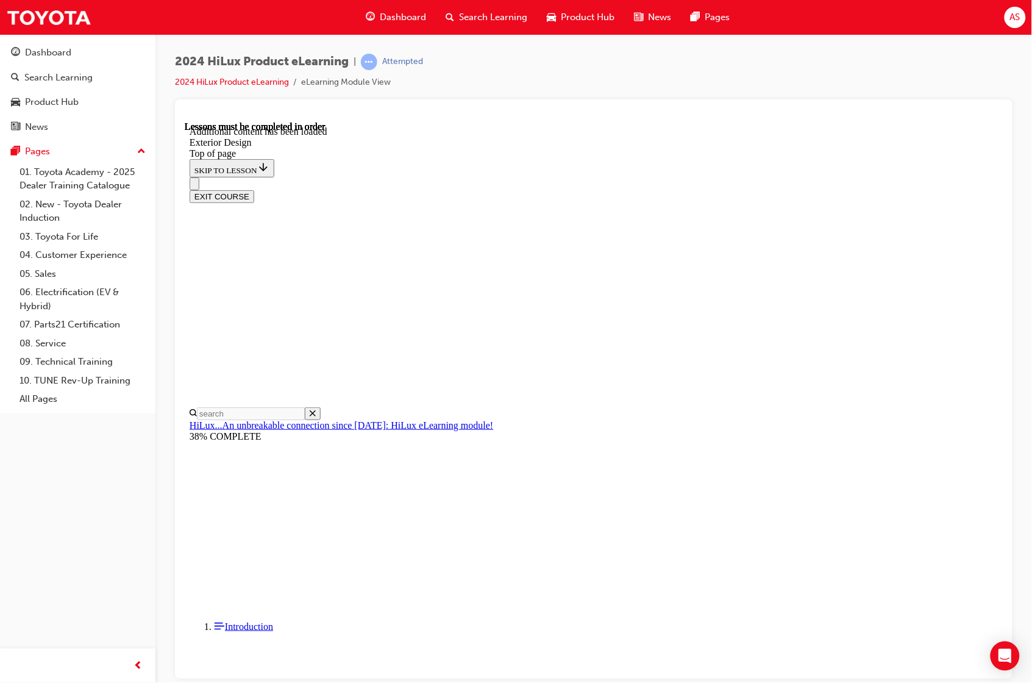
scroll to position [3102, 0]
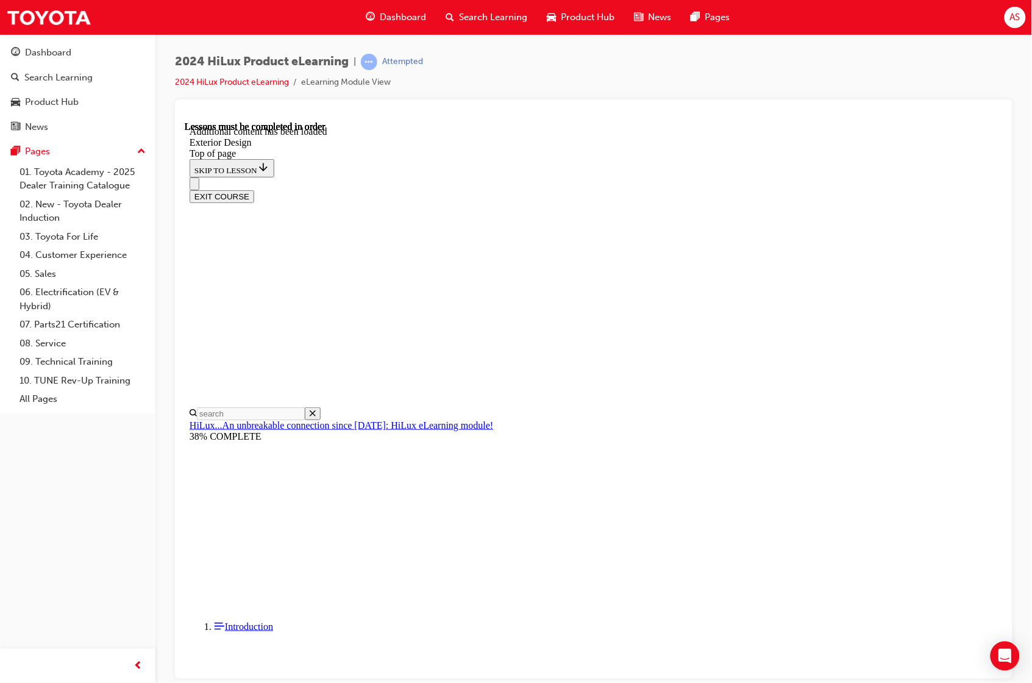
scroll to position [177, 0]
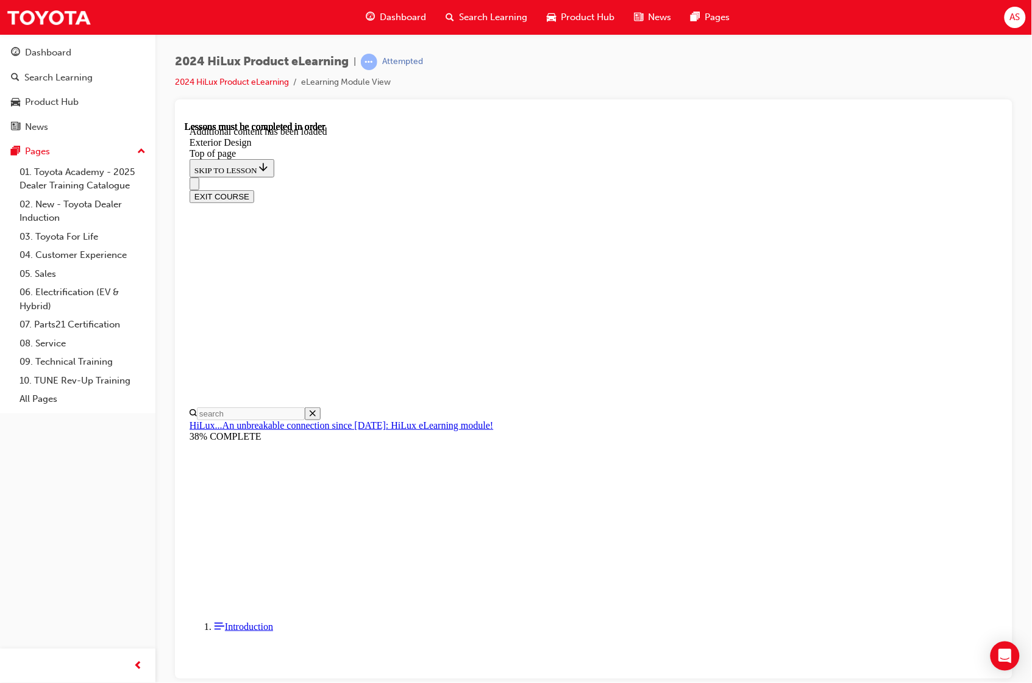
drag, startPoint x: 748, startPoint y: 589, endPoint x: 783, endPoint y: 615, distance: 44.0
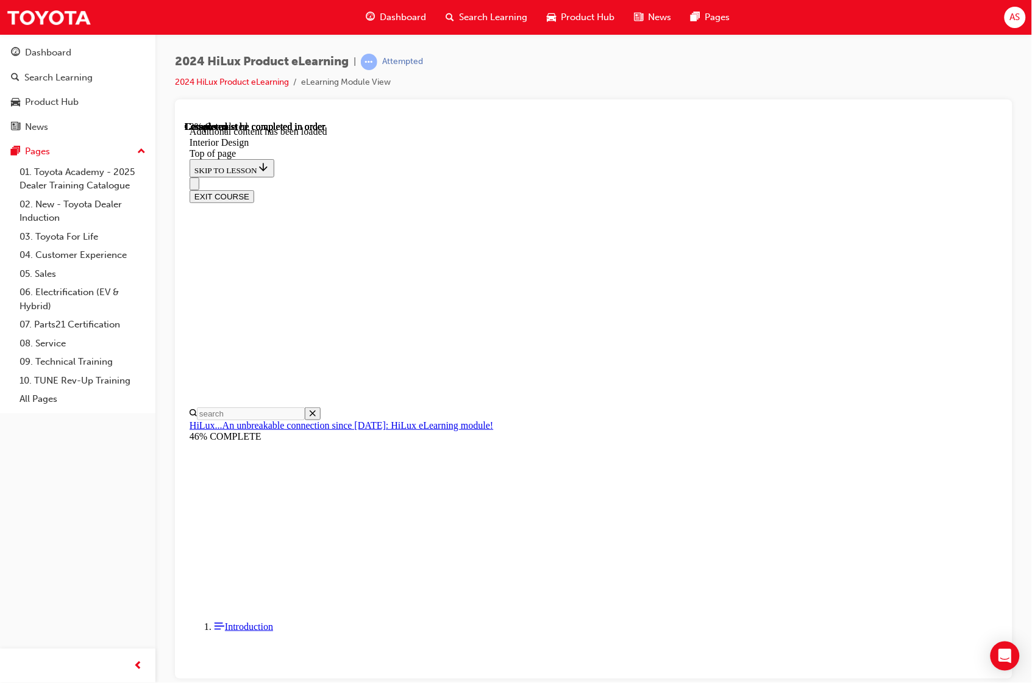
scroll to position [135, 0]
drag, startPoint x: 623, startPoint y: 432, endPoint x: 632, endPoint y: 438, distance: 10.1
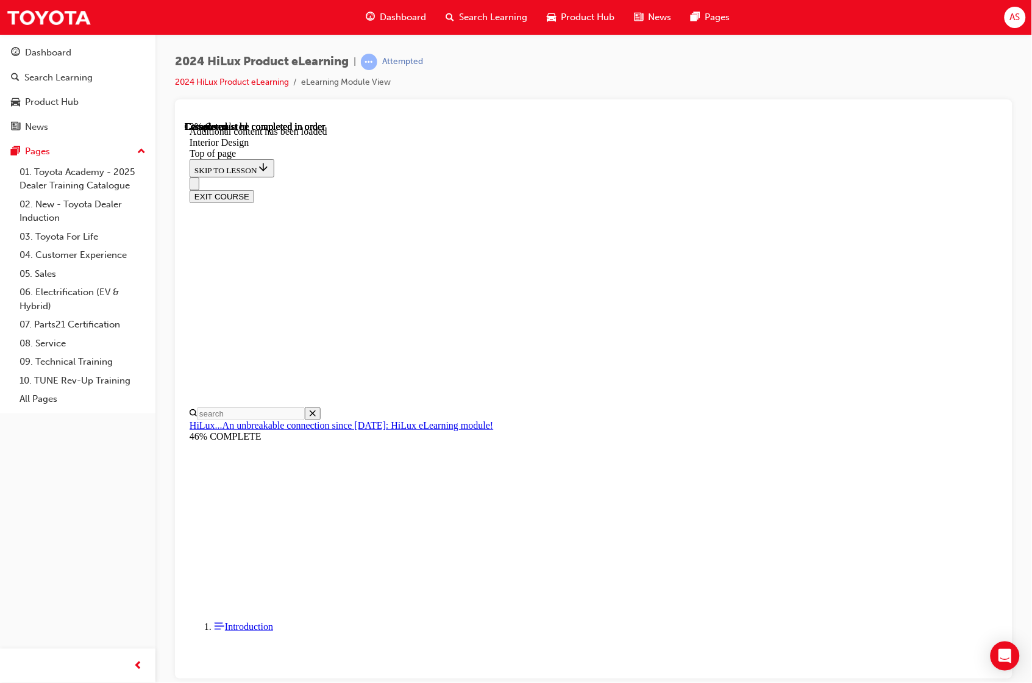
drag, startPoint x: 626, startPoint y: 304, endPoint x: 633, endPoint y: 246, distance: 58.5
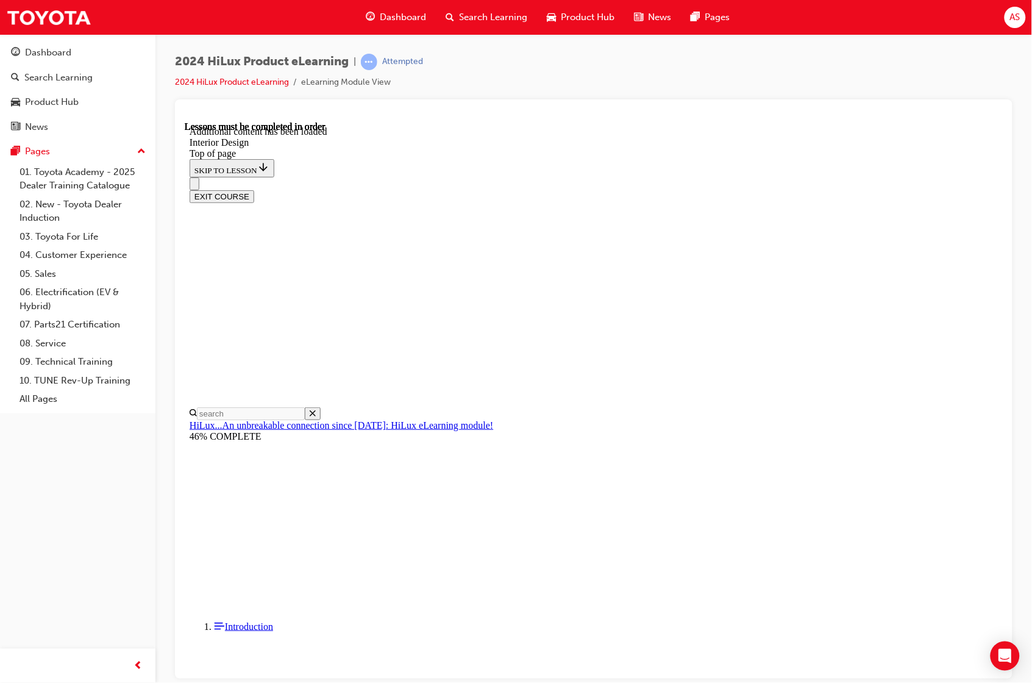
scroll to position [593, 0]
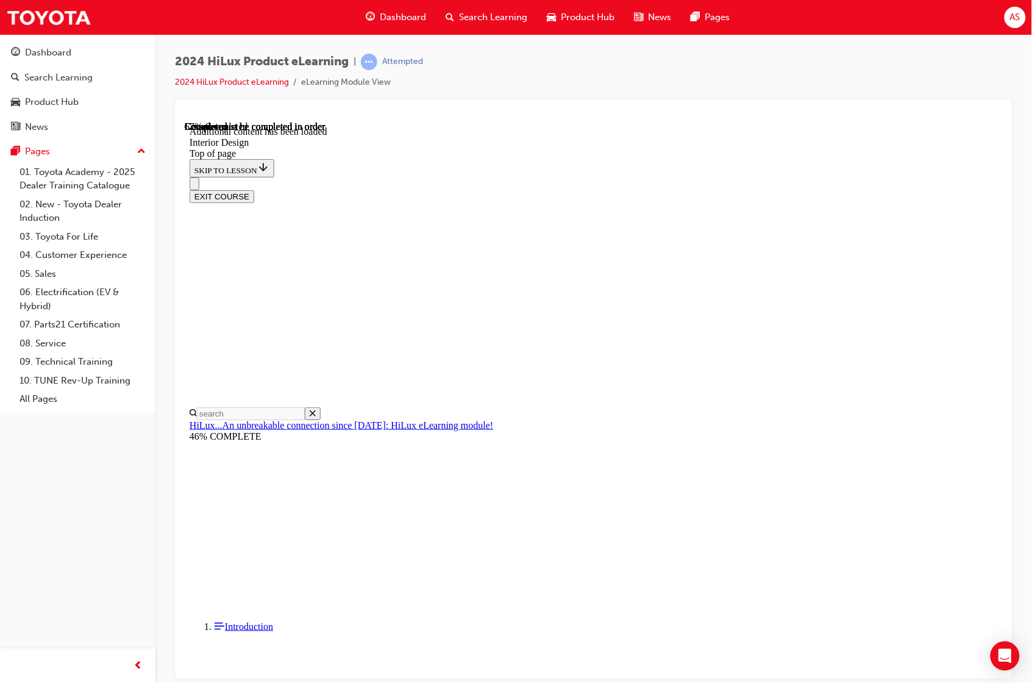
scroll to position [1595, 0]
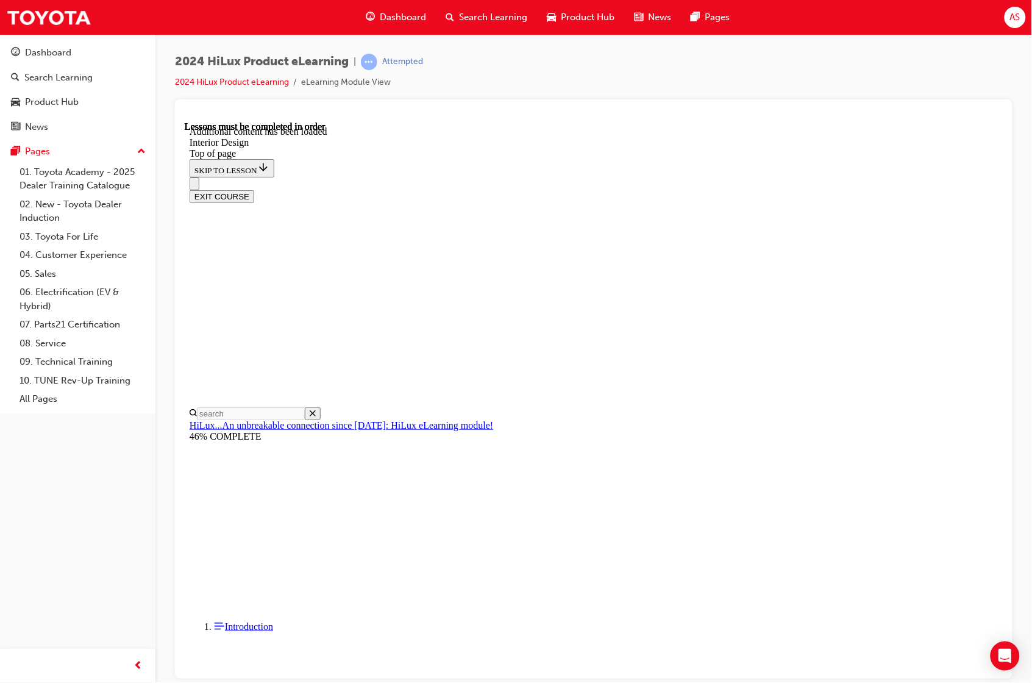
drag, startPoint x: 963, startPoint y: 197, endPoint x: 958, endPoint y: 206, distance: 10.1
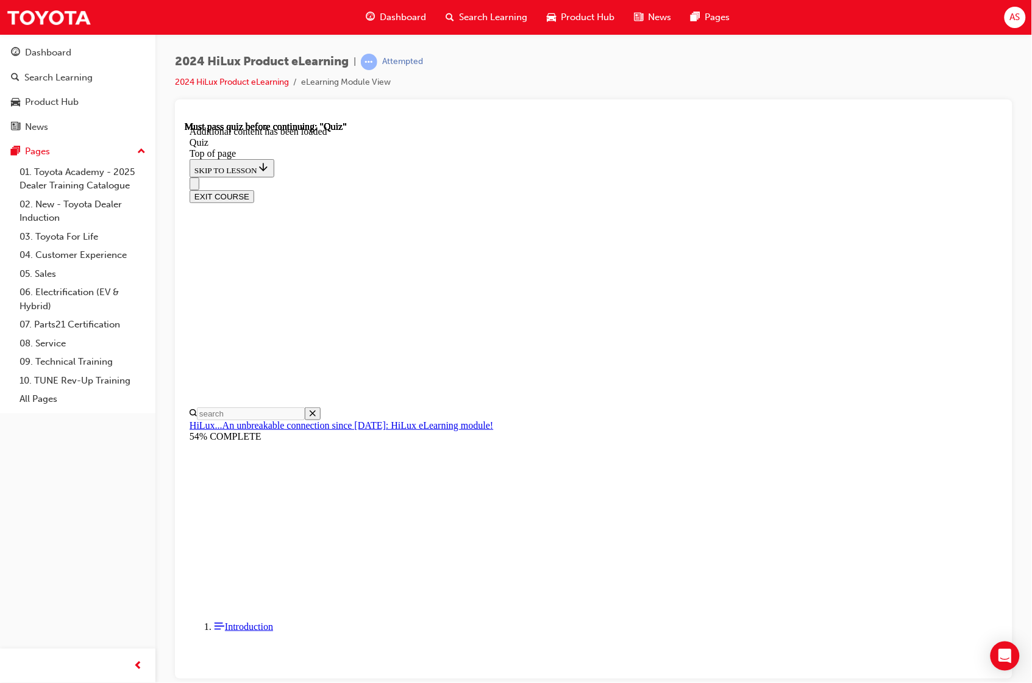
scroll to position [38, 0]
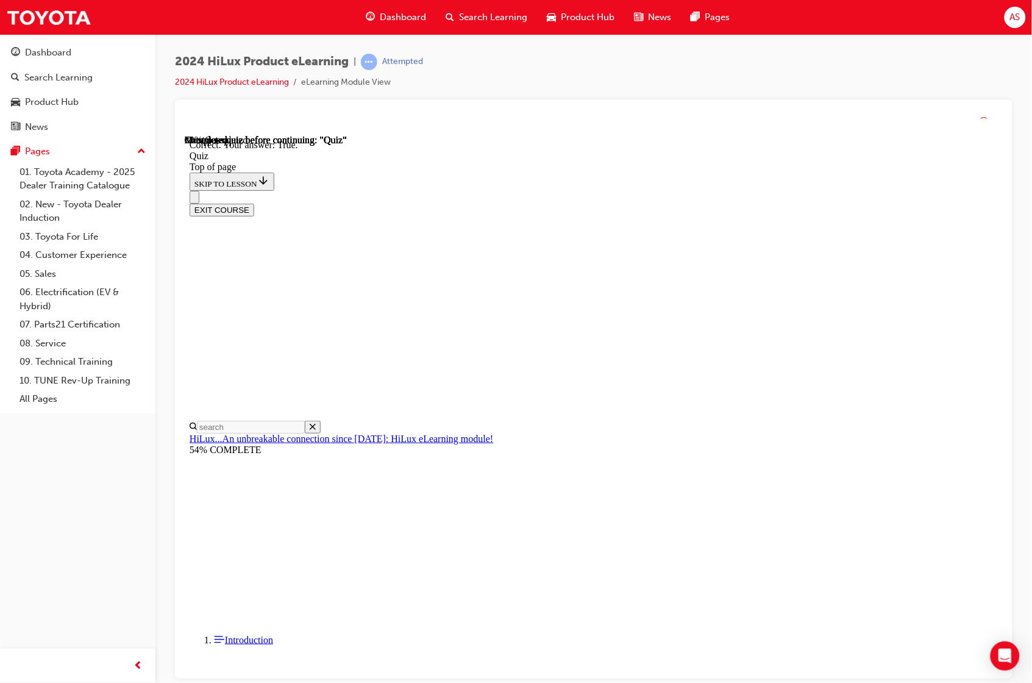
scroll to position [41, 0]
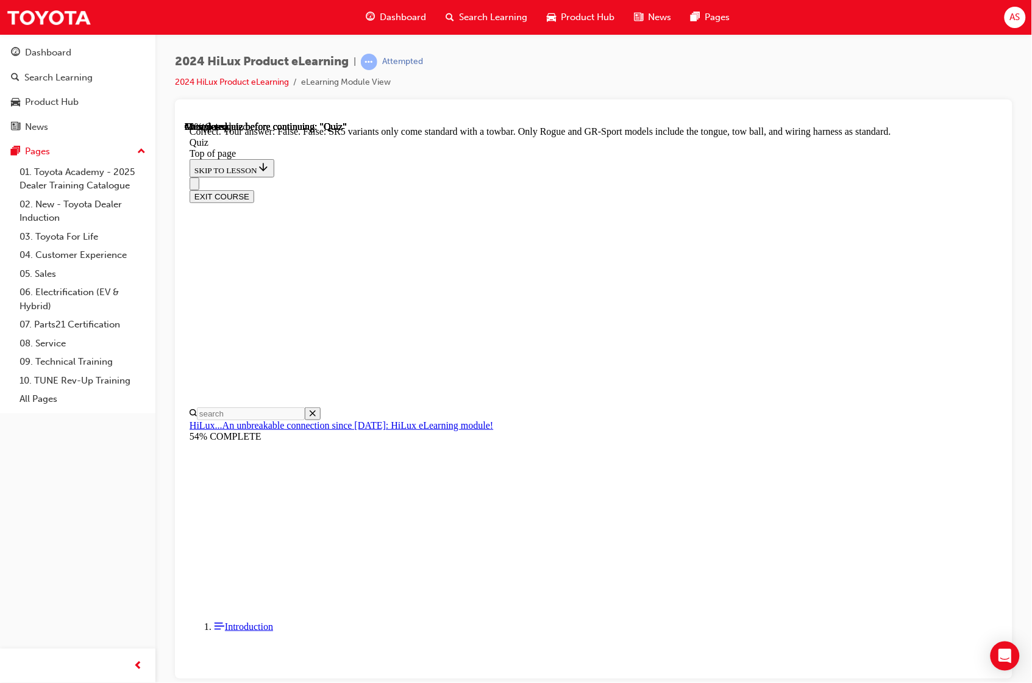
scroll to position [110, 0]
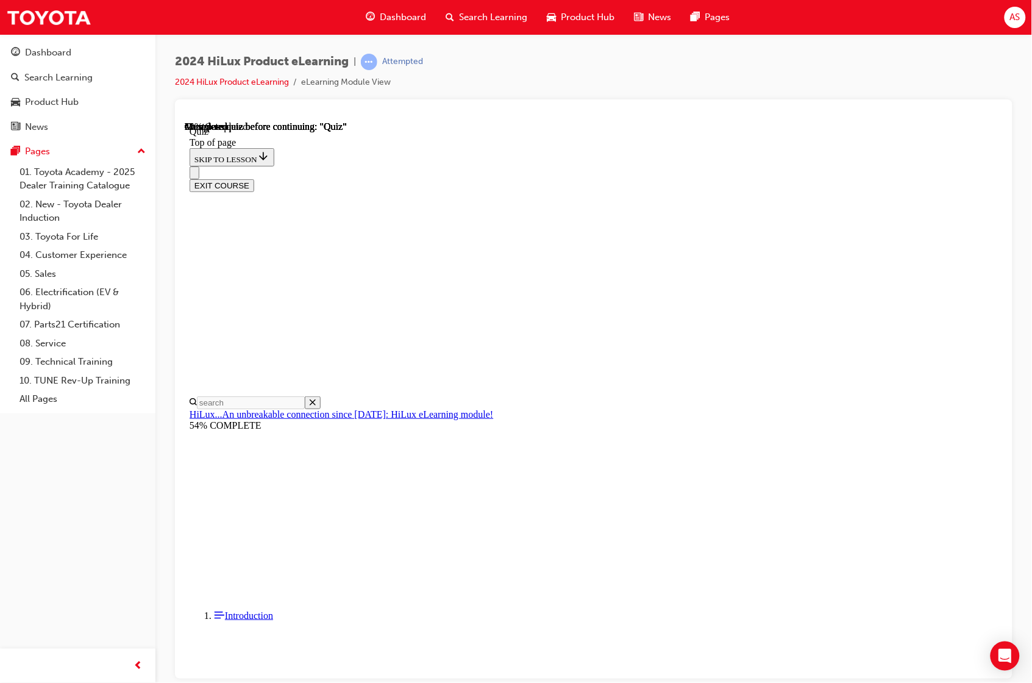
drag, startPoint x: 685, startPoint y: 572, endPoint x: 696, endPoint y: 569, distance: 11.4
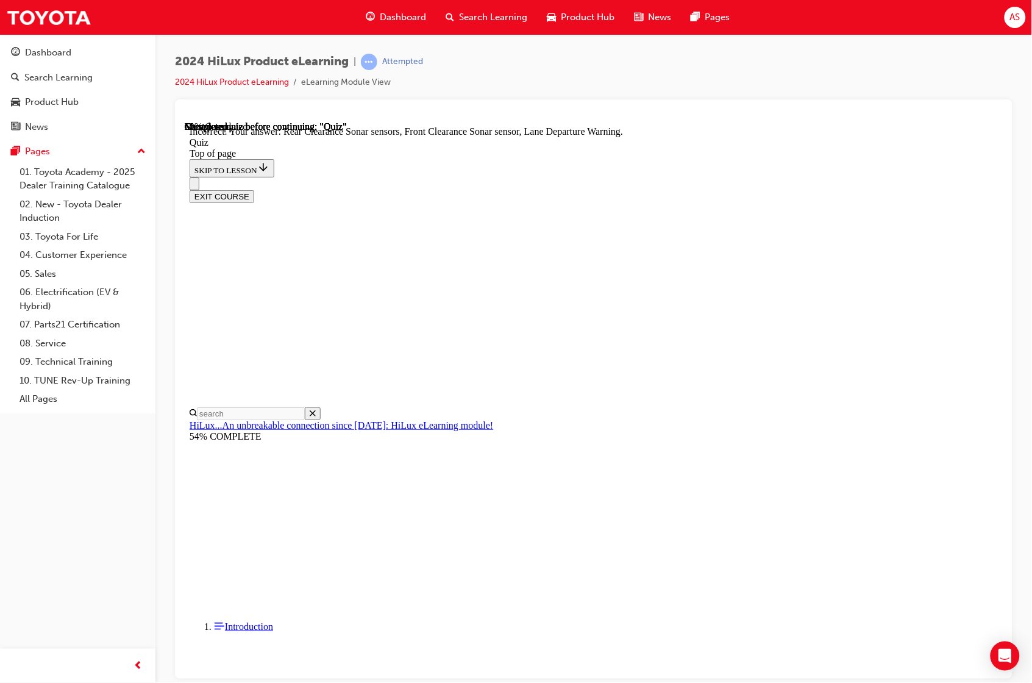
scroll to position [98, 0]
drag, startPoint x: 591, startPoint y: 442, endPoint x: 594, endPoint y: 454, distance: 12.0
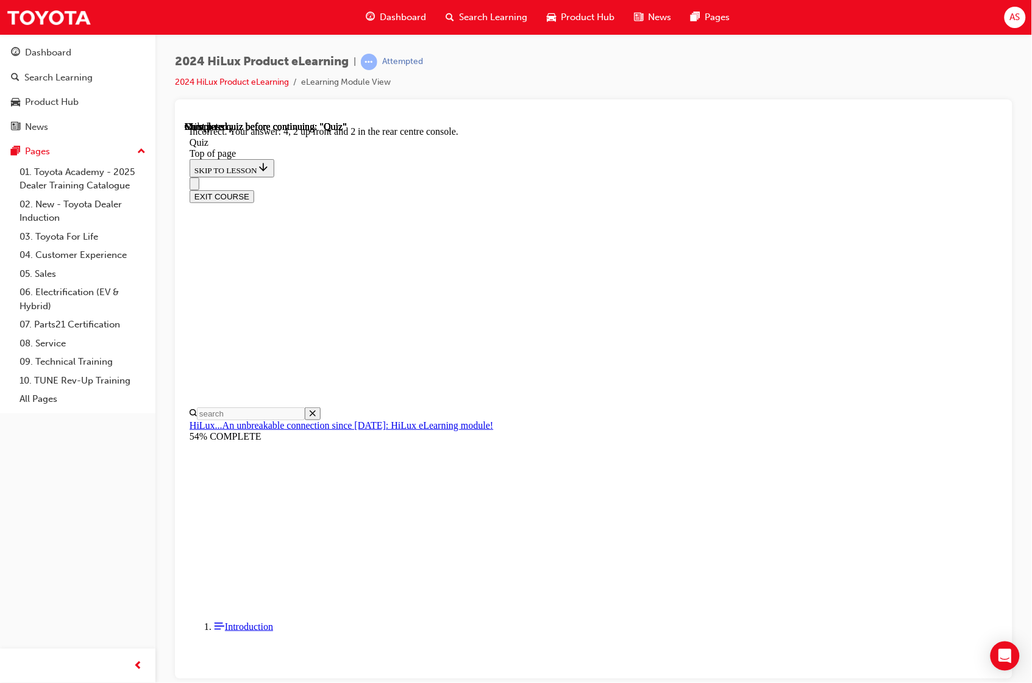
scroll to position [70, 0]
drag, startPoint x: 667, startPoint y: 626, endPoint x: 677, endPoint y: 629, distance: 10.8
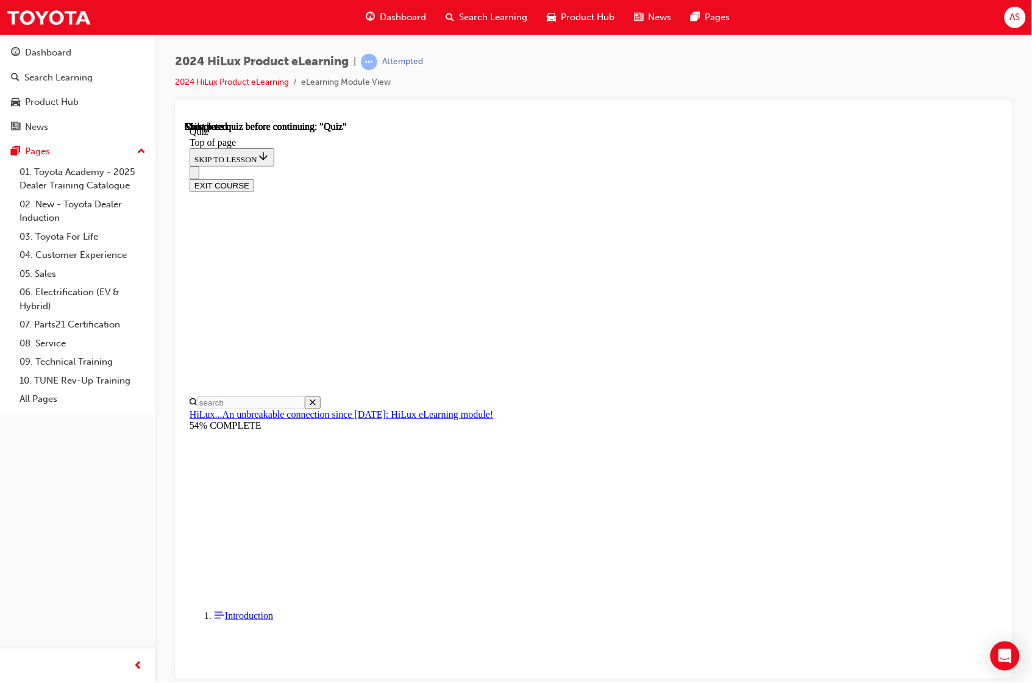
scroll to position [102, 0]
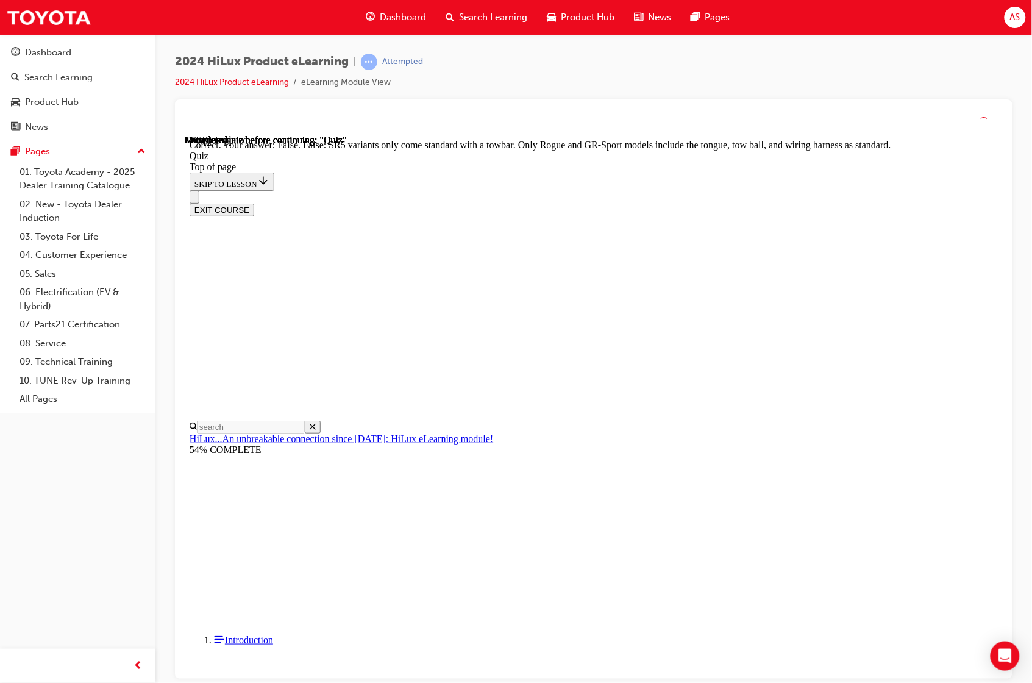
scroll to position [110, 0]
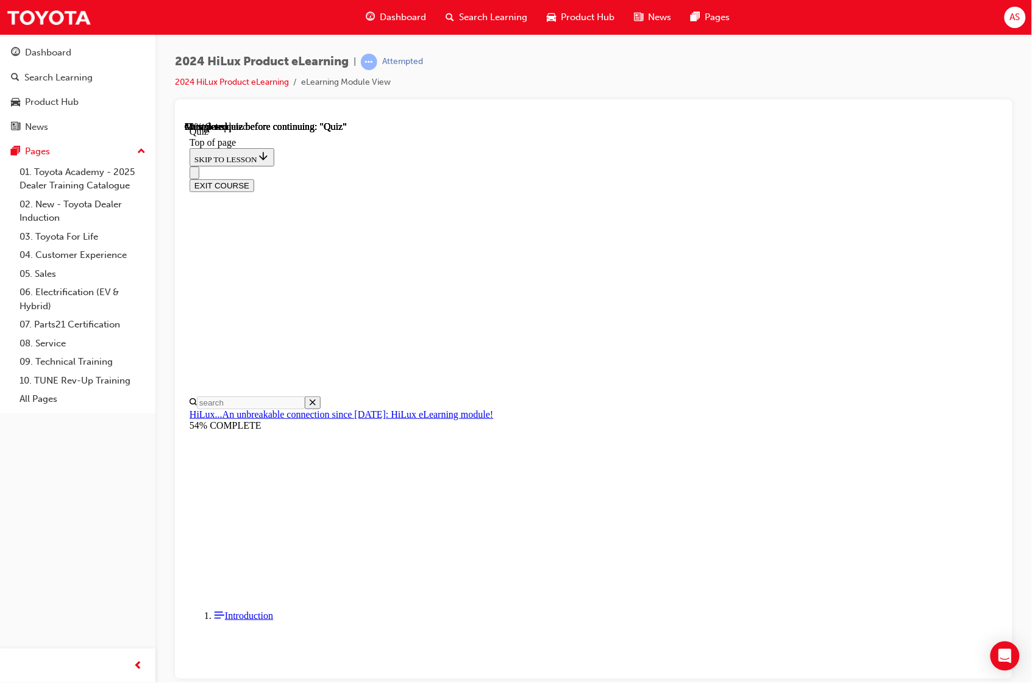
scroll to position [38, 0]
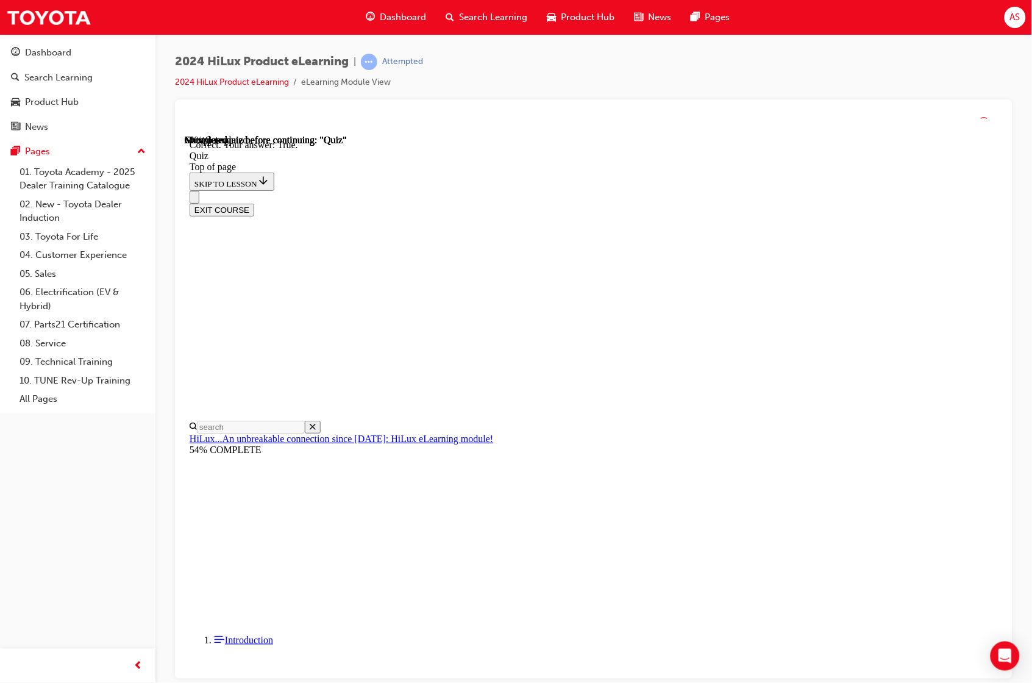
scroll to position [41, 0]
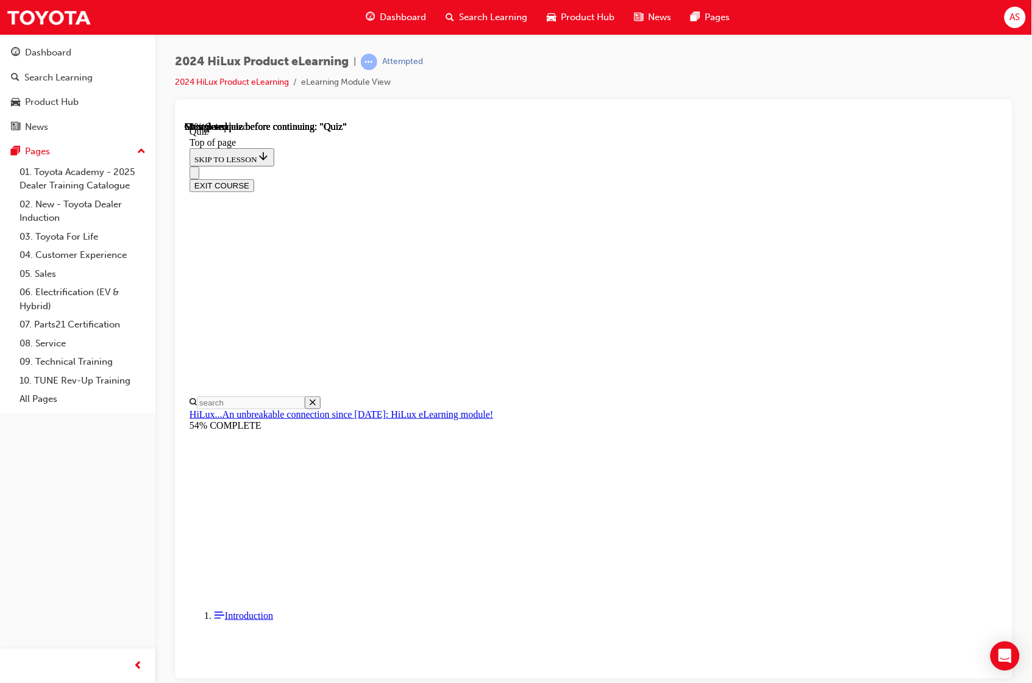
drag, startPoint x: 563, startPoint y: 446, endPoint x: 574, endPoint y: 469, distance: 25.9
drag, startPoint x: 555, startPoint y: 398, endPoint x: 548, endPoint y: 423, distance: 25.9
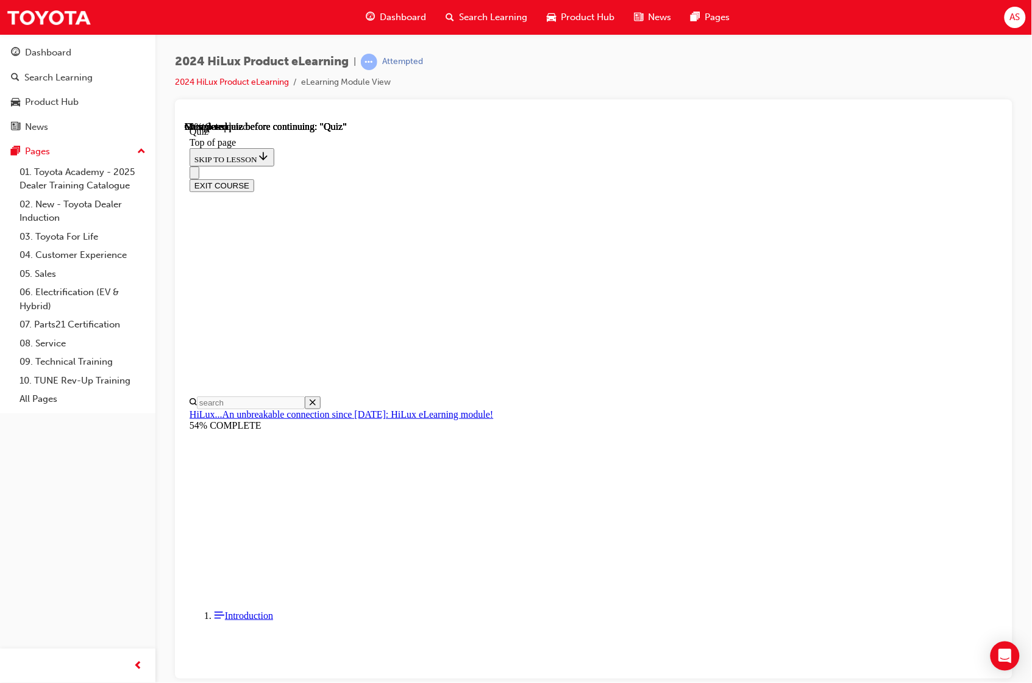
drag, startPoint x: 708, startPoint y: 629, endPoint x: 701, endPoint y: 622, distance: 9.5
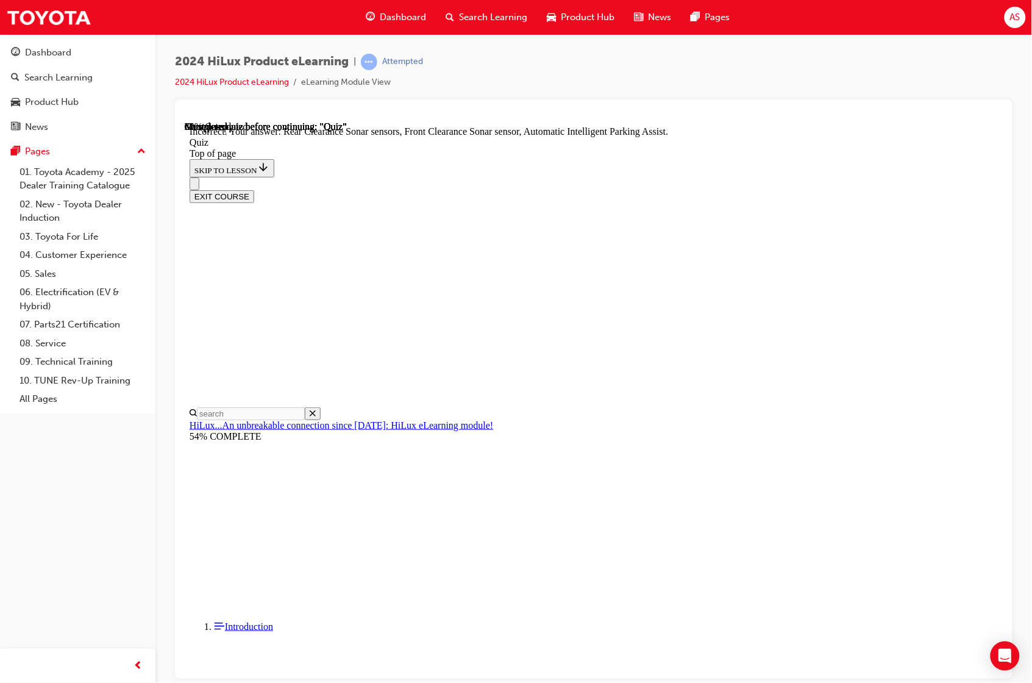
scroll to position [98, 0]
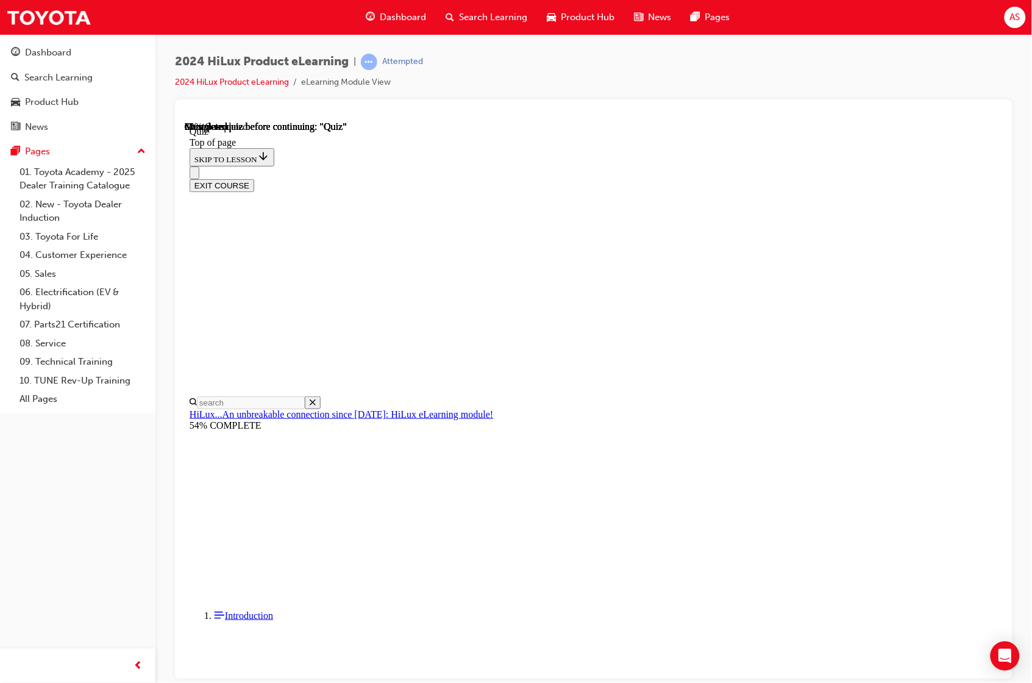
scroll to position [38, 0]
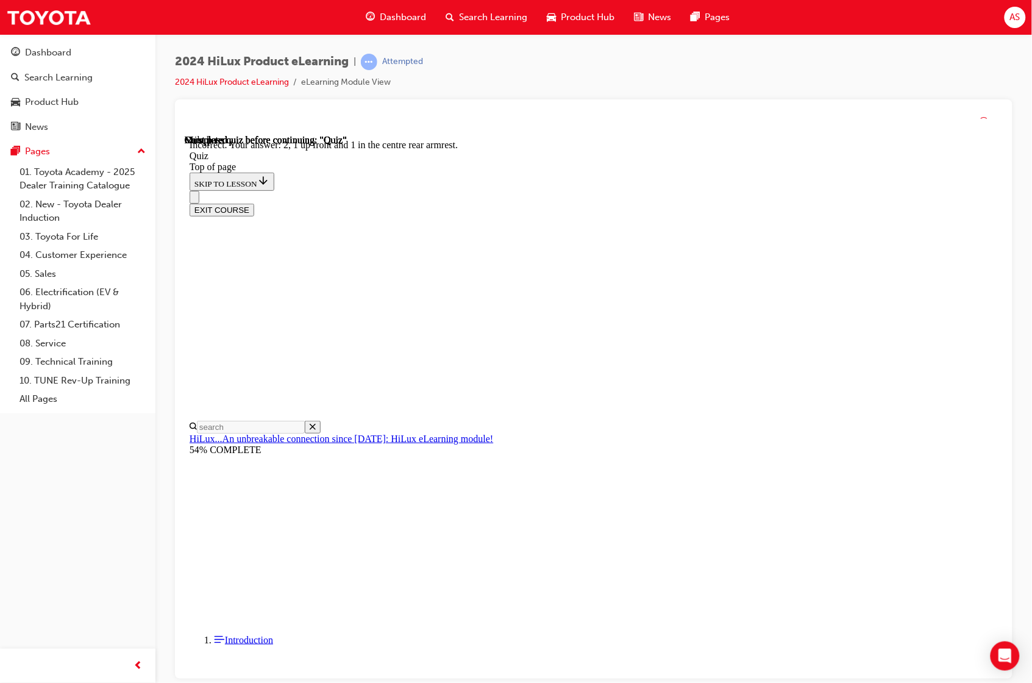
scroll to position [70, 0]
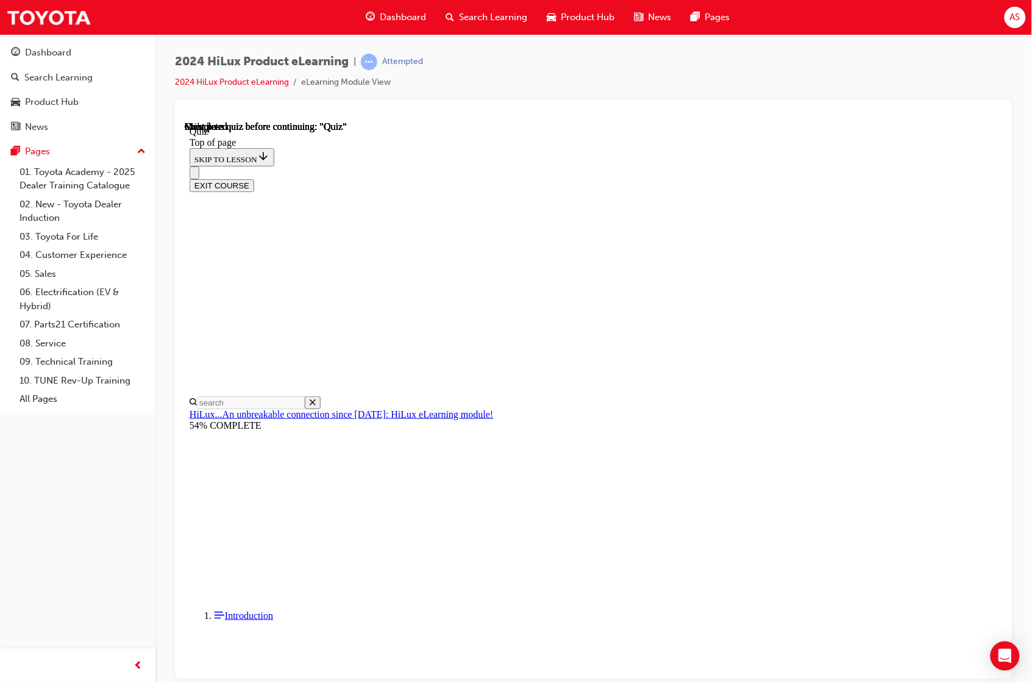
scroll to position [102, 0]
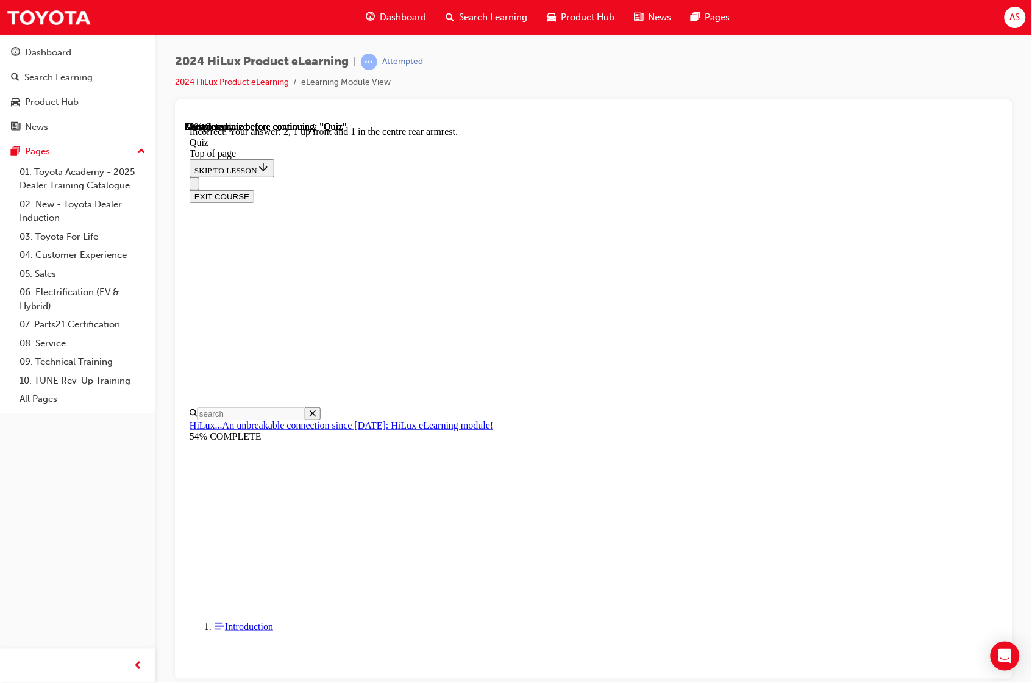
scroll to position [70, 0]
drag, startPoint x: 607, startPoint y: 351, endPoint x: 616, endPoint y: 368, distance: 18.8
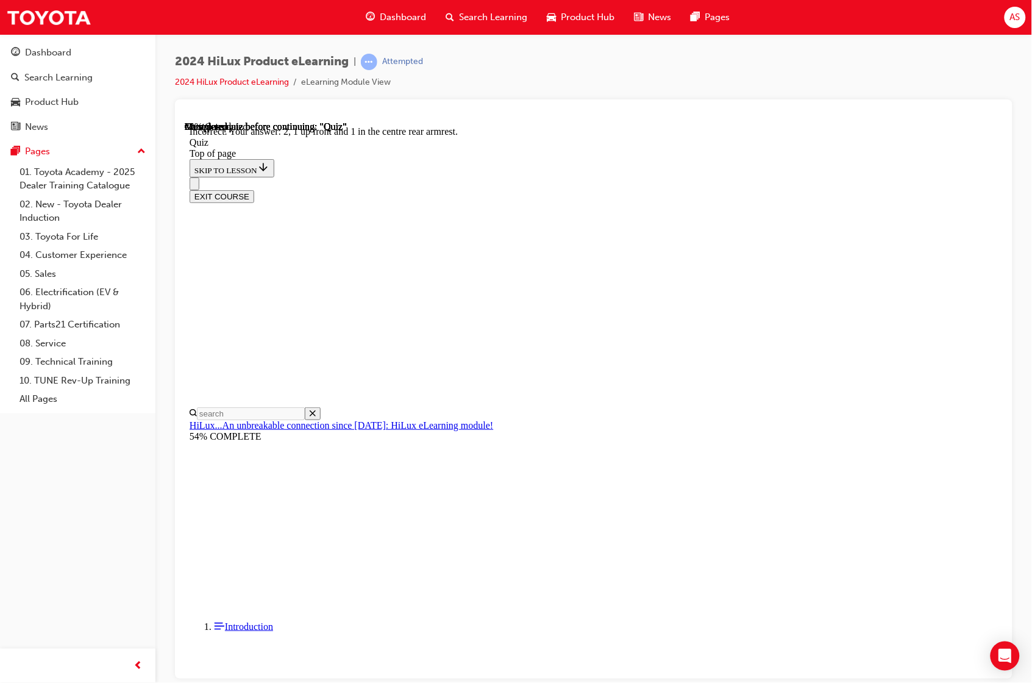
drag, startPoint x: 674, startPoint y: 624, endPoint x: 681, endPoint y: 625, distance: 7.4
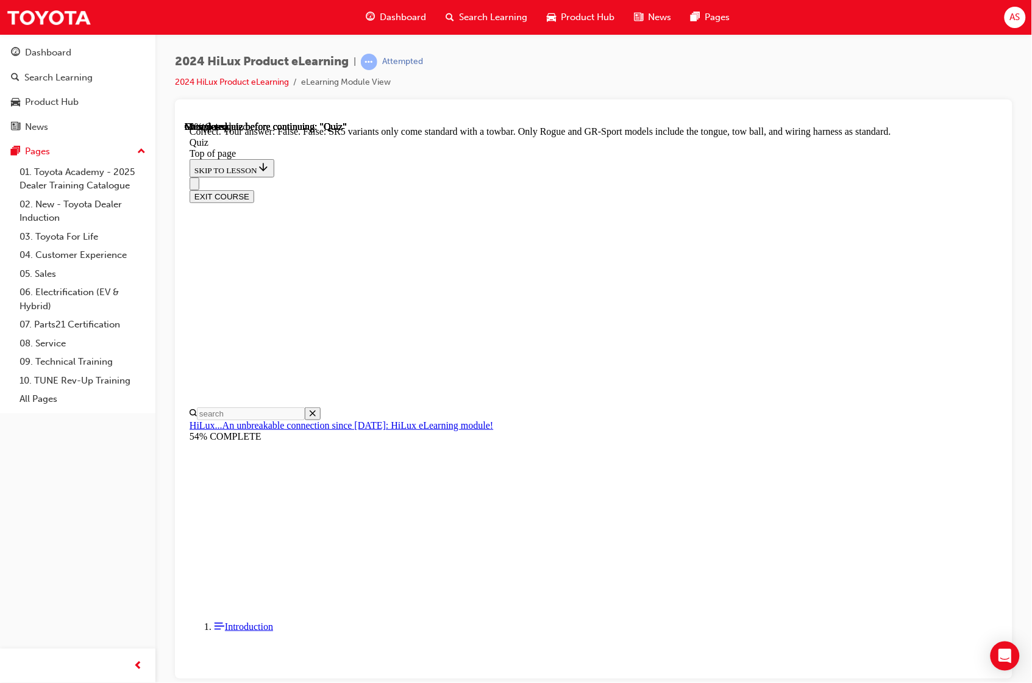
scroll to position [110, 0]
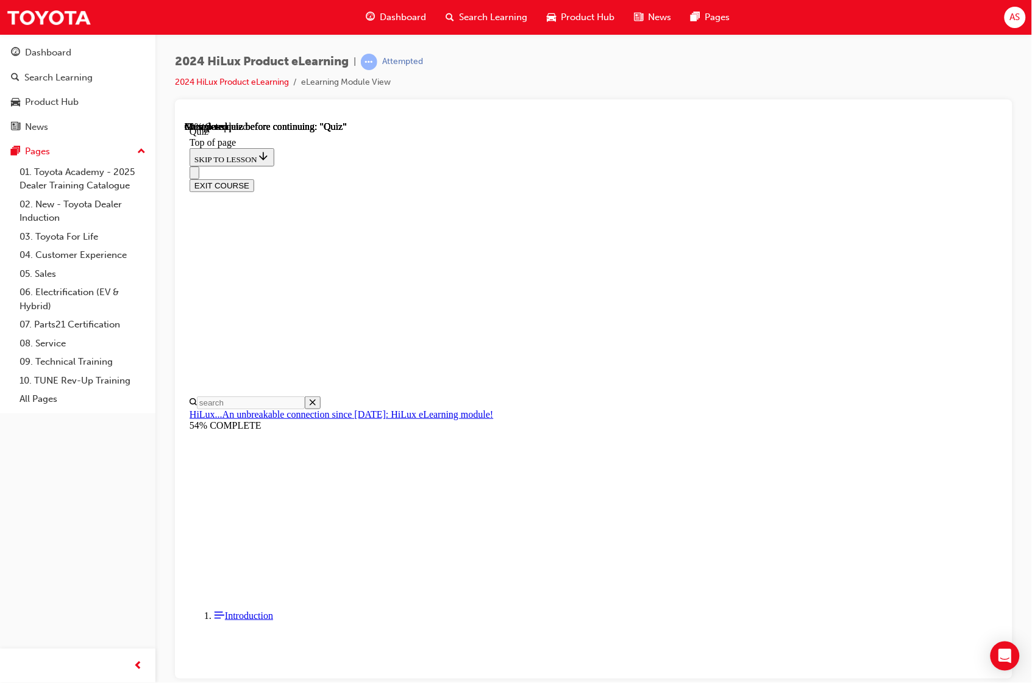
drag, startPoint x: 656, startPoint y: 524, endPoint x: 667, endPoint y: 524, distance: 11.0
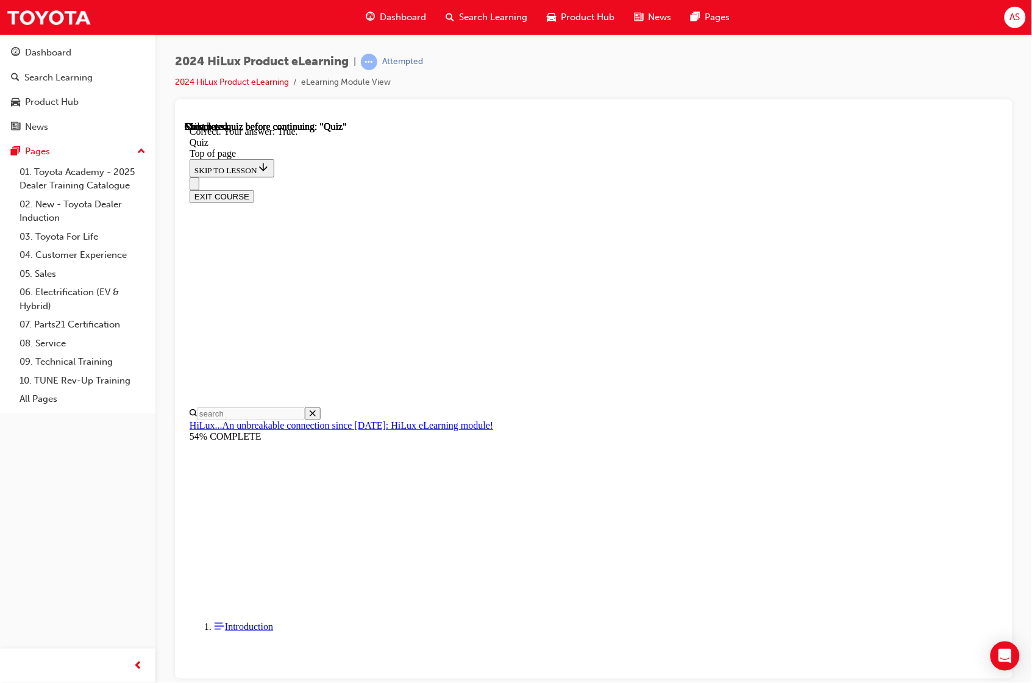
scroll to position [41, 0]
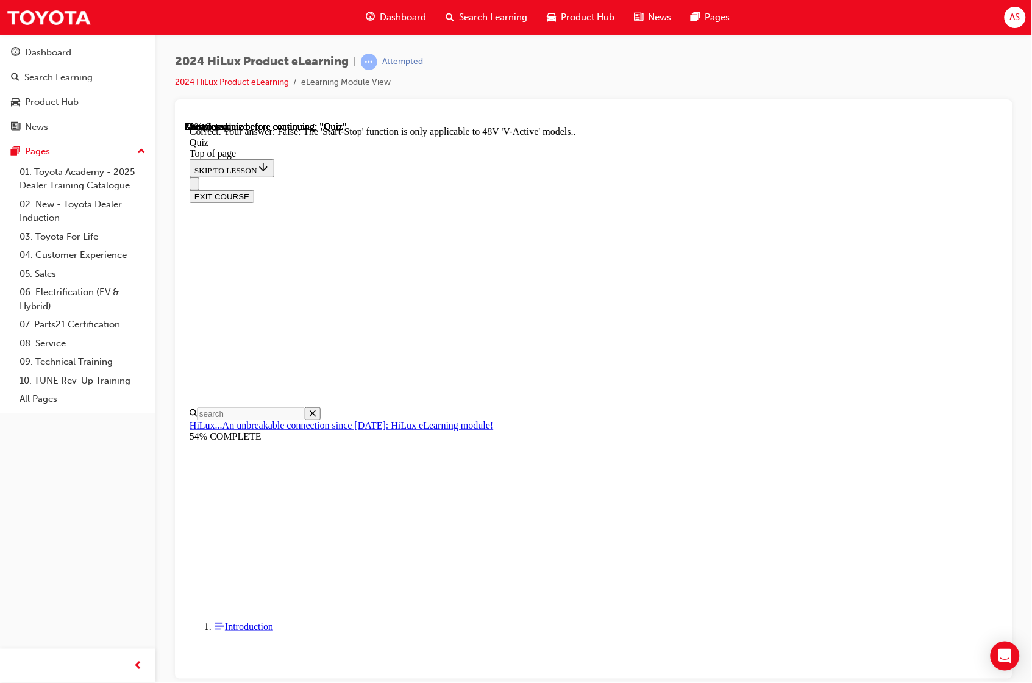
drag, startPoint x: 665, startPoint y: 612, endPoint x: 690, endPoint y: 613, distance: 25.1
drag, startPoint x: 612, startPoint y: 374, endPoint x: 605, endPoint y: 432, distance: 57.8
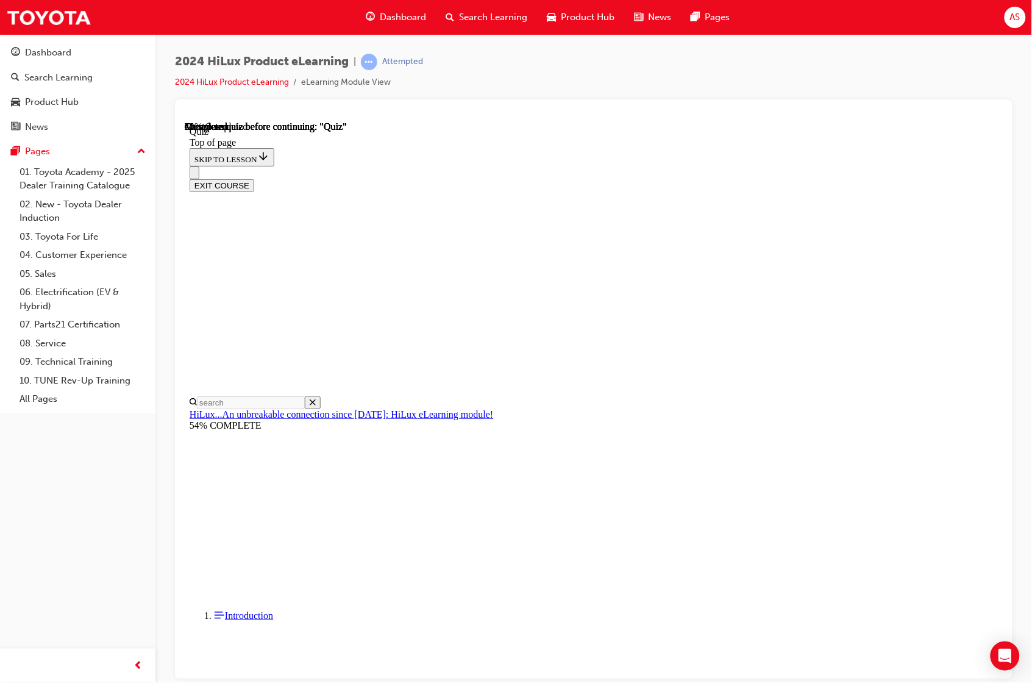
scroll to position [38, 0]
drag, startPoint x: 625, startPoint y: 439, endPoint x: 643, endPoint y: 499, distance: 62.9
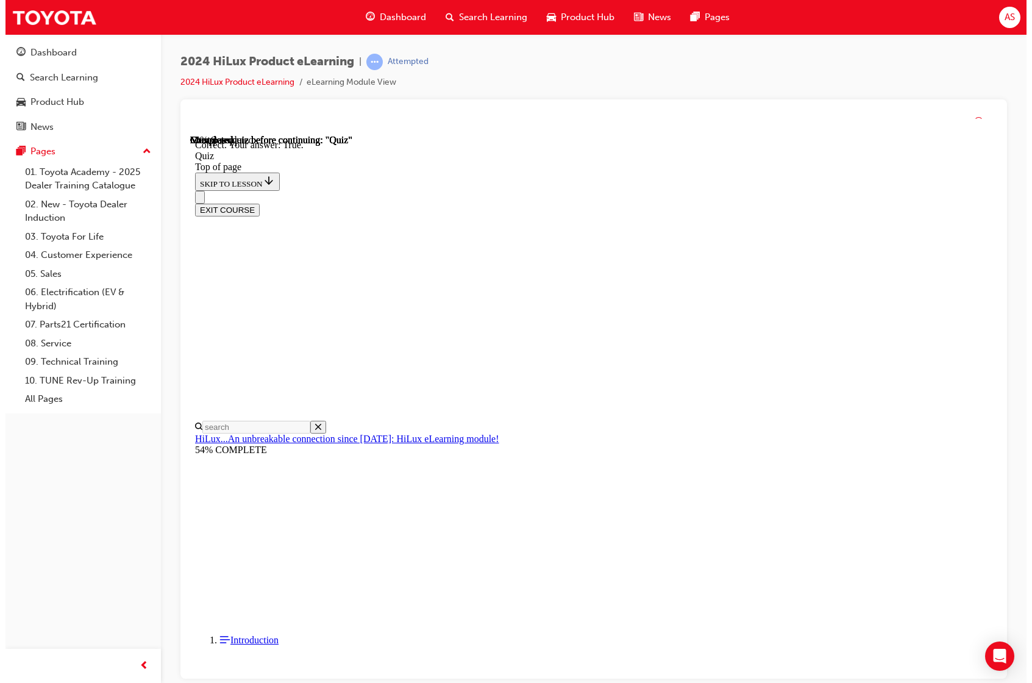
scroll to position [41, 0]
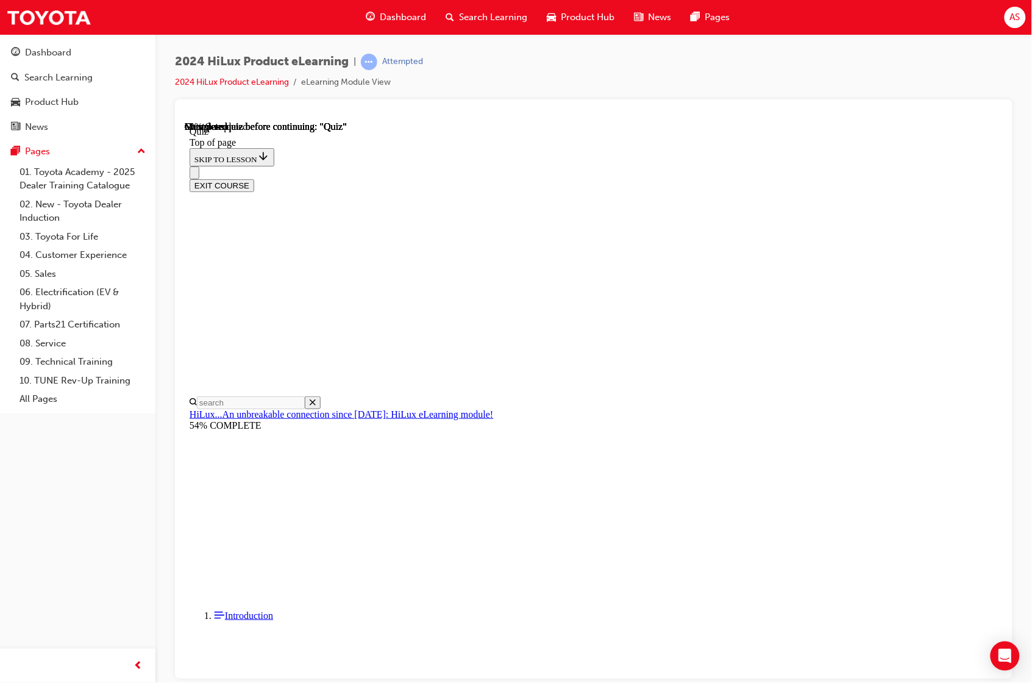
drag, startPoint x: 619, startPoint y: 410, endPoint x: 619, endPoint y: 448, distance: 37.2
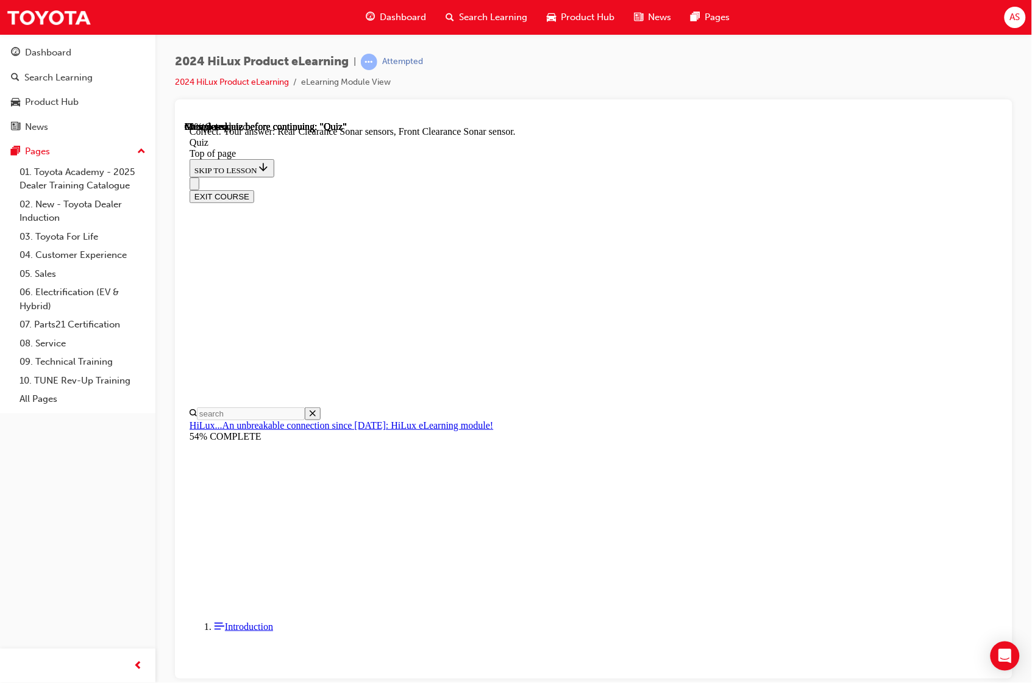
scroll to position [98, 0]
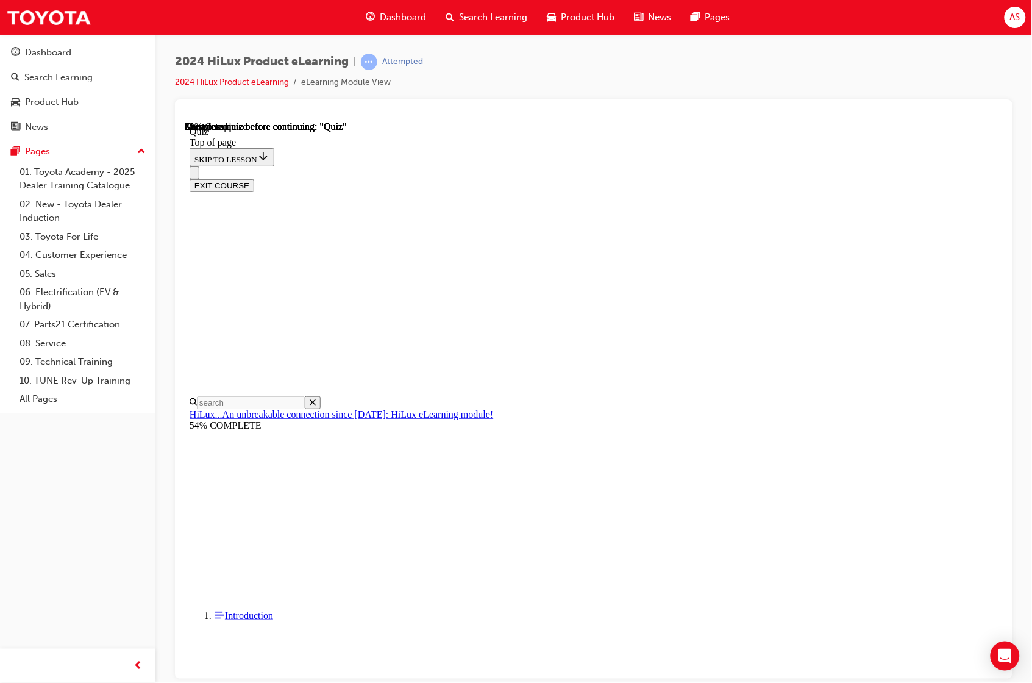
scroll to position [38, 0]
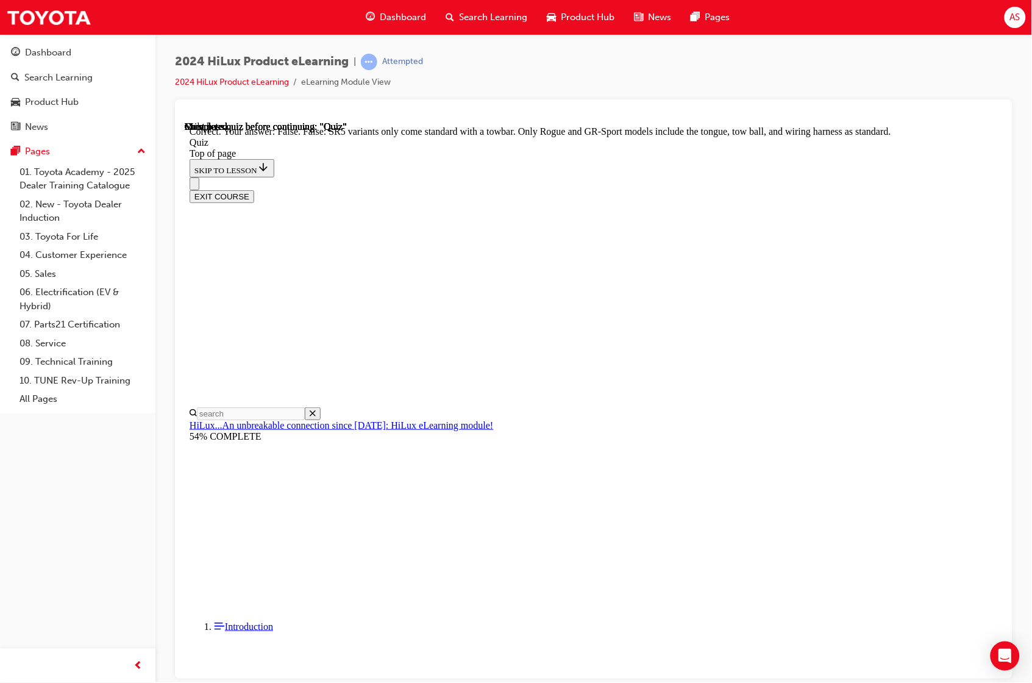
scroll to position [110, 0]
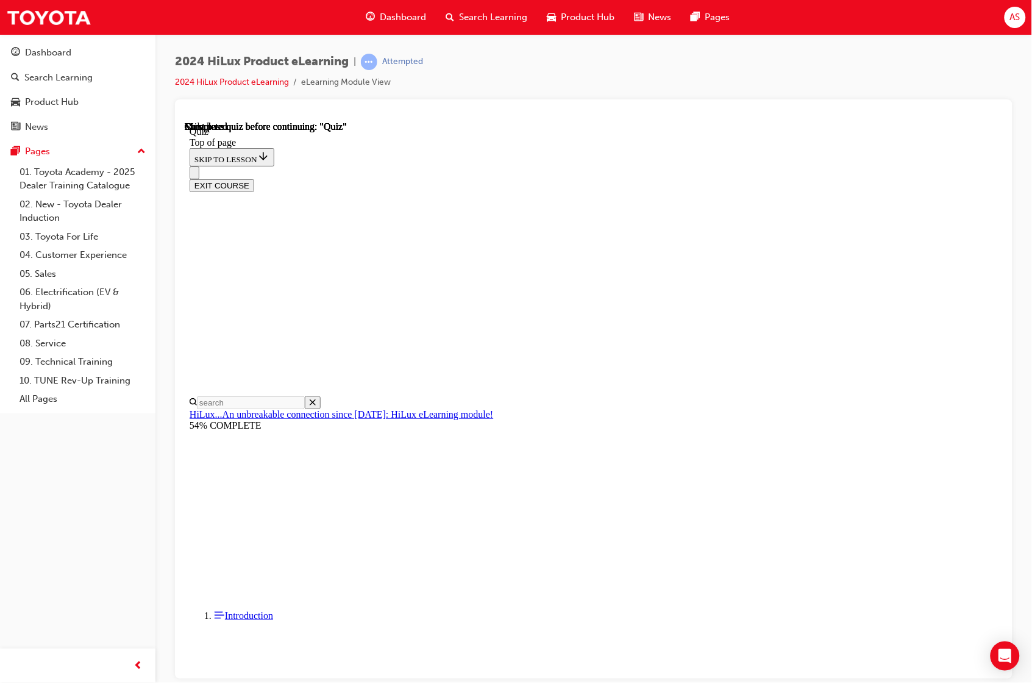
scroll to position [102, 0]
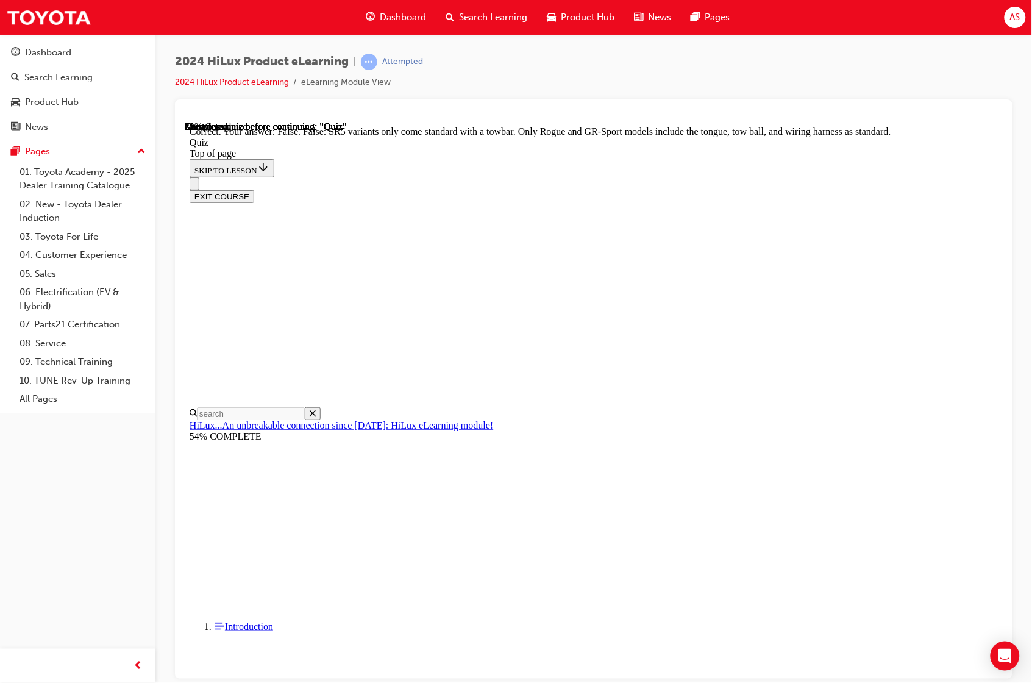
scroll to position [110, 0]
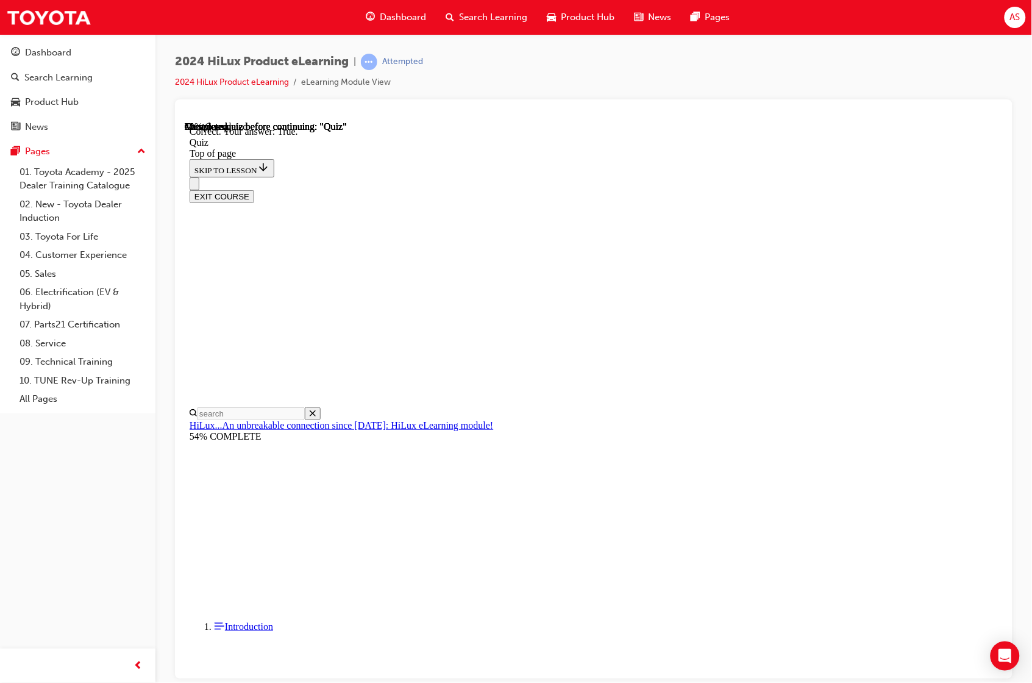
scroll to position [41, 0]
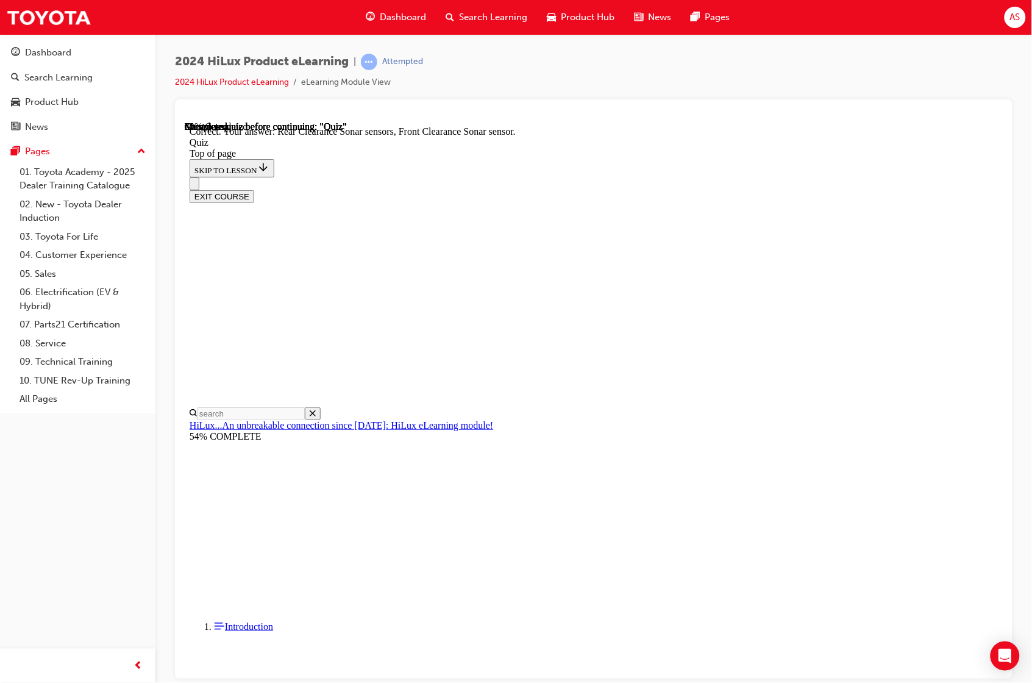
scroll to position [98, 0]
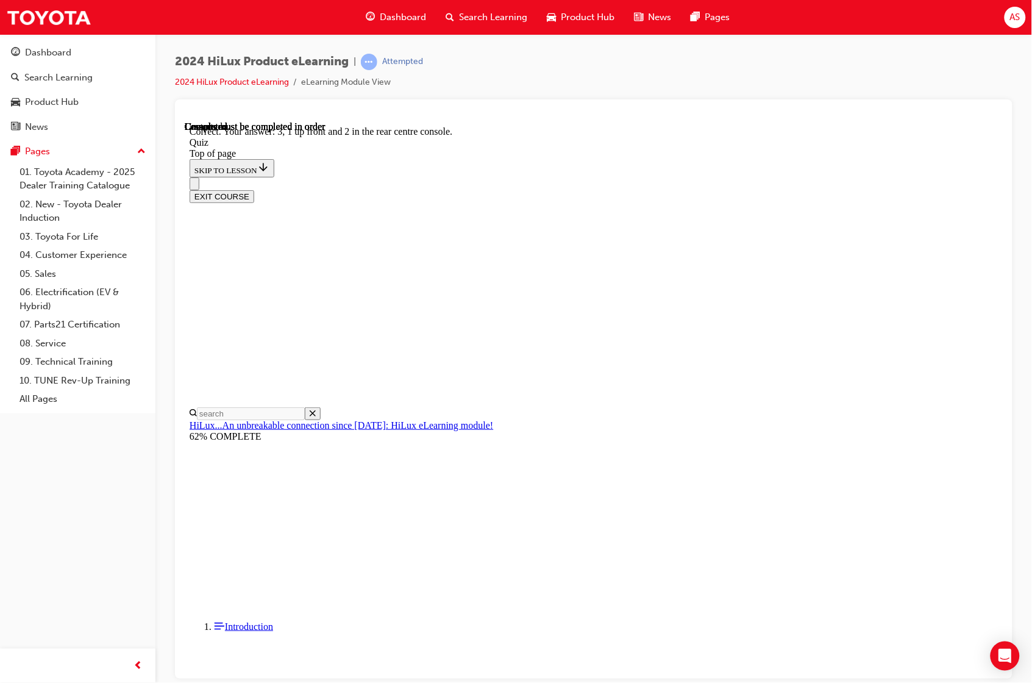
scroll to position [70, 0]
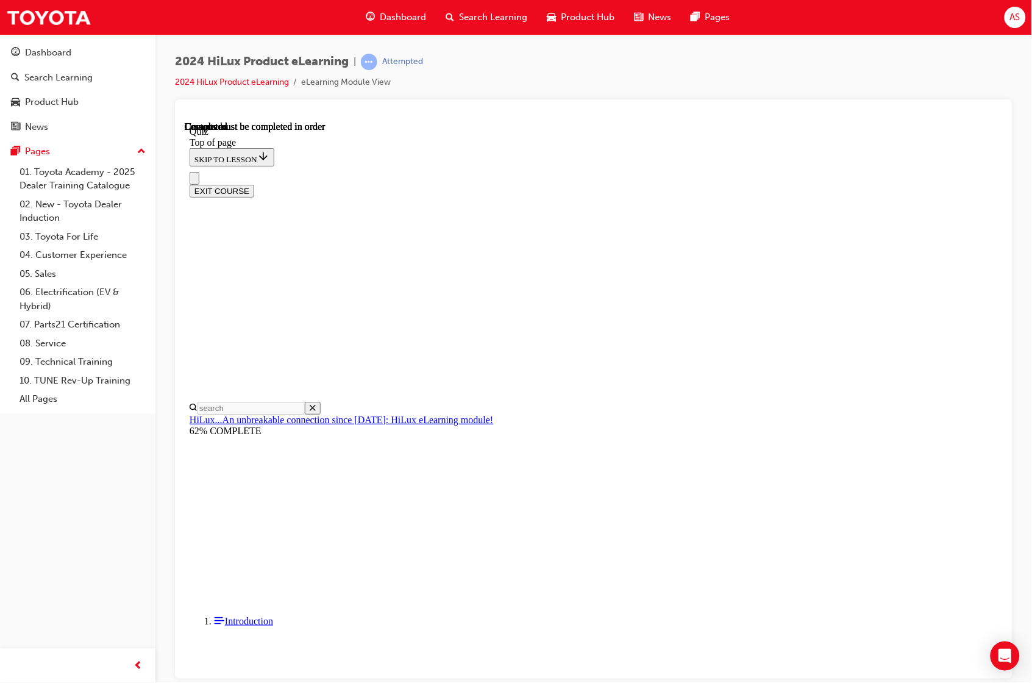
scroll to position [102, 0]
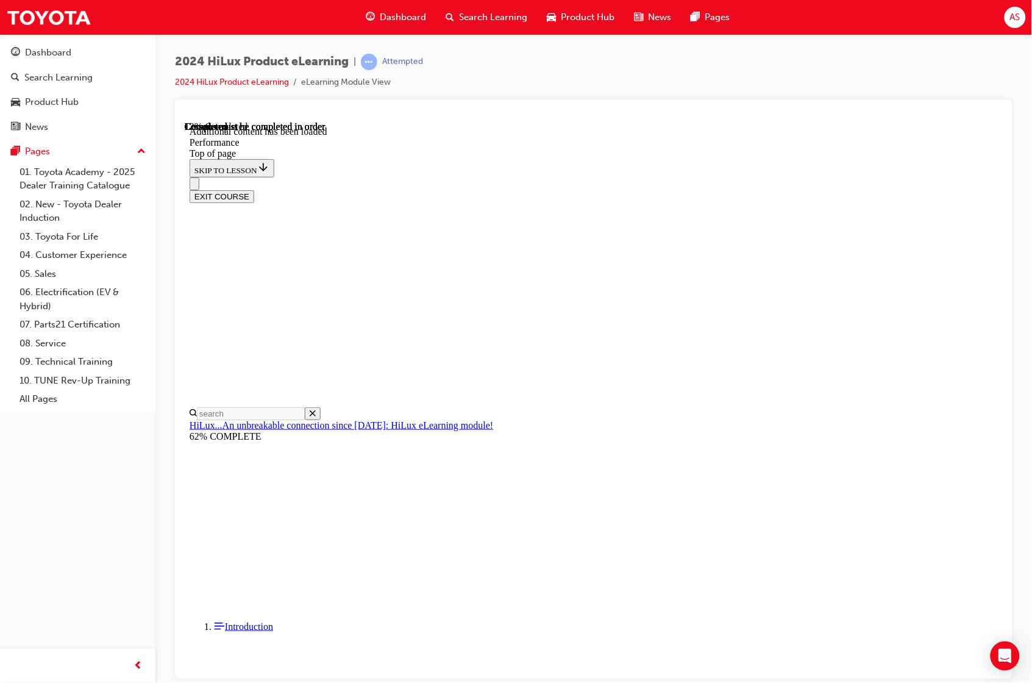
scroll to position [877, 0]
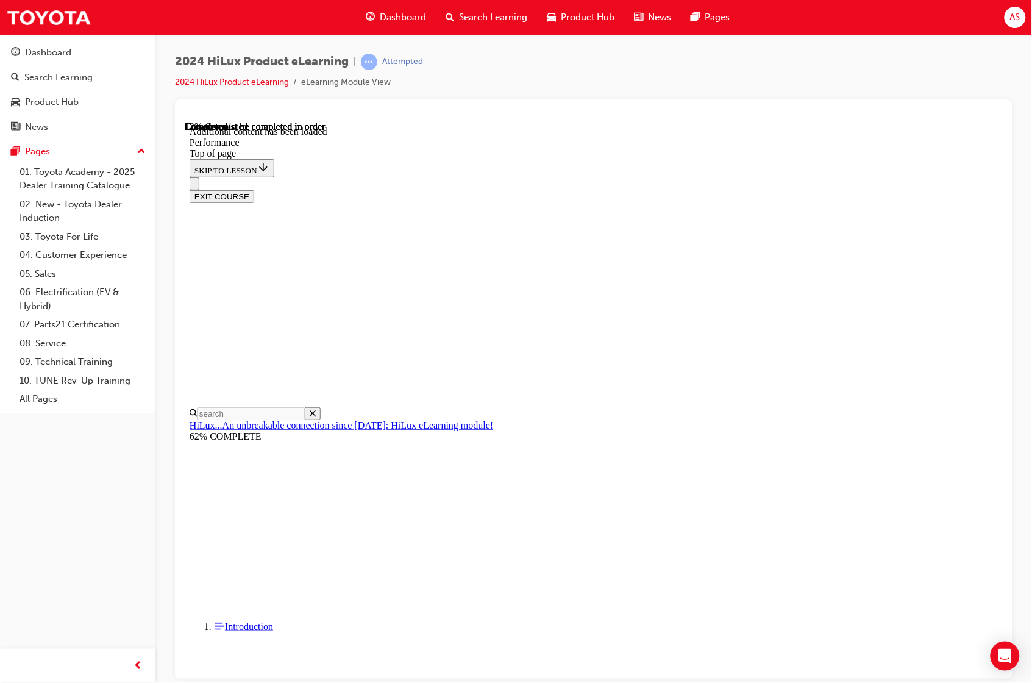
drag, startPoint x: 872, startPoint y: 549, endPoint x: 880, endPoint y: 554, distance: 9.8
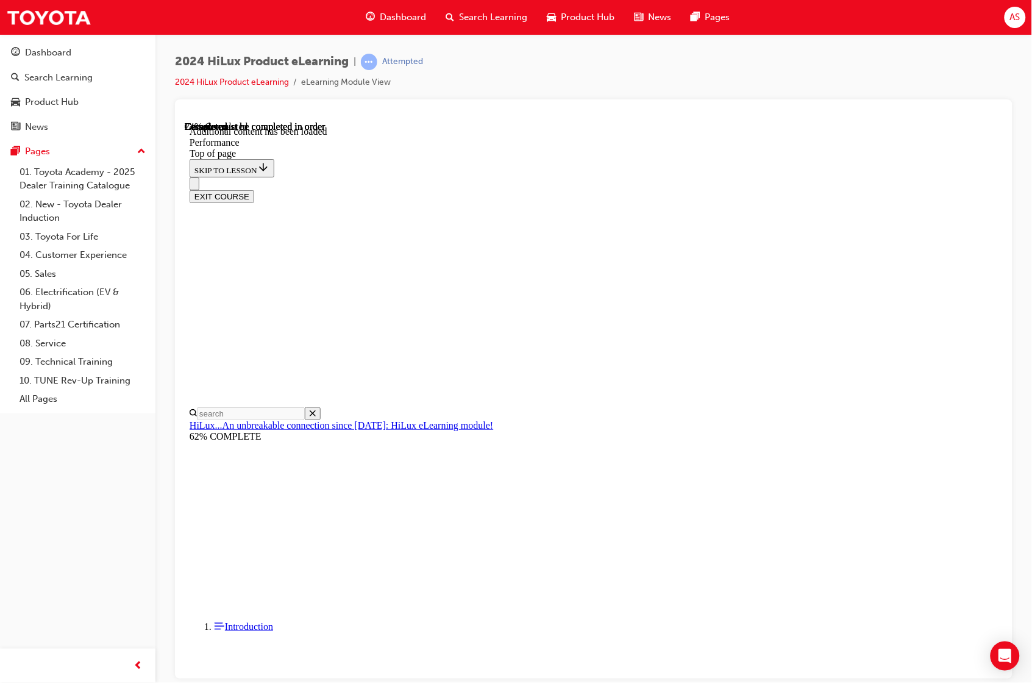
drag, startPoint x: 755, startPoint y: 566, endPoint x: 754, endPoint y: 580, distance: 13.5
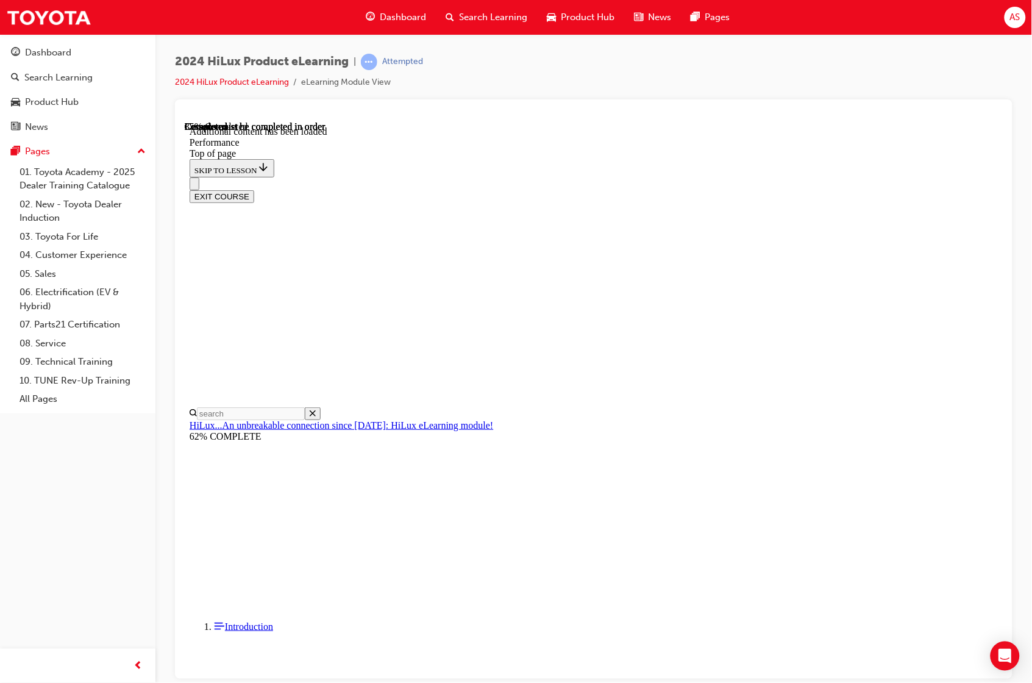
scroll to position [3670, 0]
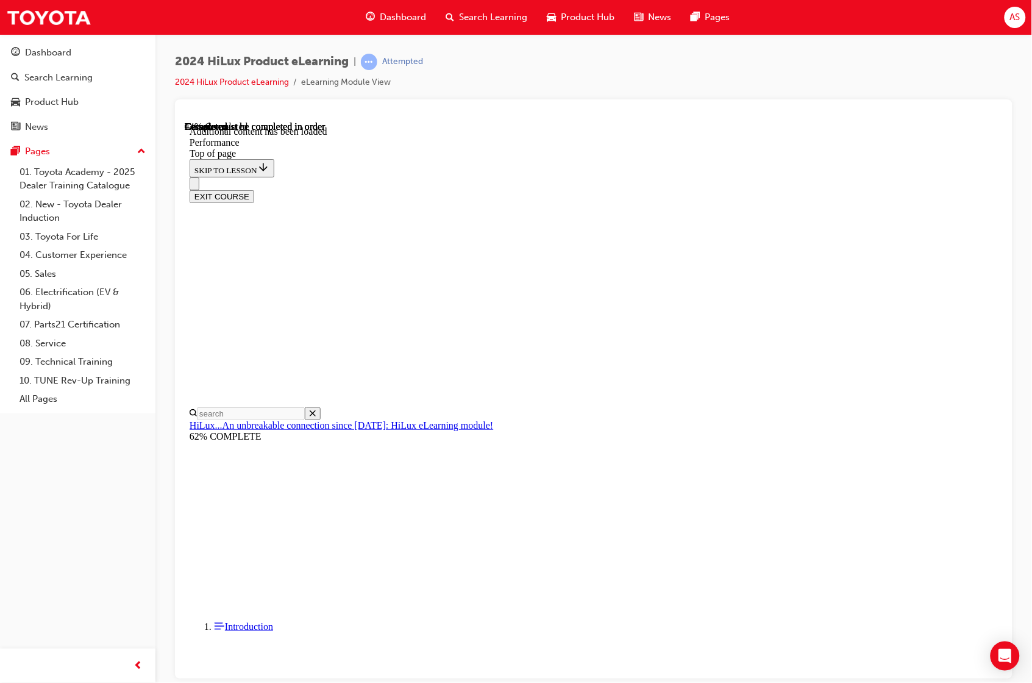
scroll to position [4230, 0]
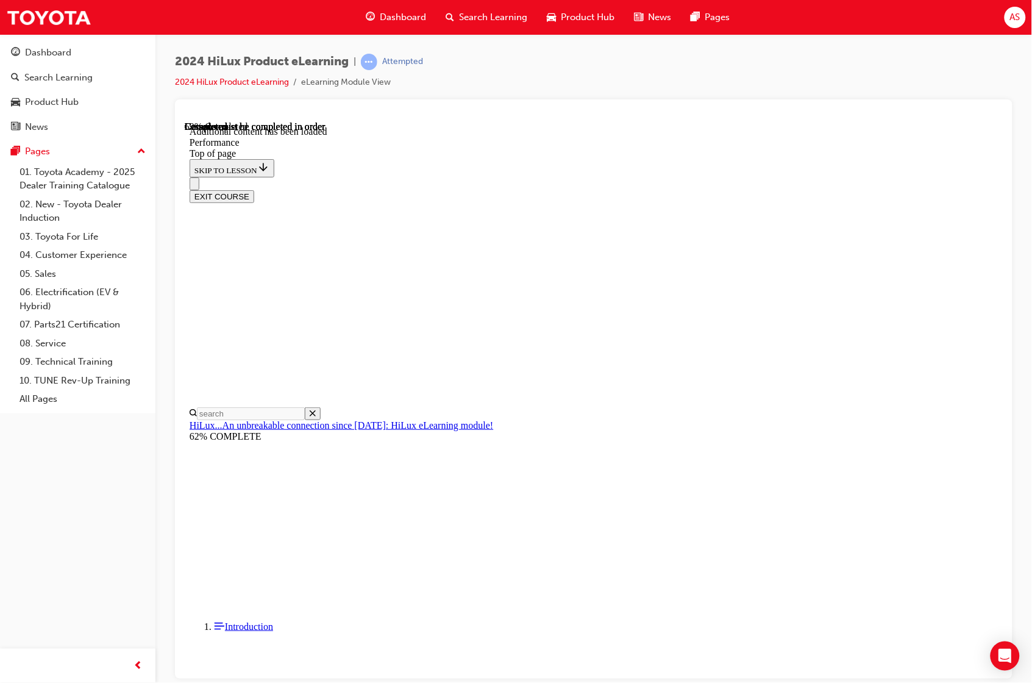
scroll to position [6782, 0]
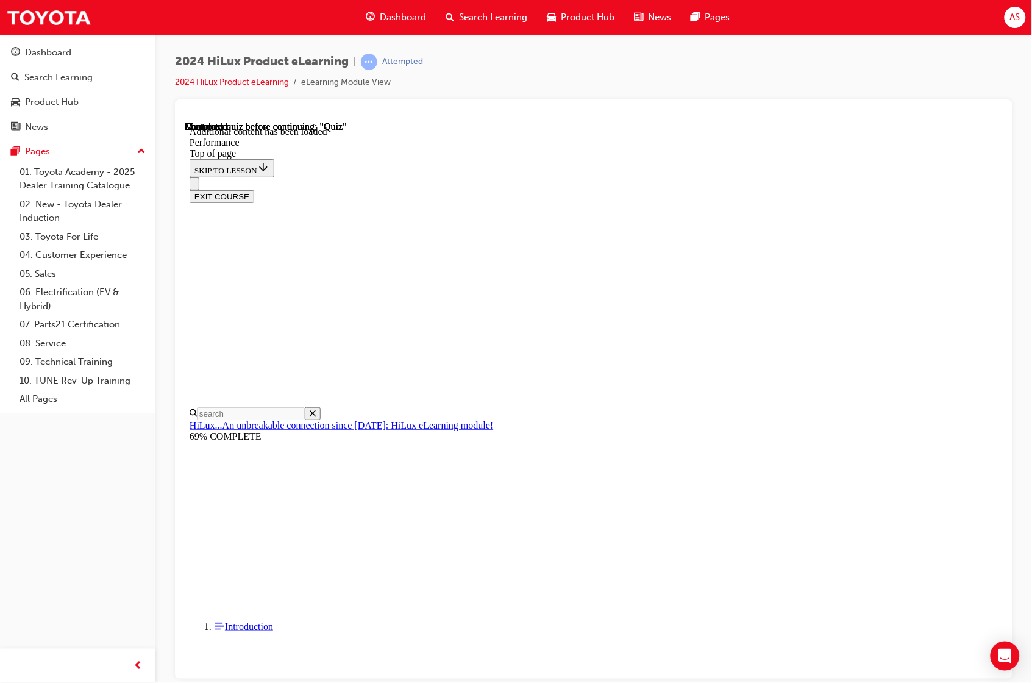
scroll to position [8335, 0]
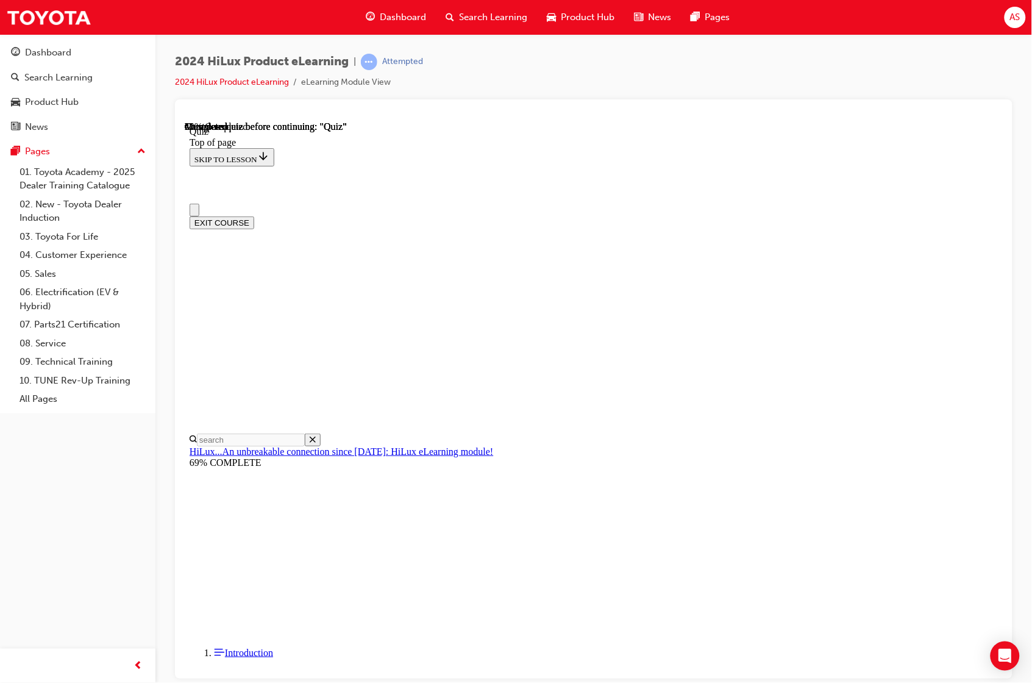
scroll to position [0, 0]
click at [37, 551] on div "Dashboard Search Learning Product Hub News Pages Pages 01. Toyota Academy - 202…" at bounding box center [77, 326] width 155 height 652
click at [65, 577] on div "Dashboard Search Learning Product Hub News Pages Pages 01. Toyota Academy - 202…" at bounding box center [77, 326] width 155 height 652
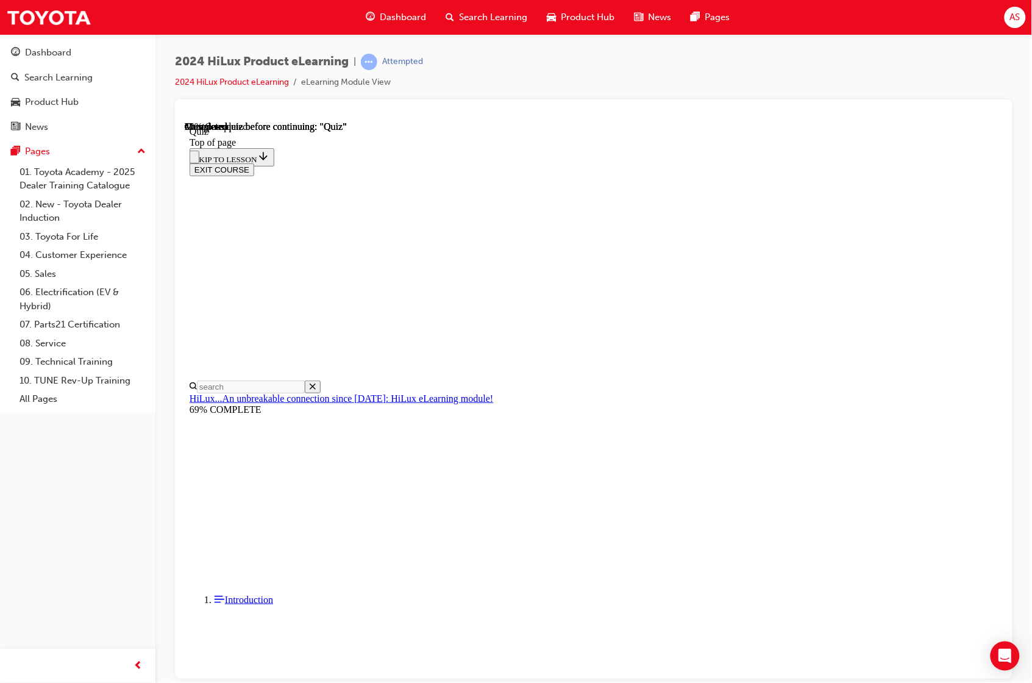
scroll to position [218, 0]
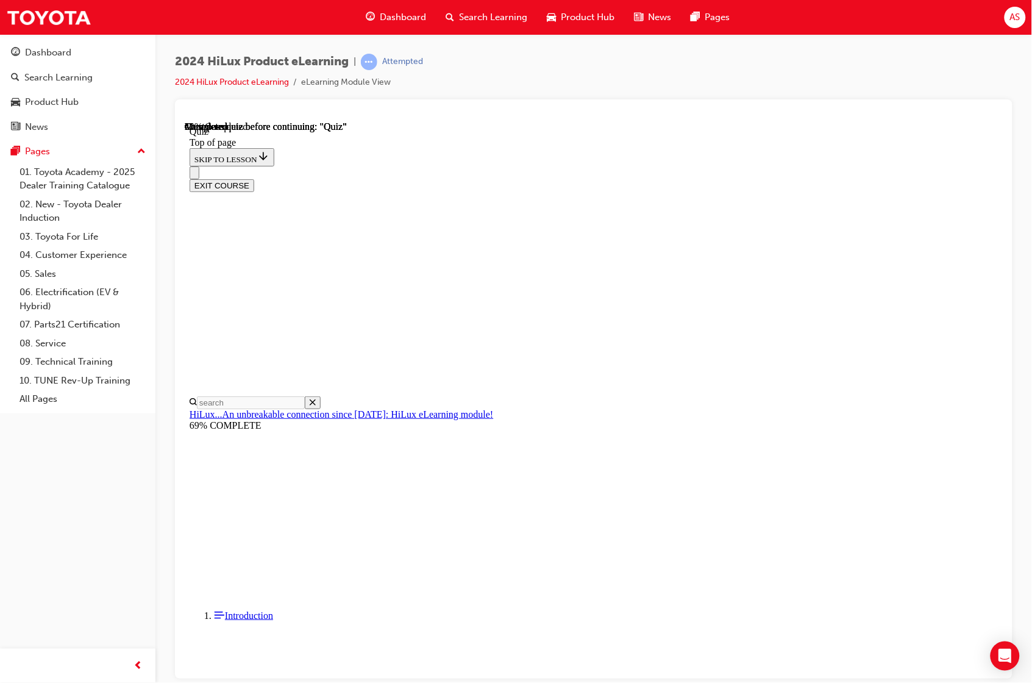
drag, startPoint x: 589, startPoint y: 491, endPoint x: 758, endPoint y: 558, distance: 182.3
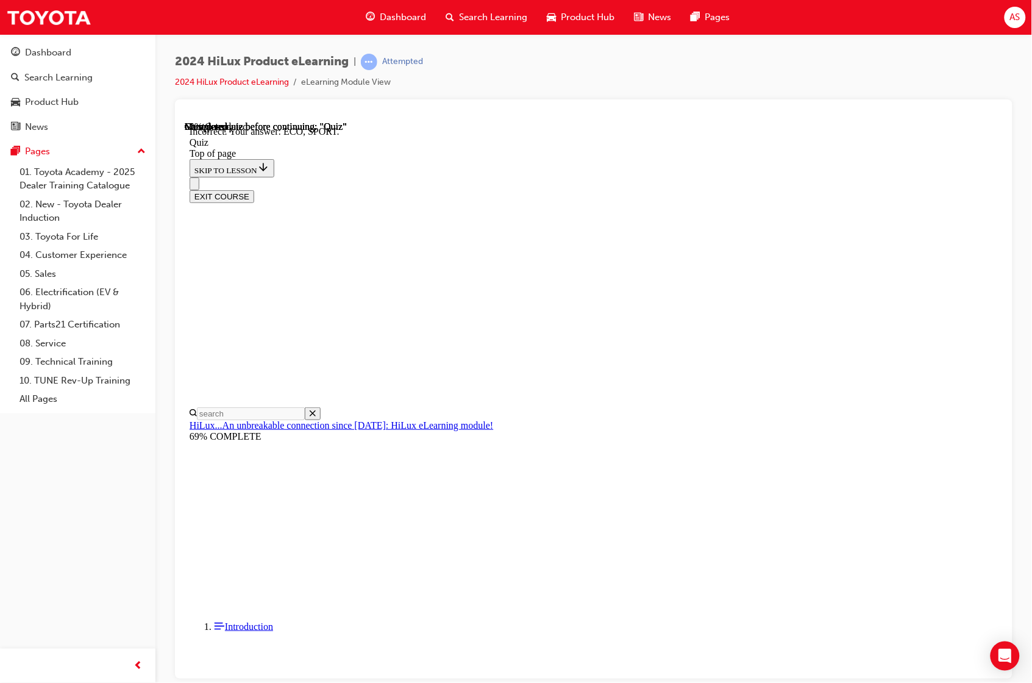
scroll to position [257, 0]
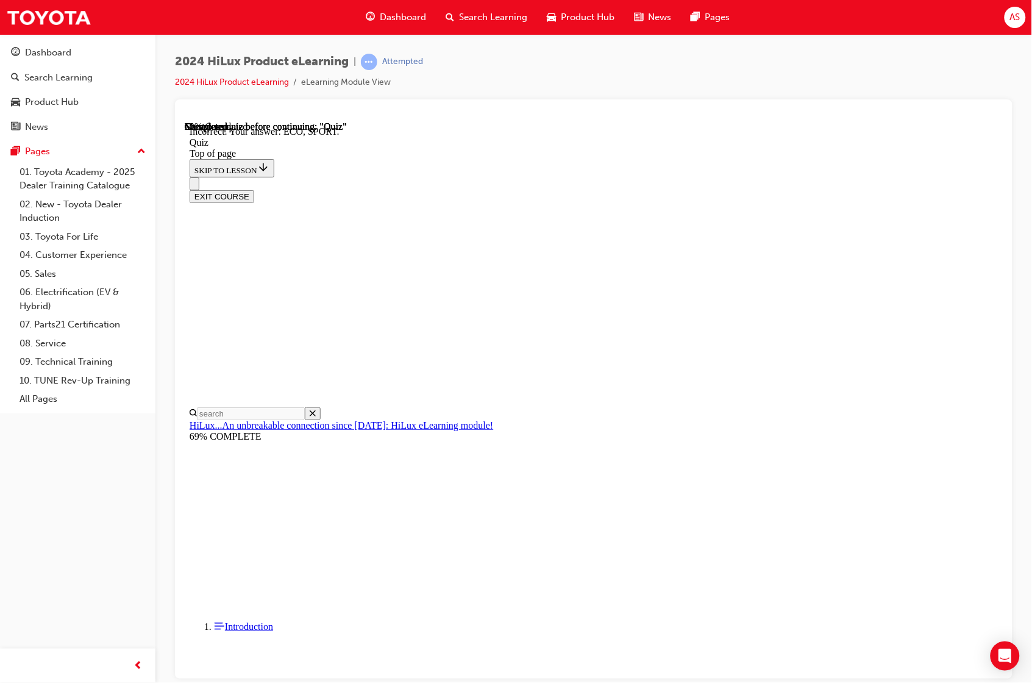
scroll to position [80, 0]
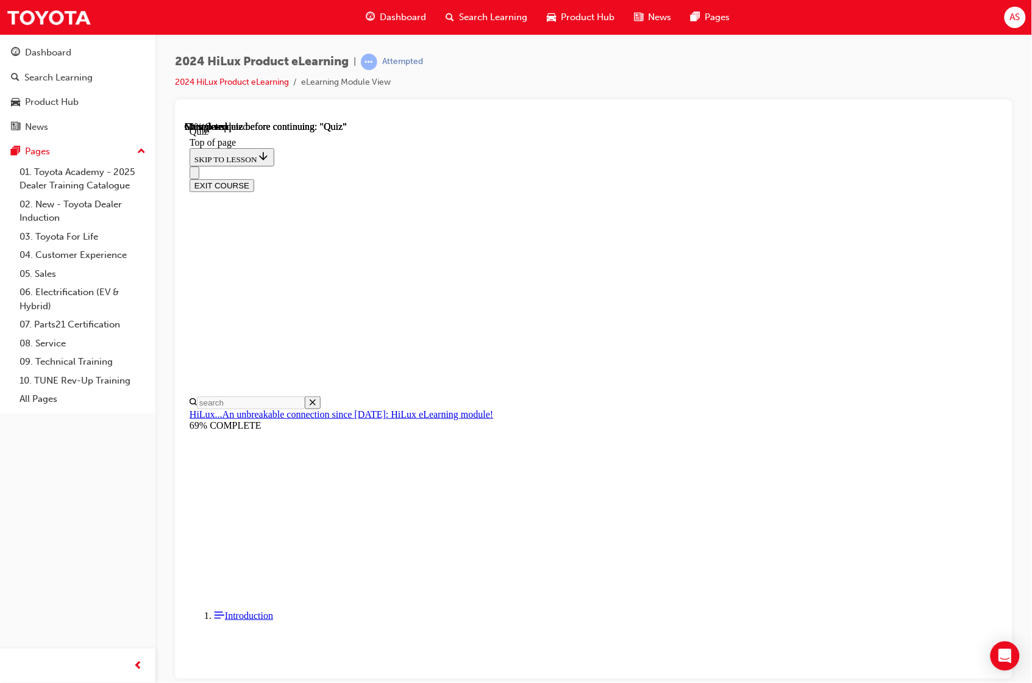
drag, startPoint x: 657, startPoint y: 569, endPoint x: 670, endPoint y: 576, distance: 15.0
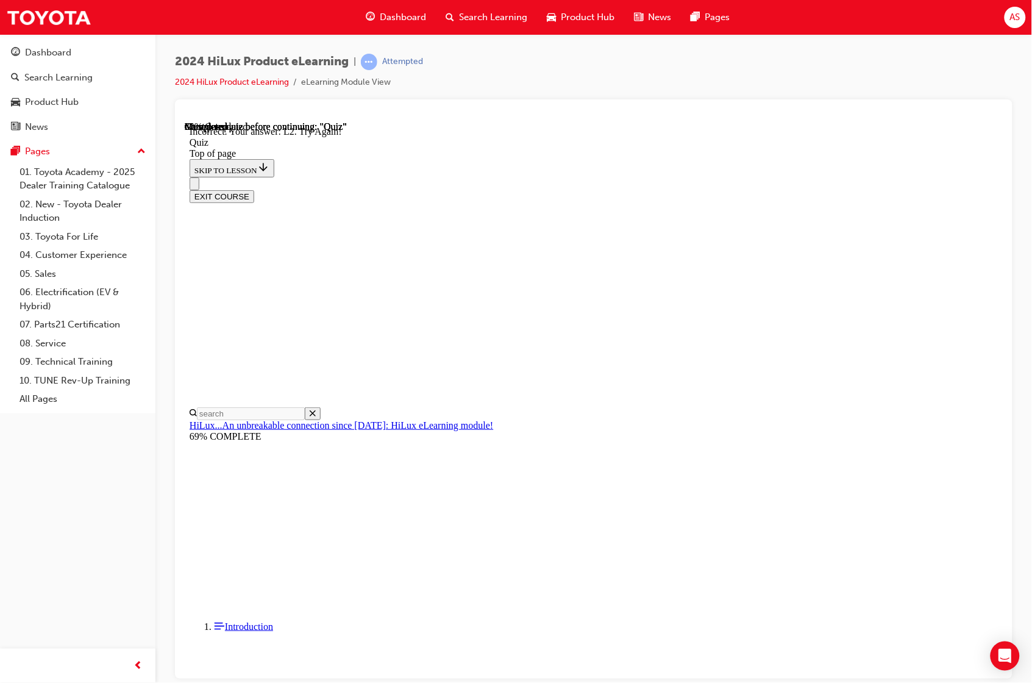
scroll to position [179, 0]
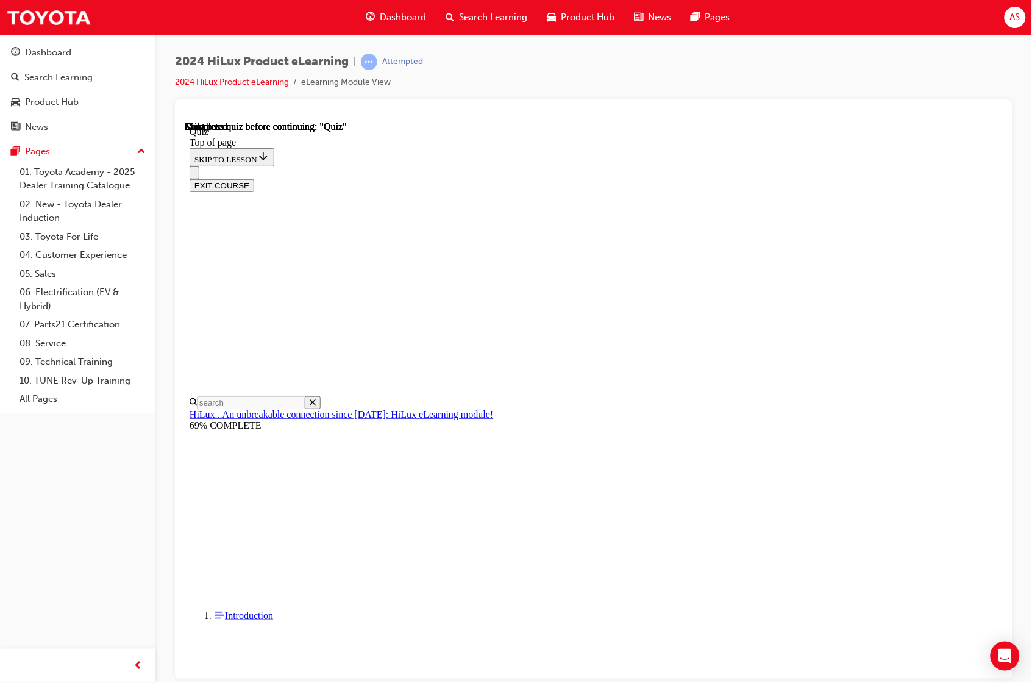
scroll to position [102, 0]
